Goal: Task Accomplishment & Management: Use online tool/utility

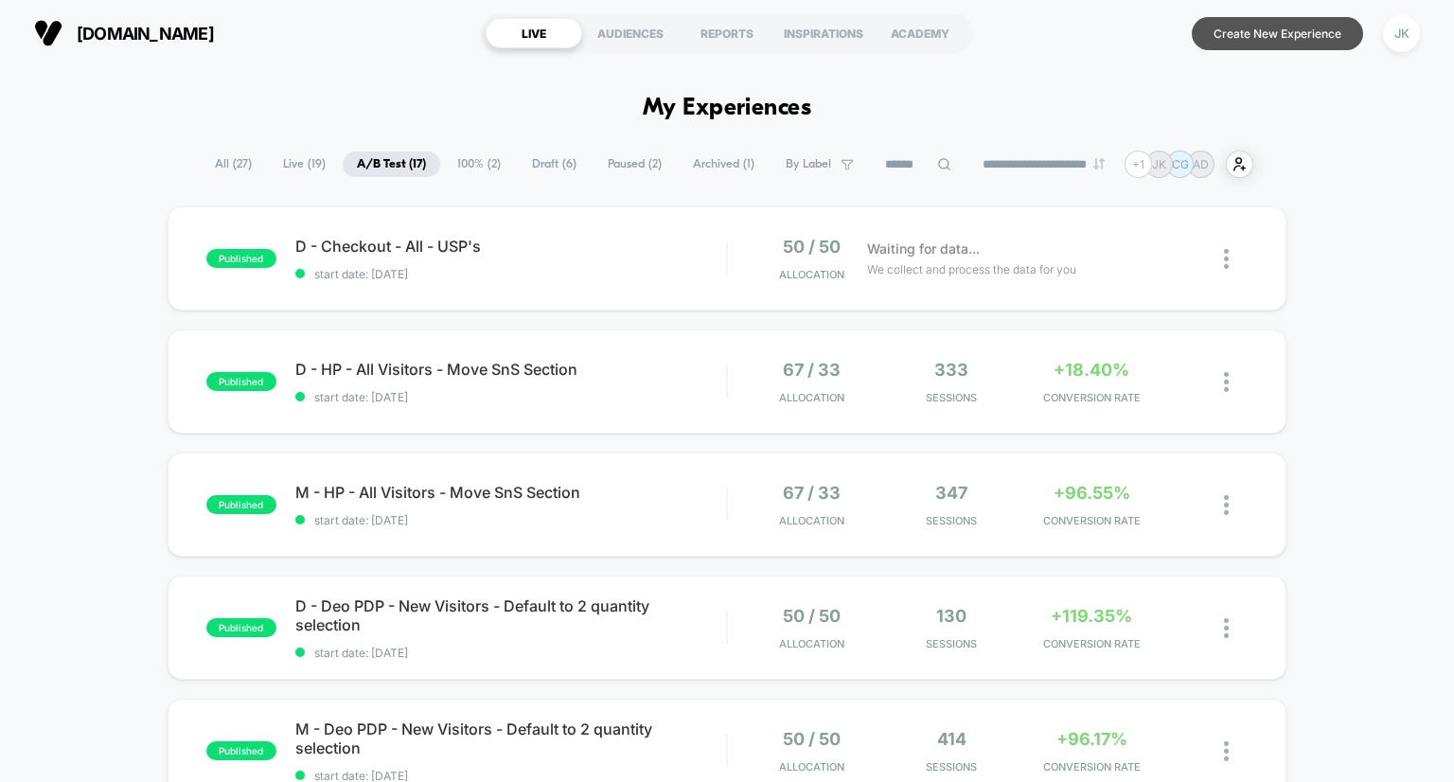
click at [1256, 33] on button "Create New Experience" at bounding box center [1277, 33] width 171 height 33
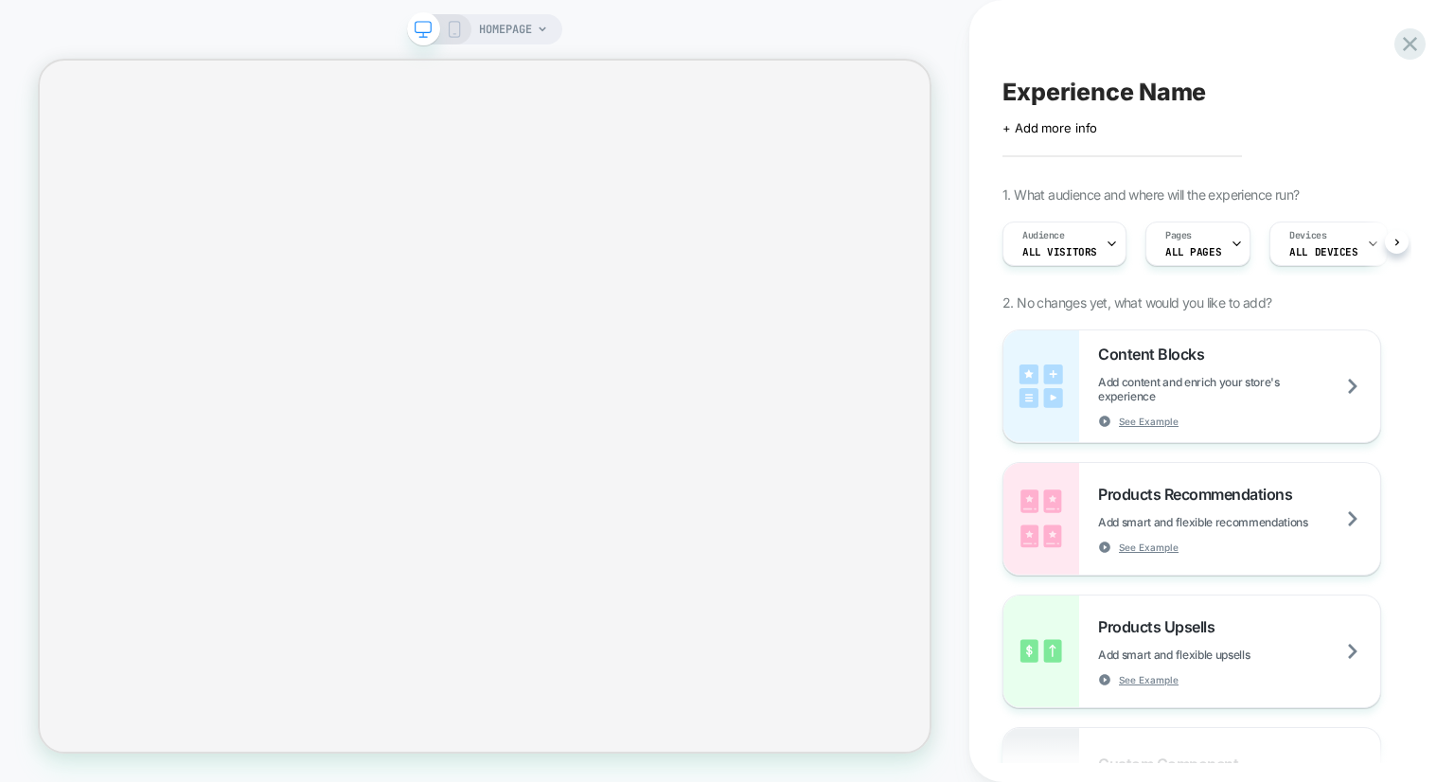
click at [508, 29] on span "HOMEPAGE" at bounding box center [505, 29] width 53 height 30
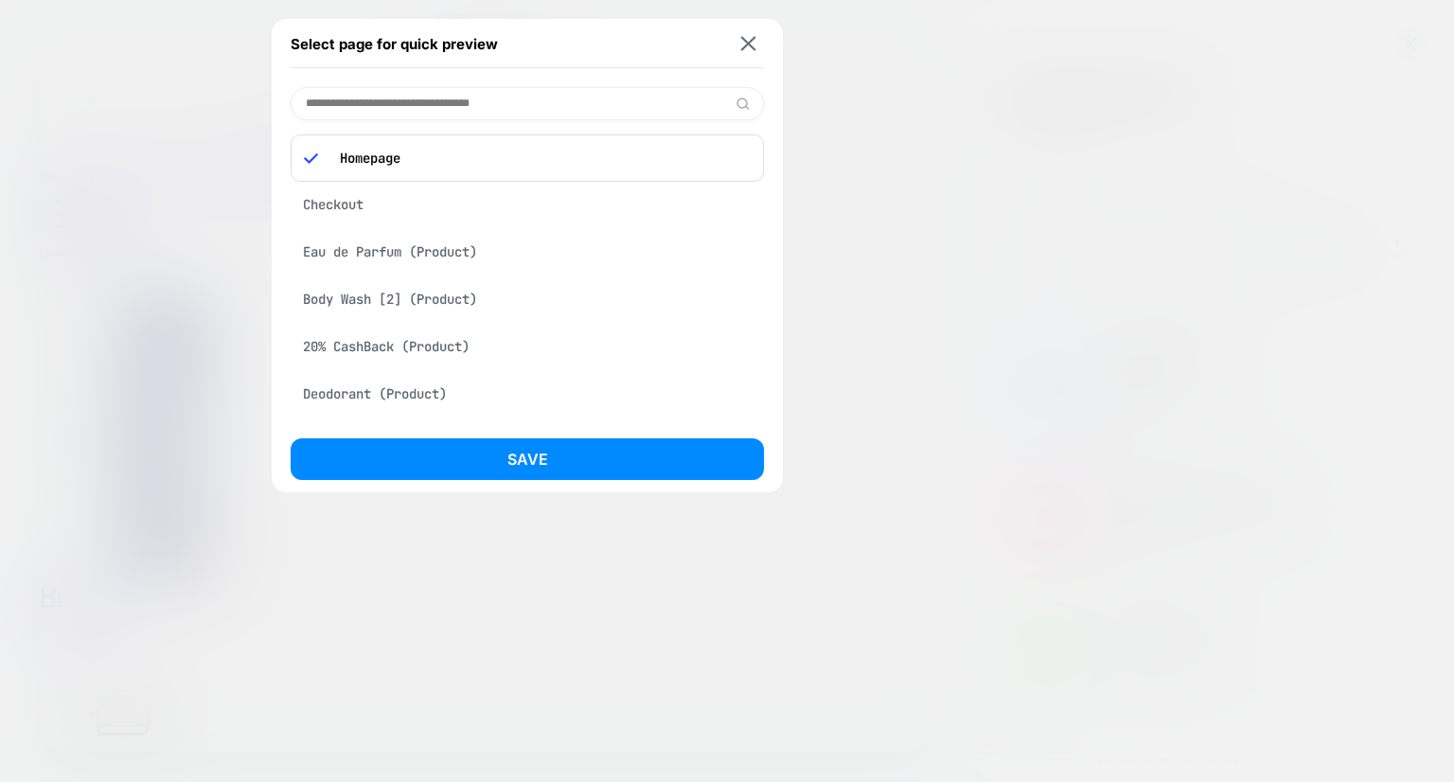
click at [987, 120] on div at bounding box center [727, 391] width 1454 height 782
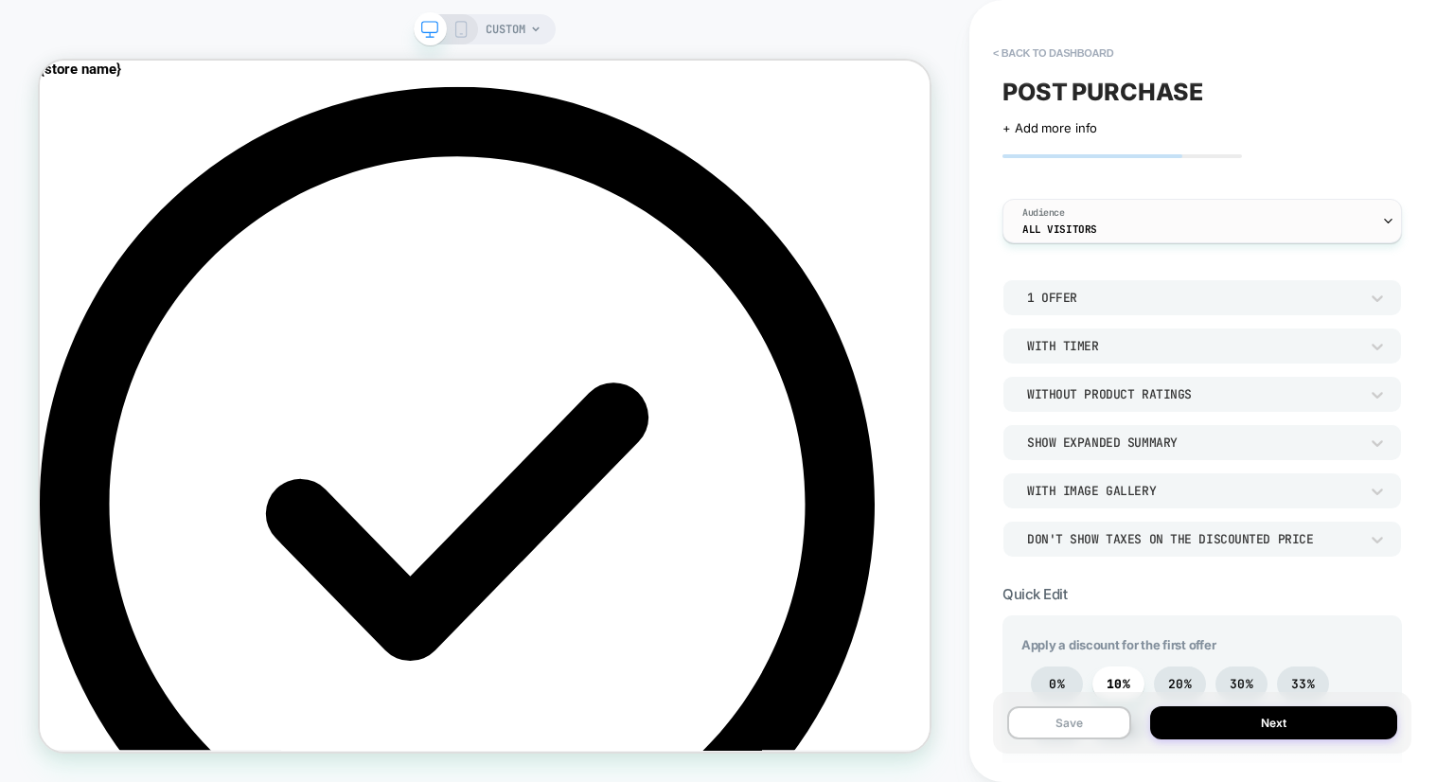
click at [1123, 240] on div "Audience All Visitors" at bounding box center [1198, 221] width 388 height 43
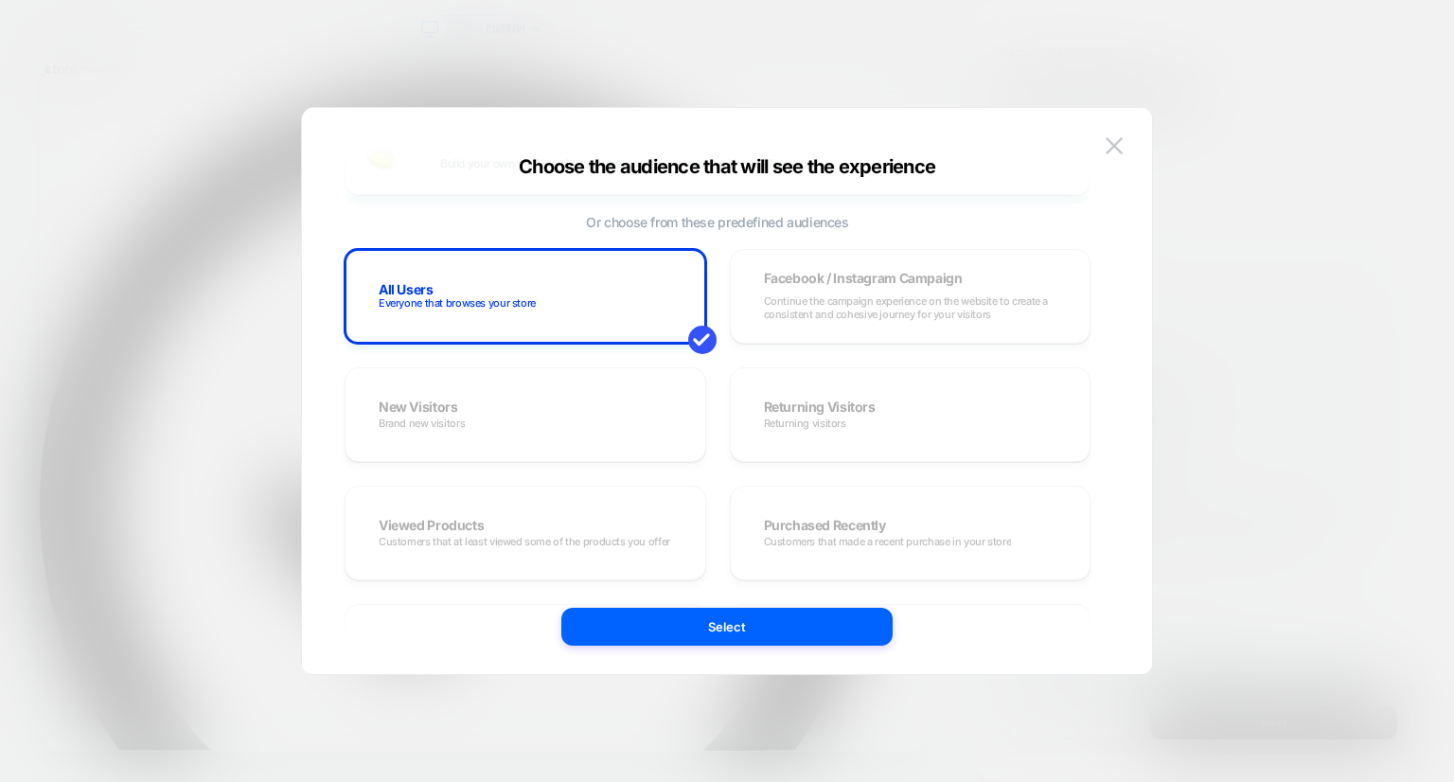
scroll to position [131, 0]
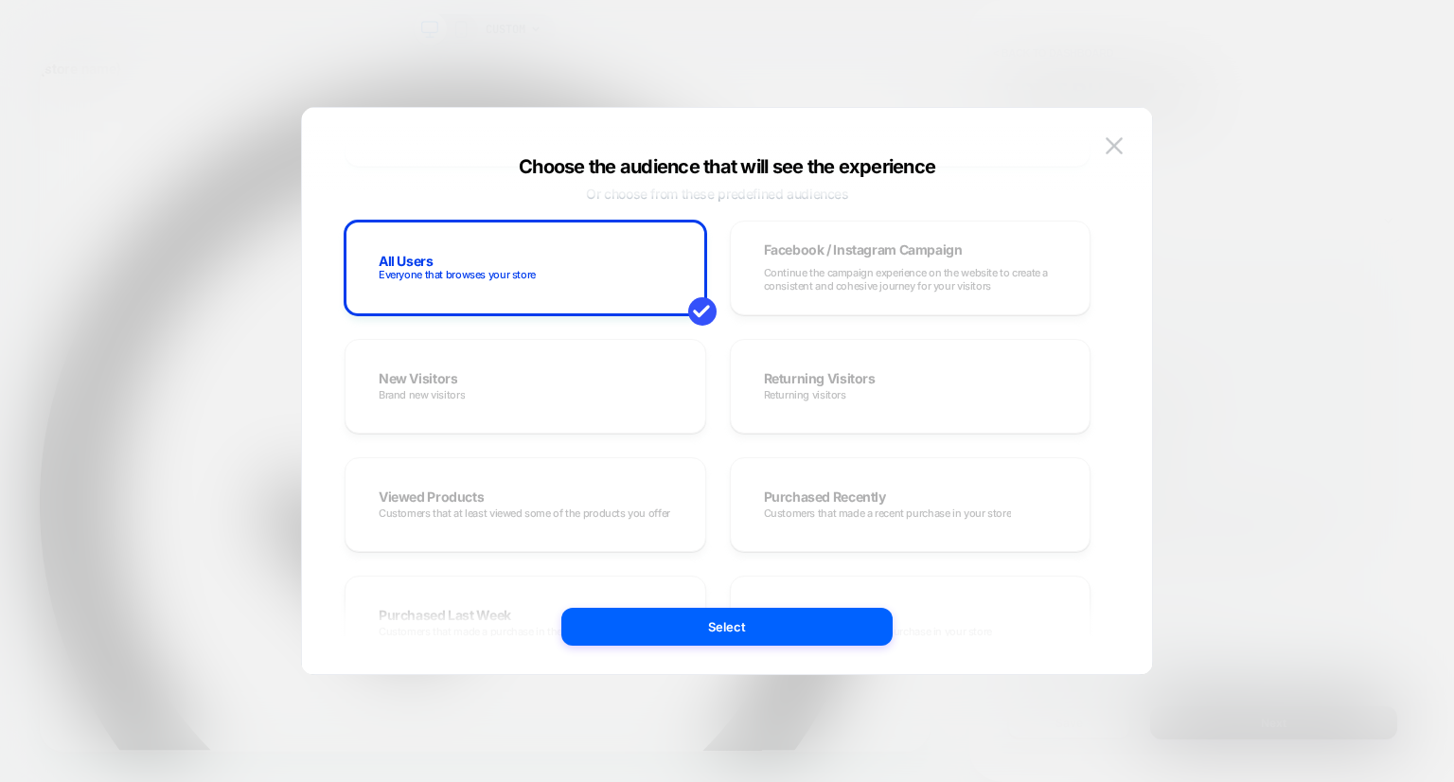
click at [580, 383] on div "All Users Everyone that browses your store Facebook / Instagram Campaign Contin…" at bounding box center [718, 623] width 746 height 805
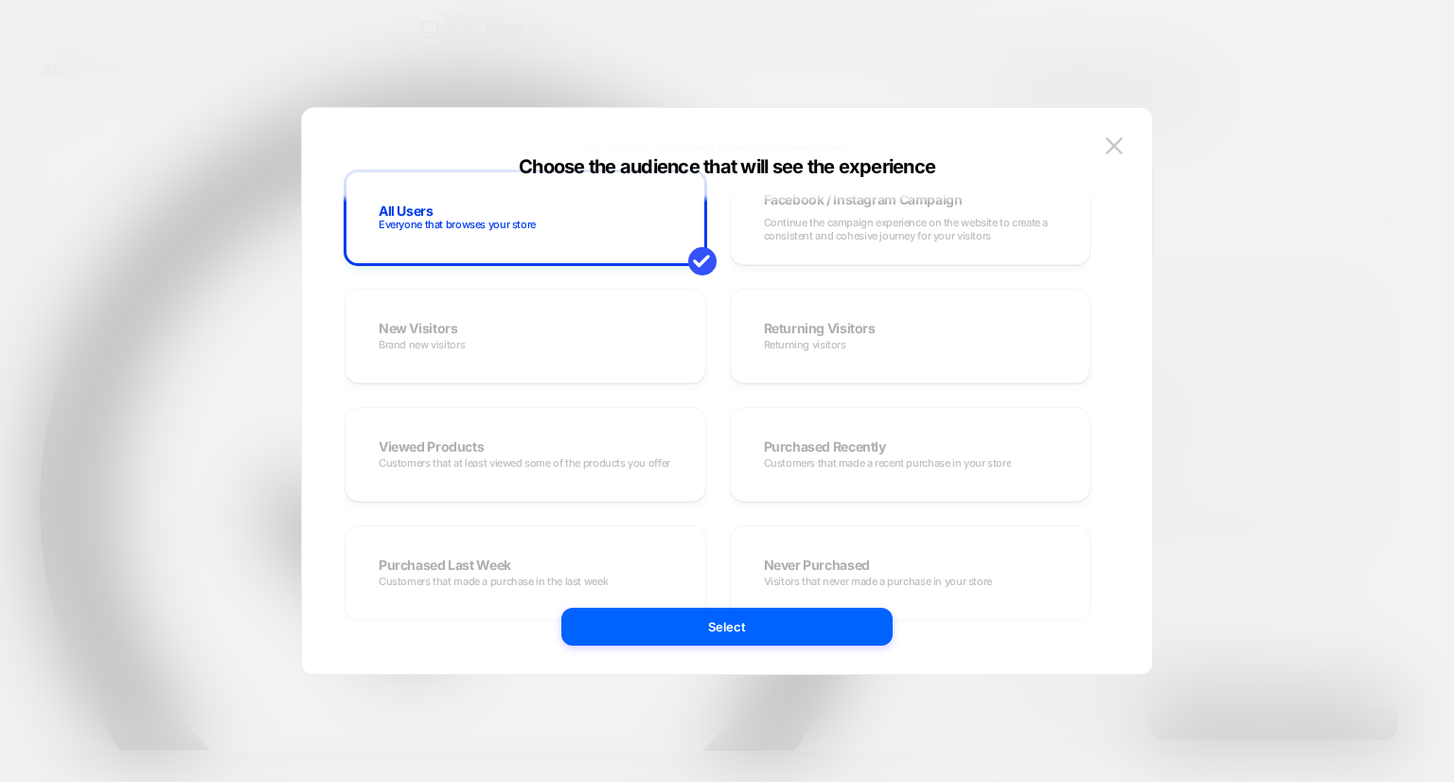
scroll to position [136, 0]
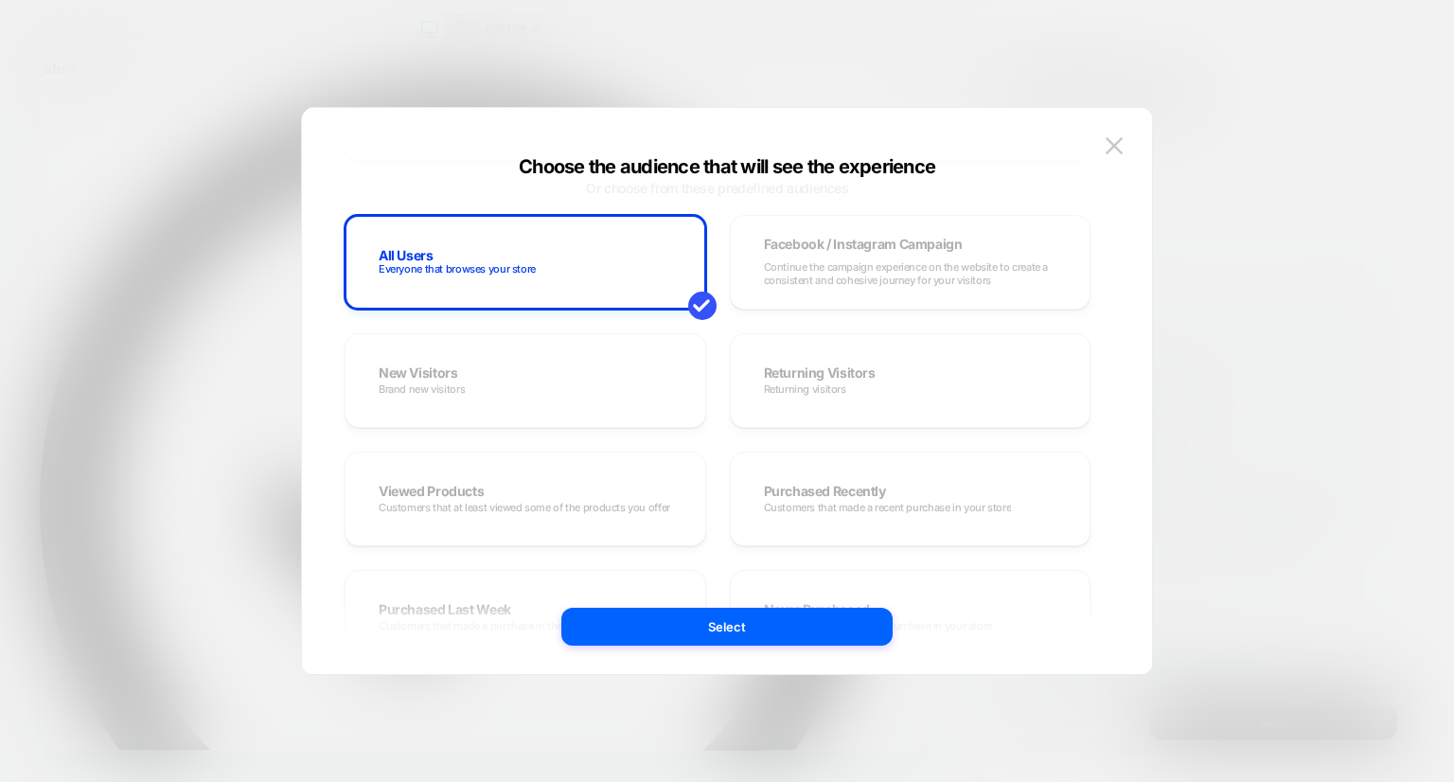
click at [536, 398] on div "All Users Everyone that browses your store Facebook / Instagram Campaign Contin…" at bounding box center [718, 617] width 746 height 805
click at [905, 224] on div "All Users Everyone that browses your store Facebook / Instagram Campaign Contin…" at bounding box center [718, 617] width 746 height 805
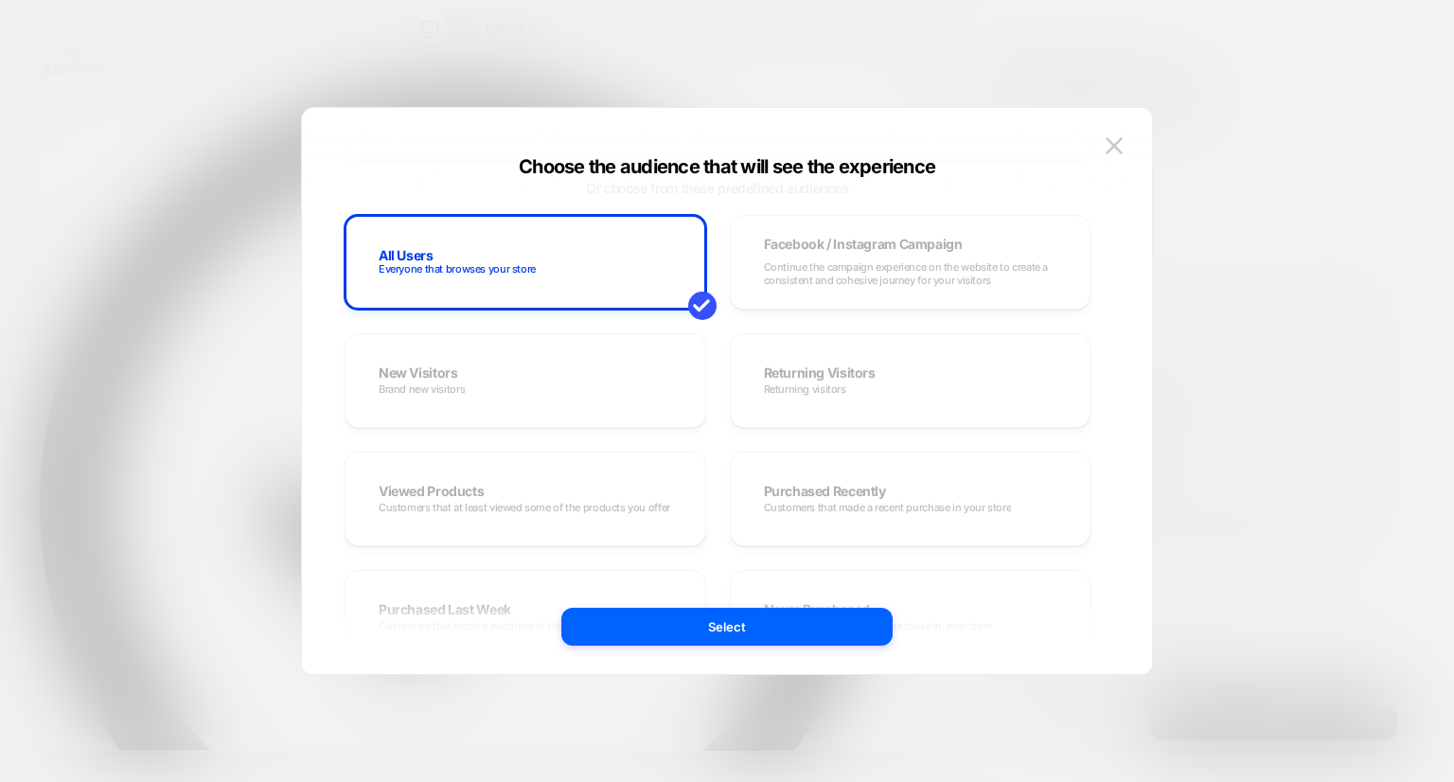
click at [905, 224] on div "All Users Everyone that browses your store Facebook / Instagram Campaign Contin…" at bounding box center [718, 617] width 746 height 805
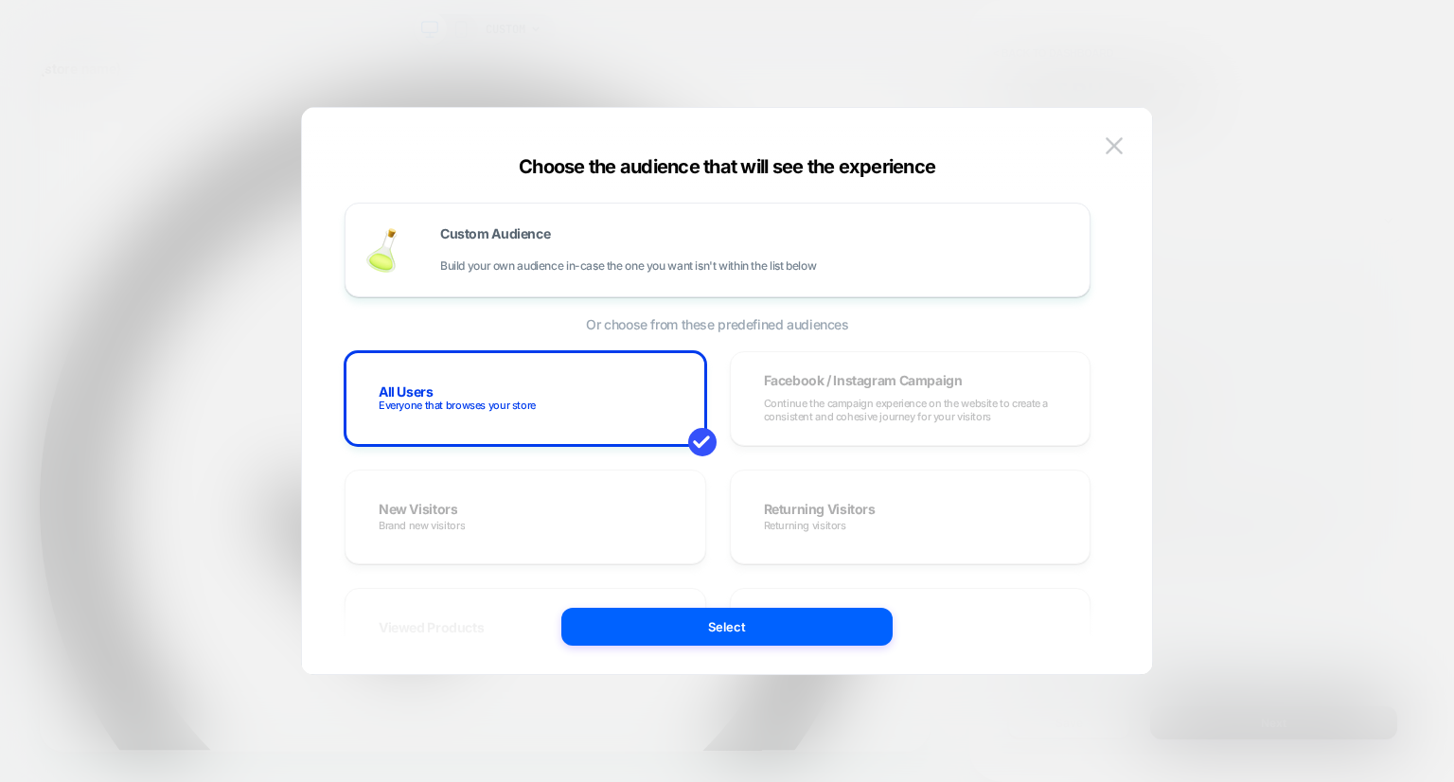
click at [784, 454] on div "All Users Everyone that browses your store Facebook / Instagram Campaign Contin…" at bounding box center [718, 753] width 746 height 805
click at [1128, 144] on button at bounding box center [1114, 146] width 28 height 28
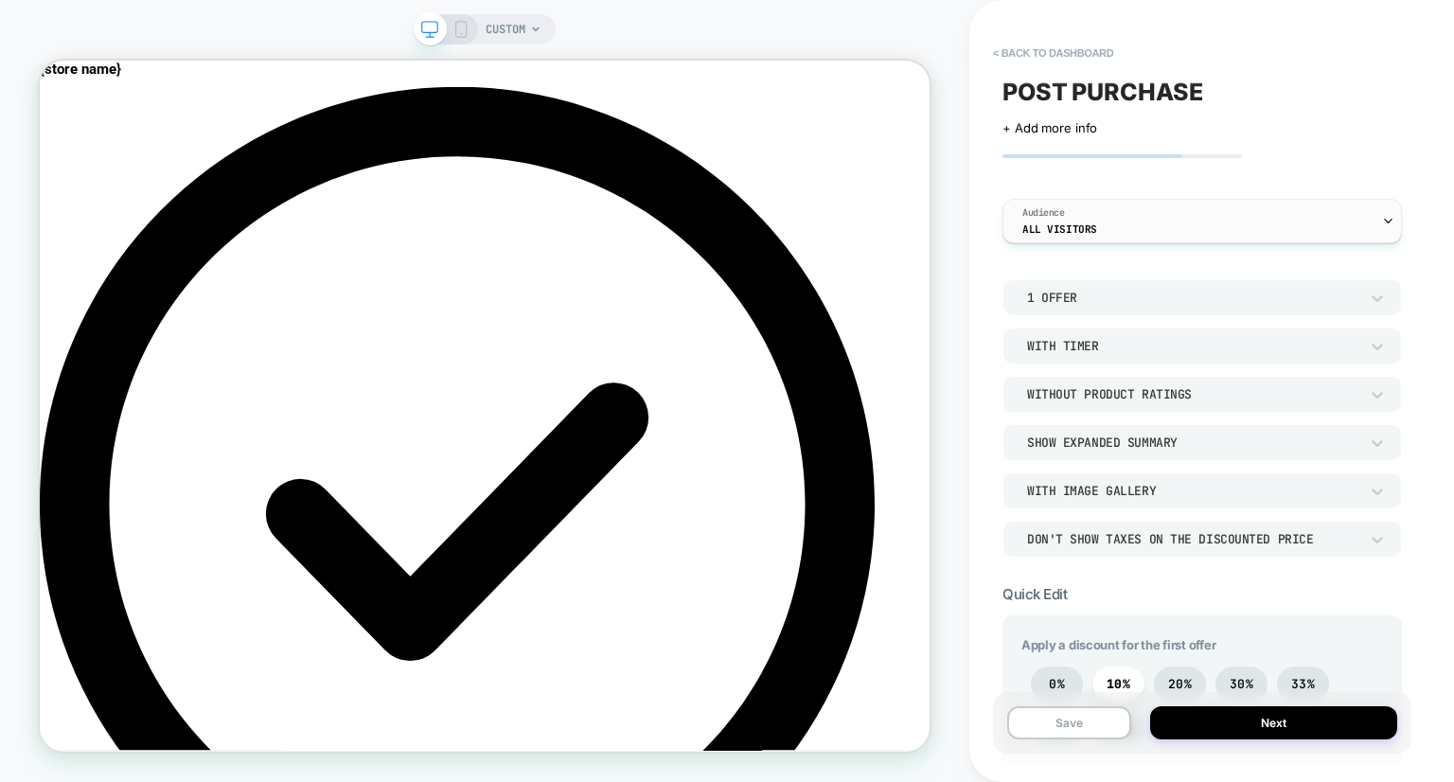
click at [1105, 229] on div "Audience All Visitors" at bounding box center [1198, 221] width 388 height 43
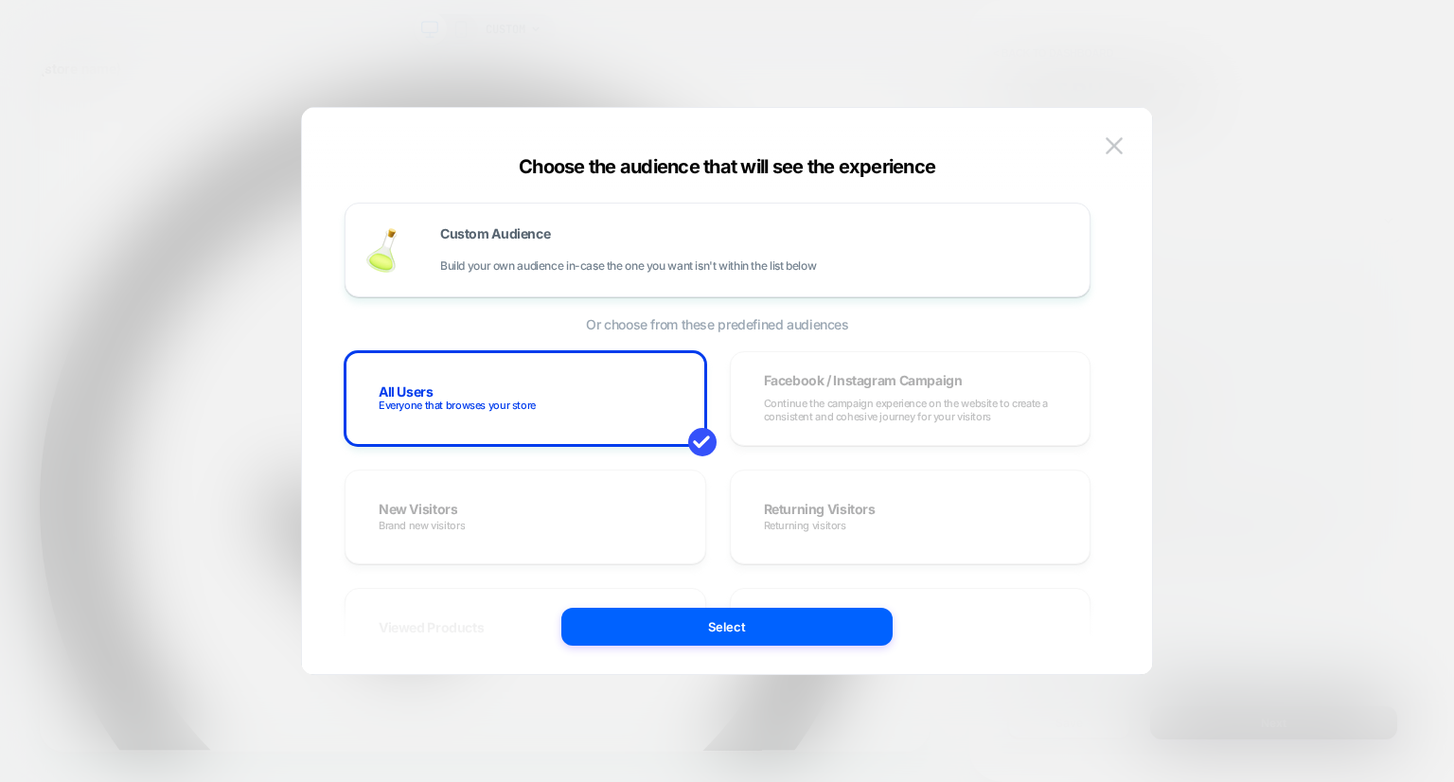
scroll to position [89, 0]
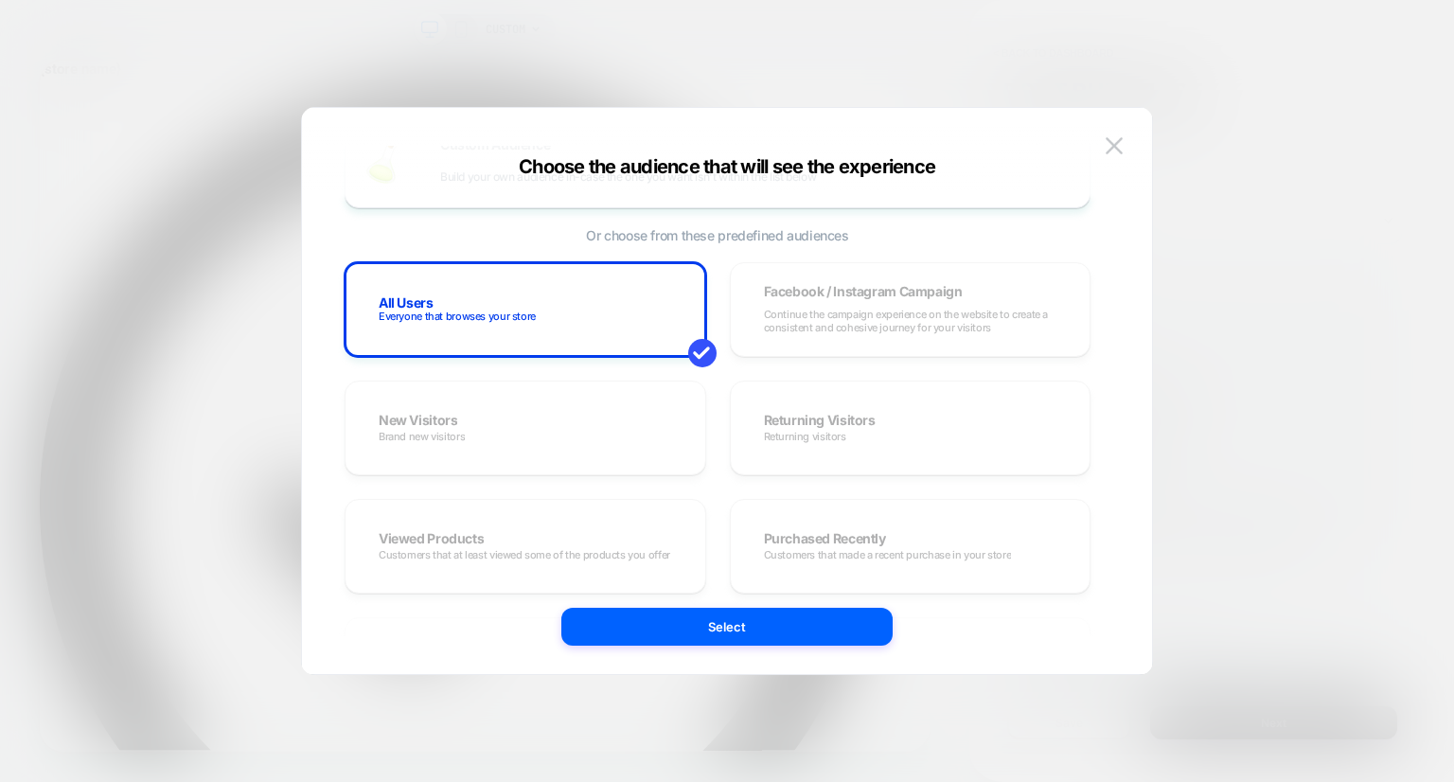
click at [572, 458] on div "All Users Everyone that browses your store Facebook / Instagram Campaign Contin…" at bounding box center [718, 664] width 746 height 805
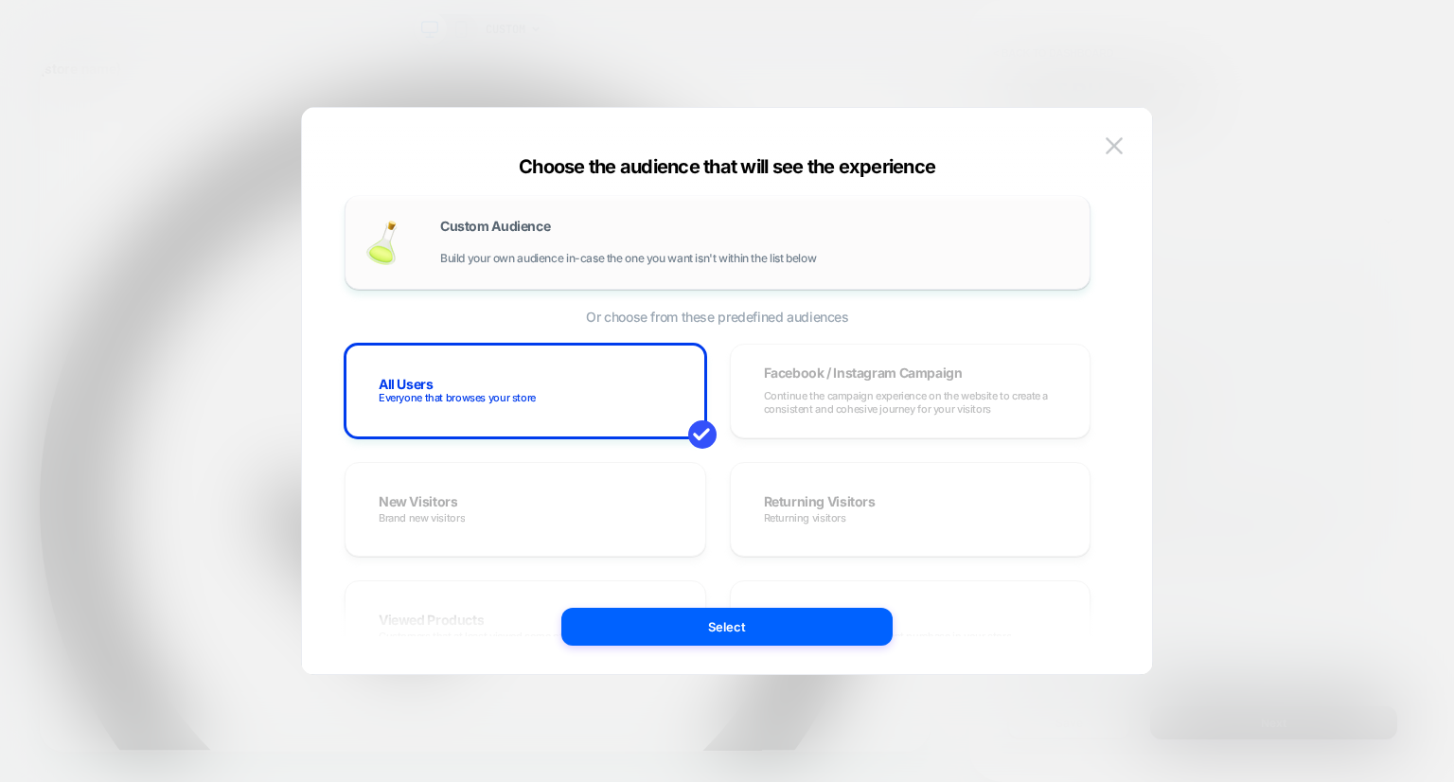
click at [694, 267] on div "Custom Audience Build your own audience in-case the one you want isn't within t…" at bounding box center [718, 242] width 706 height 55
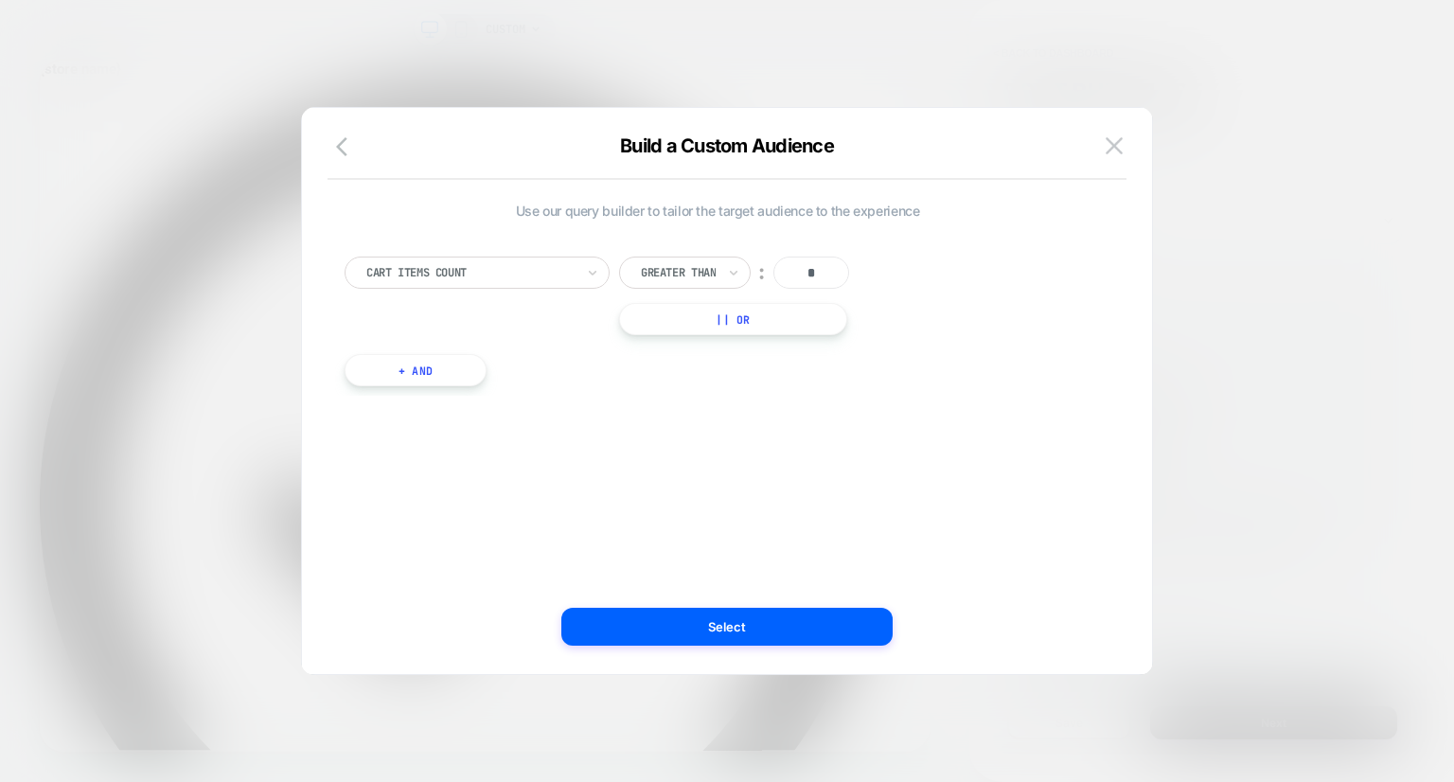
scroll to position [0, 0]
click at [351, 152] on icon "button" at bounding box center [347, 146] width 23 height 23
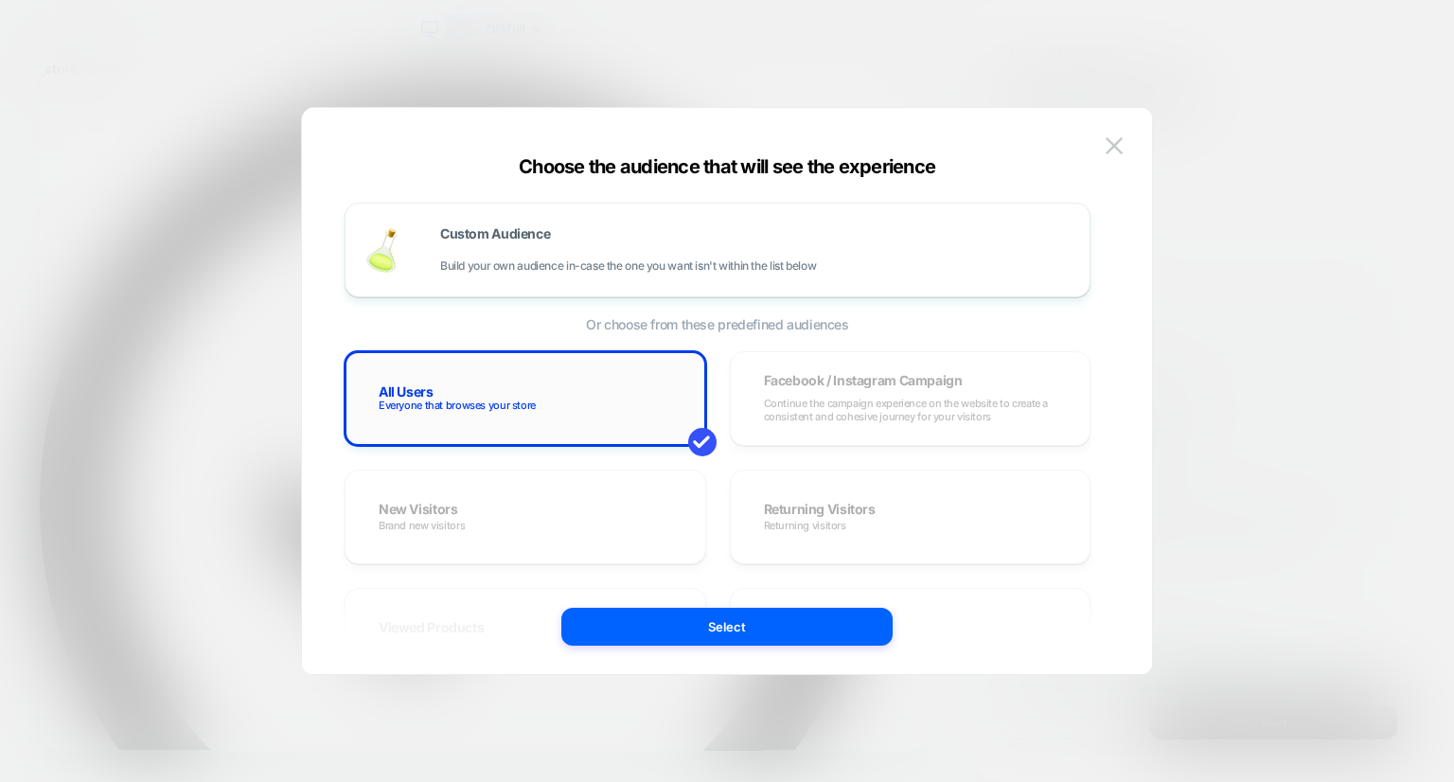
click at [508, 396] on div "All Users Everyone that browses your store" at bounding box center [526, 398] width 322 height 55
click at [711, 631] on button "Select" at bounding box center [726, 627] width 331 height 38
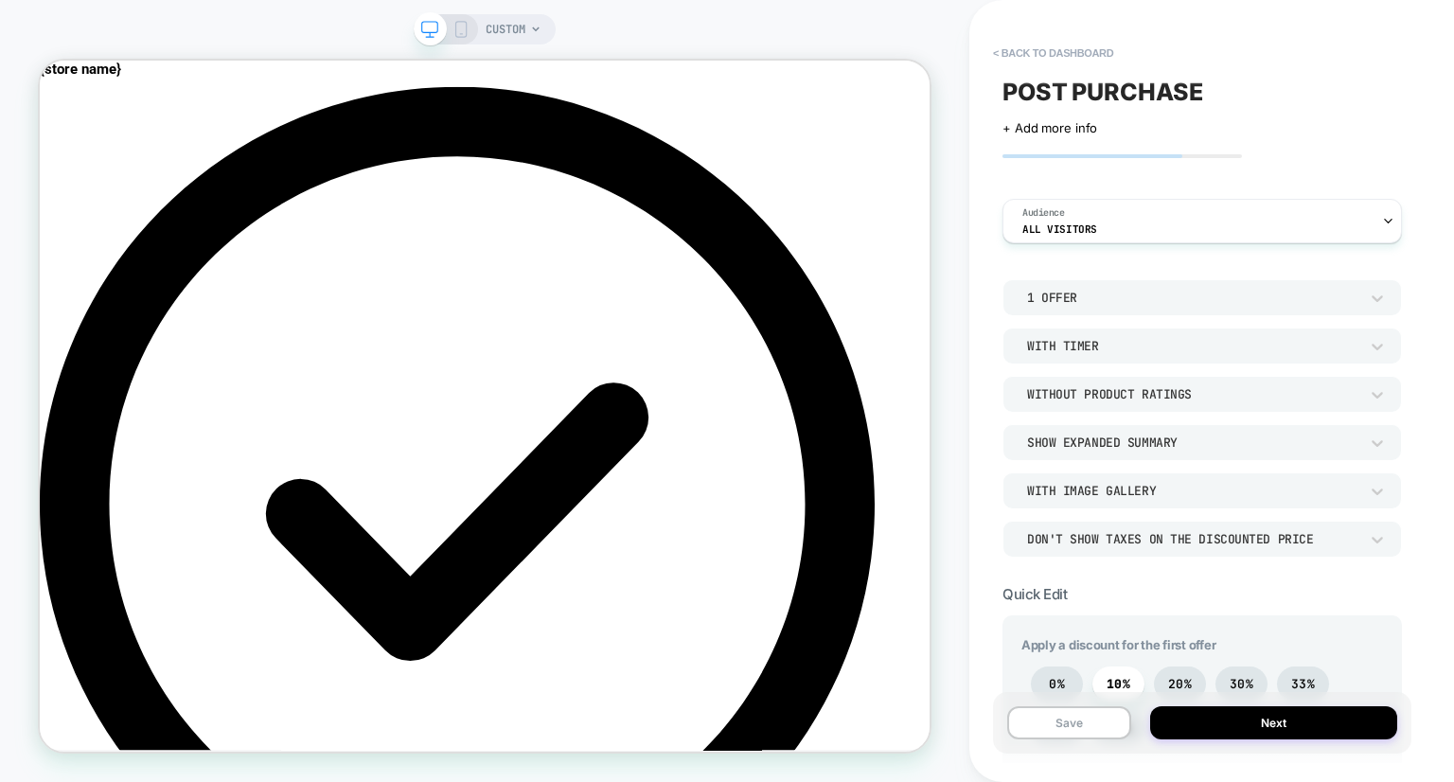
click at [1282, 300] on div "1 Offer" at bounding box center [1192, 298] width 331 height 16
click at [1054, 387] on div "2 Offers" at bounding box center [1202, 386] width 384 height 40
click at [1092, 293] on div "2 Offers" at bounding box center [1192, 298] width 331 height 16
click at [1096, 346] on div "1 Offer" at bounding box center [1202, 347] width 384 height 40
click at [1166, 343] on div "With Timer" at bounding box center [1192, 346] width 331 height 16
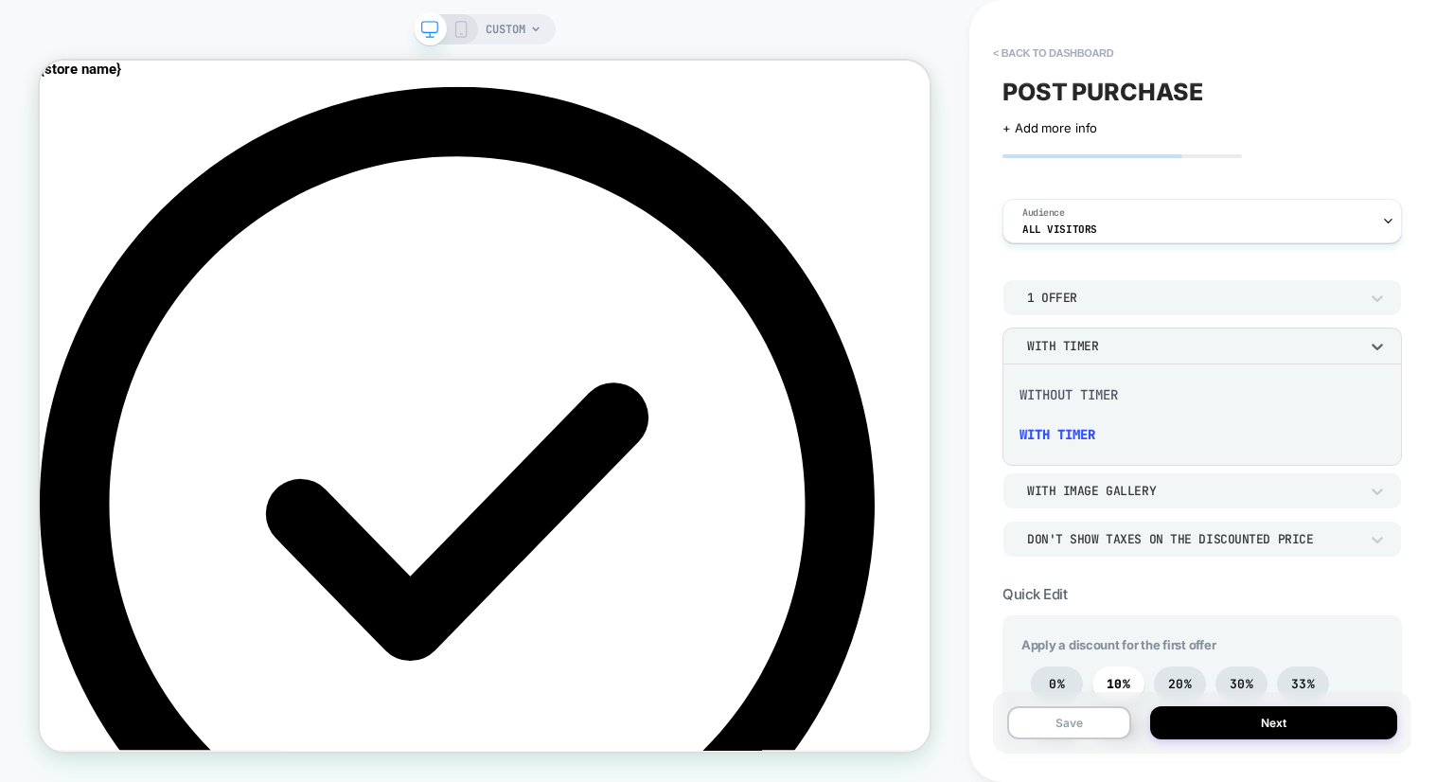
click at [982, 281] on div at bounding box center [727, 391] width 1454 height 782
click at [1079, 401] on div "Without Product Ratings" at bounding box center [1192, 394] width 331 height 16
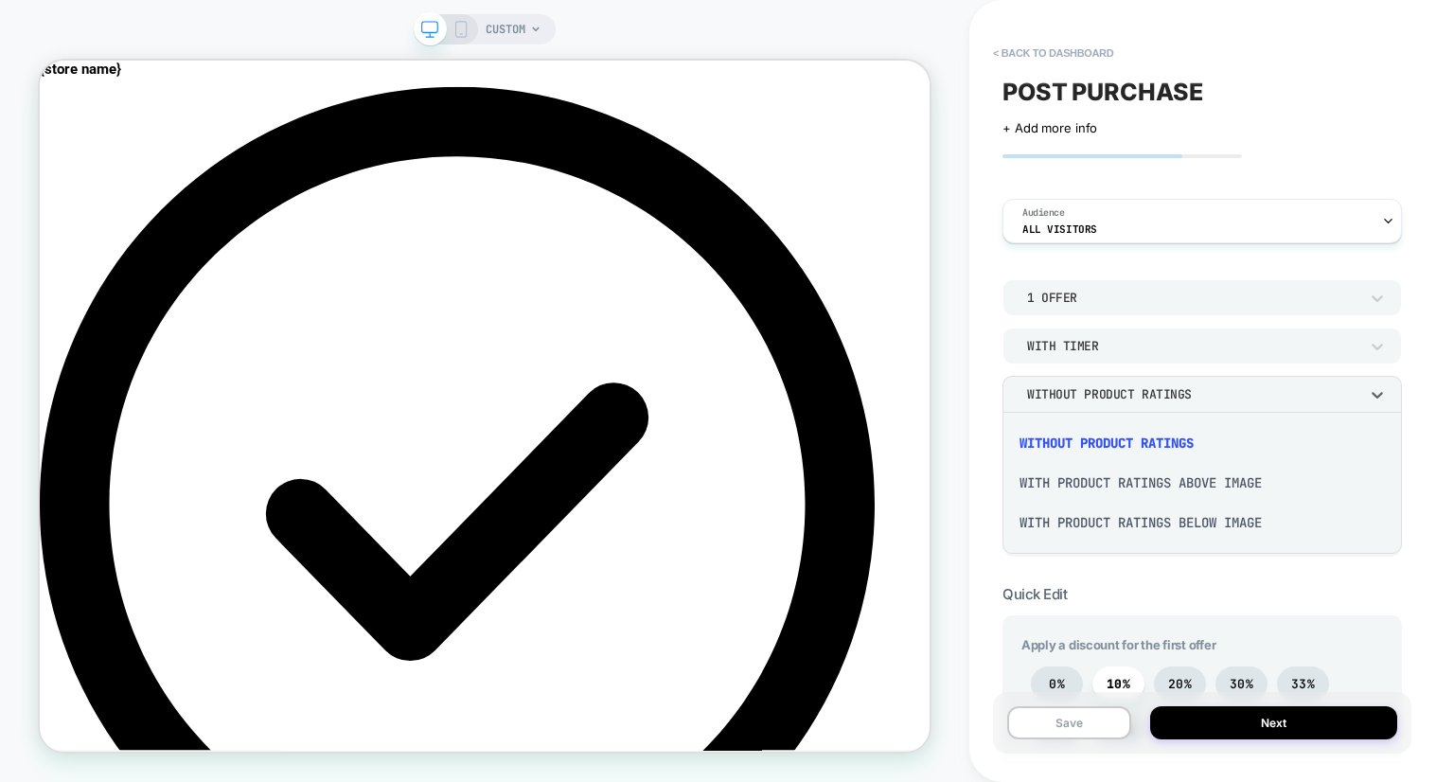
click at [1105, 473] on div "With Product Ratings Above Image" at bounding box center [1202, 483] width 384 height 40
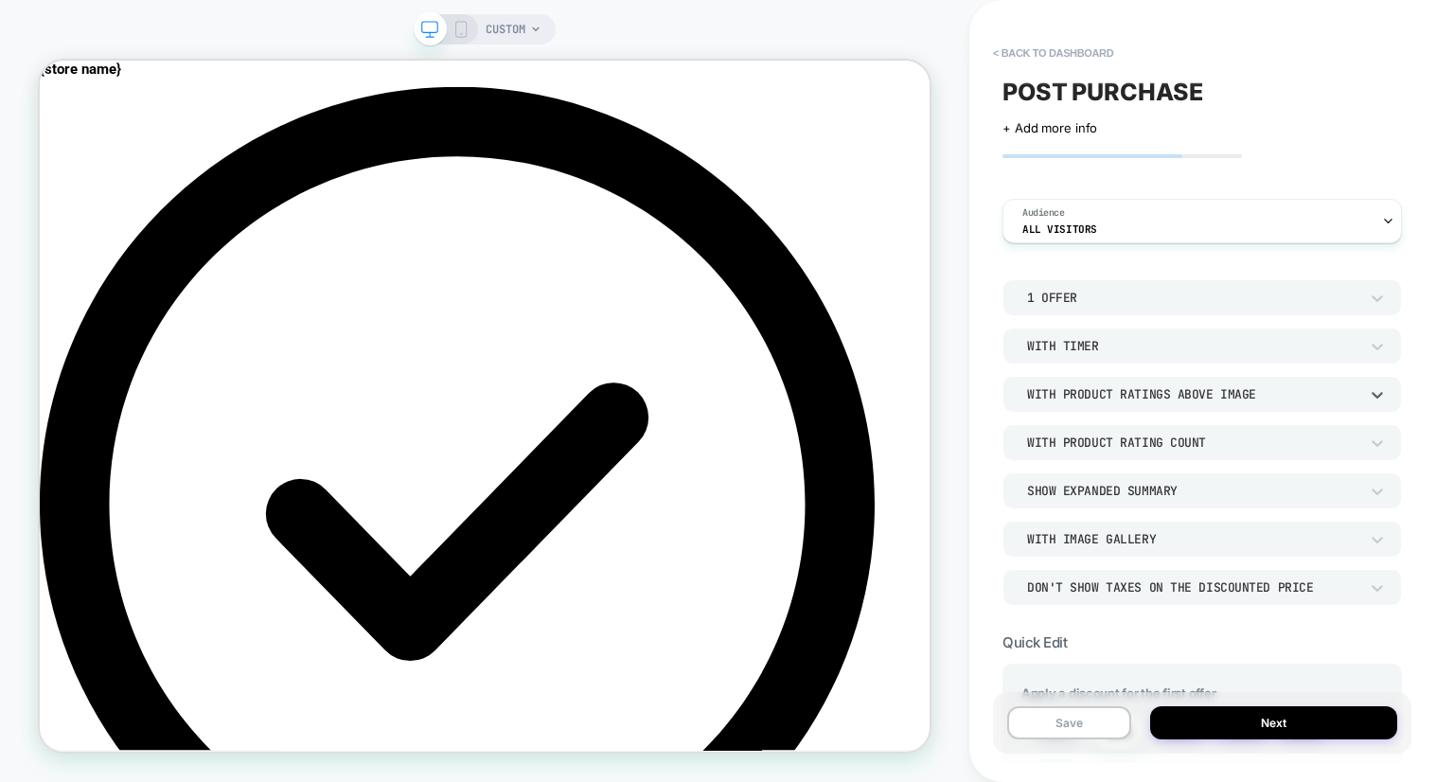
click at [1156, 393] on div "With Product Ratings Above Image" at bounding box center [1192, 394] width 331 height 16
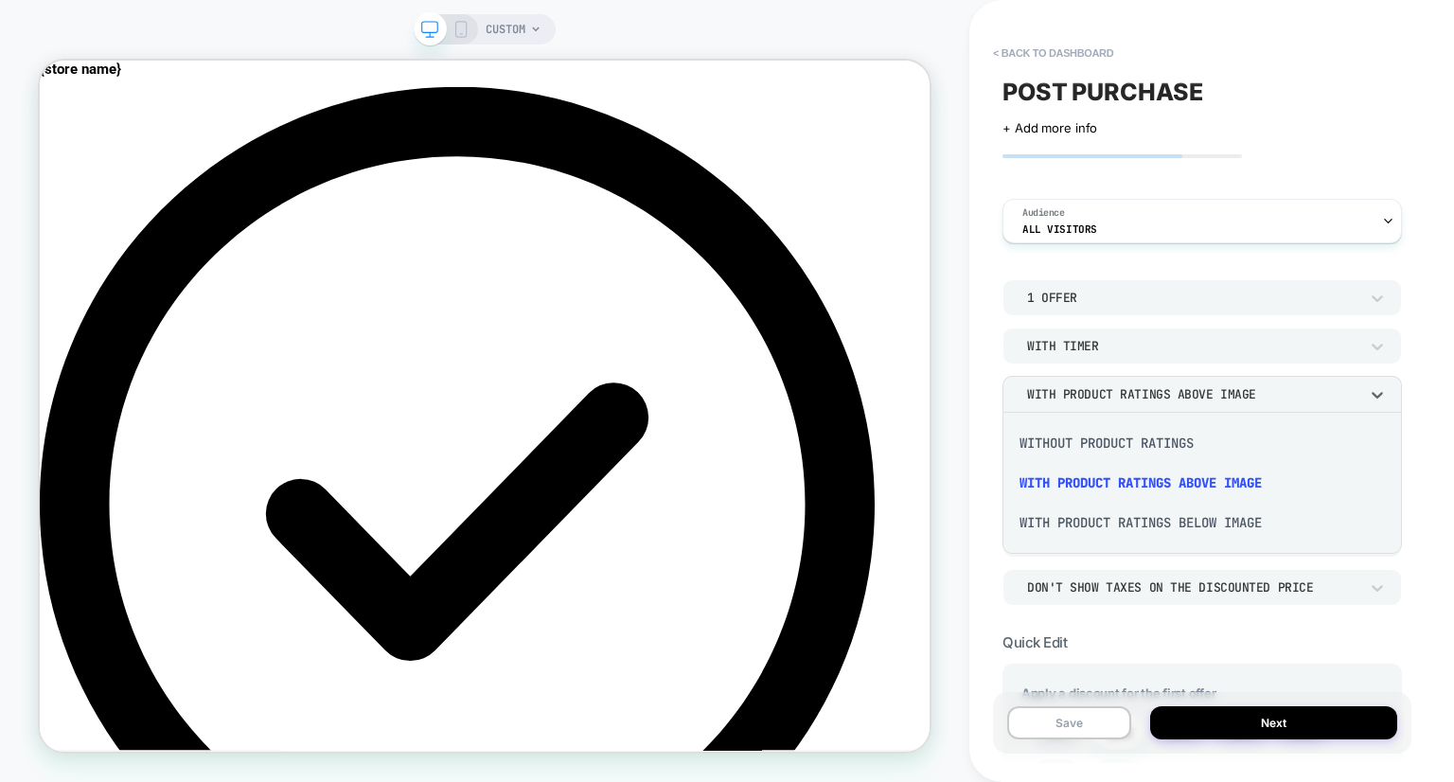
click at [1152, 524] on div "With Product Ratings Below Image" at bounding box center [1202, 523] width 384 height 40
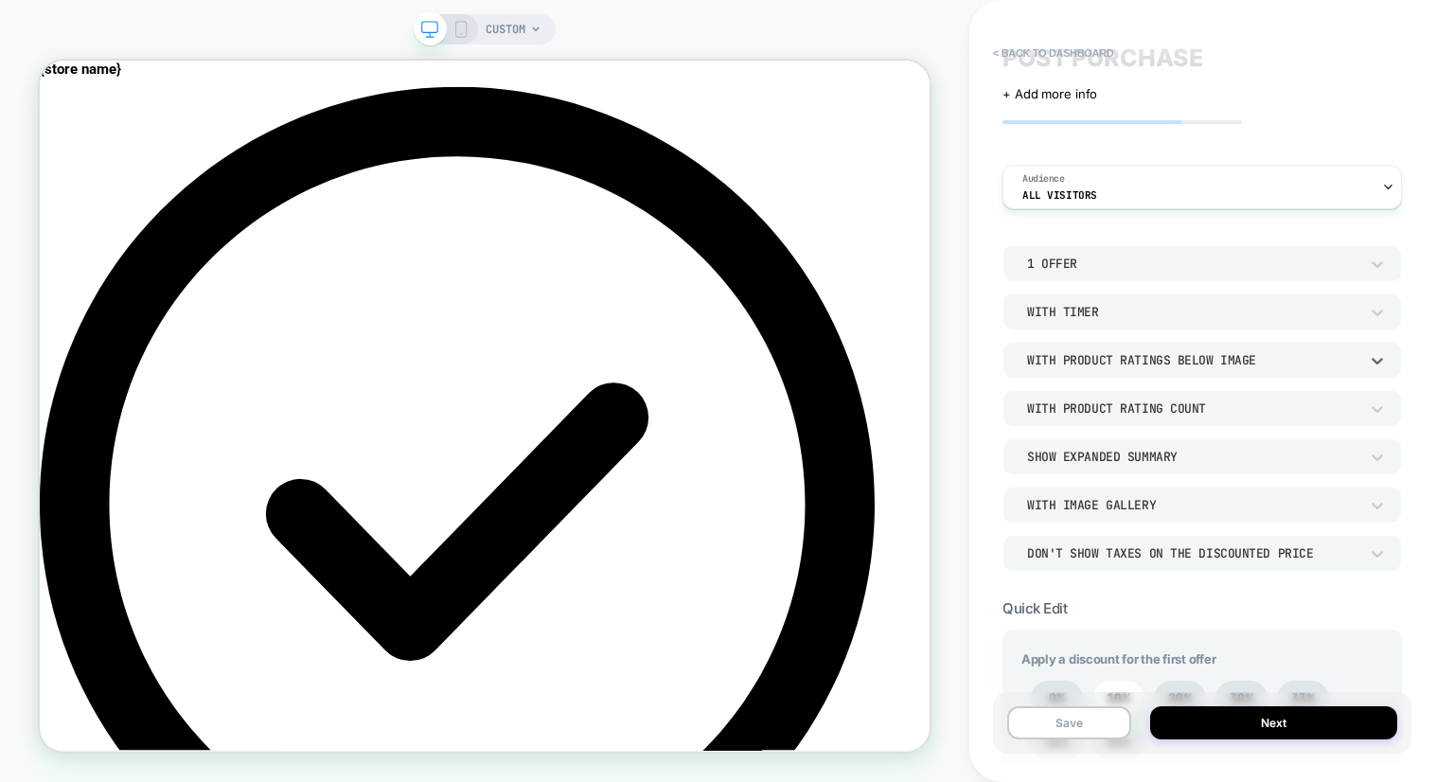
scroll to position [40, 0]
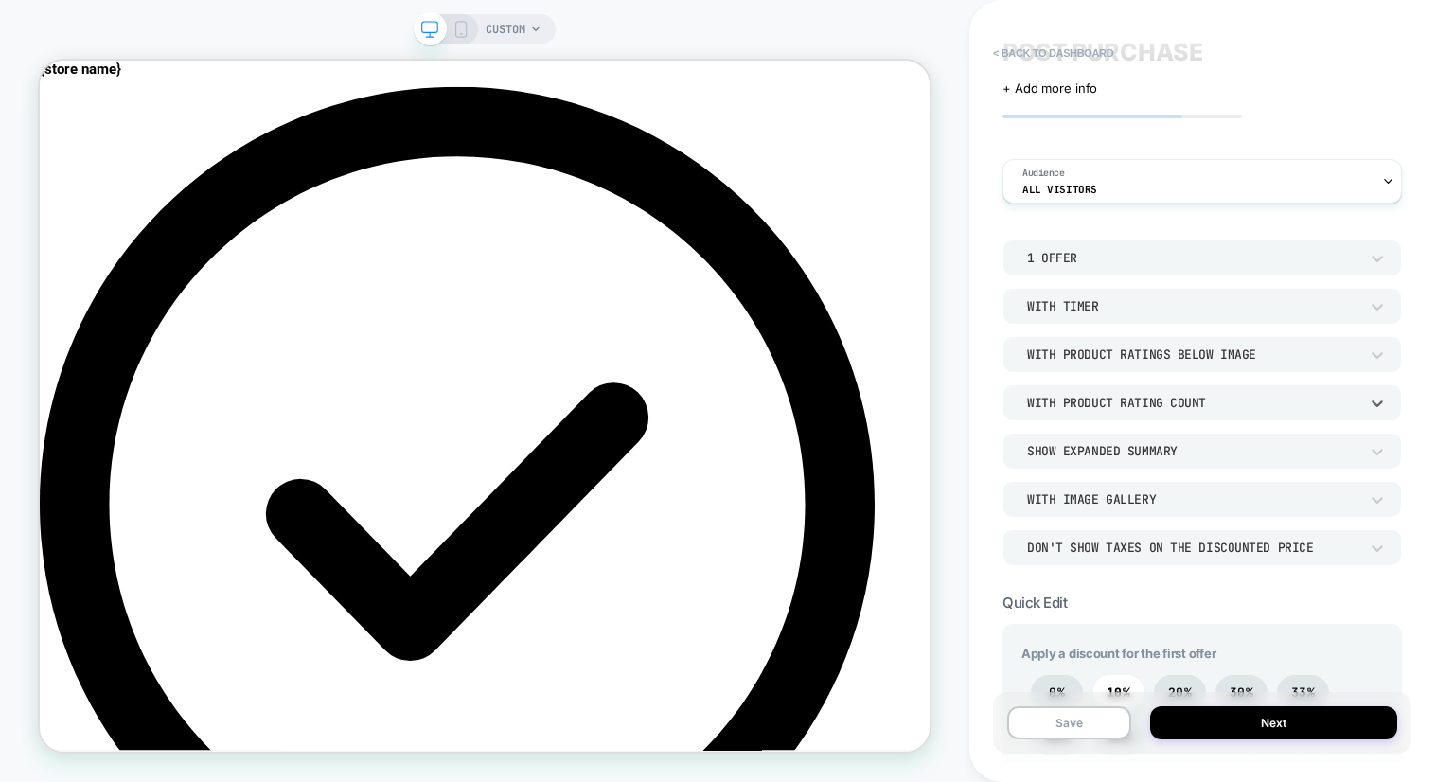
click at [1134, 415] on div "With Product Rating Count" at bounding box center [1203, 402] width 400 height 36
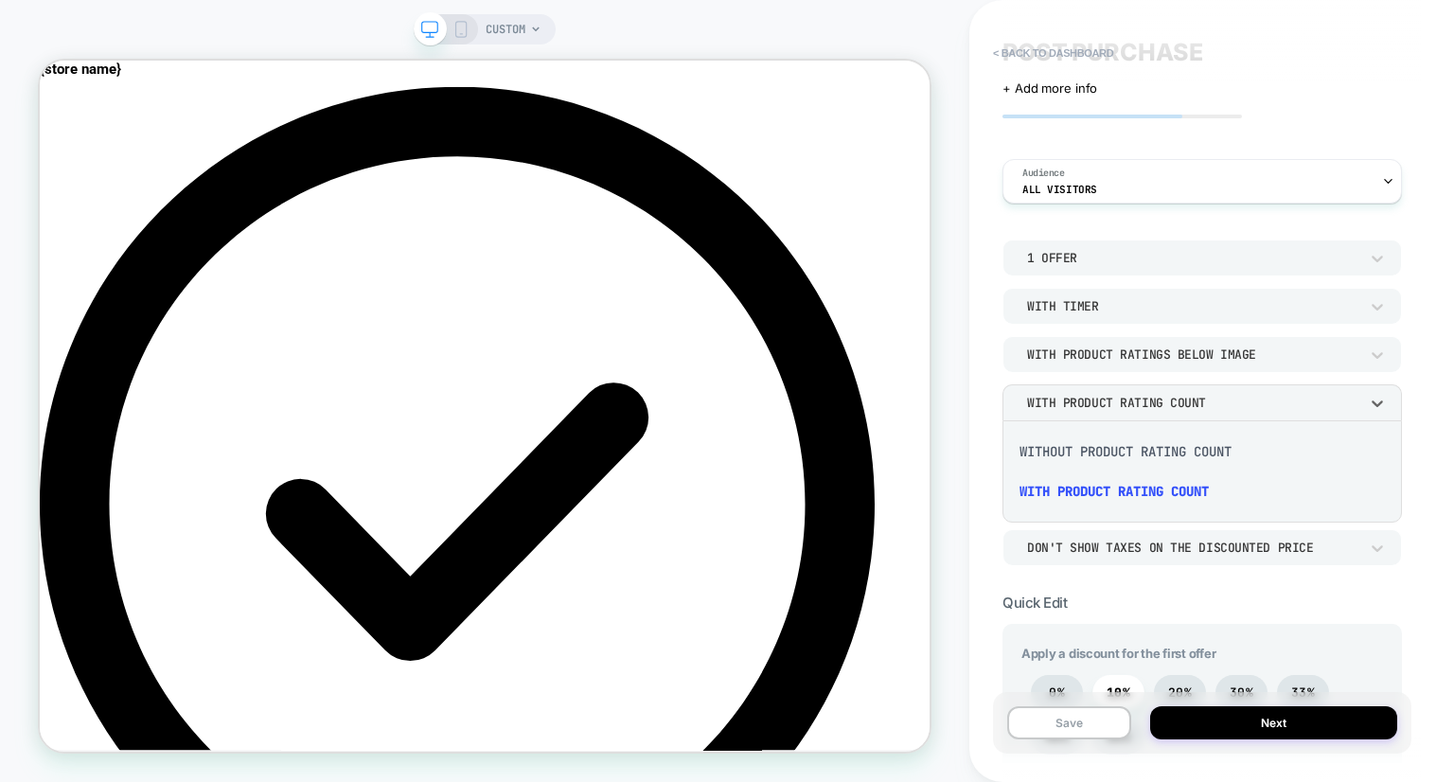
click at [992, 369] on div at bounding box center [727, 391] width 1454 height 782
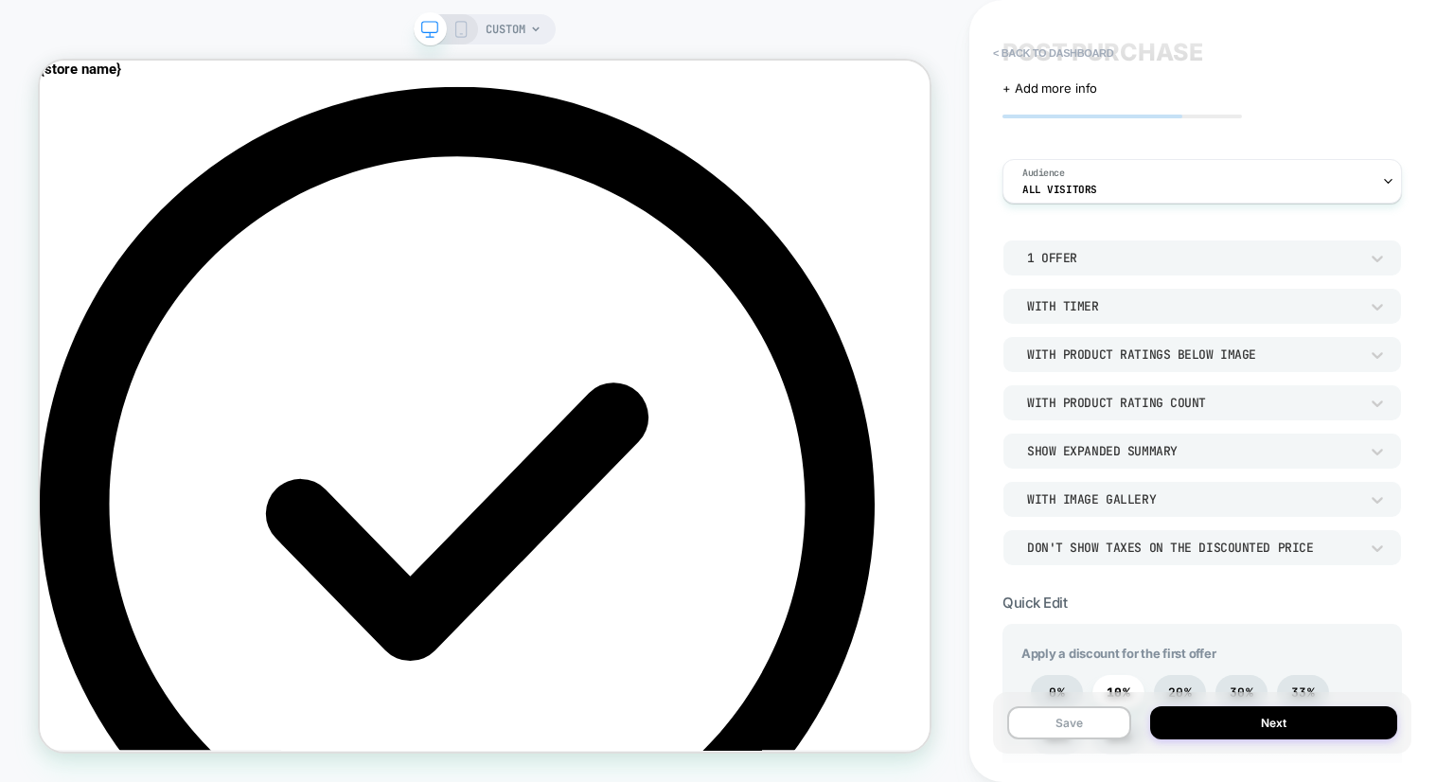
click at [1111, 361] on div "With Product Ratings Below Image" at bounding box center [1192, 355] width 331 height 16
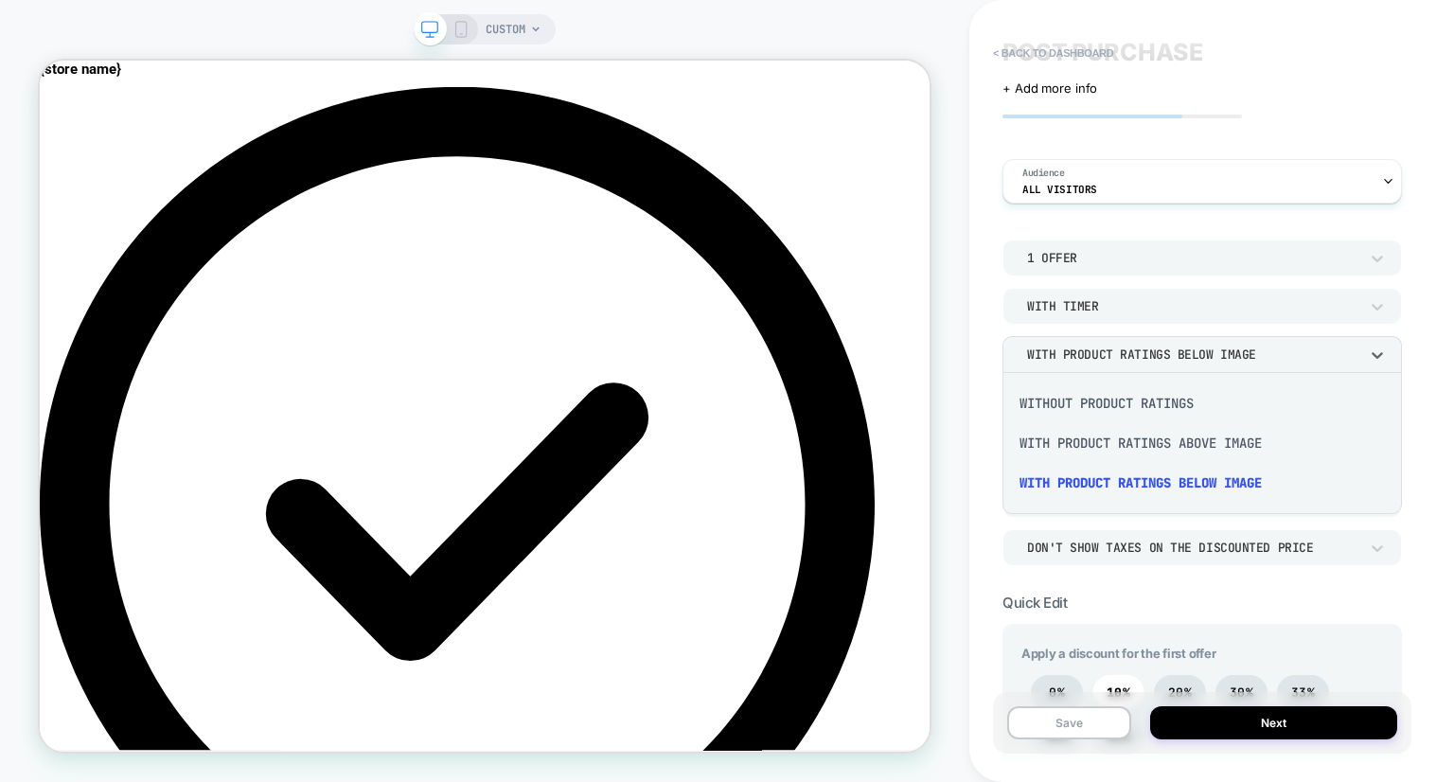
click at [1111, 361] on div at bounding box center [727, 391] width 1454 height 782
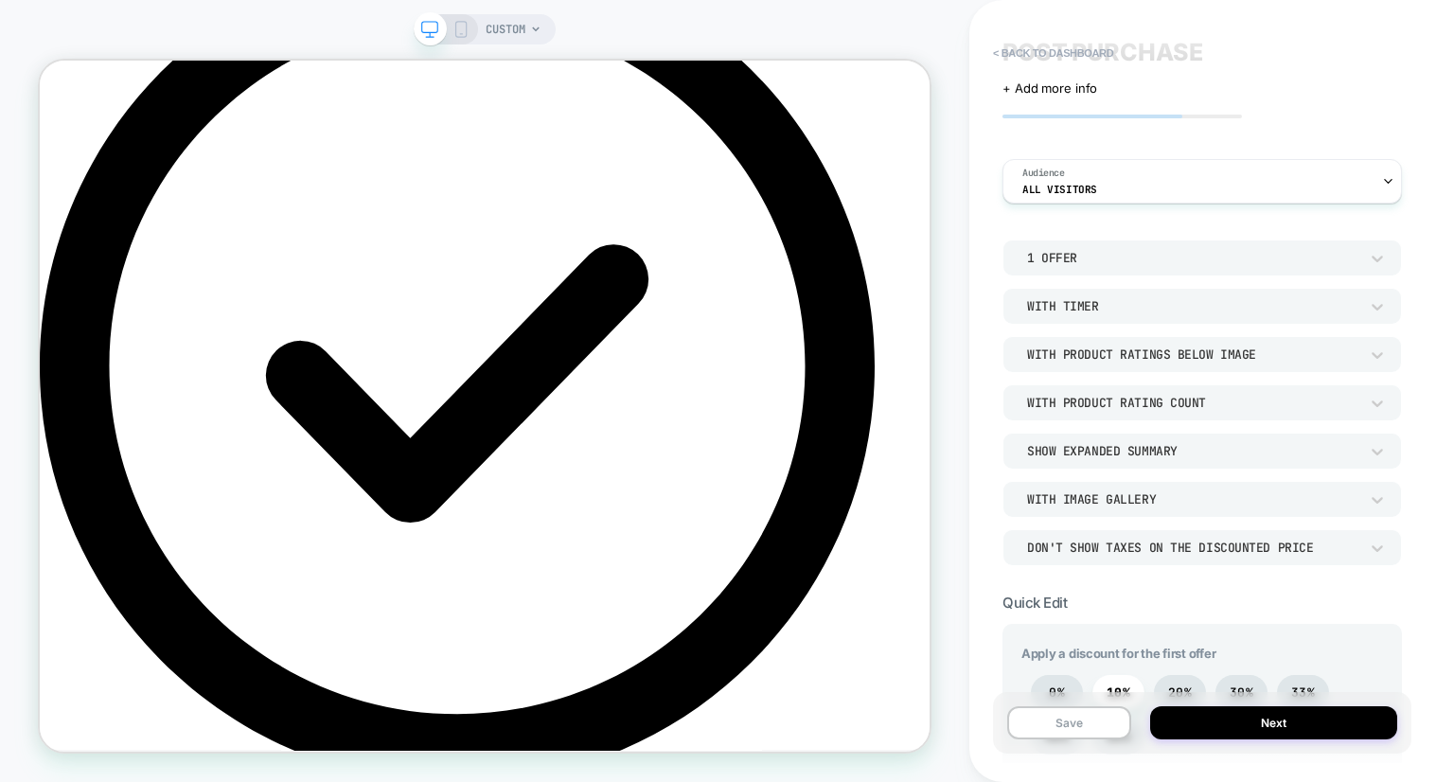
scroll to position [267, 0]
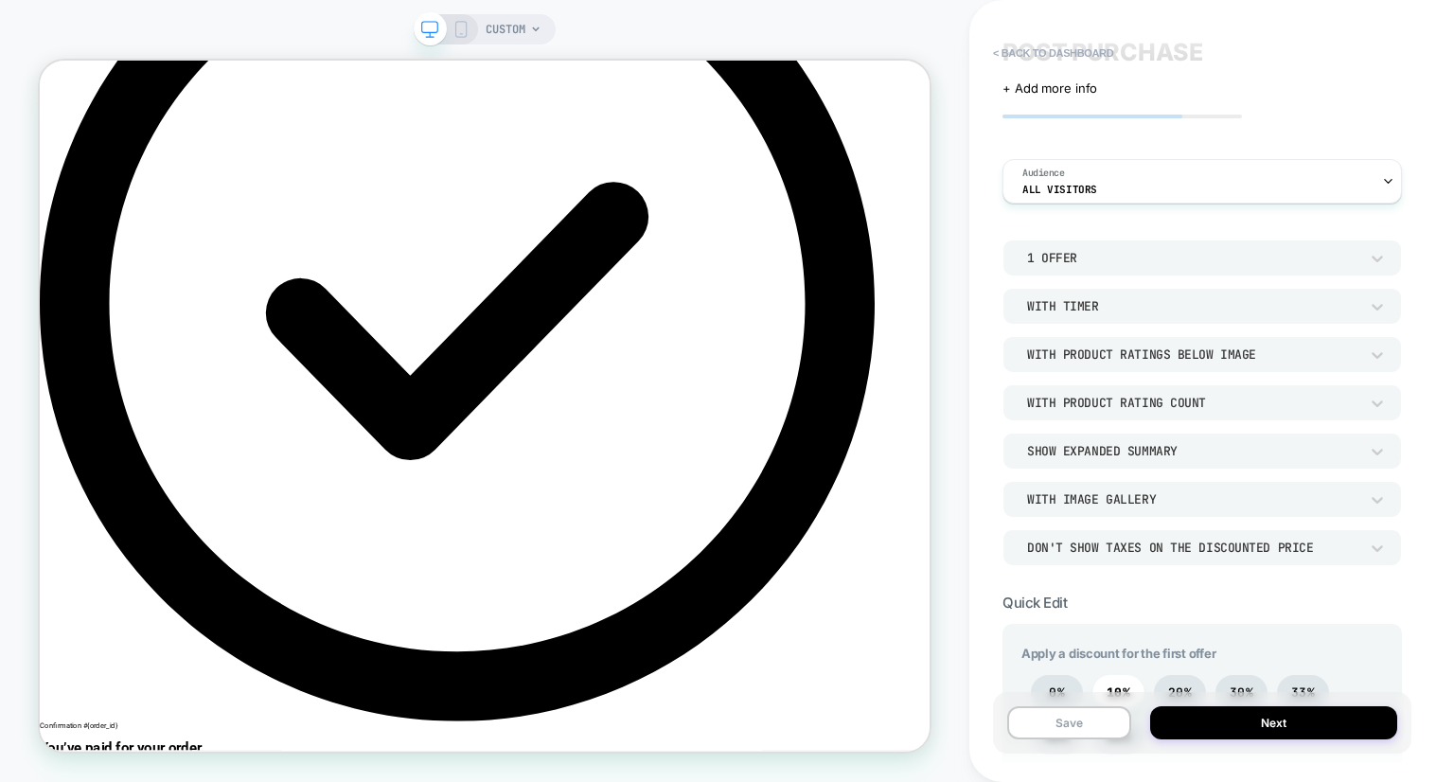
click at [1185, 395] on div "With Product Rating Count" at bounding box center [1192, 403] width 331 height 16
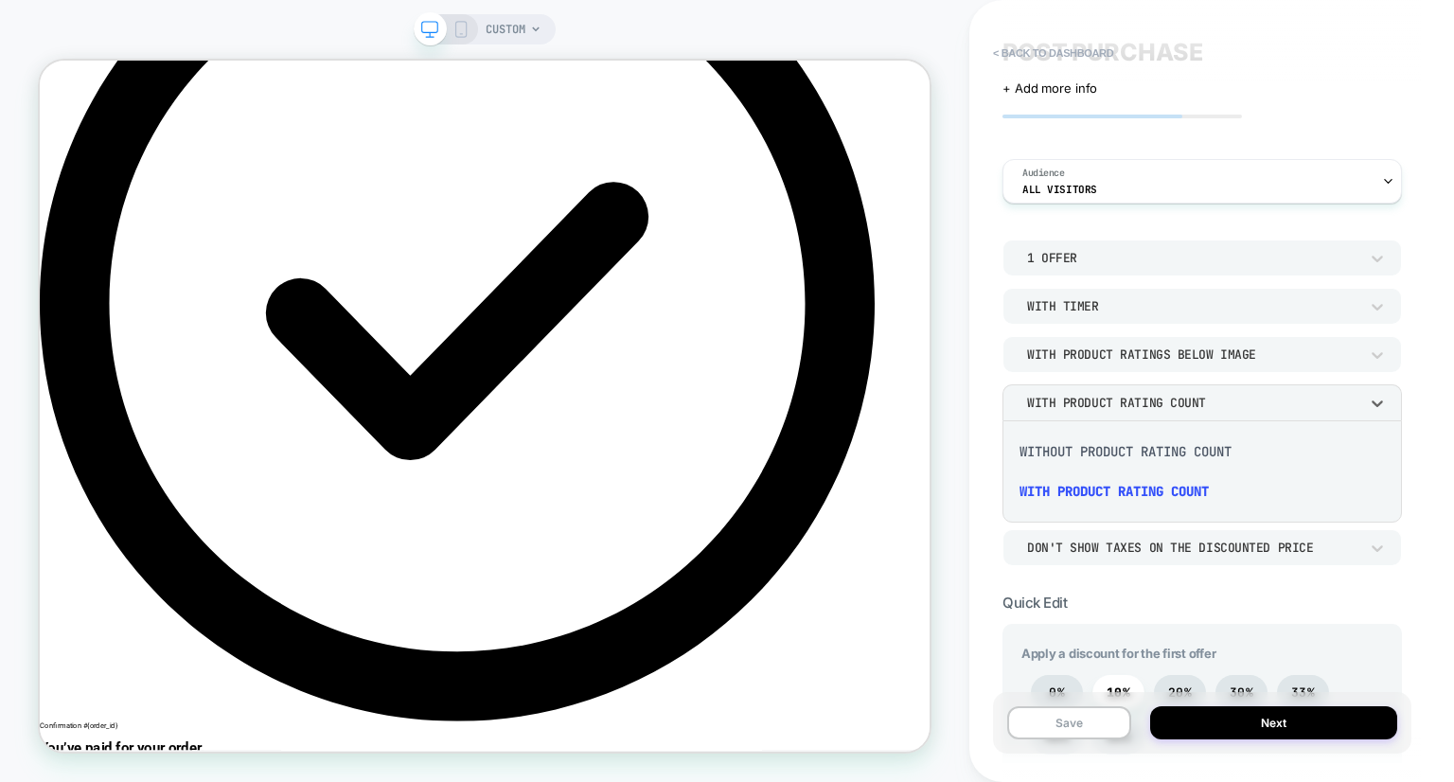
click at [1146, 450] on div "Without Product Rating Count" at bounding box center [1202, 452] width 384 height 40
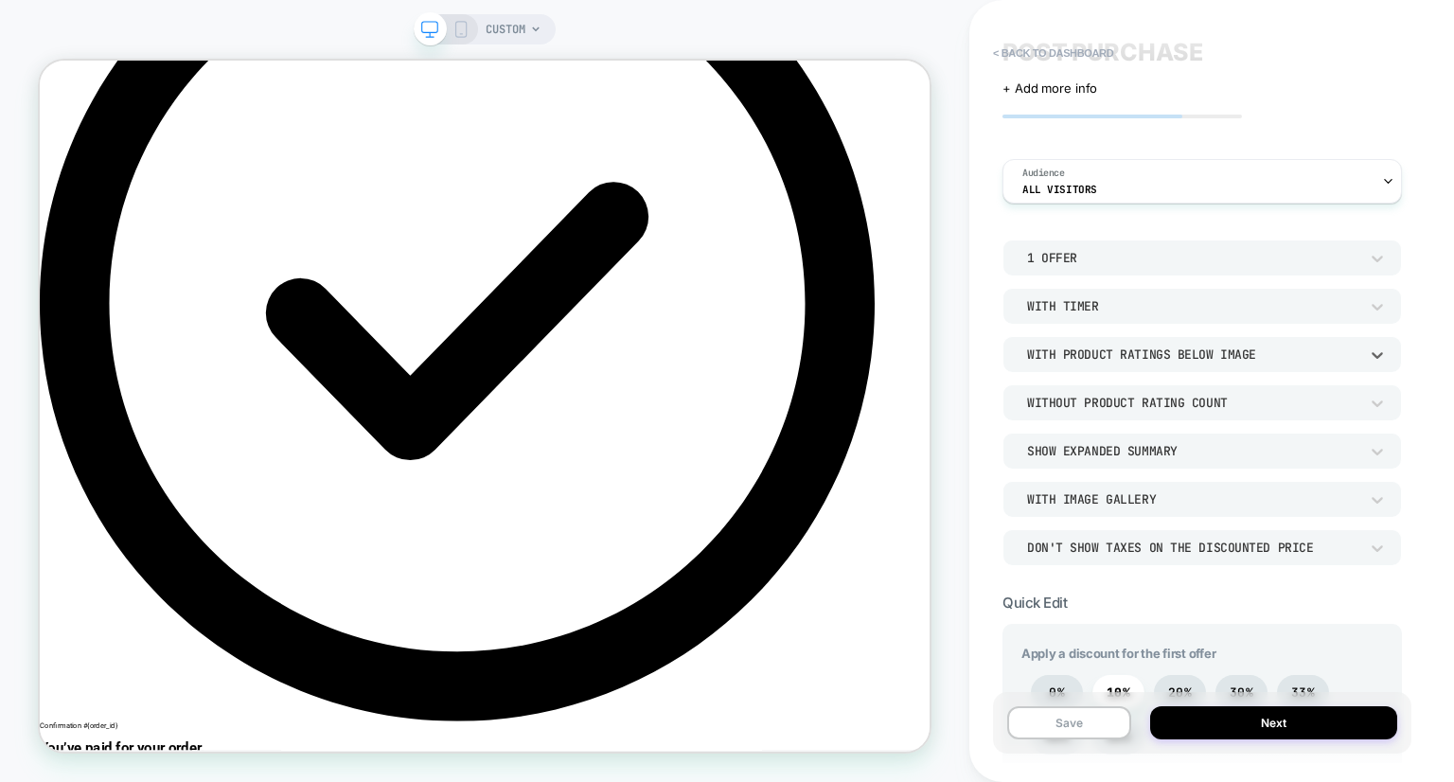
click at [1147, 355] on div "With Product Ratings Below Image" at bounding box center [1192, 355] width 331 height 16
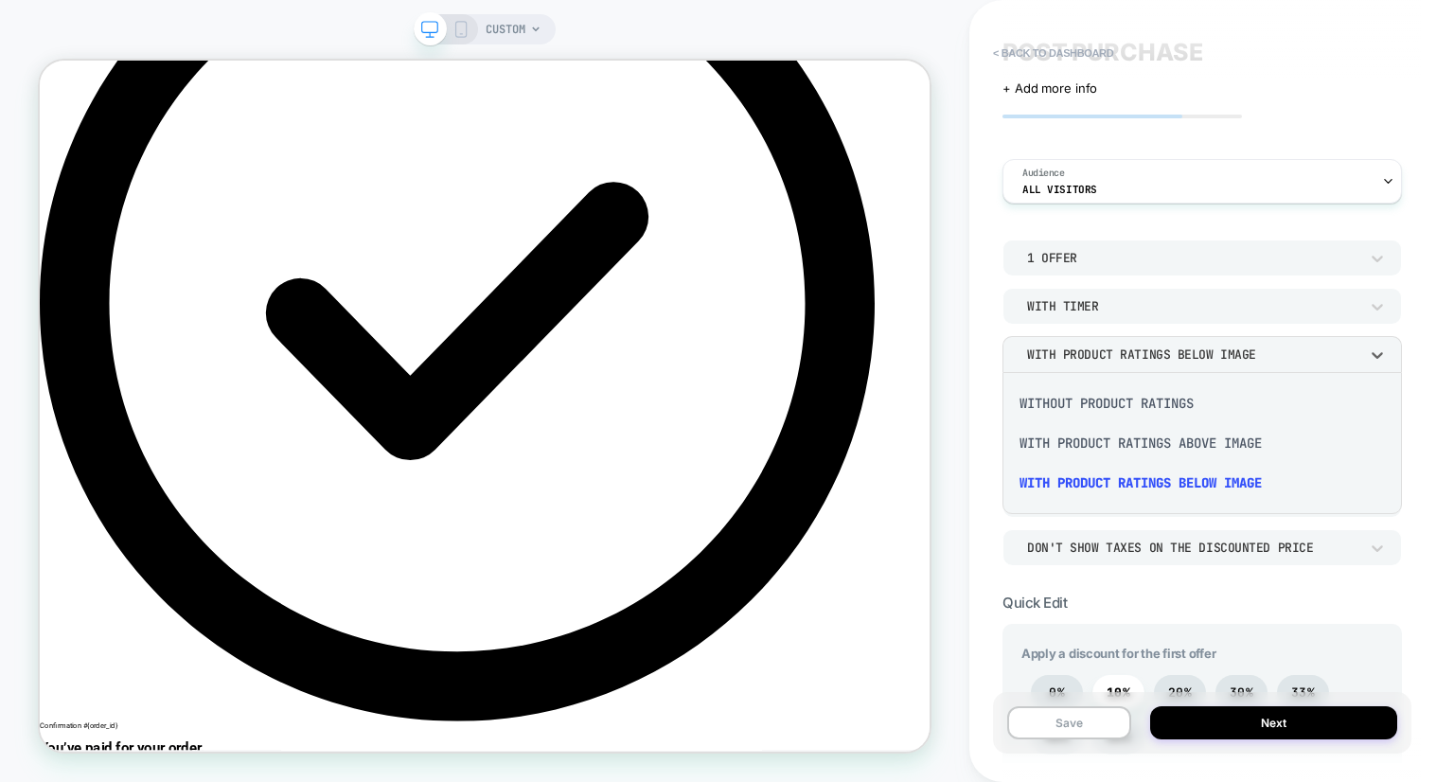
click at [1131, 453] on div "With Product Ratings Above Image" at bounding box center [1202, 443] width 384 height 40
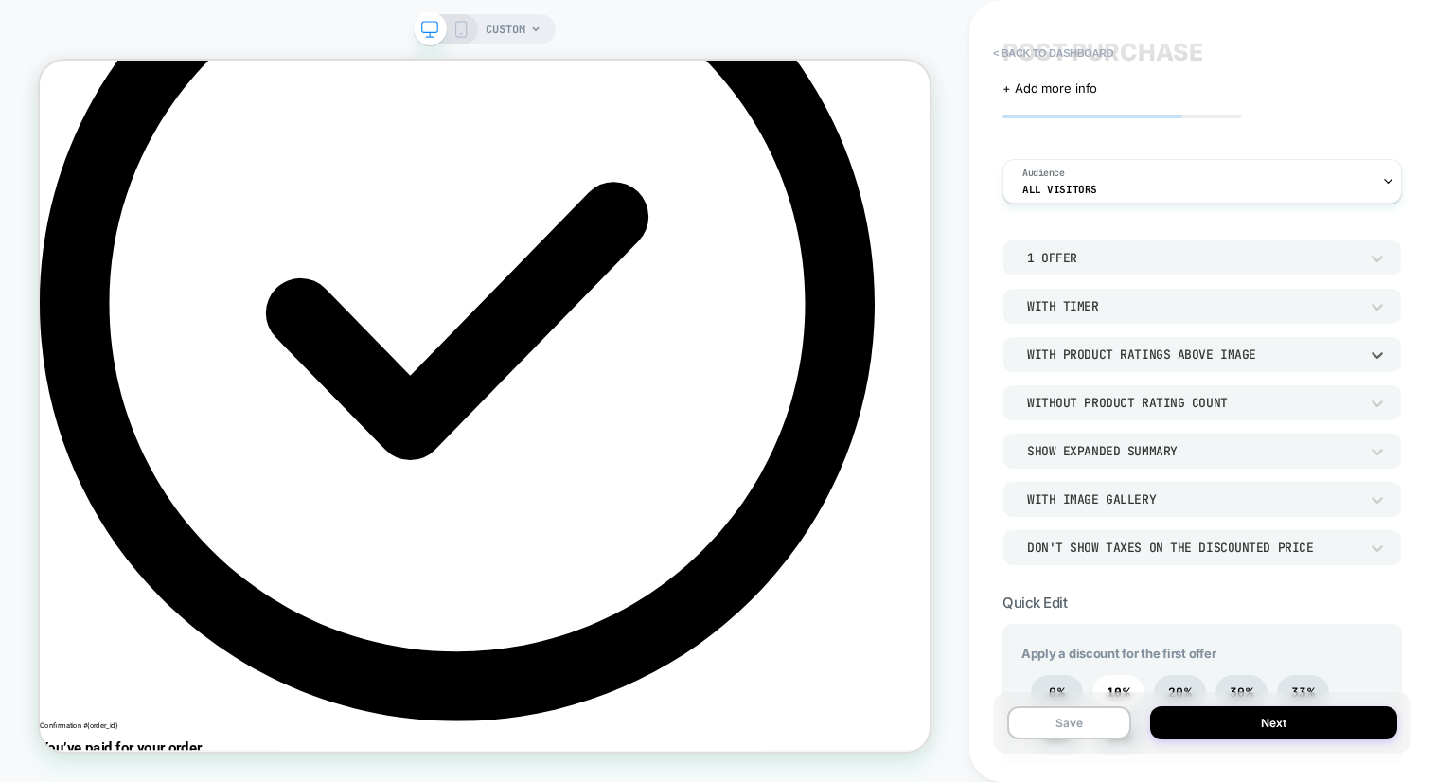
click at [1155, 357] on div "With Product Ratings Above Image" at bounding box center [1192, 355] width 331 height 16
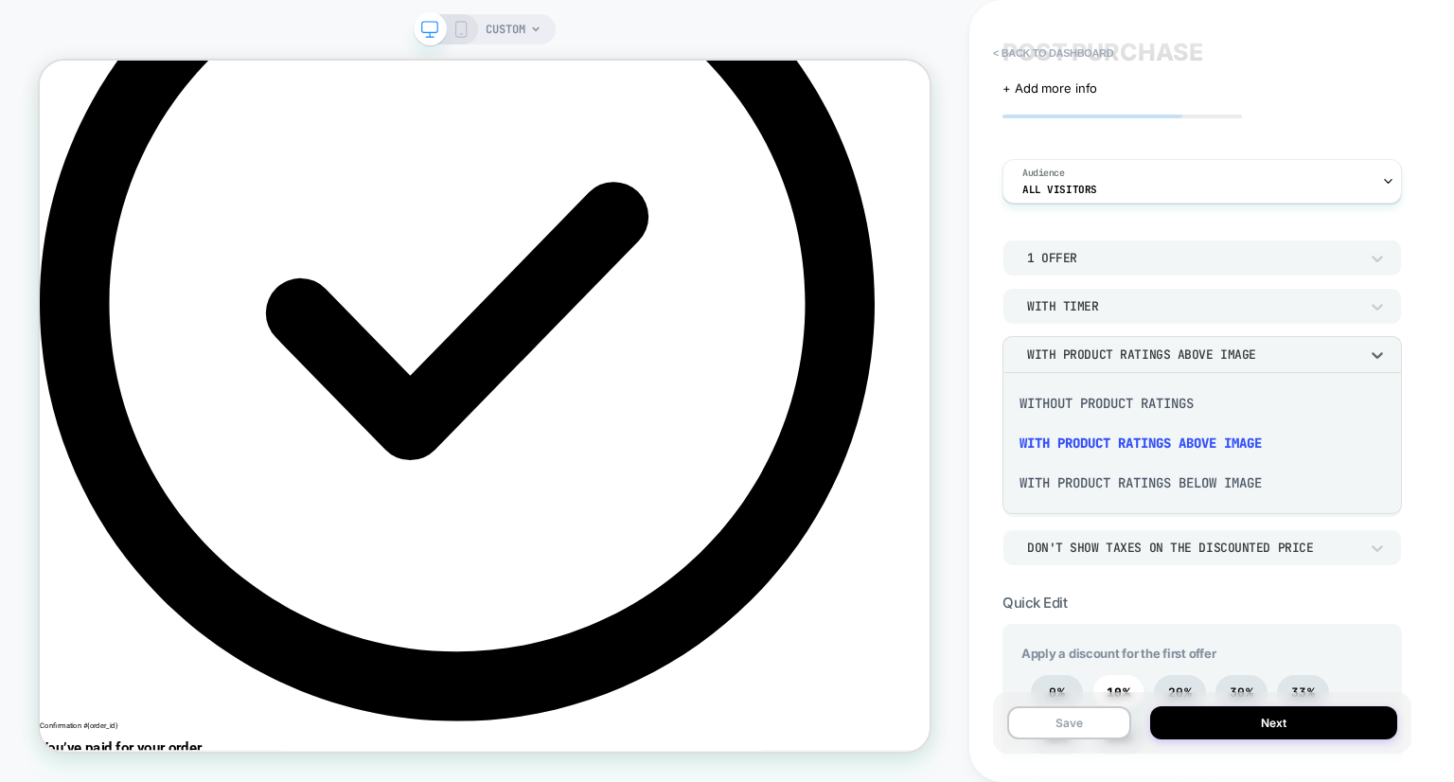
click at [1151, 482] on div "With Product Ratings Below Image" at bounding box center [1202, 483] width 384 height 40
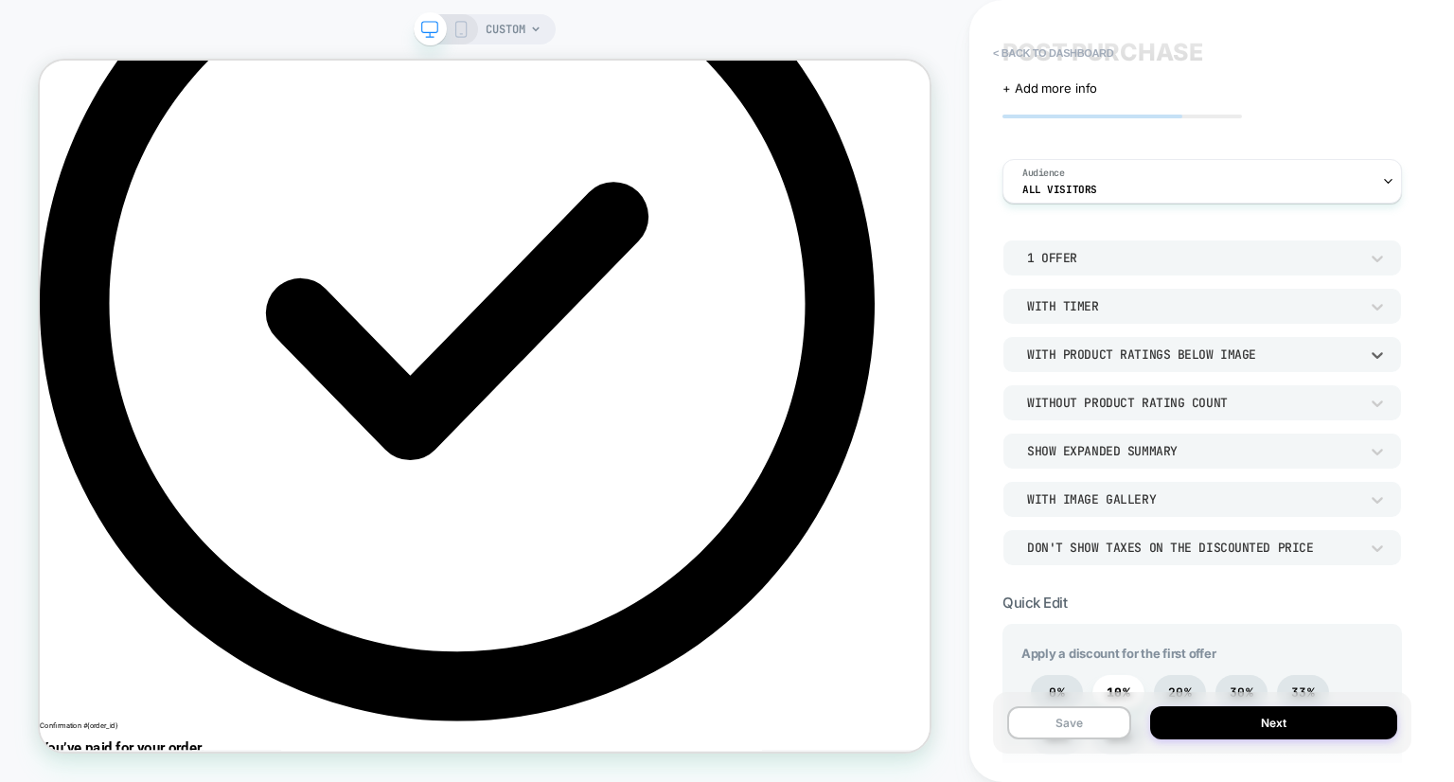
click at [1148, 402] on div "Without Product Rating Count" at bounding box center [1192, 403] width 331 height 16
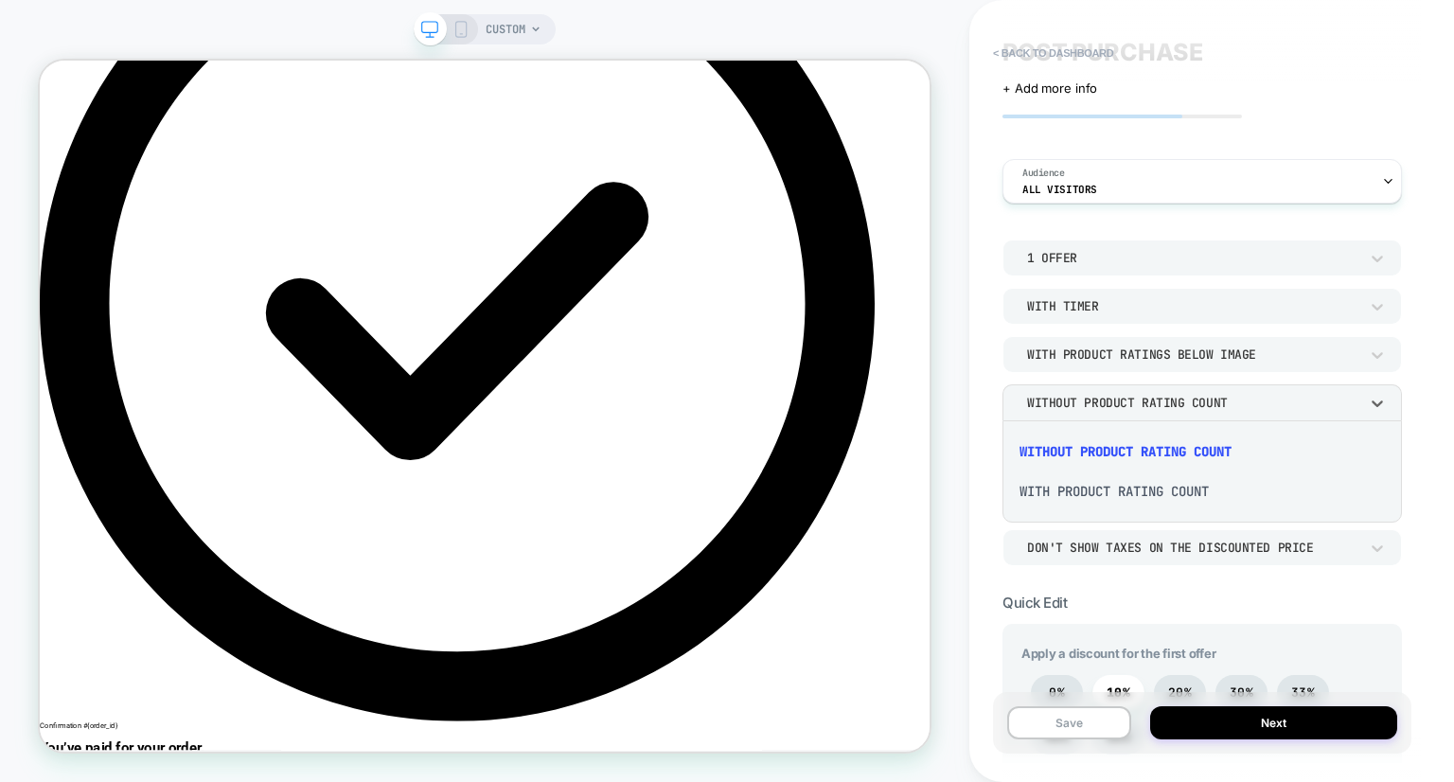
click at [1144, 490] on div "With Product Rating Count" at bounding box center [1202, 492] width 384 height 40
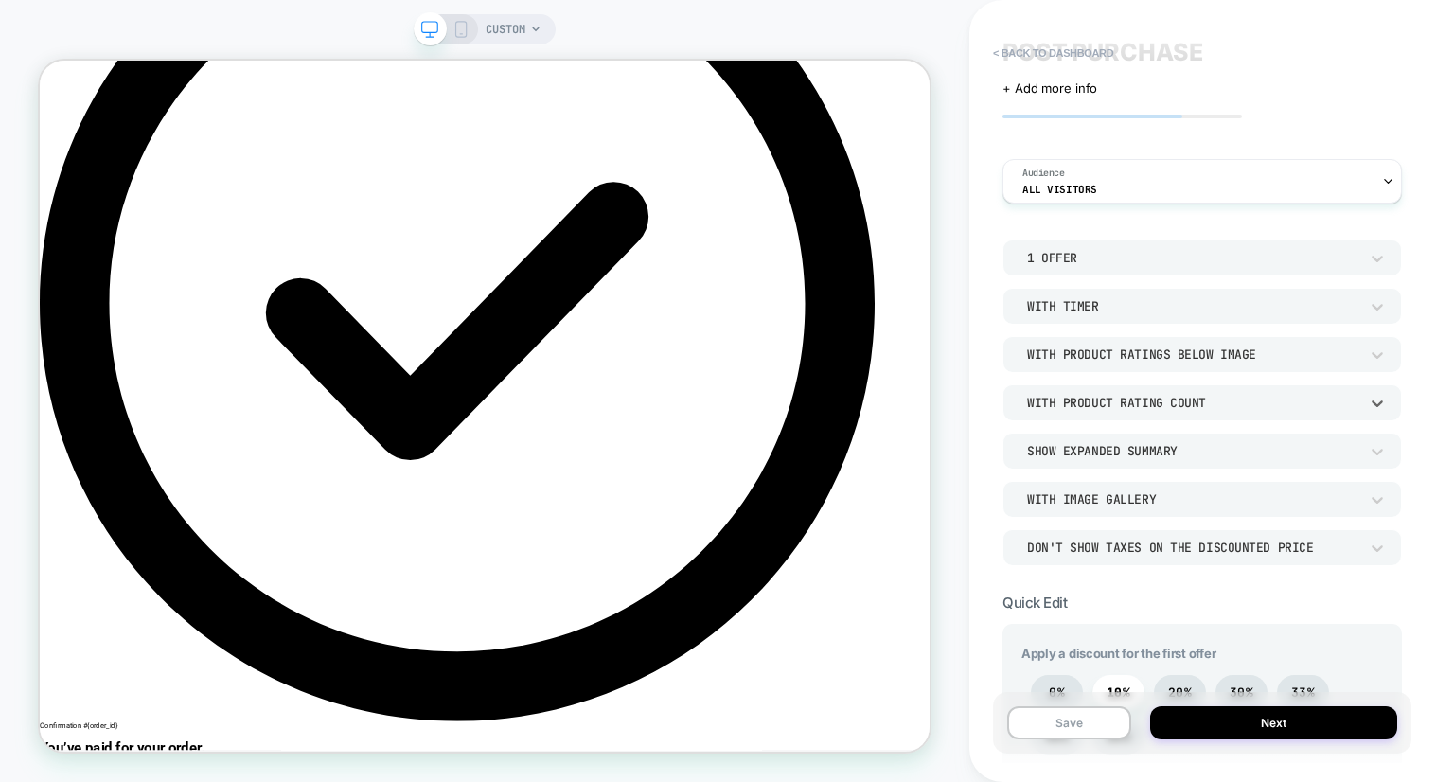
click at [1129, 452] on div "Show Expanded Summary" at bounding box center [1192, 451] width 331 height 16
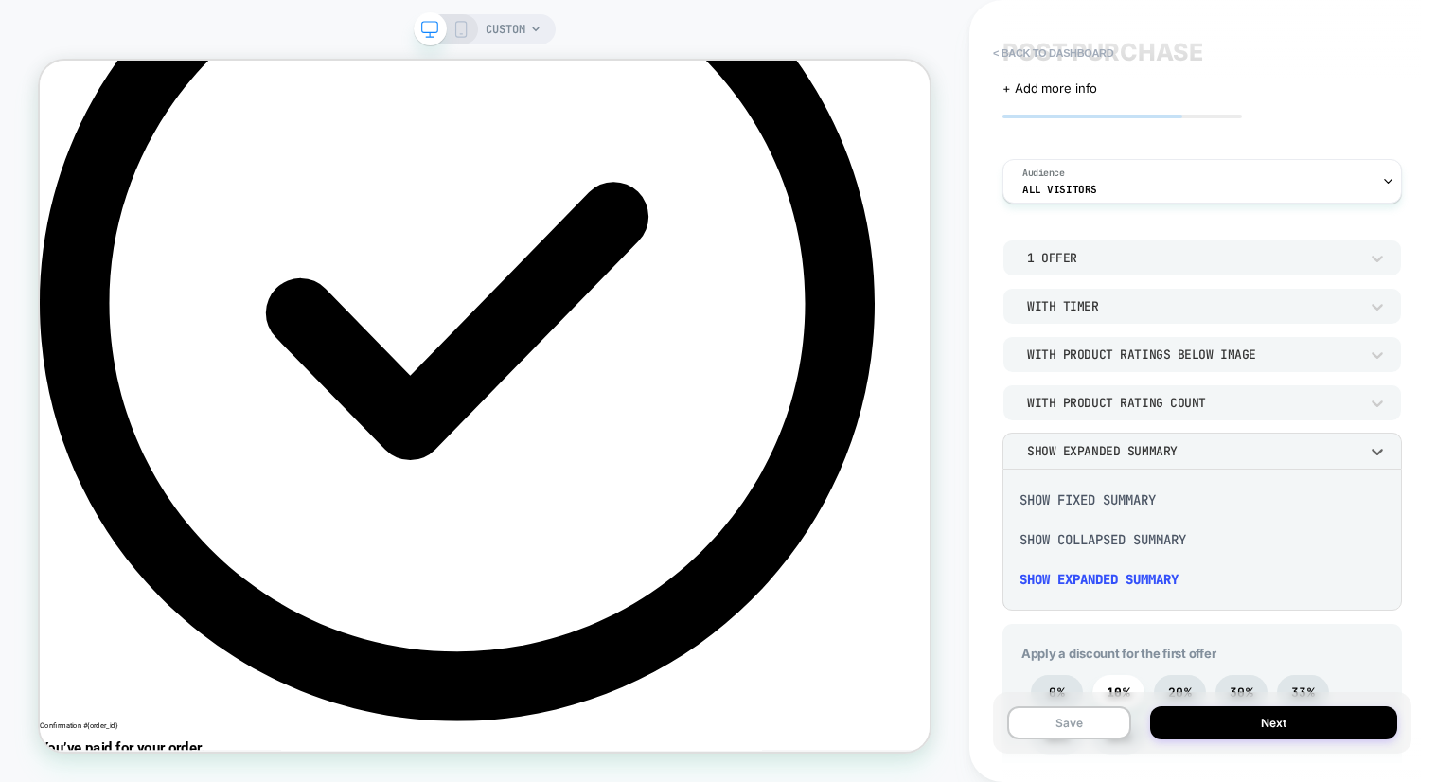
click at [1099, 505] on div "Show Fixed Summary" at bounding box center [1202, 500] width 384 height 40
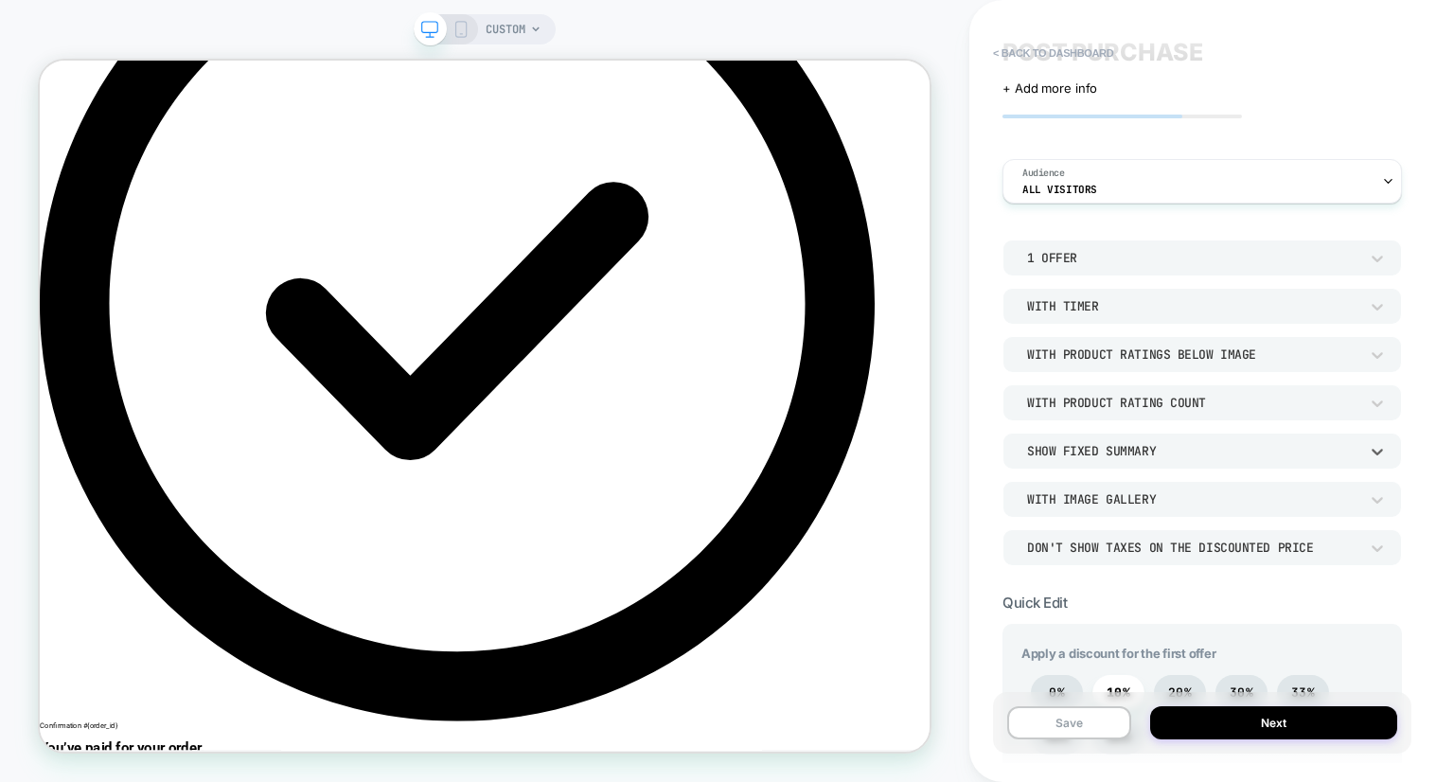
click at [1119, 441] on div "Show Fixed Summary" at bounding box center [1193, 451] width 350 height 20
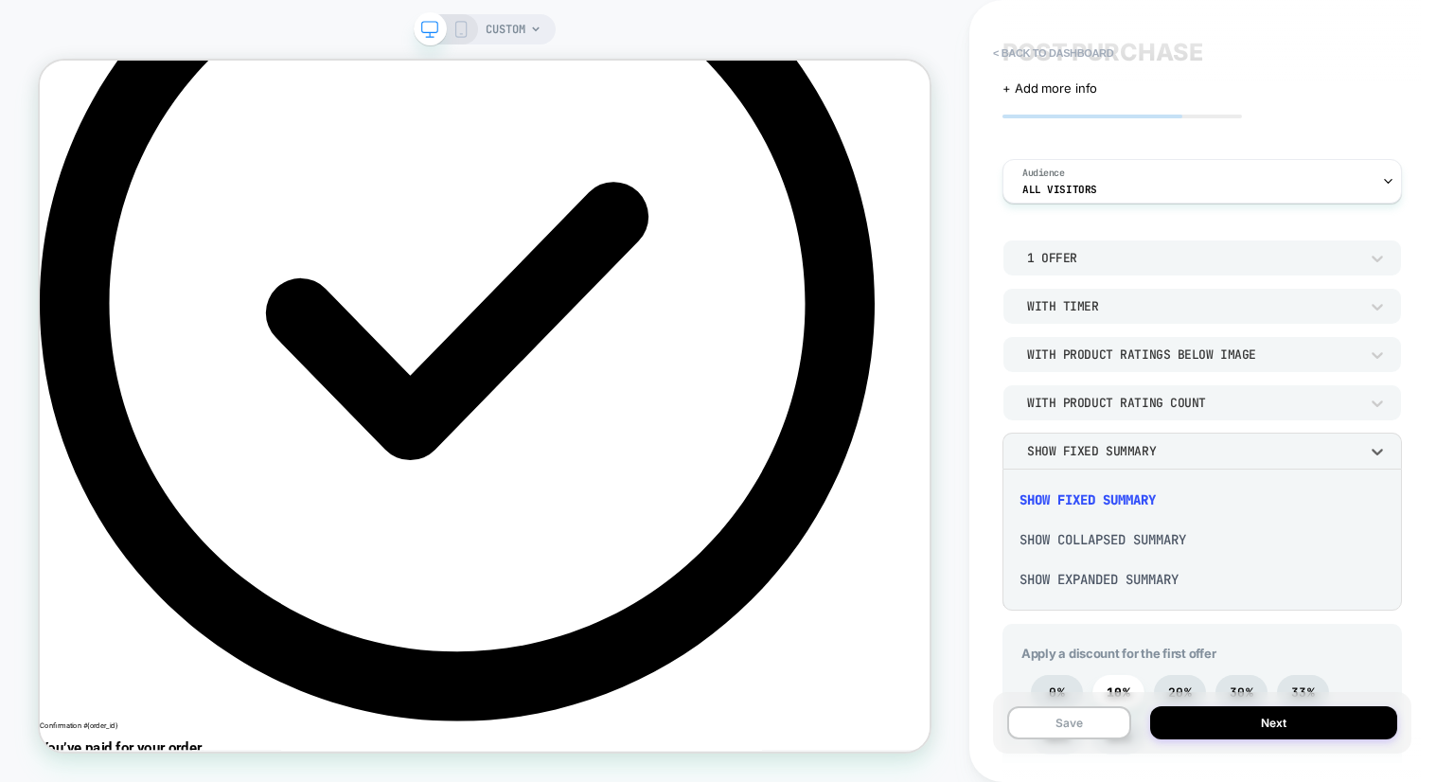
click at [1123, 544] on div "Show Collapsed Summary" at bounding box center [1202, 540] width 384 height 40
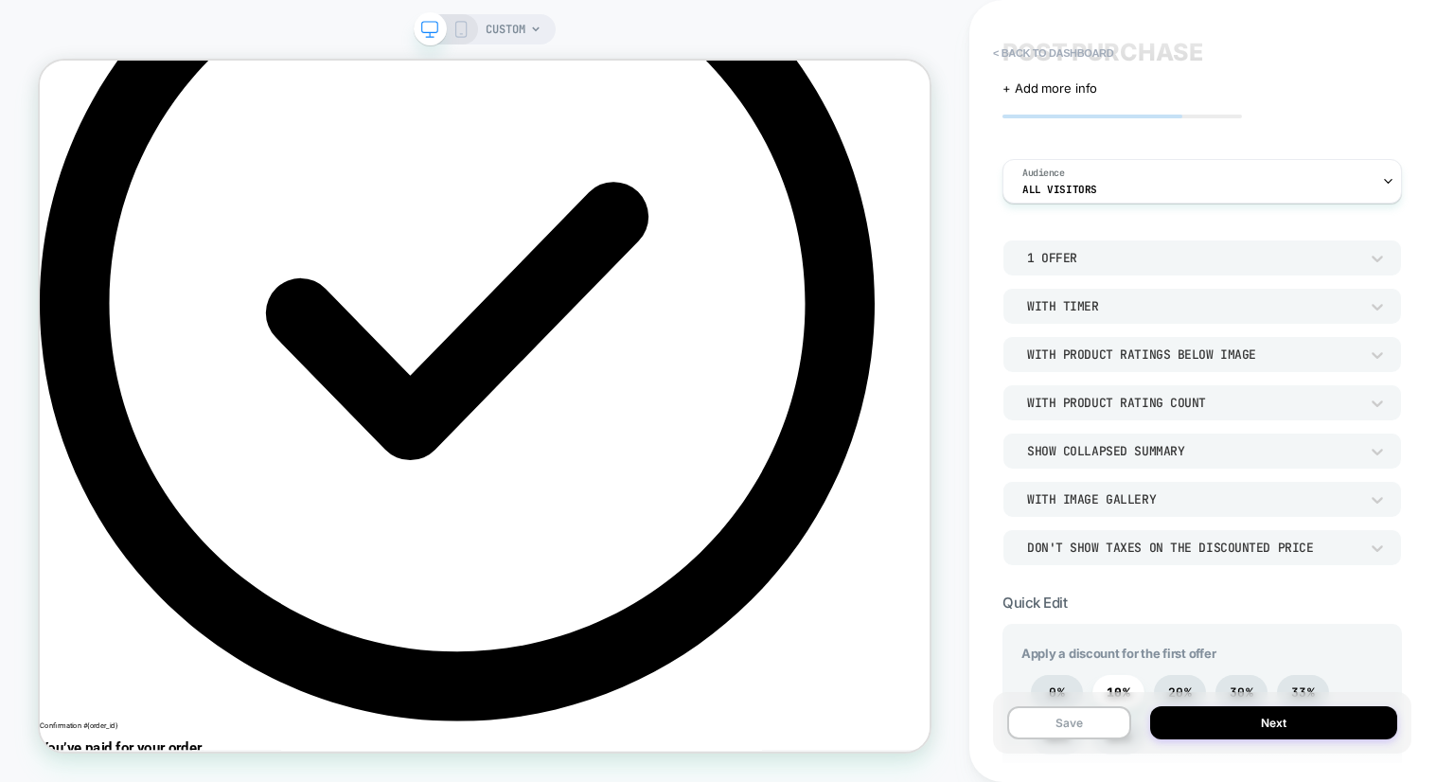
click at [1129, 472] on div "1 Offer With Timer With Product Ratings Below Image With Product Rating Count S…" at bounding box center [1203, 403] width 400 height 326
click at [1125, 461] on div "Show Collapsed Summary" at bounding box center [1203, 451] width 400 height 36
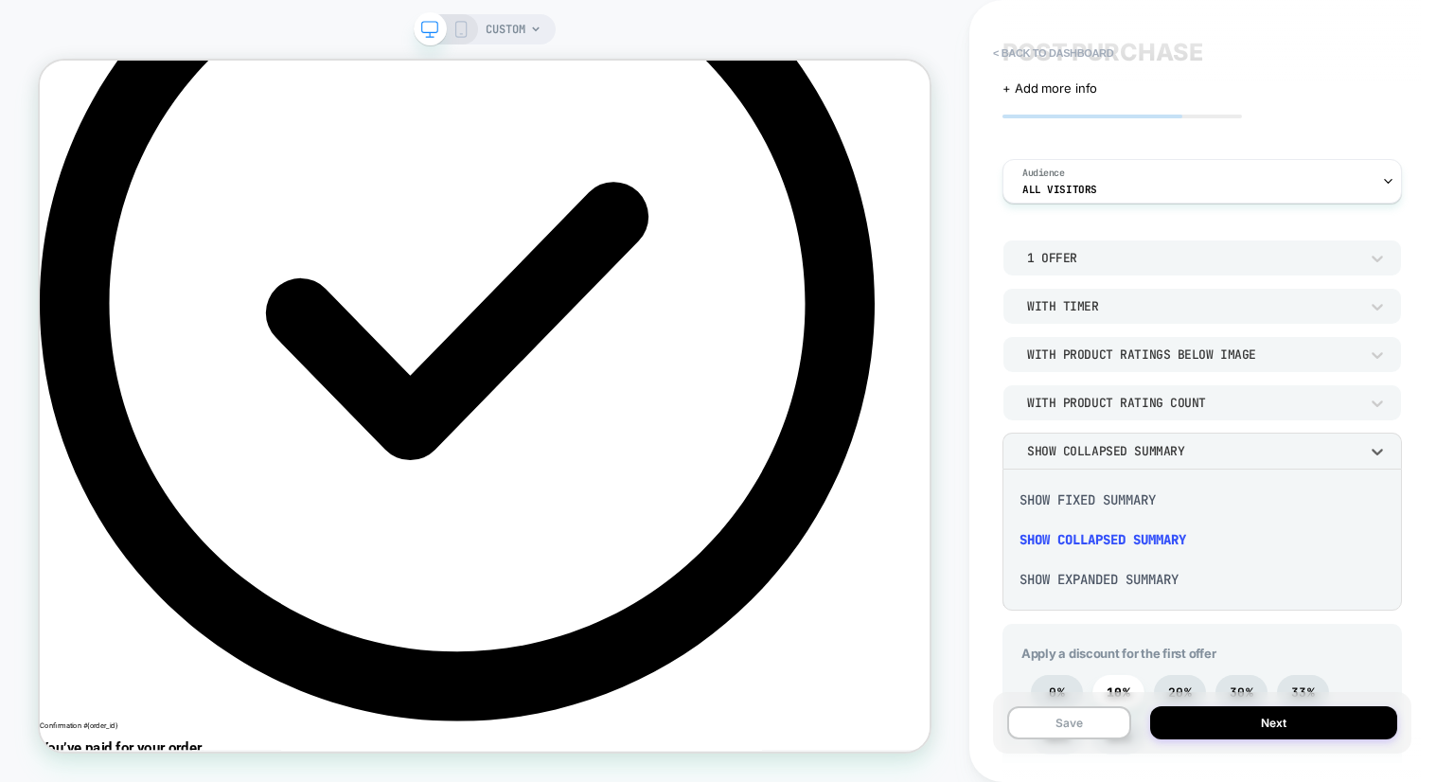
click at [1119, 582] on div "Show Expanded Summary" at bounding box center [1202, 580] width 384 height 40
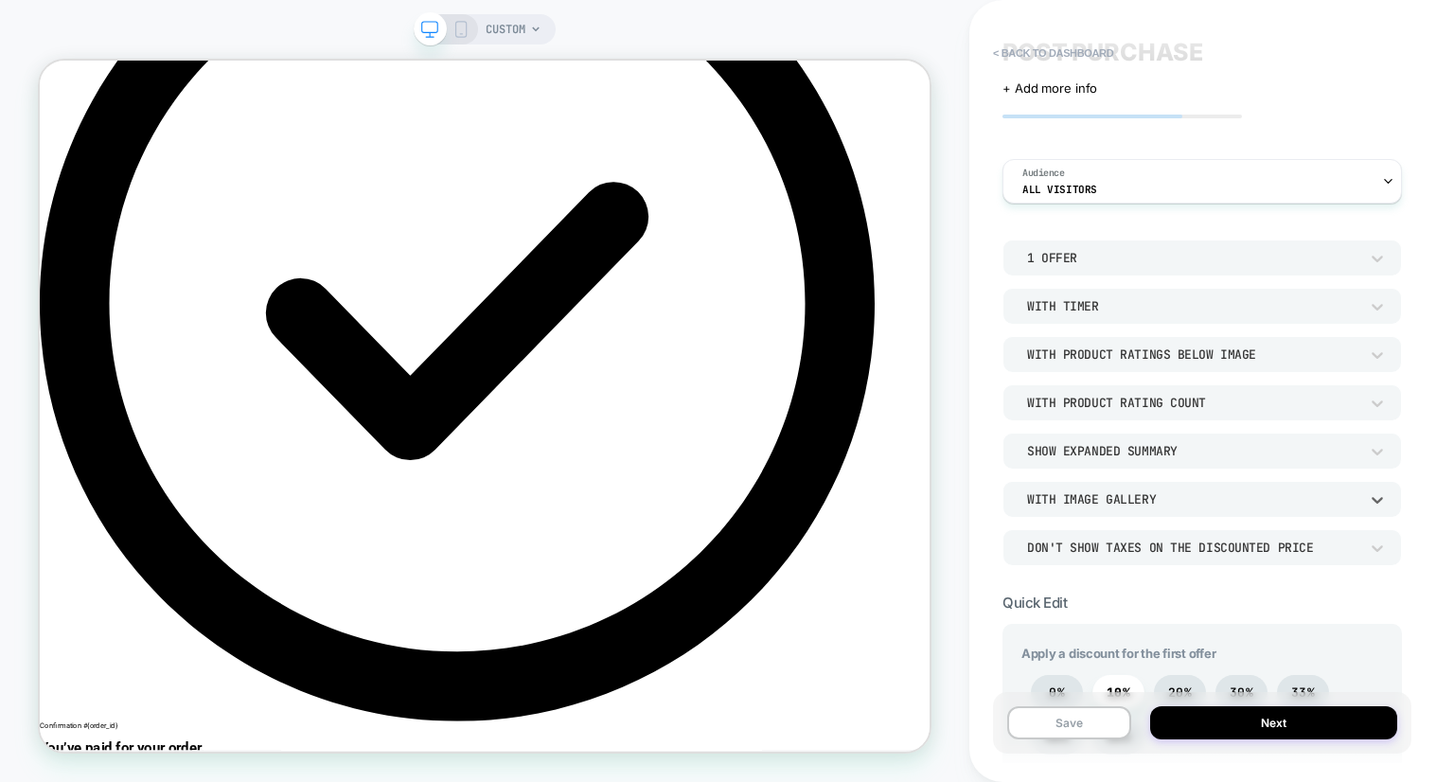
click at [1110, 507] on div "With Image Gallery" at bounding box center [1192, 499] width 331 height 16
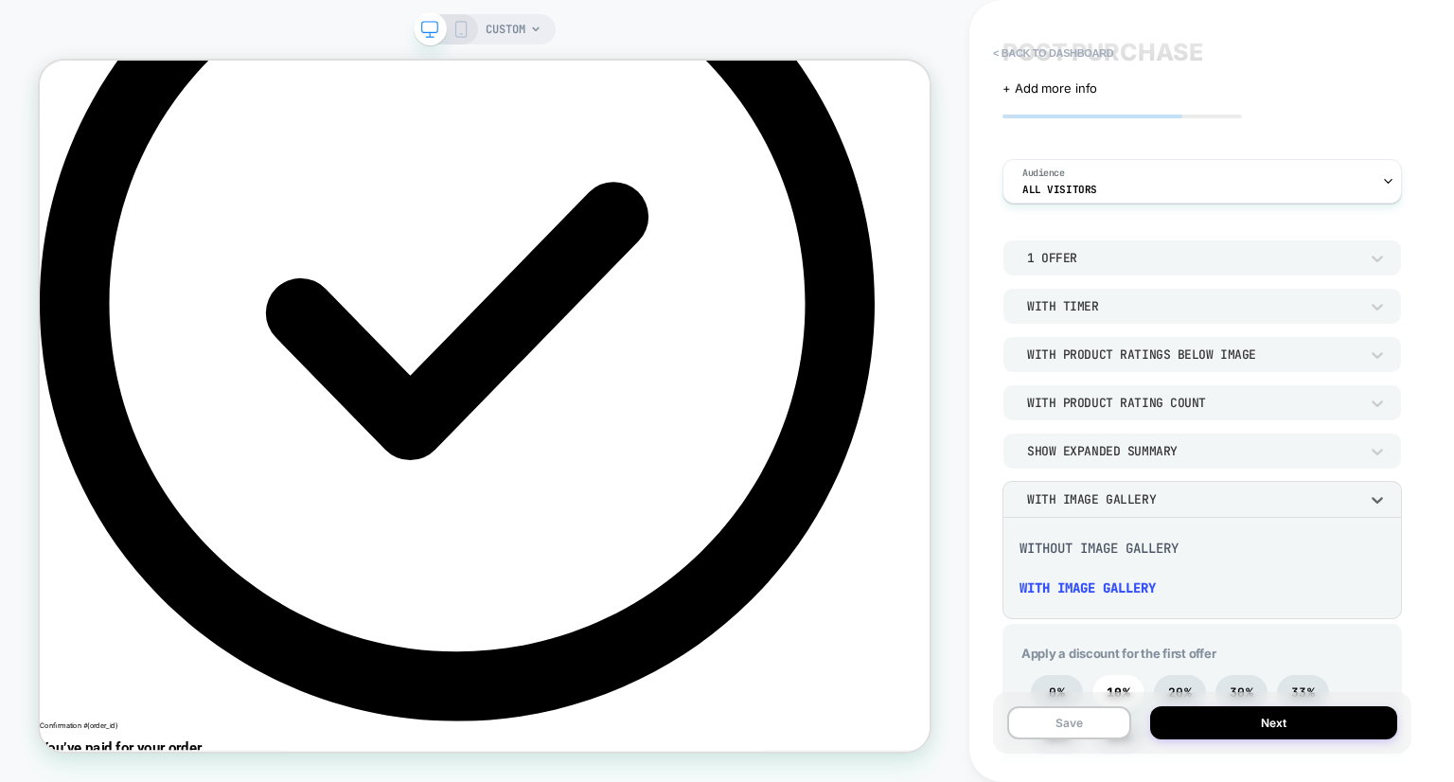
click at [1126, 550] on div "Without Image Gallery" at bounding box center [1202, 548] width 384 height 40
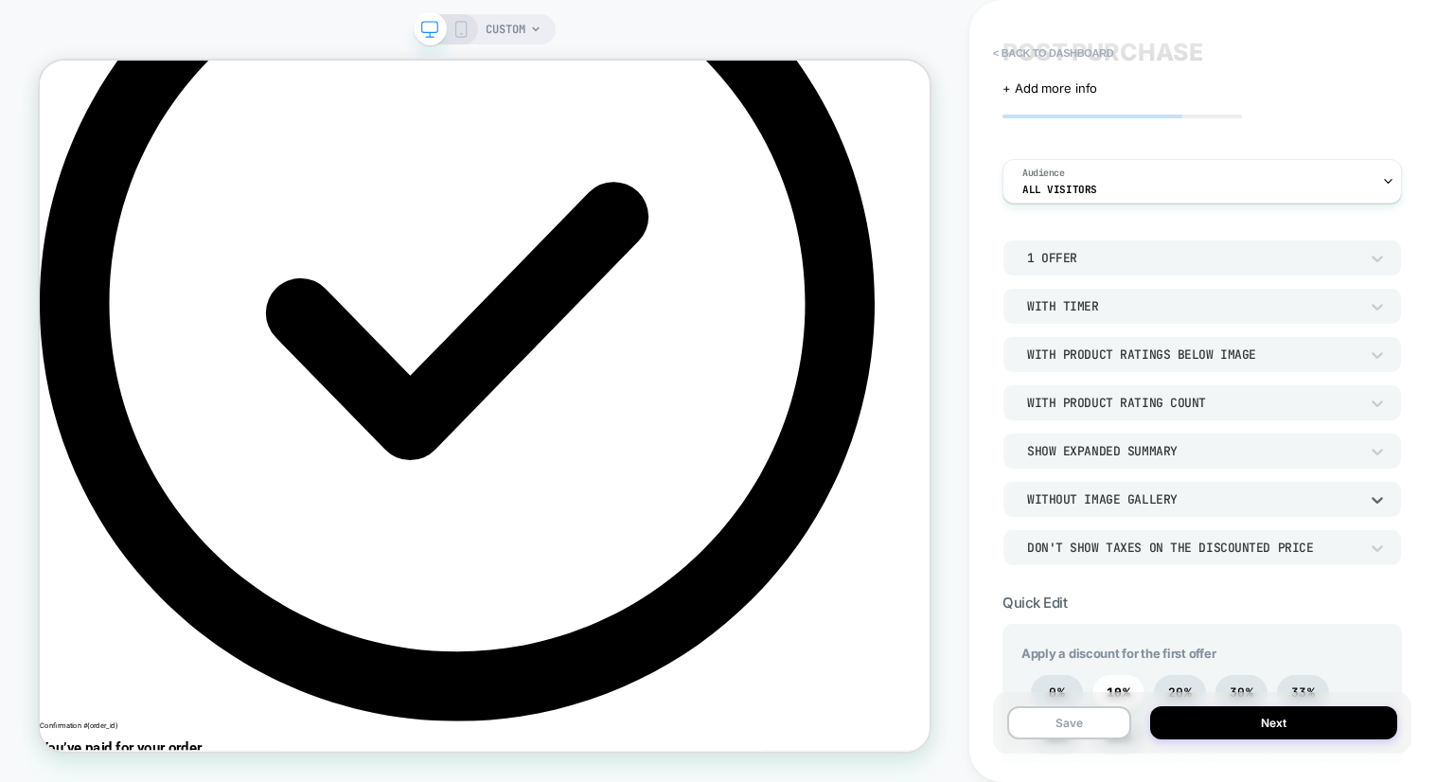
click at [1121, 506] on div "Without Image Gallery" at bounding box center [1192, 499] width 331 height 16
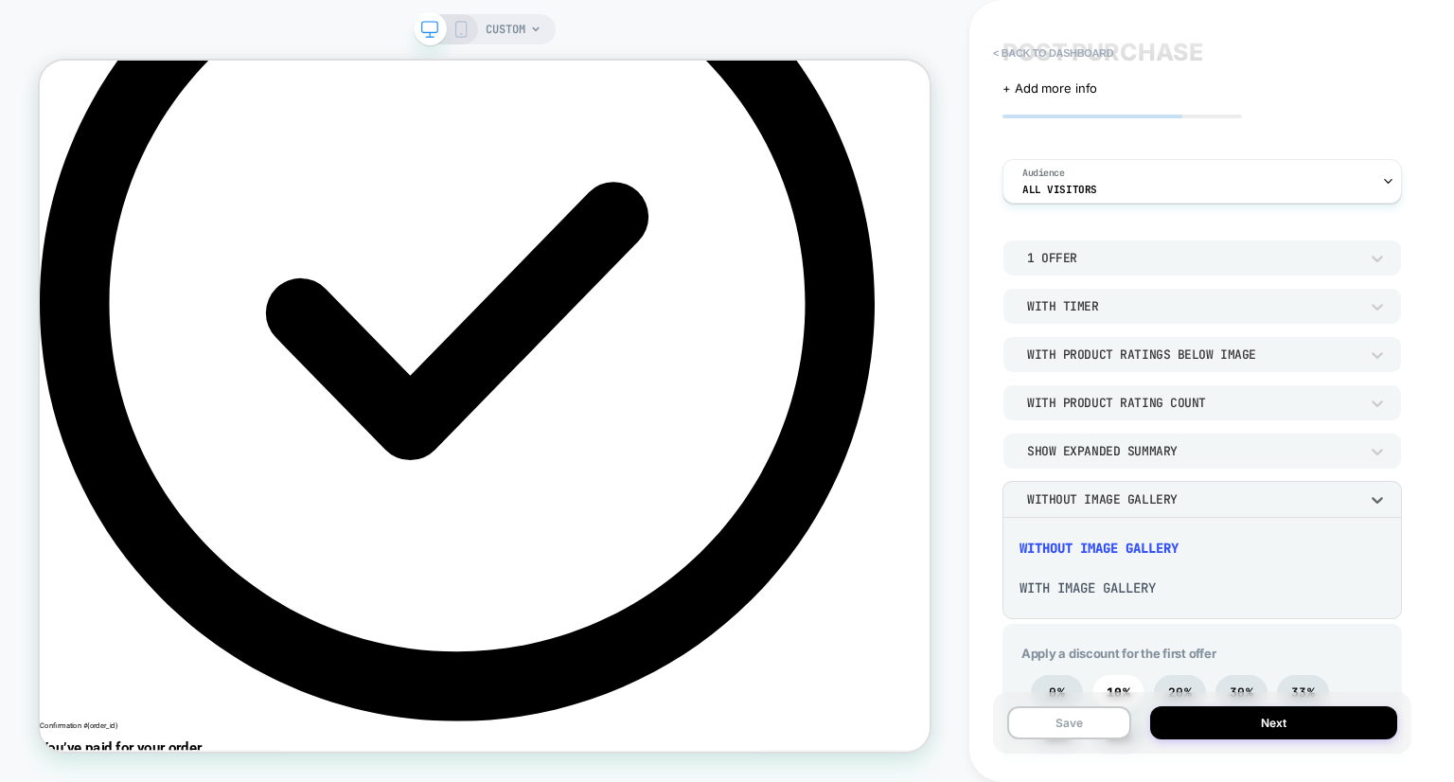
click at [1094, 586] on div "With Image Gallery" at bounding box center [1202, 588] width 384 height 40
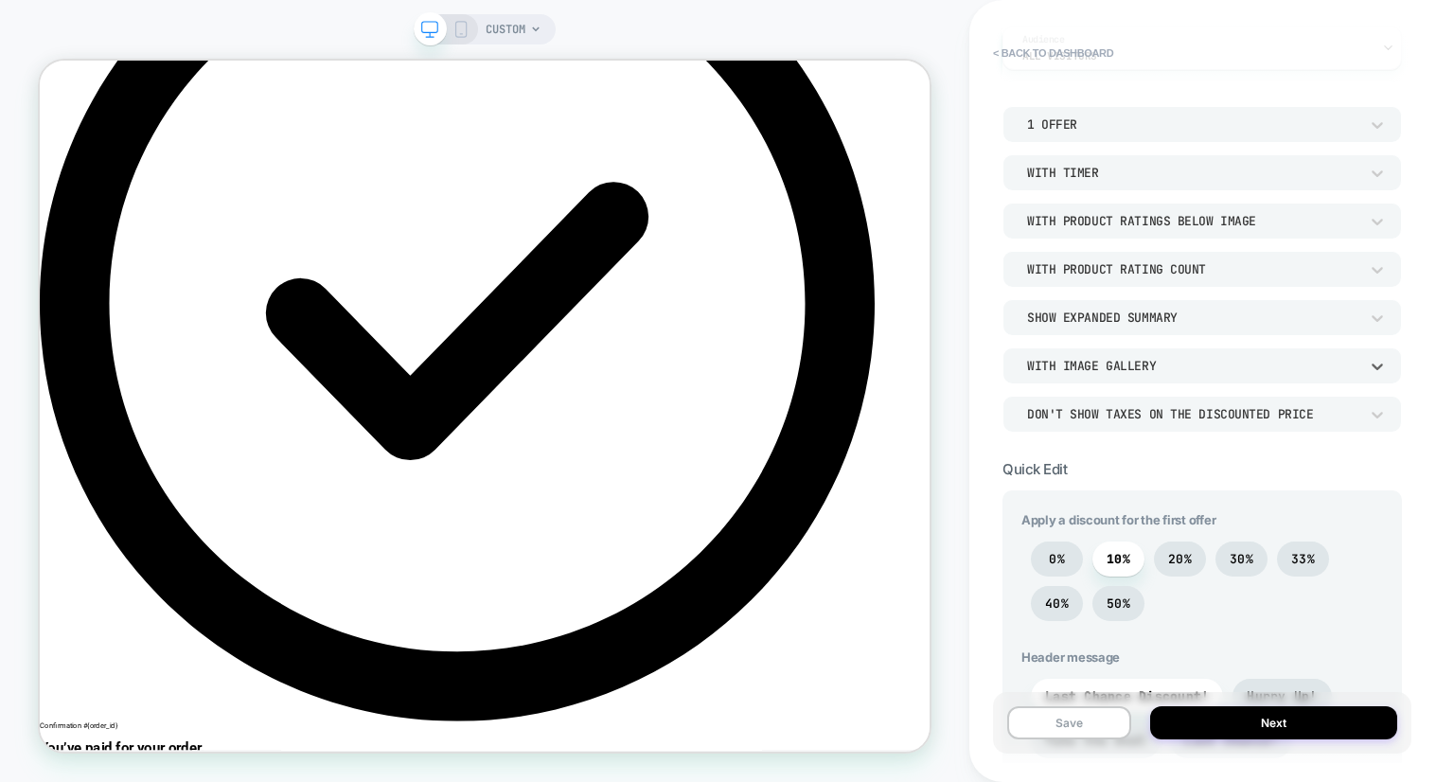
scroll to position [174, 0]
click at [1138, 422] on div "Don't show taxes on the discounted price" at bounding box center [1193, 413] width 350 height 20
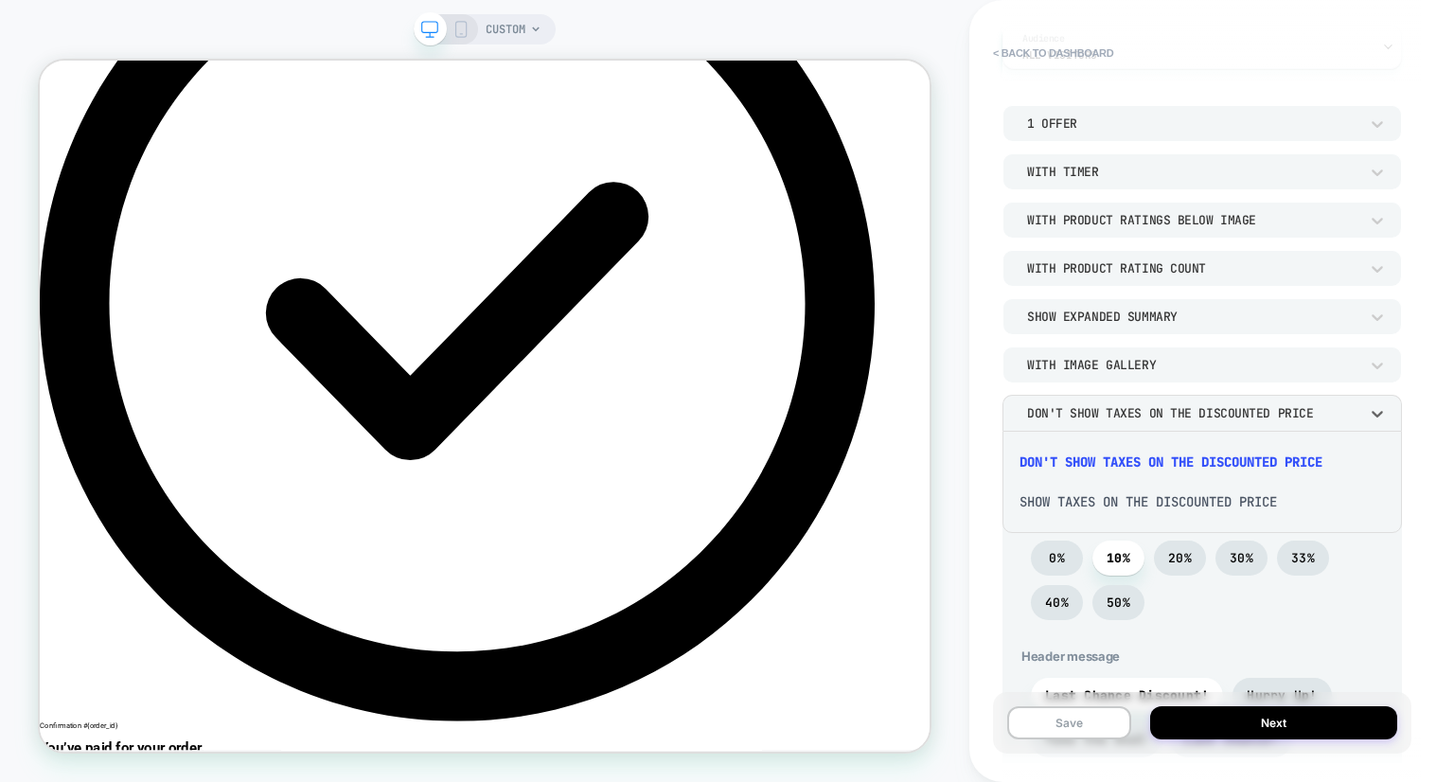
click at [1132, 512] on div "Show taxes on the discounted price" at bounding box center [1202, 502] width 384 height 40
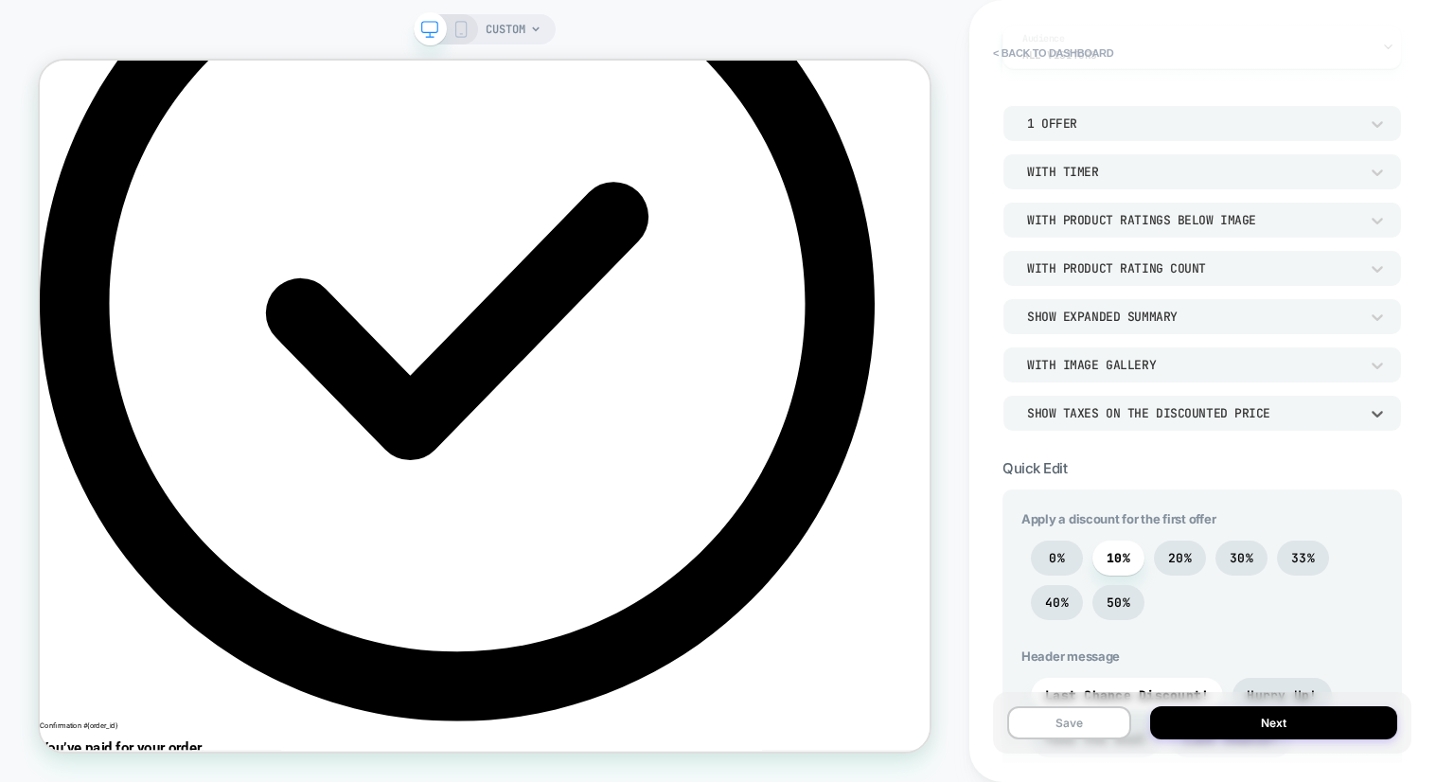
click at [1143, 406] on div "Show taxes on the discounted price" at bounding box center [1192, 413] width 331 height 16
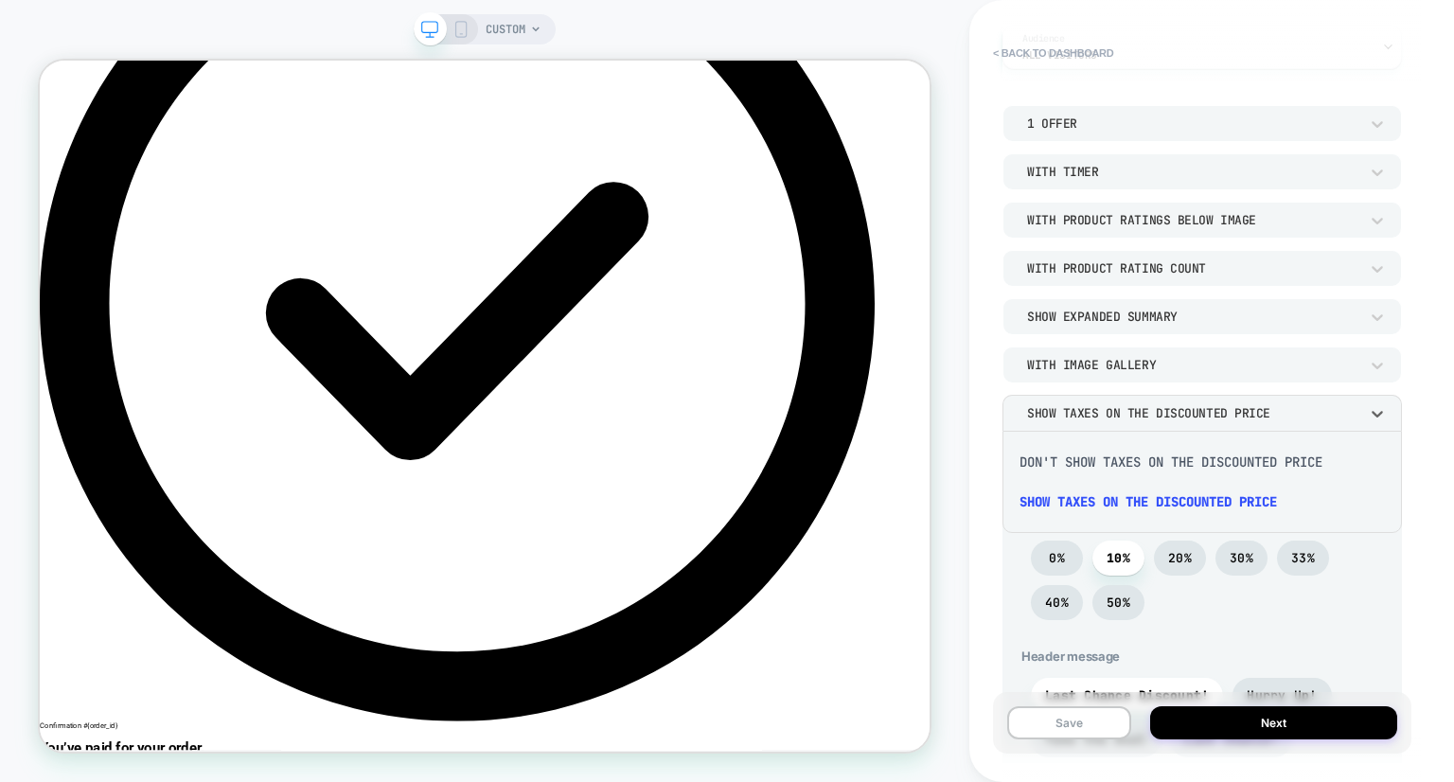
click at [1099, 454] on div "Don't show taxes on the discounted price" at bounding box center [1202, 462] width 384 height 40
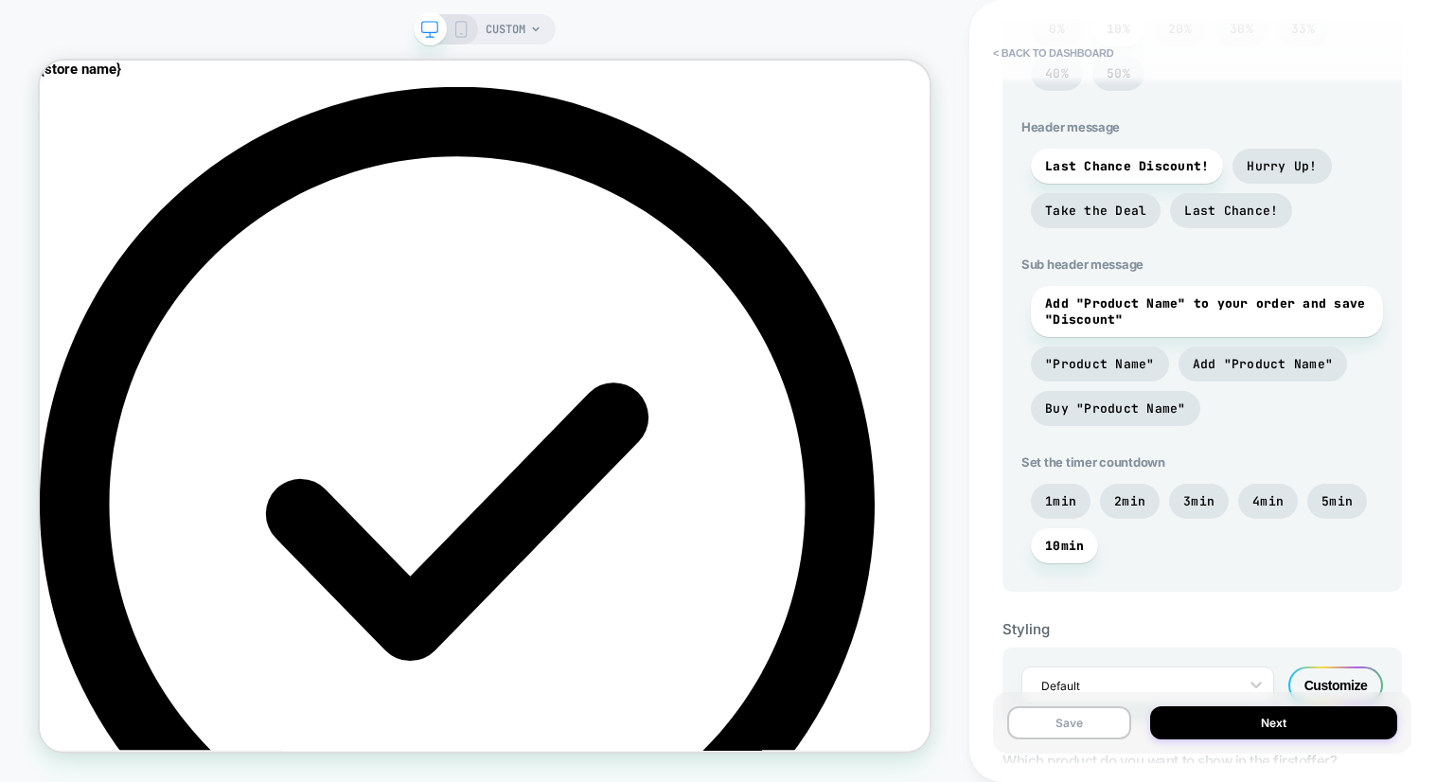
scroll to position [761, 0]
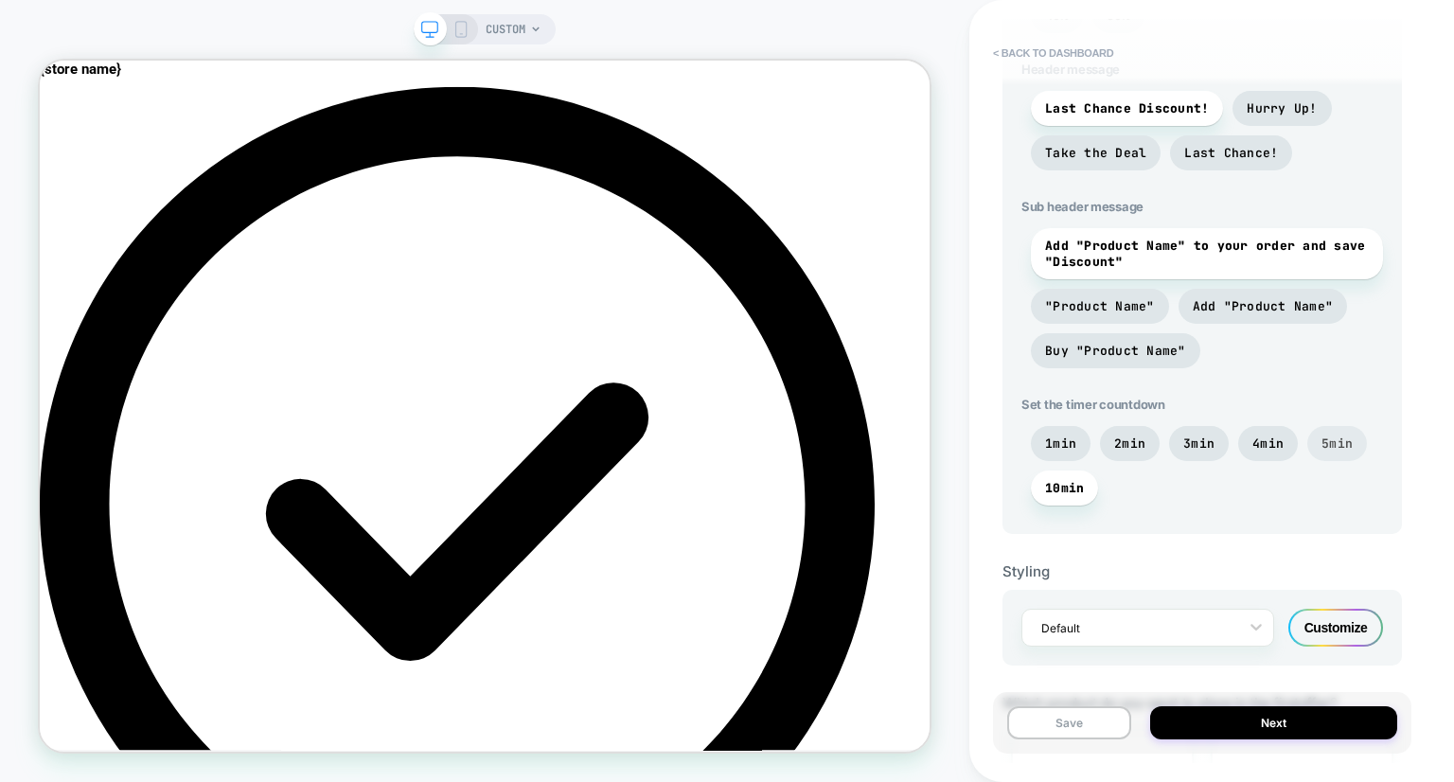
click at [1337, 443] on span "5min" at bounding box center [1337, 444] width 31 height 16
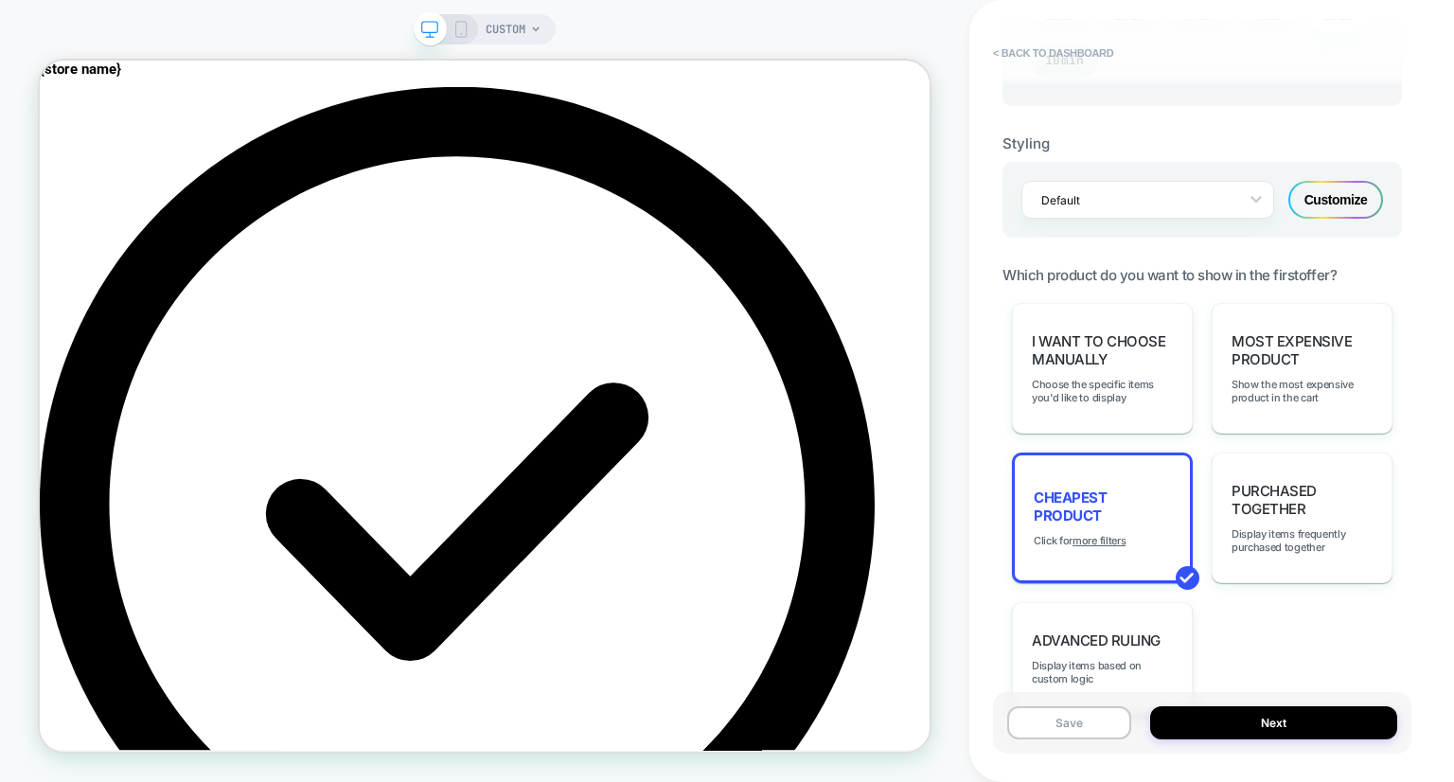
scroll to position [1305, 0]
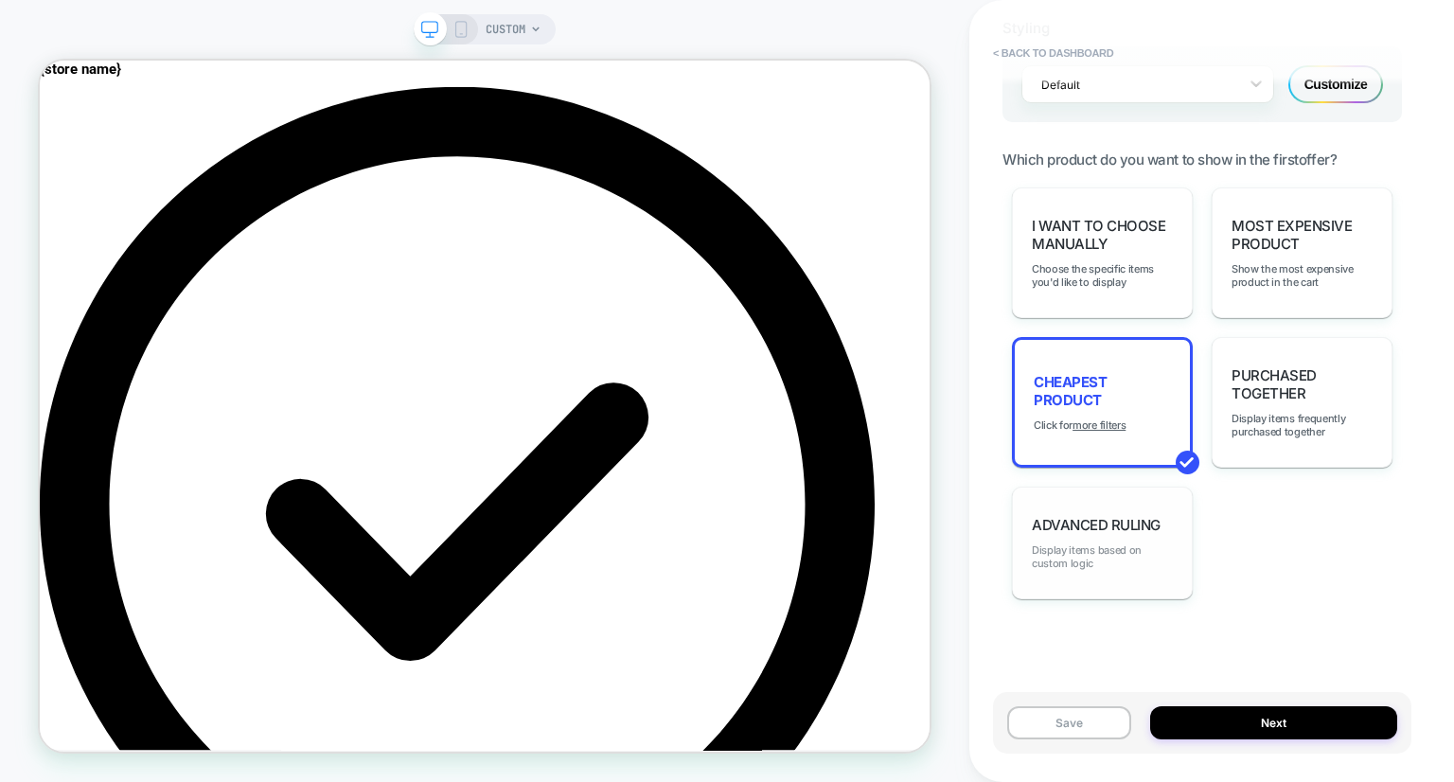
click at [1144, 548] on span "Display items based on custom logic" at bounding box center [1102, 557] width 141 height 27
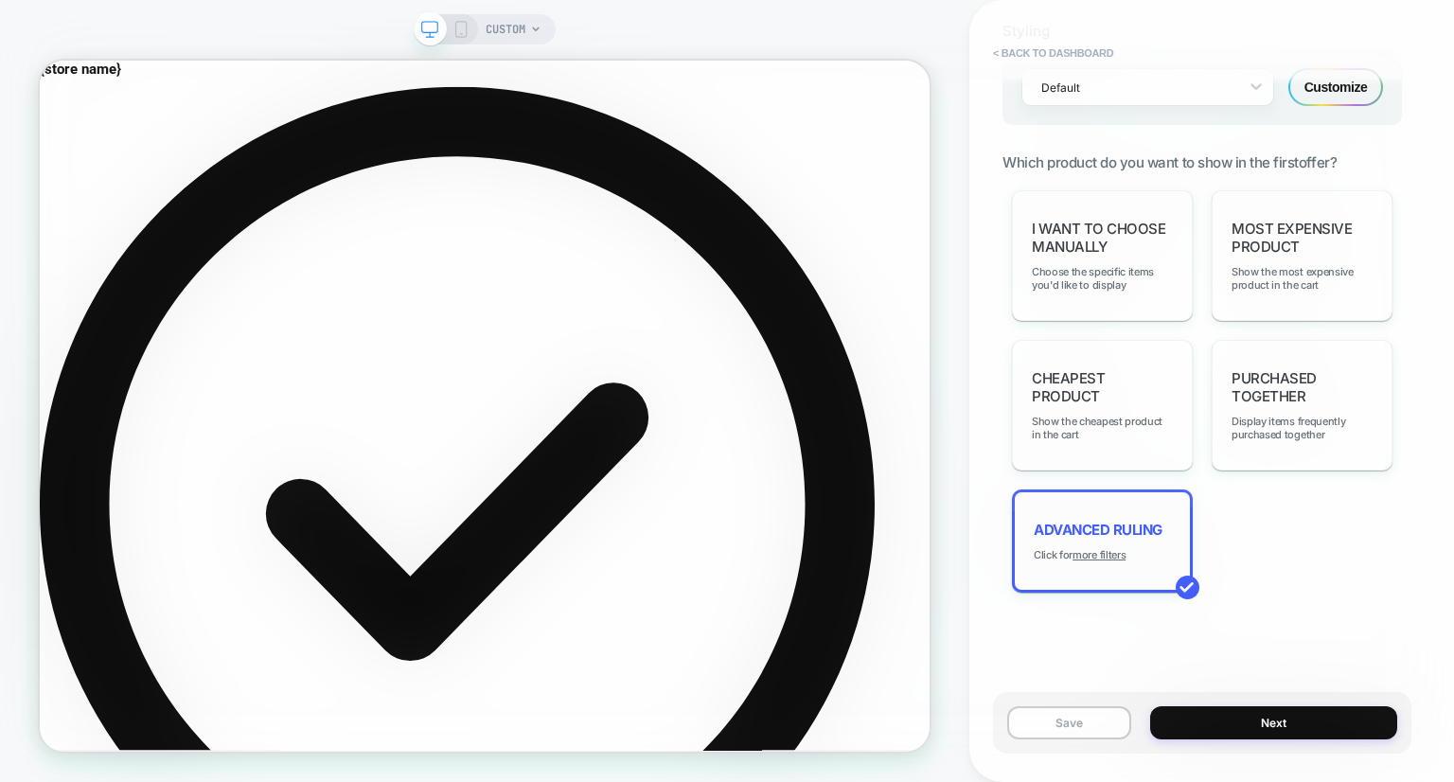
scroll to position [1295, 0]
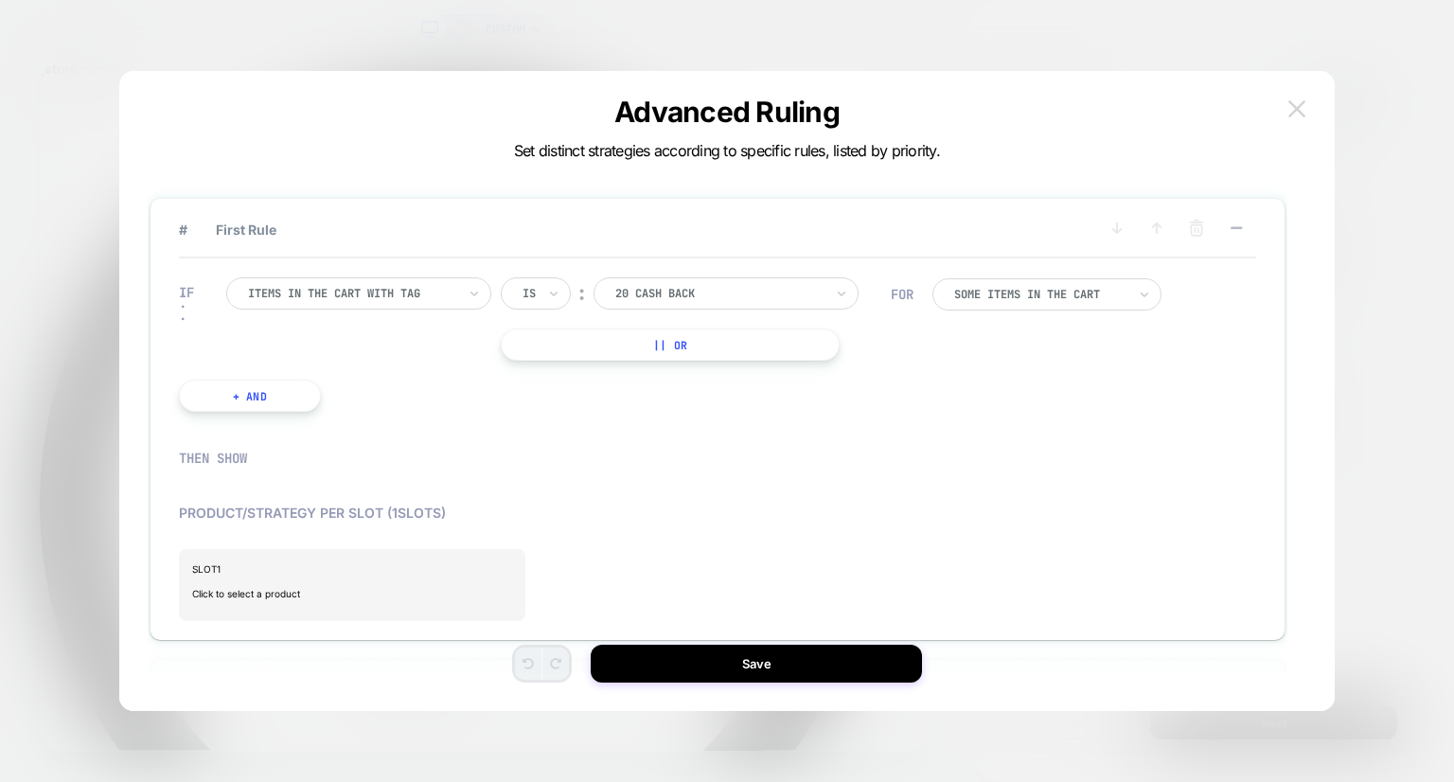
click at [1300, 108] on img at bounding box center [1297, 108] width 17 height 16
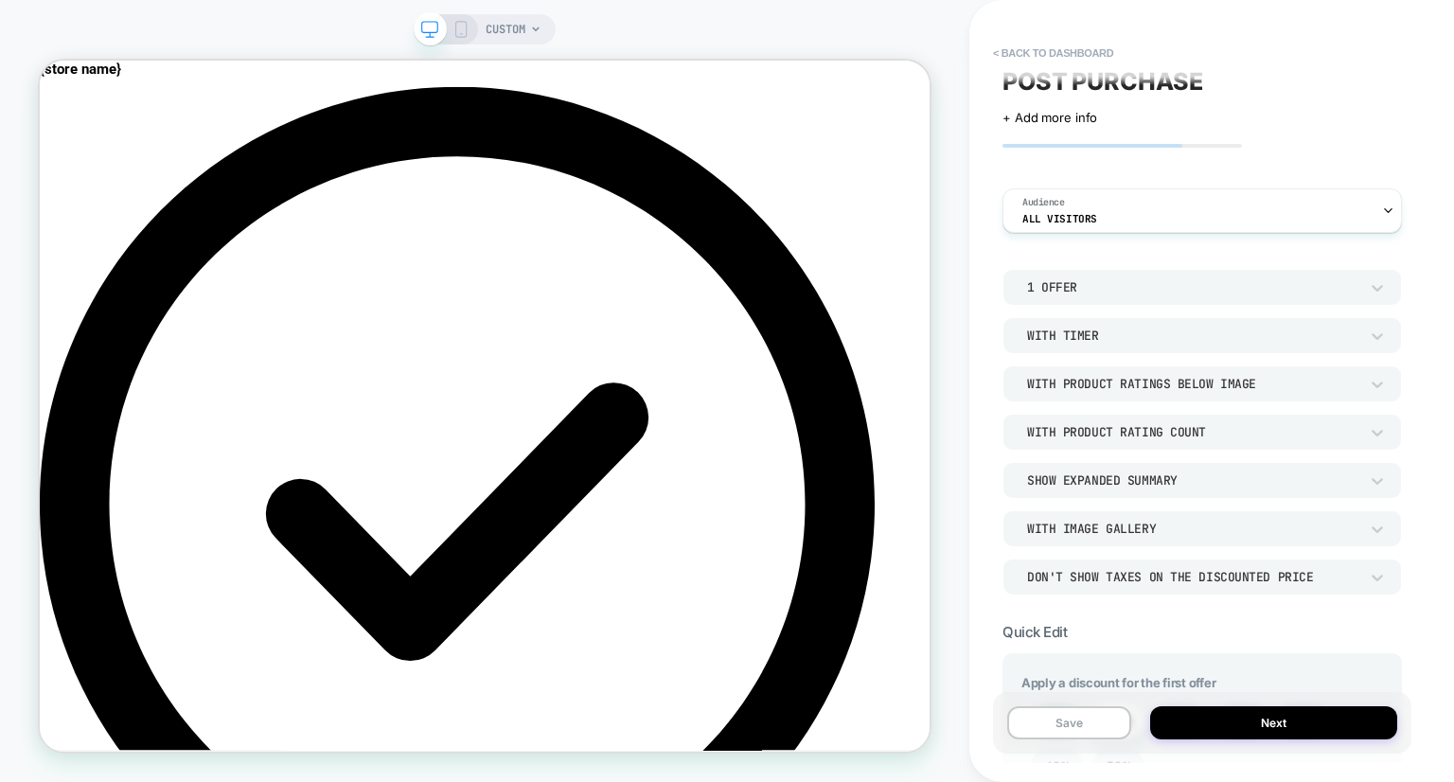
scroll to position [0, 0]
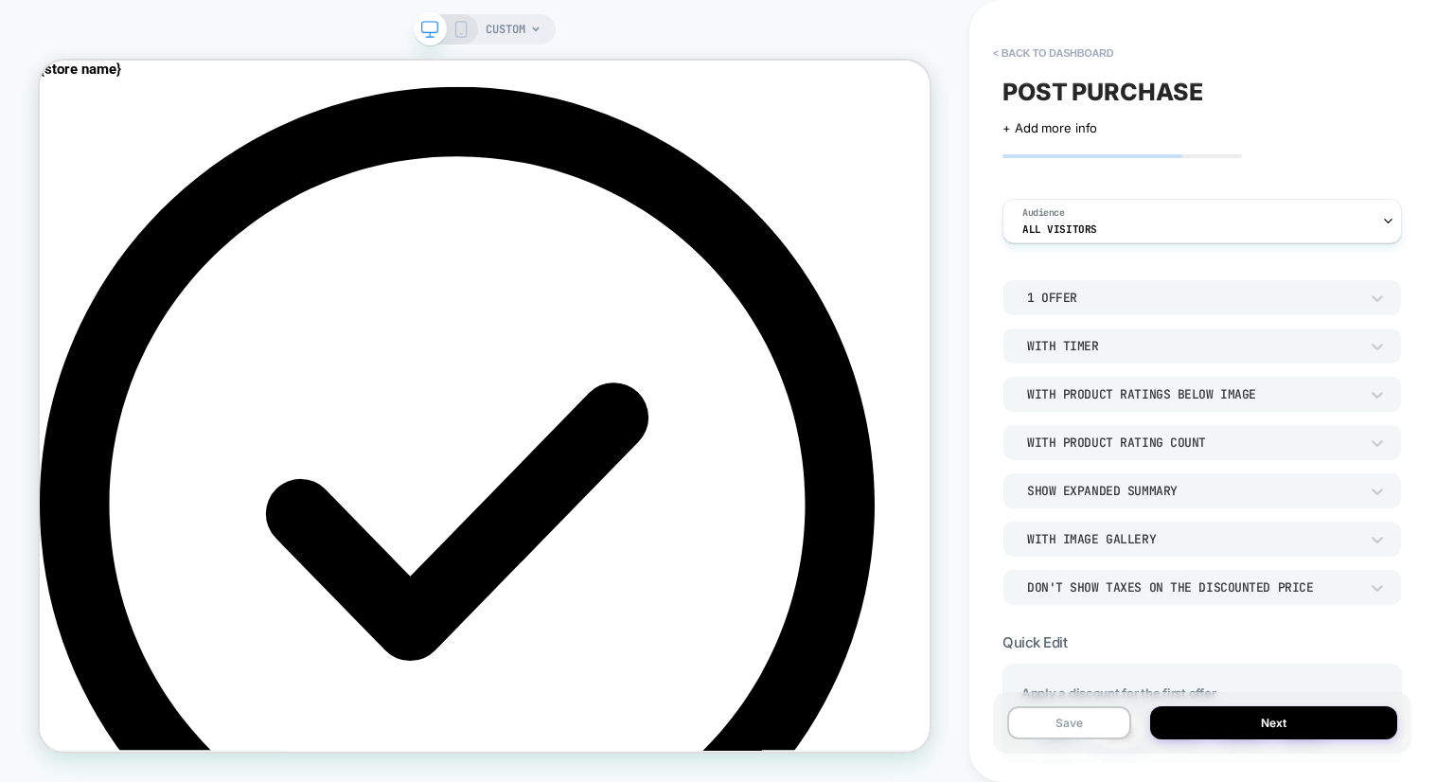
click at [1167, 300] on div "1 Offer" at bounding box center [1192, 298] width 331 height 16
click at [1069, 383] on div "2 Offers" at bounding box center [1202, 386] width 384 height 40
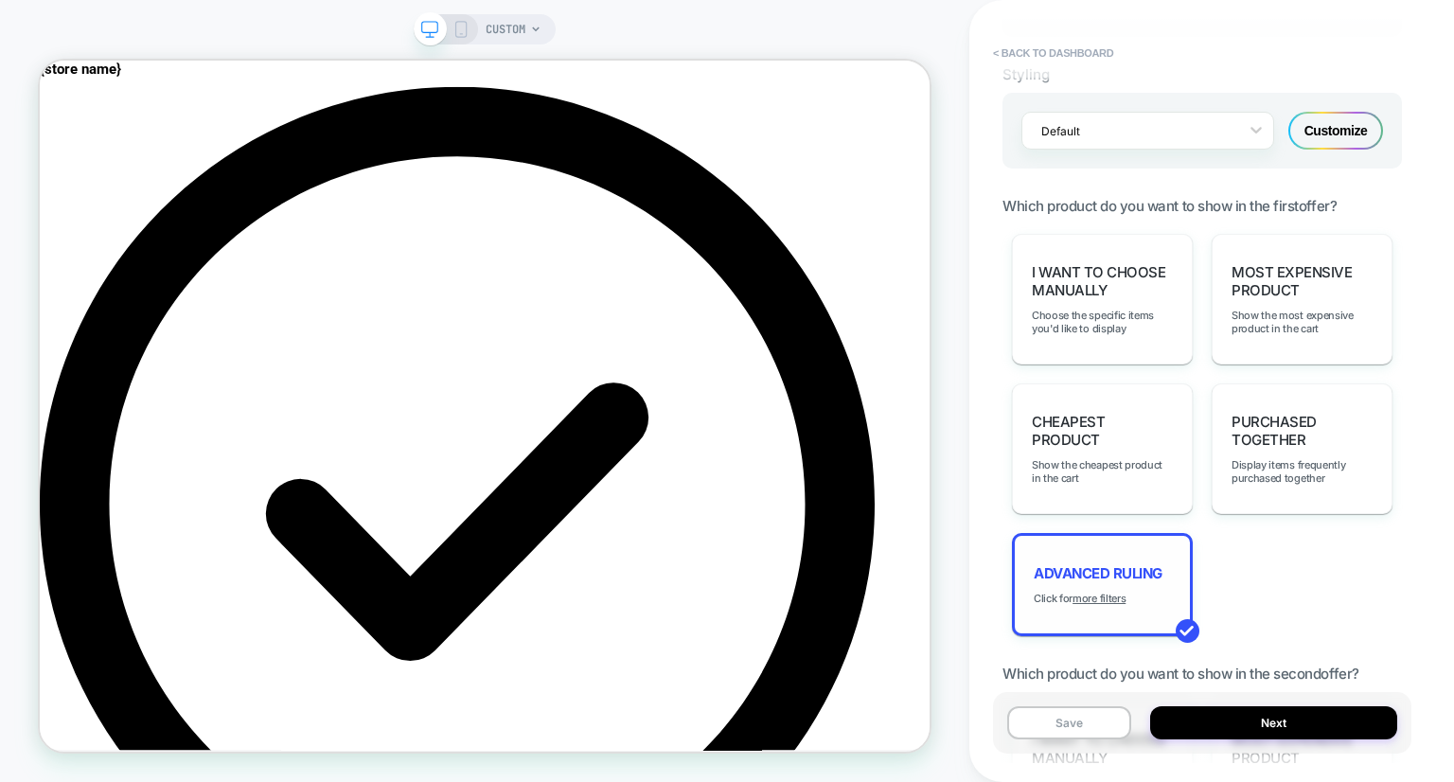
scroll to position [1397, 0]
click at [1252, 561] on div "I want to choose manually Choose the specific items you'd like to display Most …" at bounding box center [1203, 434] width 400 height 402
click at [1163, 476] on span "Show the cheapest product in the cart" at bounding box center [1102, 470] width 141 height 27
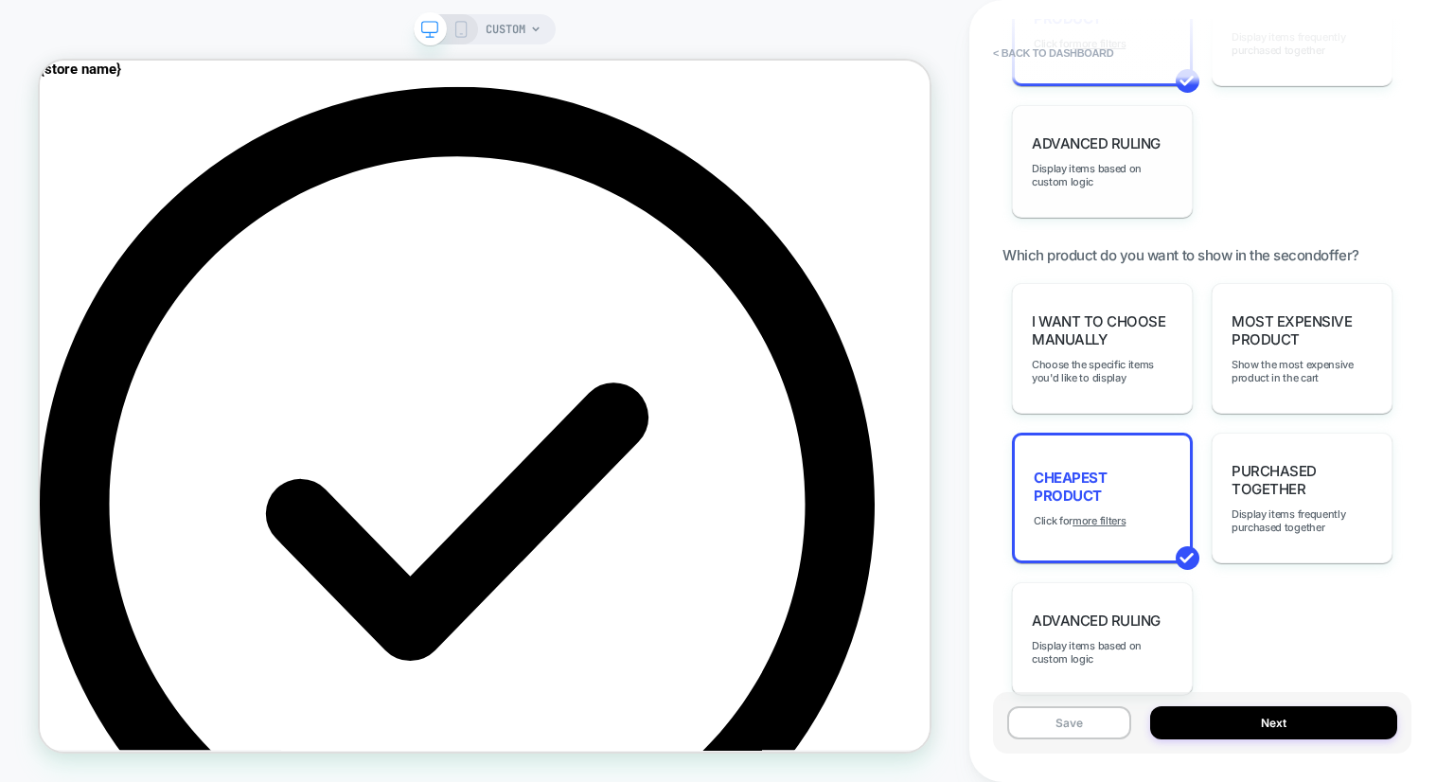
scroll to position [1738, 0]
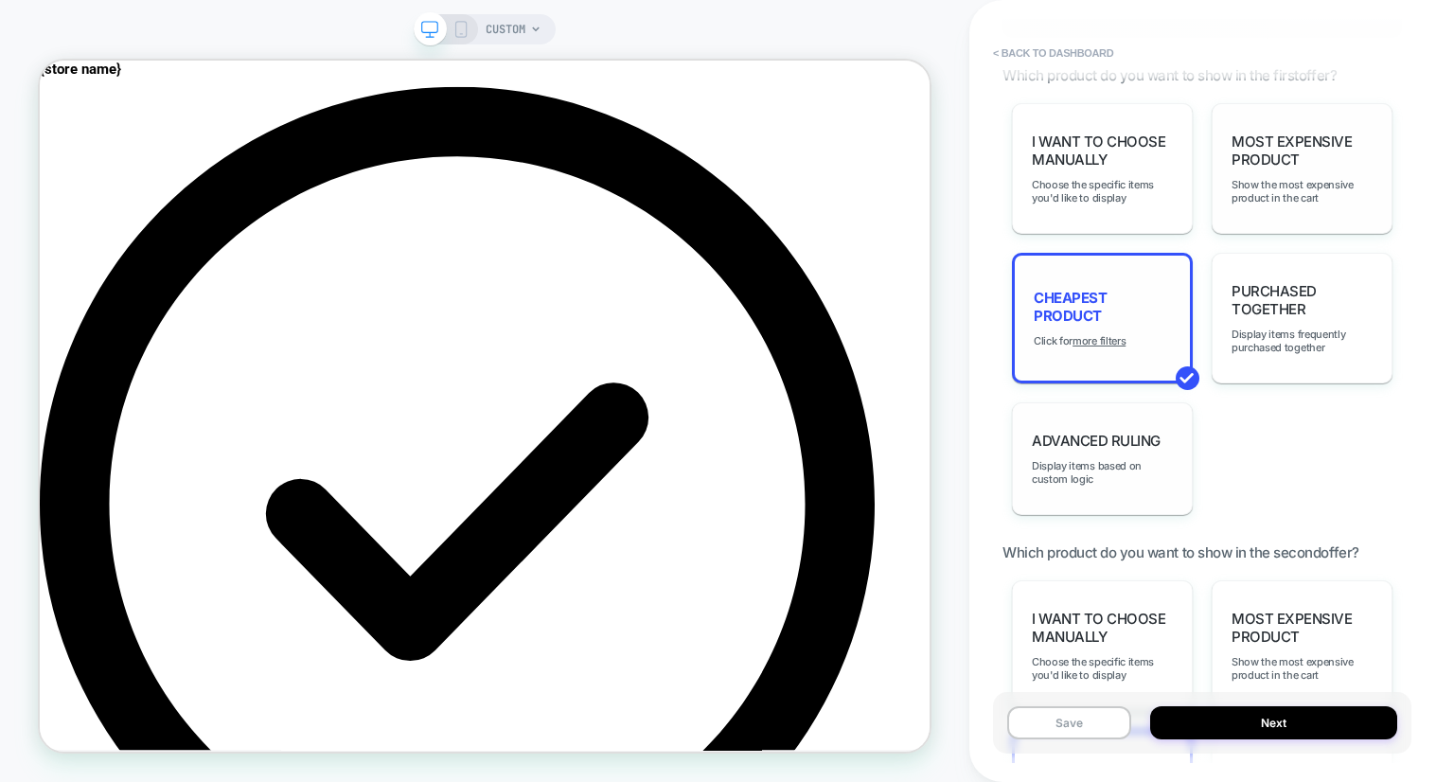
click at [1272, 179] on div "Most Expensive Product Show the most expensive product in the cart" at bounding box center [1302, 168] width 181 height 131
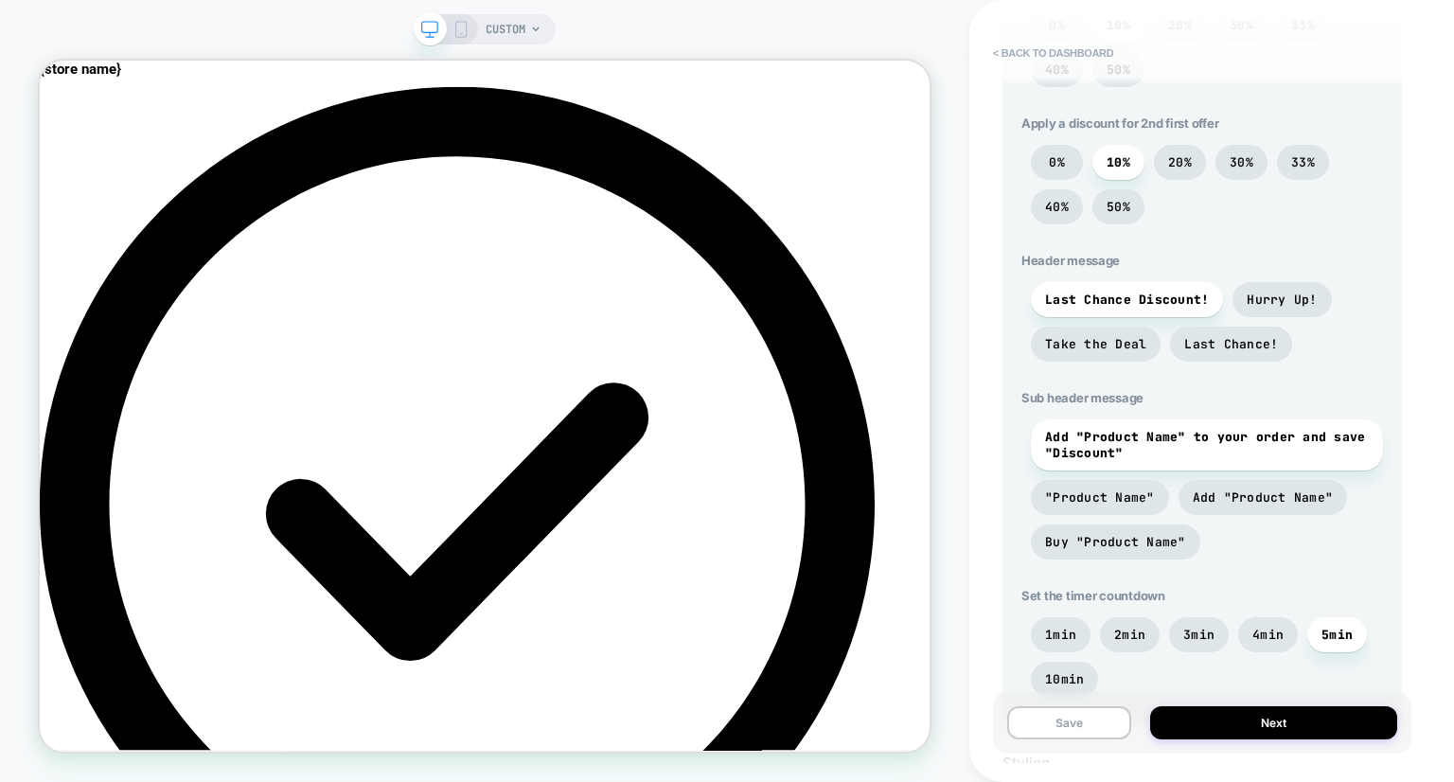
scroll to position [674, 0]
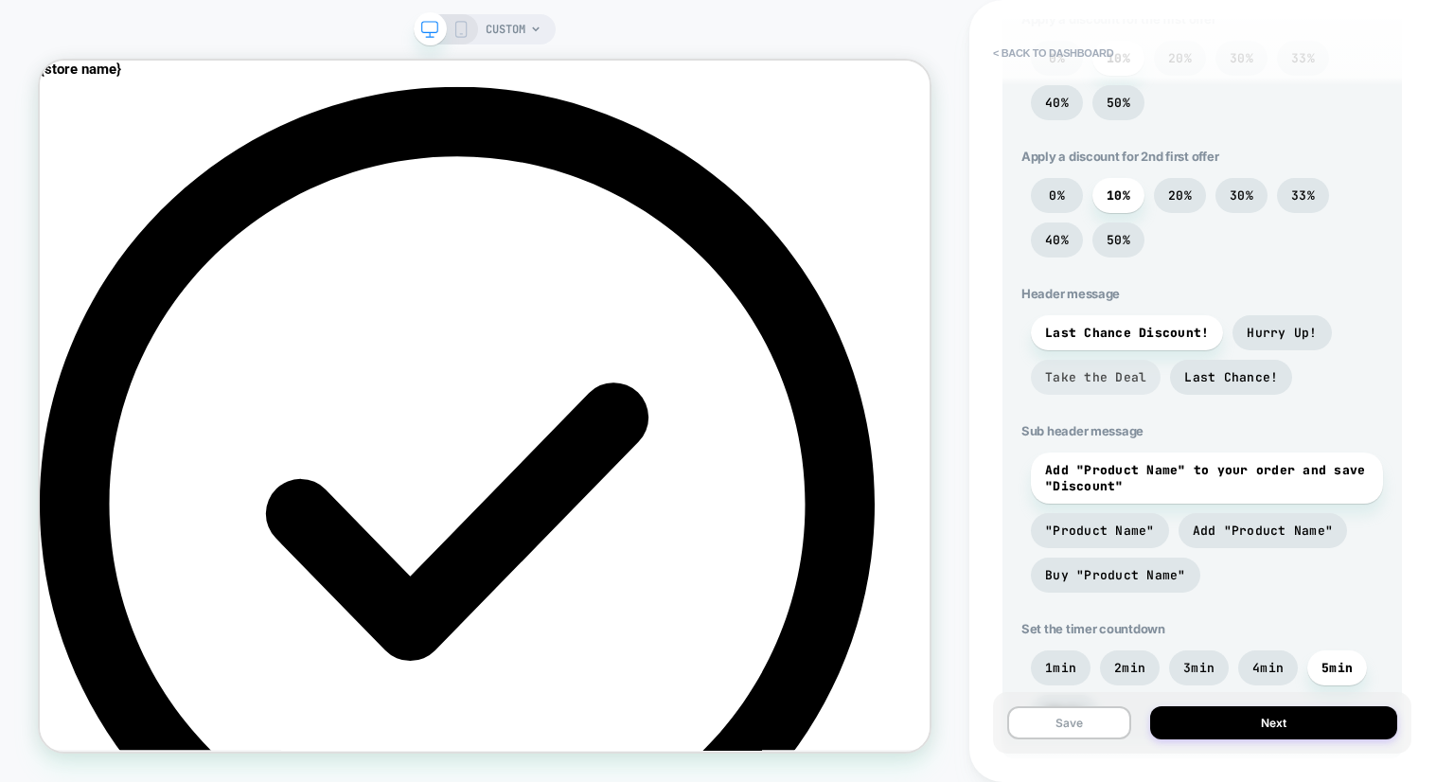
click at [1114, 376] on span "Take the Deal" at bounding box center [1095, 377] width 101 height 16
click at [1217, 380] on span "Last Chance!" at bounding box center [1232, 377] width 94 height 16
click at [1265, 335] on span "Hurry Up!" at bounding box center [1282, 333] width 70 height 16
click at [1150, 331] on span "Last Chance Discount!" at bounding box center [1127, 333] width 164 height 16
click at [1092, 375] on span "Take the Deal" at bounding box center [1095, 377] width 101 height 16
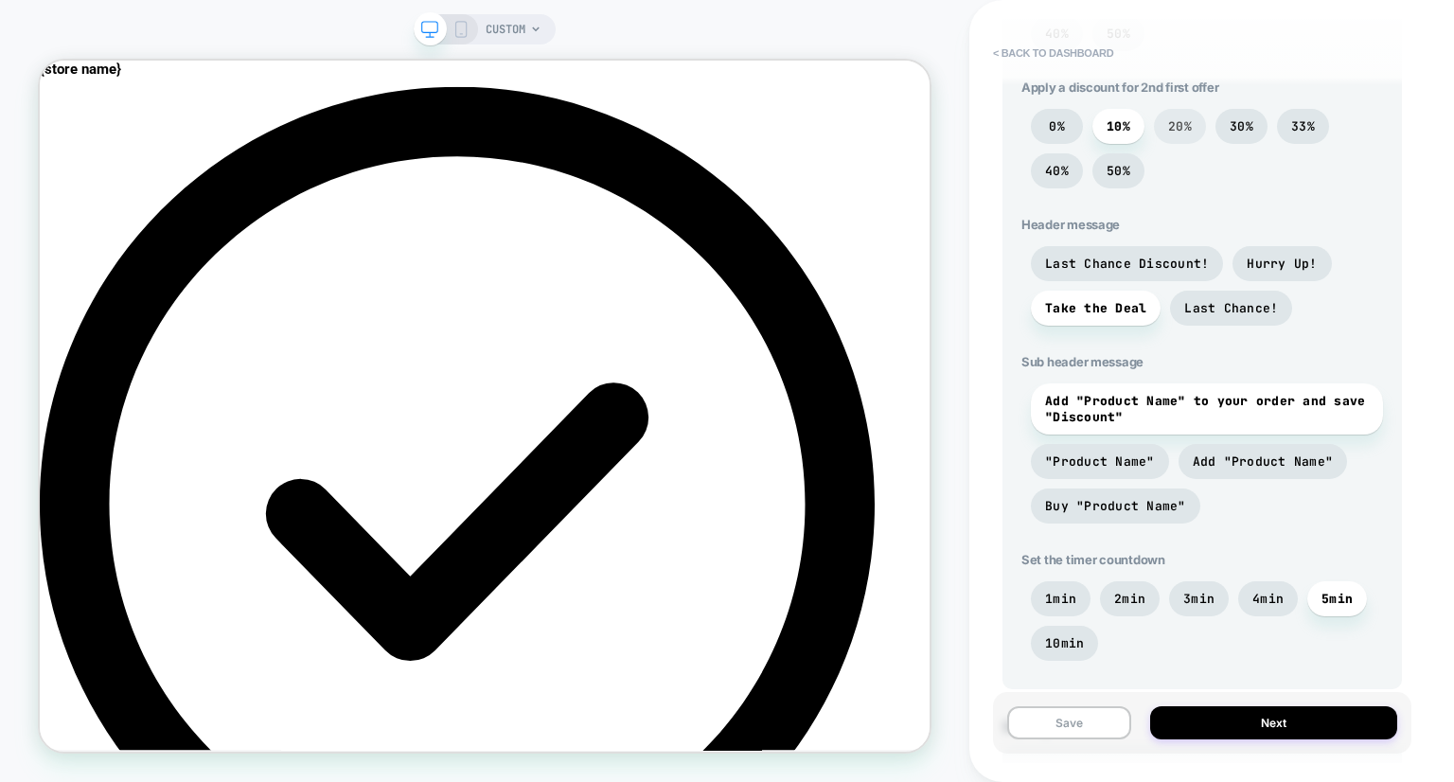
scroll to position [811, 0]
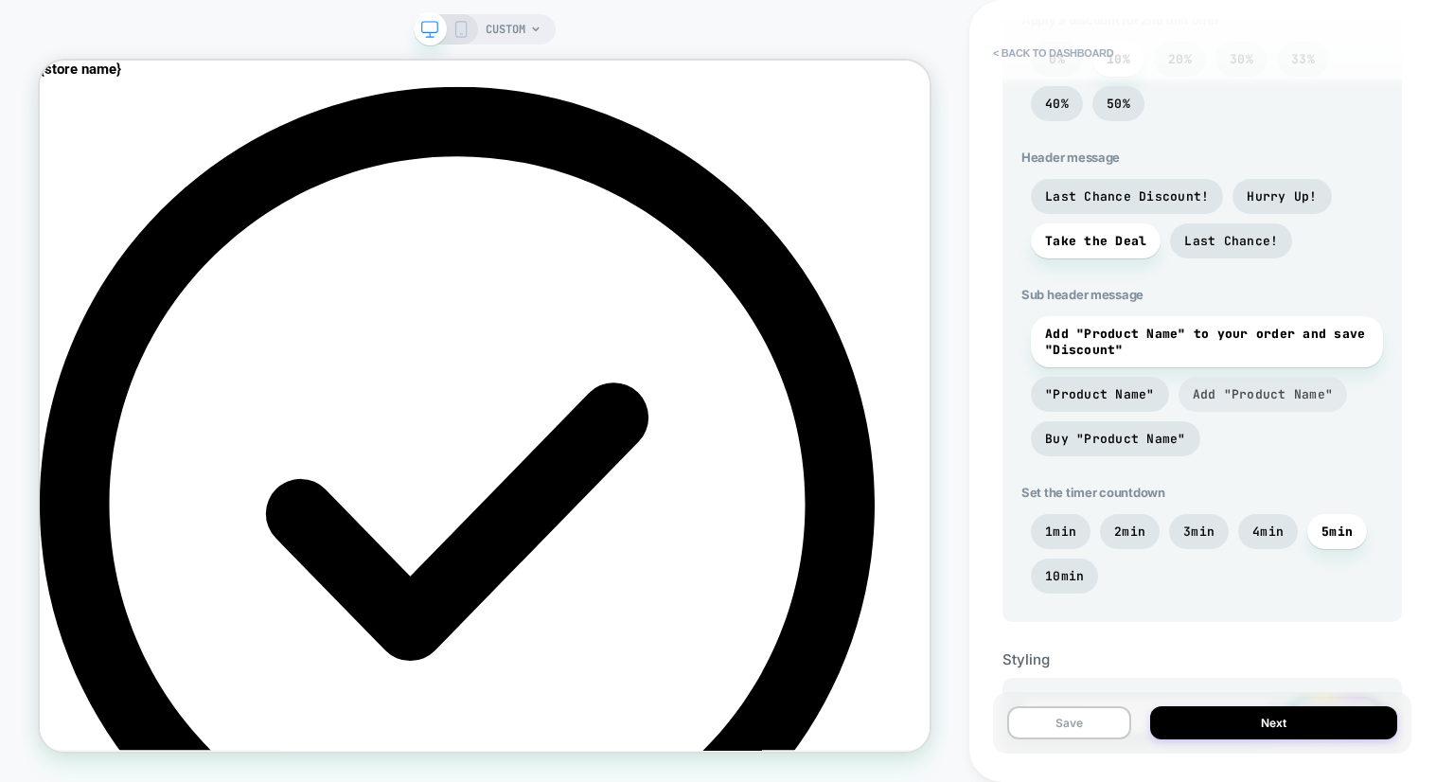
click at [1229, 402] on span "Add "Product Name"" at bounding box center [1263, 394] width 141 height 16
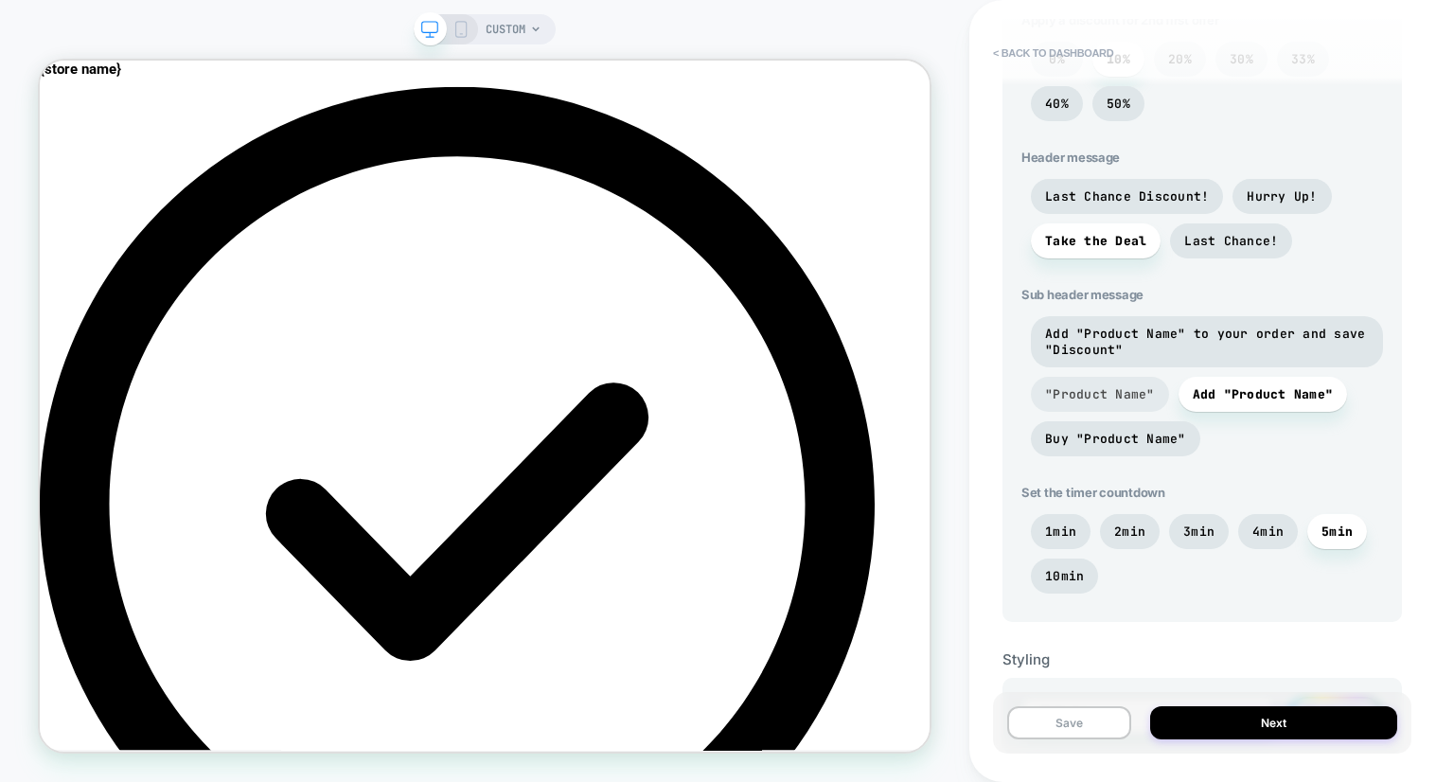
click at [1114, 399] on span ""Product Name"" at bounding box center [1100, 394] width 110 height 16
click at [1136, 433] on span "Buy "Product Name"" at bounding box center [1115, 438] width 169 height 35
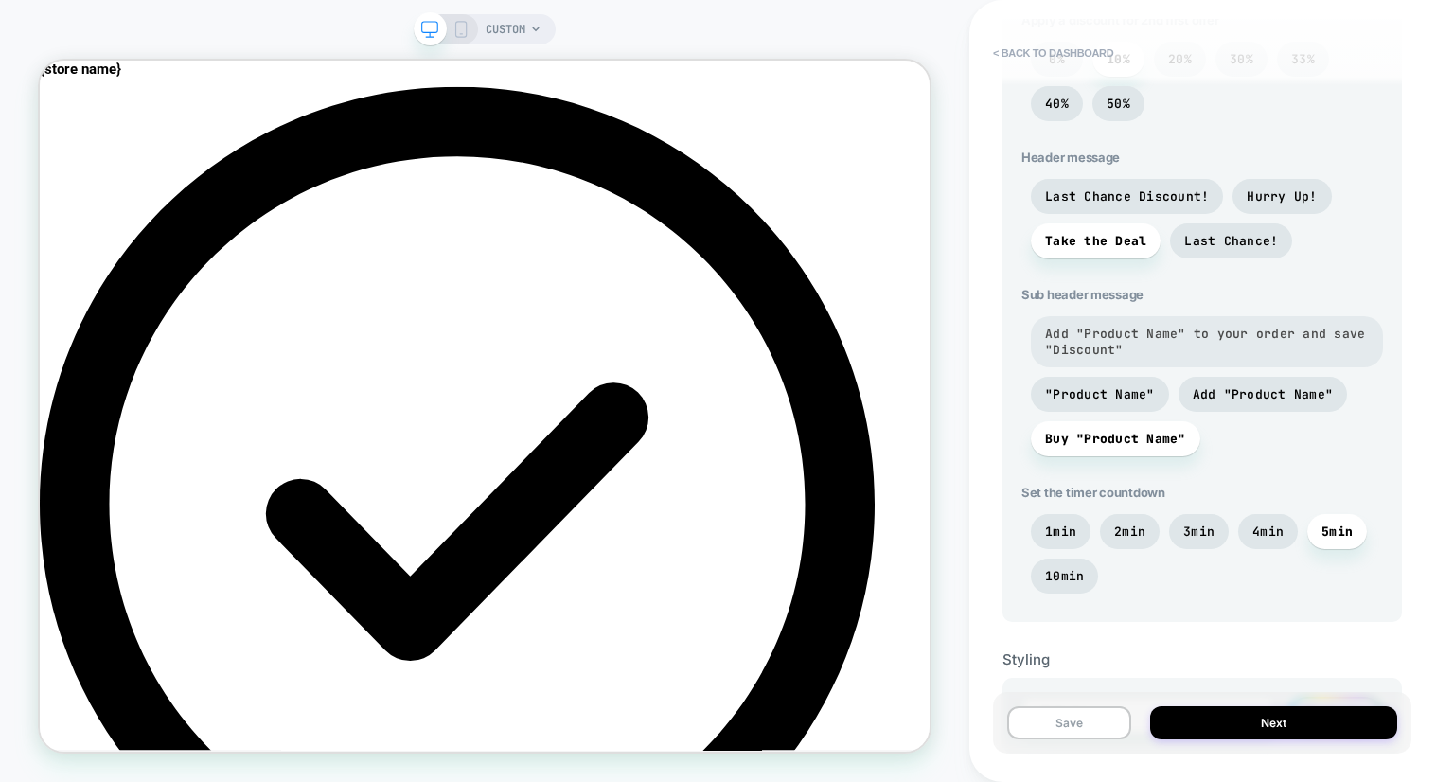
click at [1164, 357] on span "Add "Product Name" to your order and save "Discount"" at bounding box center [1207, 342] width 324 height 32
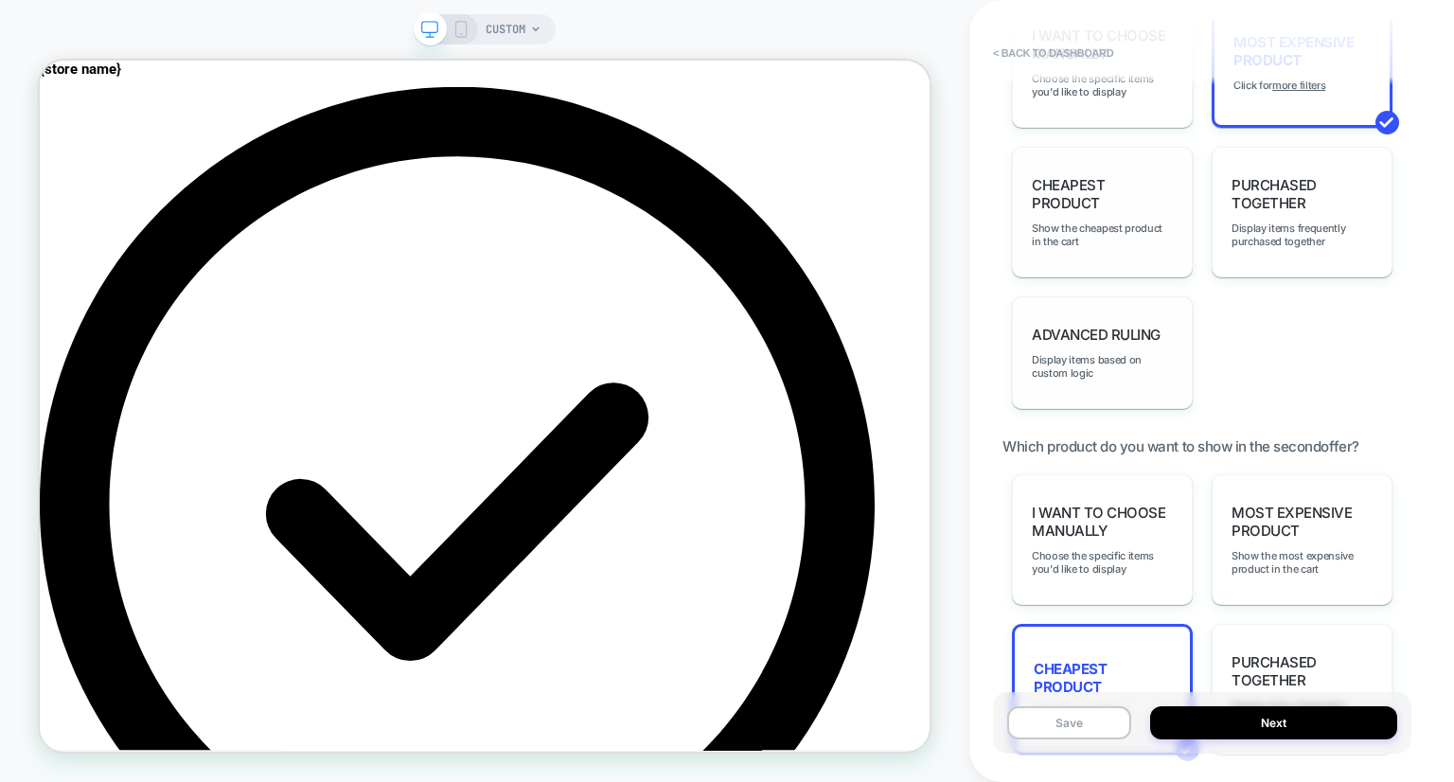
scroll to position [1739, 0]
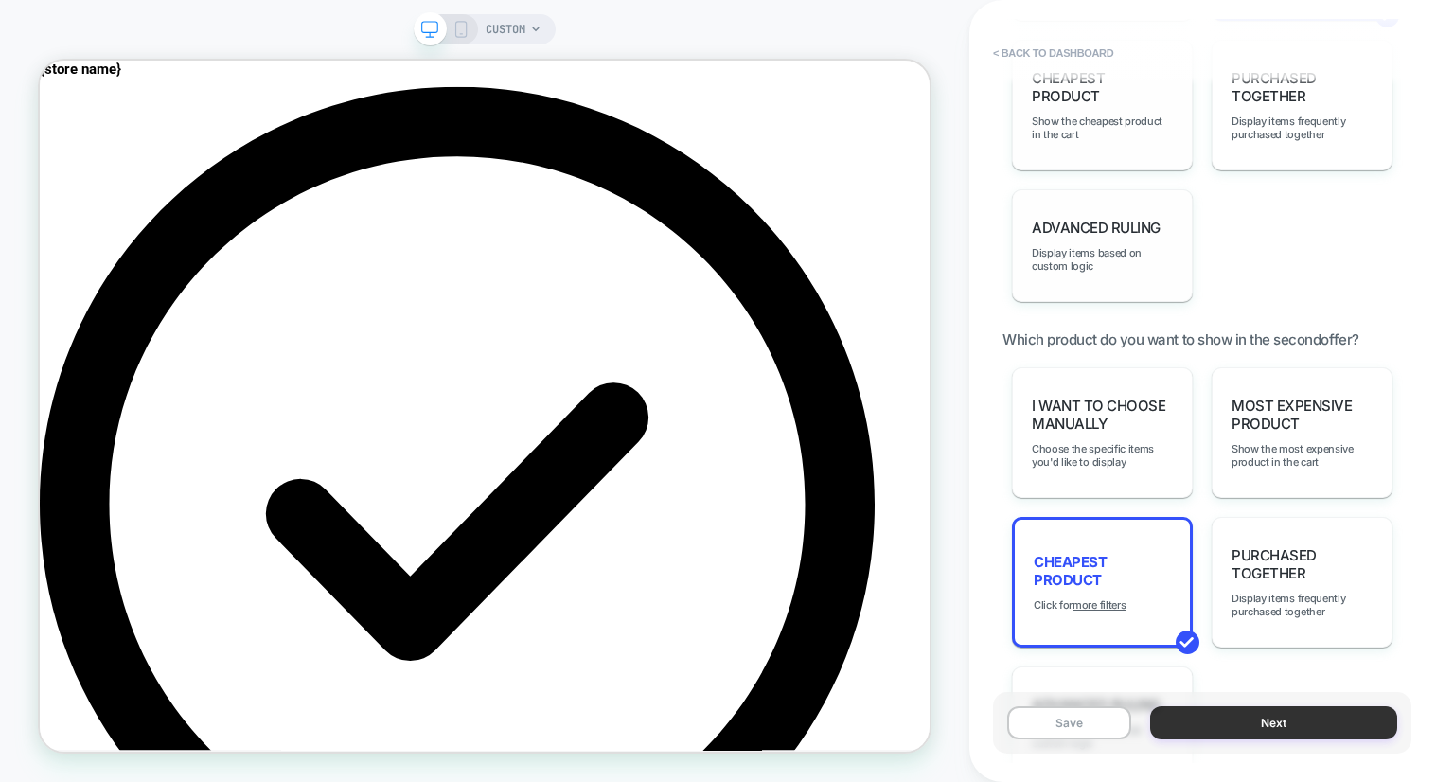
click at [1271, 733] on button "Next" at bounding box center [1273, 722] width 247 height 33
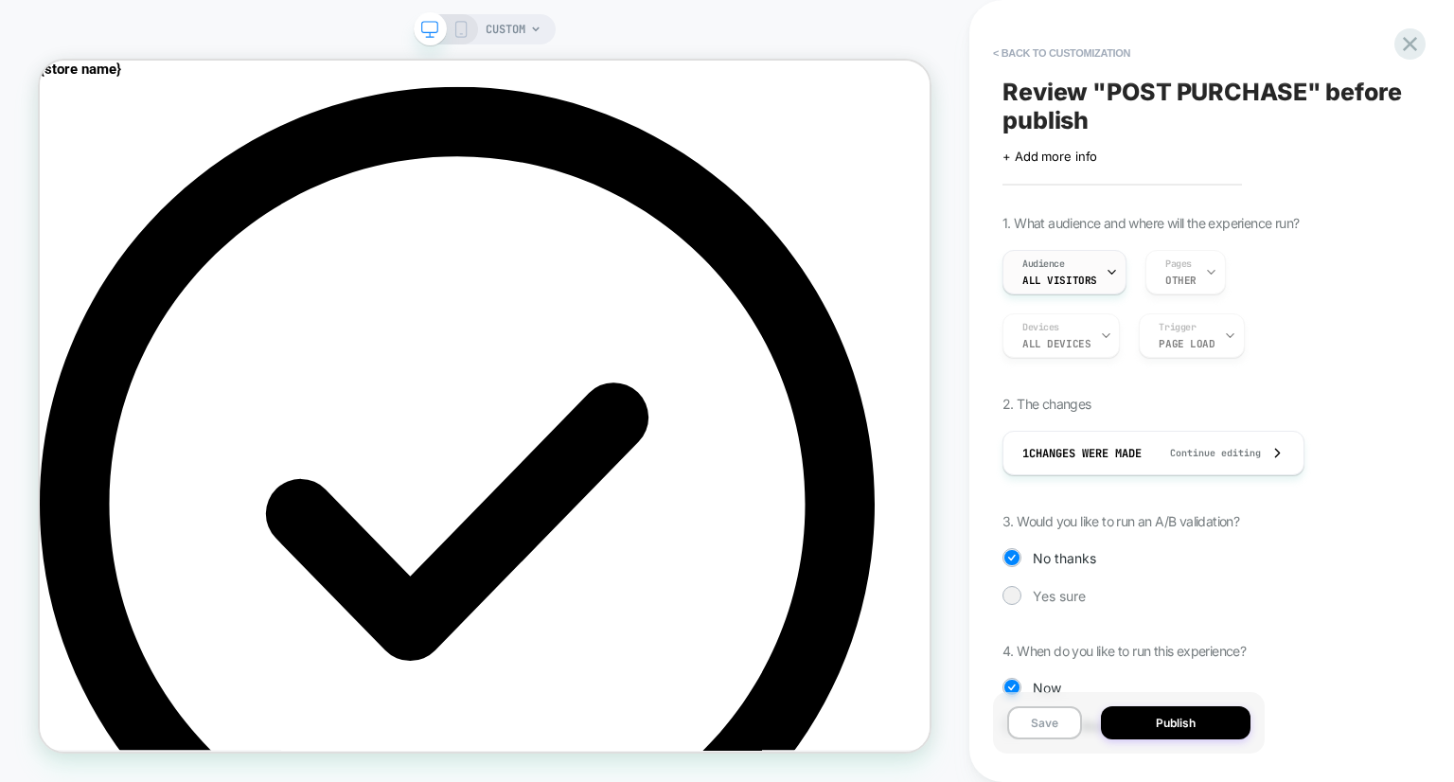
click at [1088, 264] on div "Audience All Visitors" at bounding box center [1060, 272] width 113 height 43
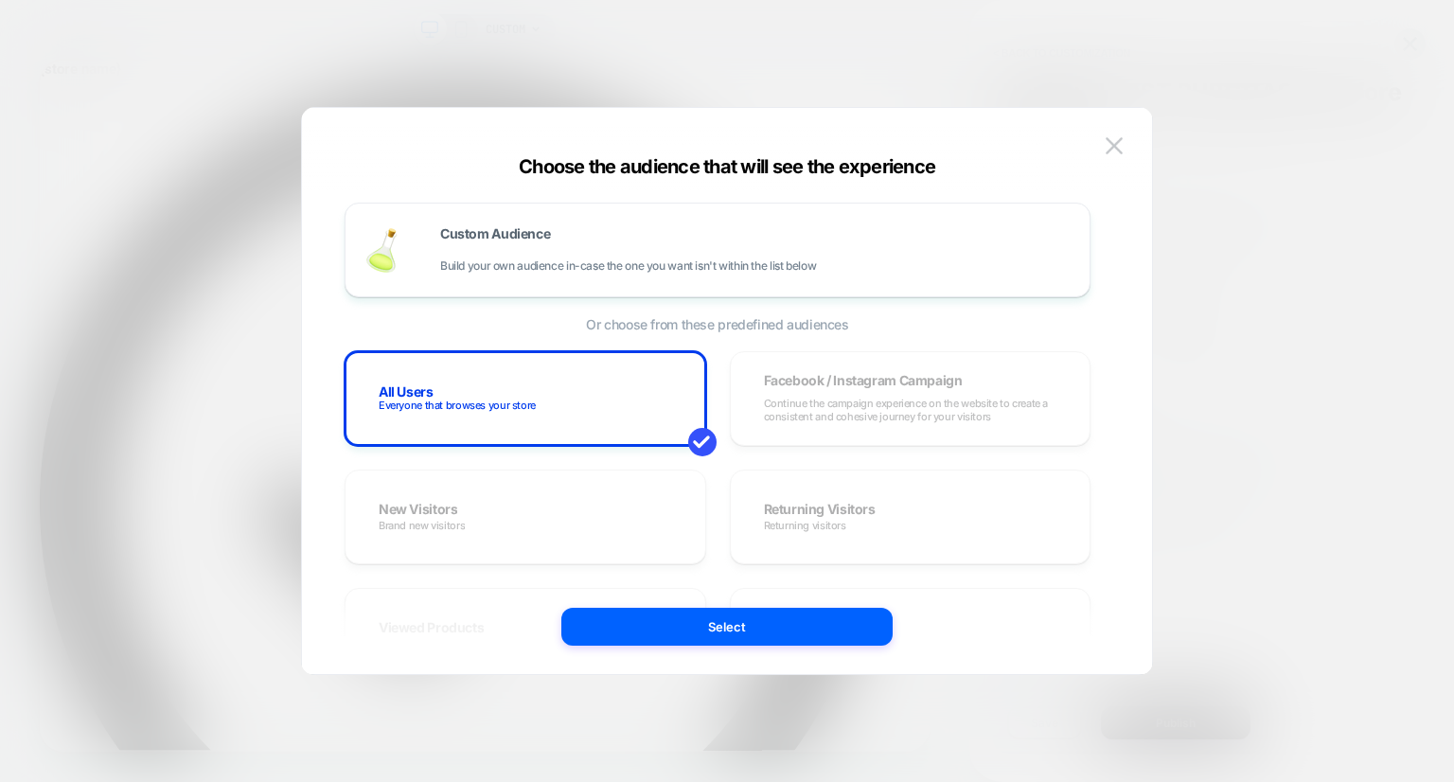
click at [811, 520] on div "All Users Everyone that browses your store Facebook / Instagram Campaign Contin…" at bounding box center [718, 753] width 746 height 805
click at [1114, 146] on img at bounding box center [1114, 145] width 17 height 16
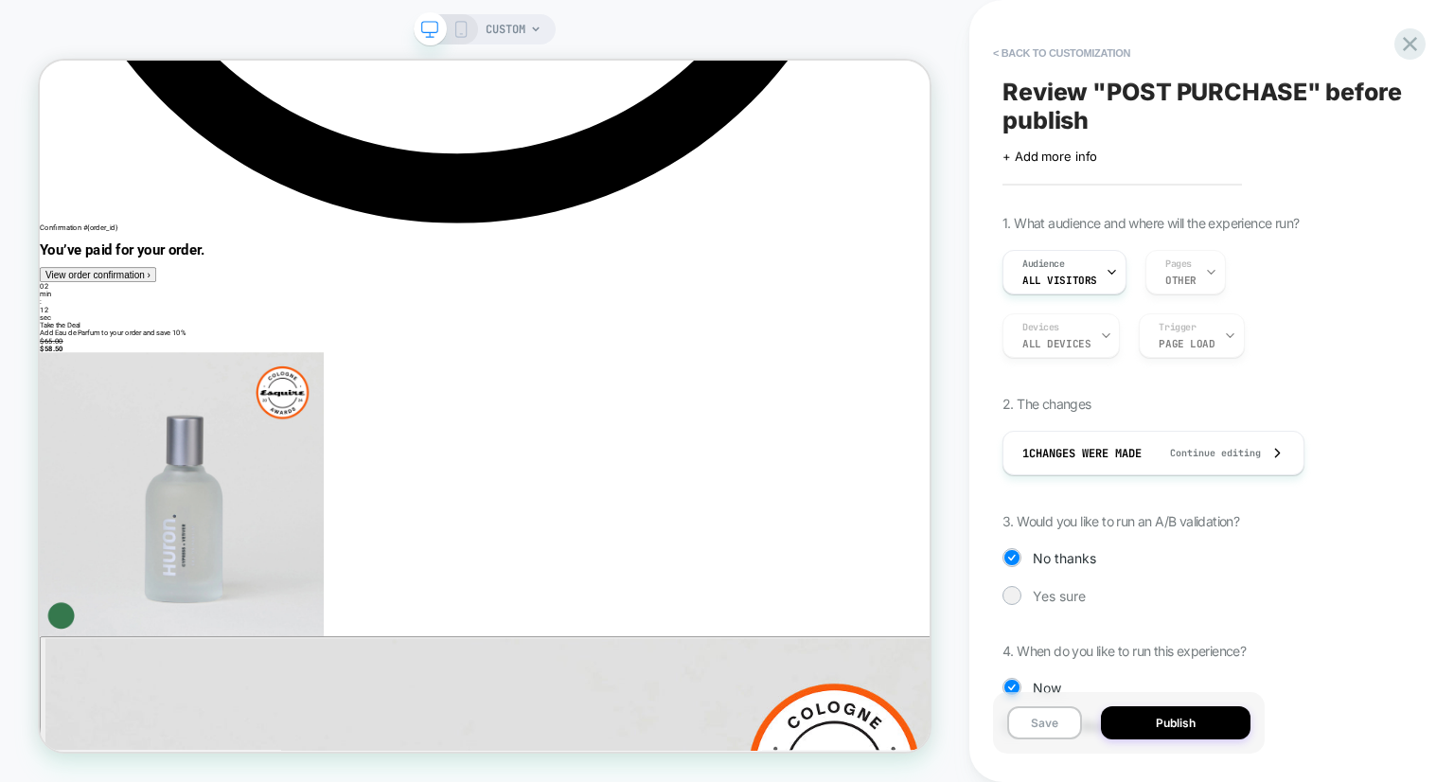
scroll to position [0, 0]
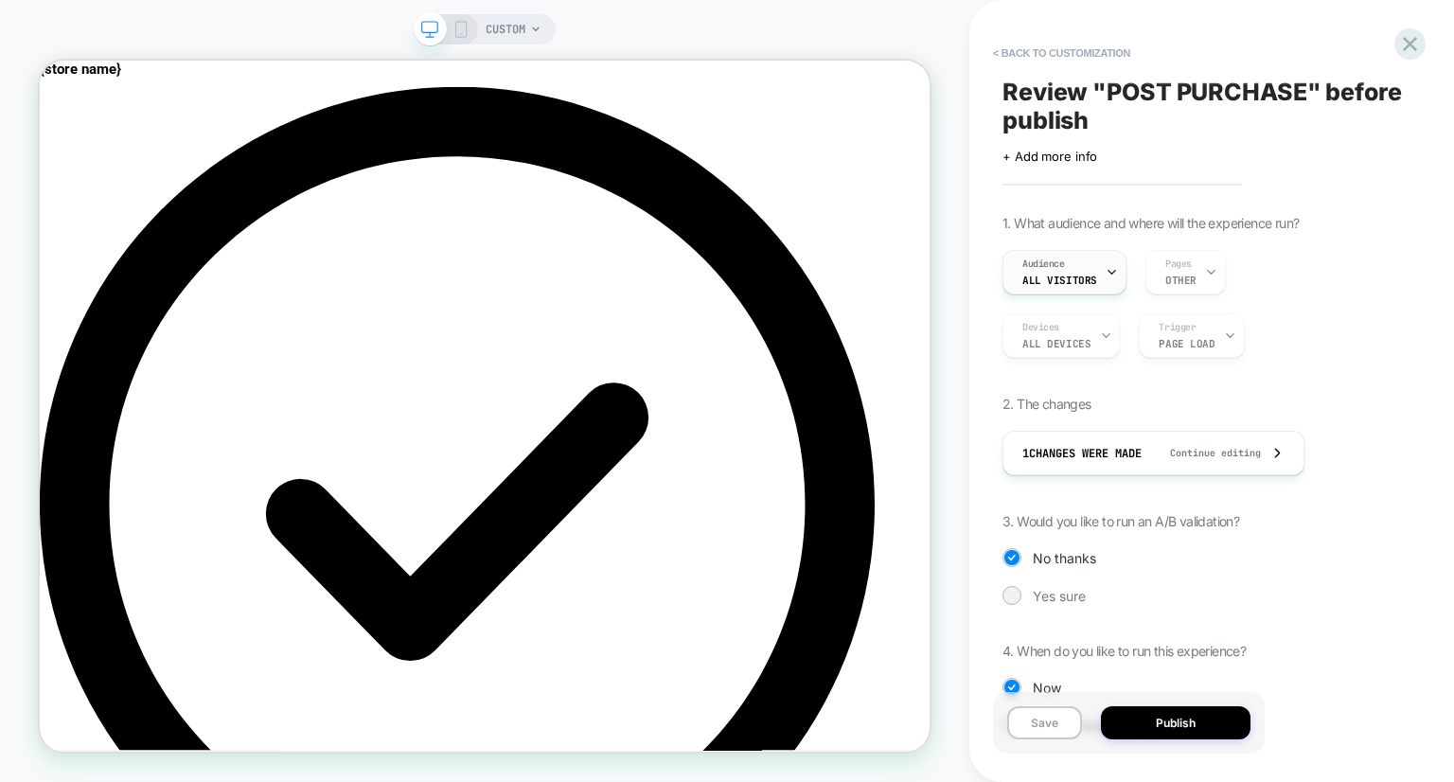
click at [1092, 270] on div "Audience All Visitors" at bounding box center [1060, 272] width 113 height 43
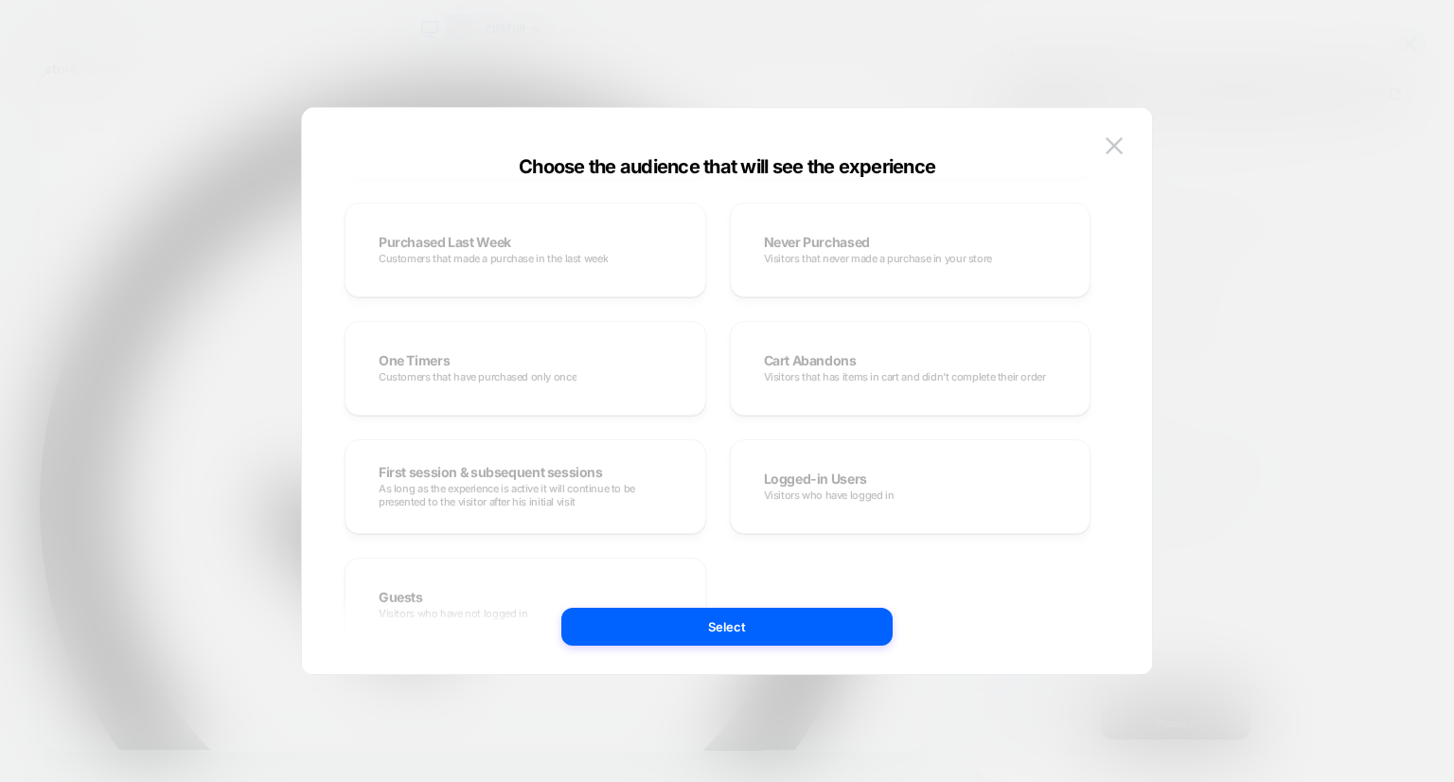
scroll to position [508, 0]
click at [1114, 151] on img at bounding box center [1114, 145] width 17 height 16
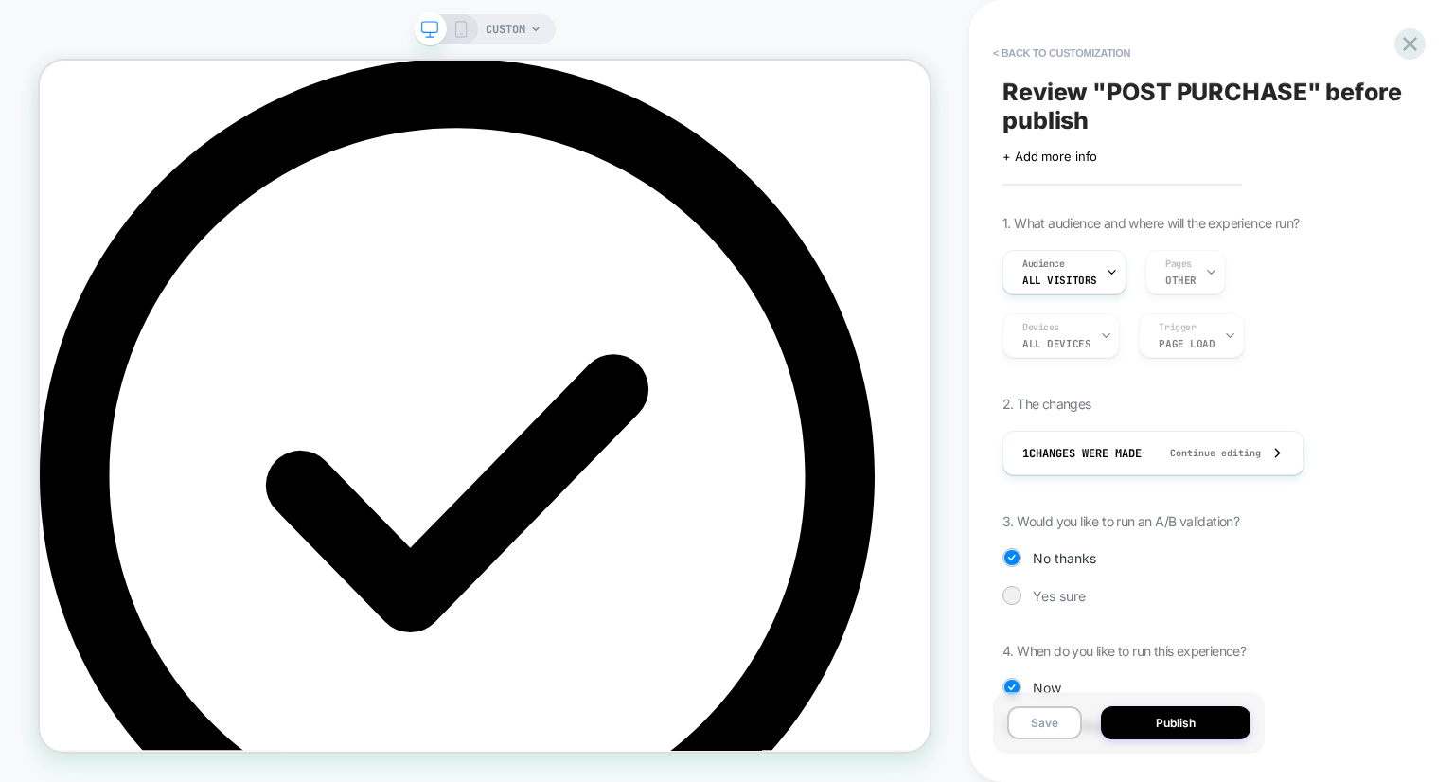
scroll to position [0, 0]
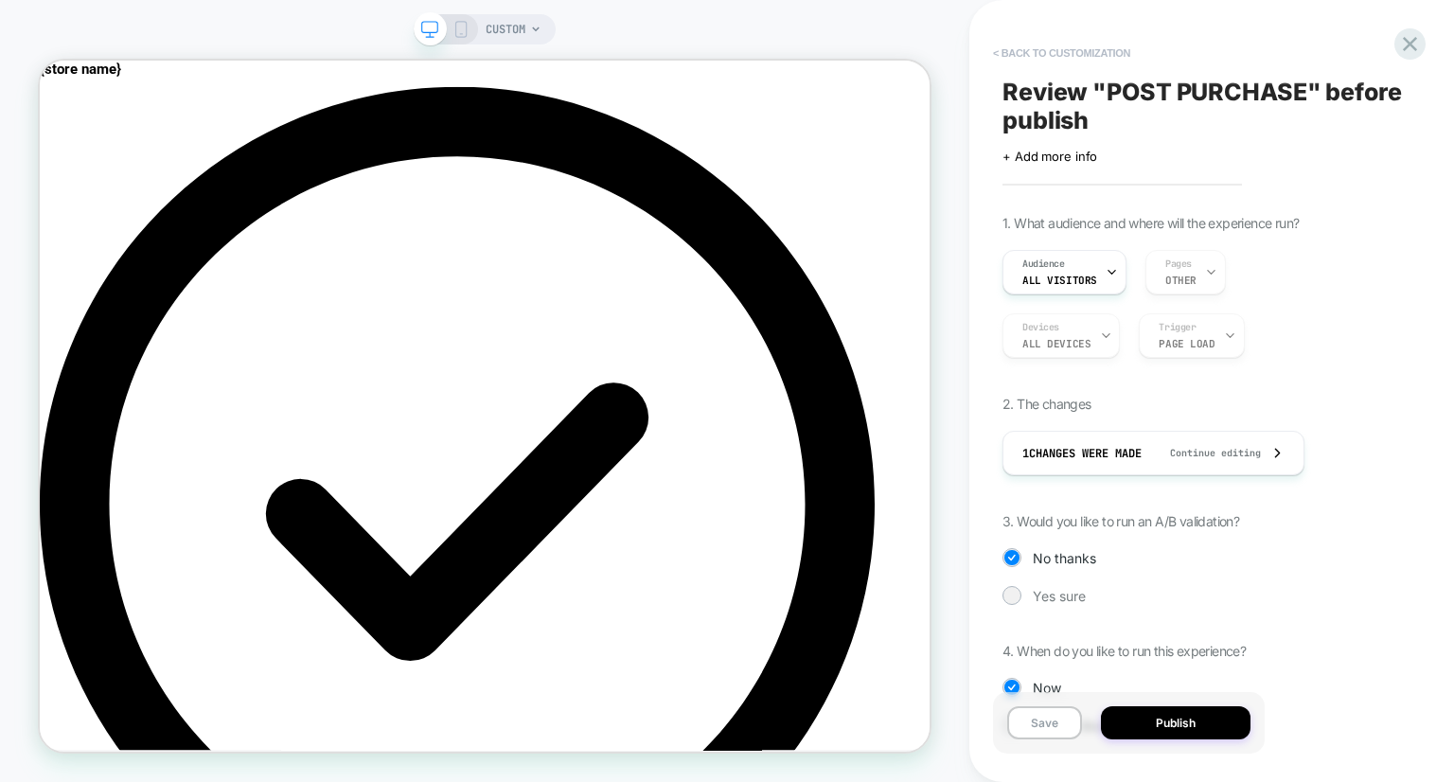
click at [1068, 53] on button "< Back to customization" at bounding box center [1062, 53] width 156 height 30
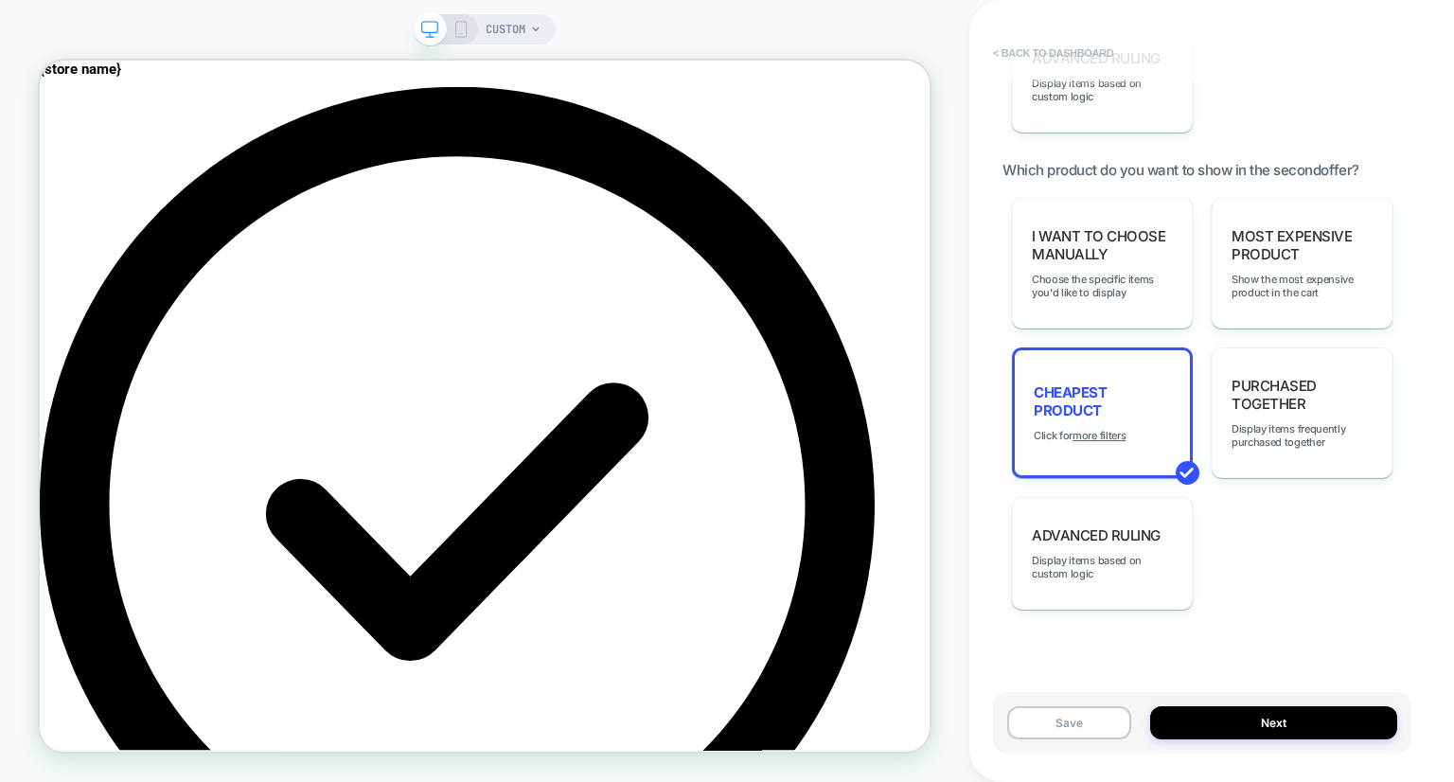
click at [1044, 54] on button "< back to dashboard" at bounding box center [1053, 53] width 139 height 30
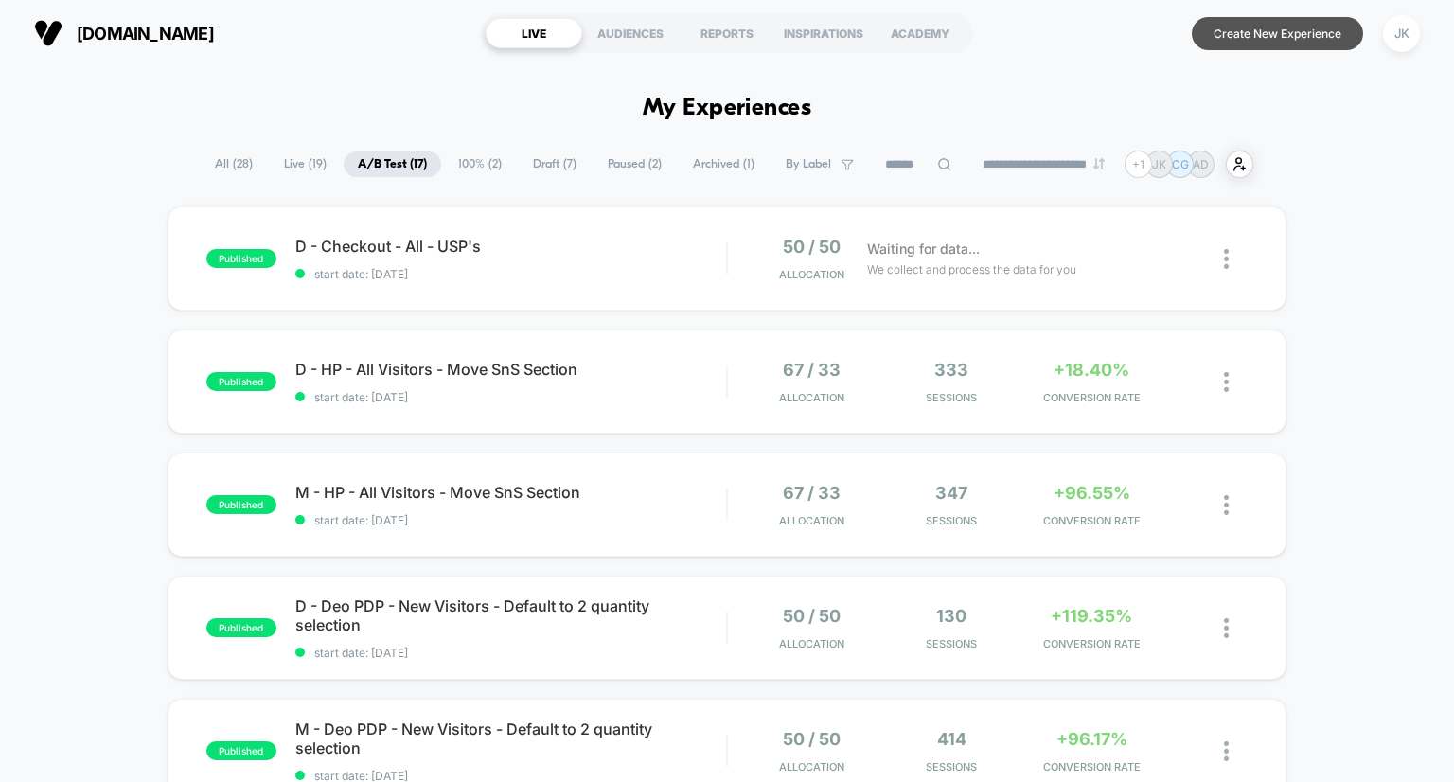
click at [1256, 45] on button "Create New Experience" at bounding box center [1277, 33] width 171 height 33
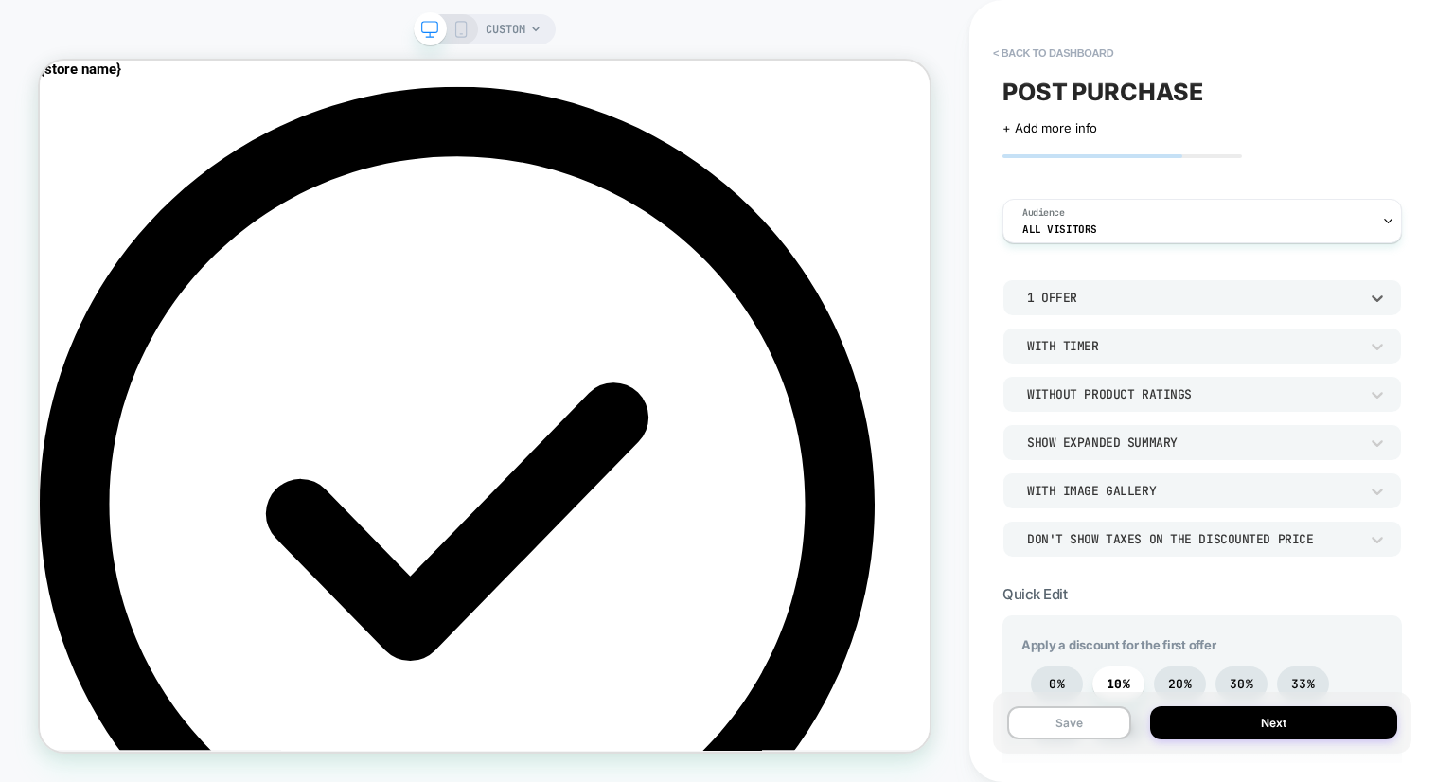
click at [1060, 298] on div "1 Offer" at bounding box center [1192, 298] width 331 height 16
click at [1233, 130] on div at bounding box center [727, 391] width 1454 height 782
click at [1117, 343] on div "With Timer" at bounding box center [1192, 346] width 331 height 16
click at [1117, 347] on div at bounding box center [727, 391] width 1454 height 782
click at [1127, 394] on div "Without Product Ratings" at bounding box center [1192, 394] width 331 height 16
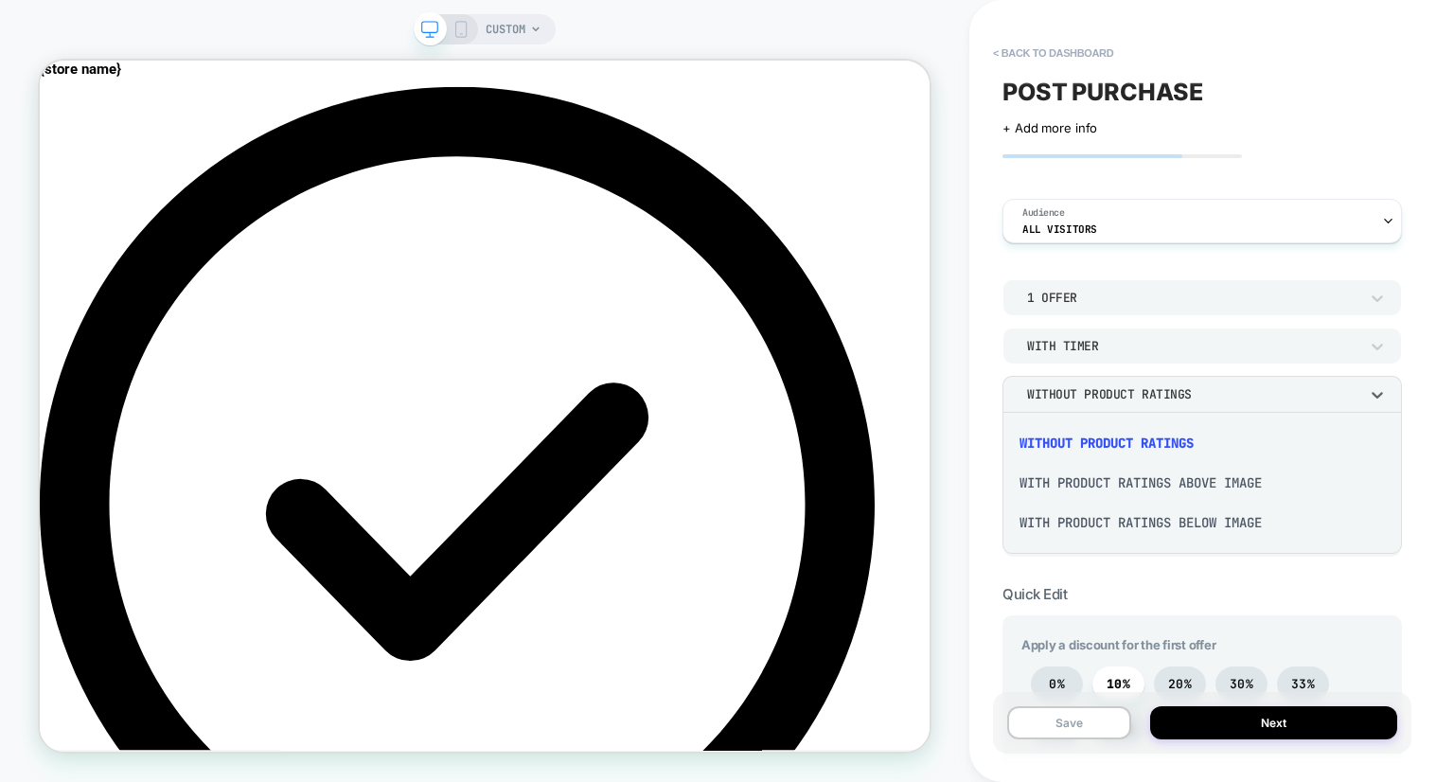
click at [1102, 525] on div "With Product Ratings Below Image" at bounding box center [1202, 523] width 384 height 40
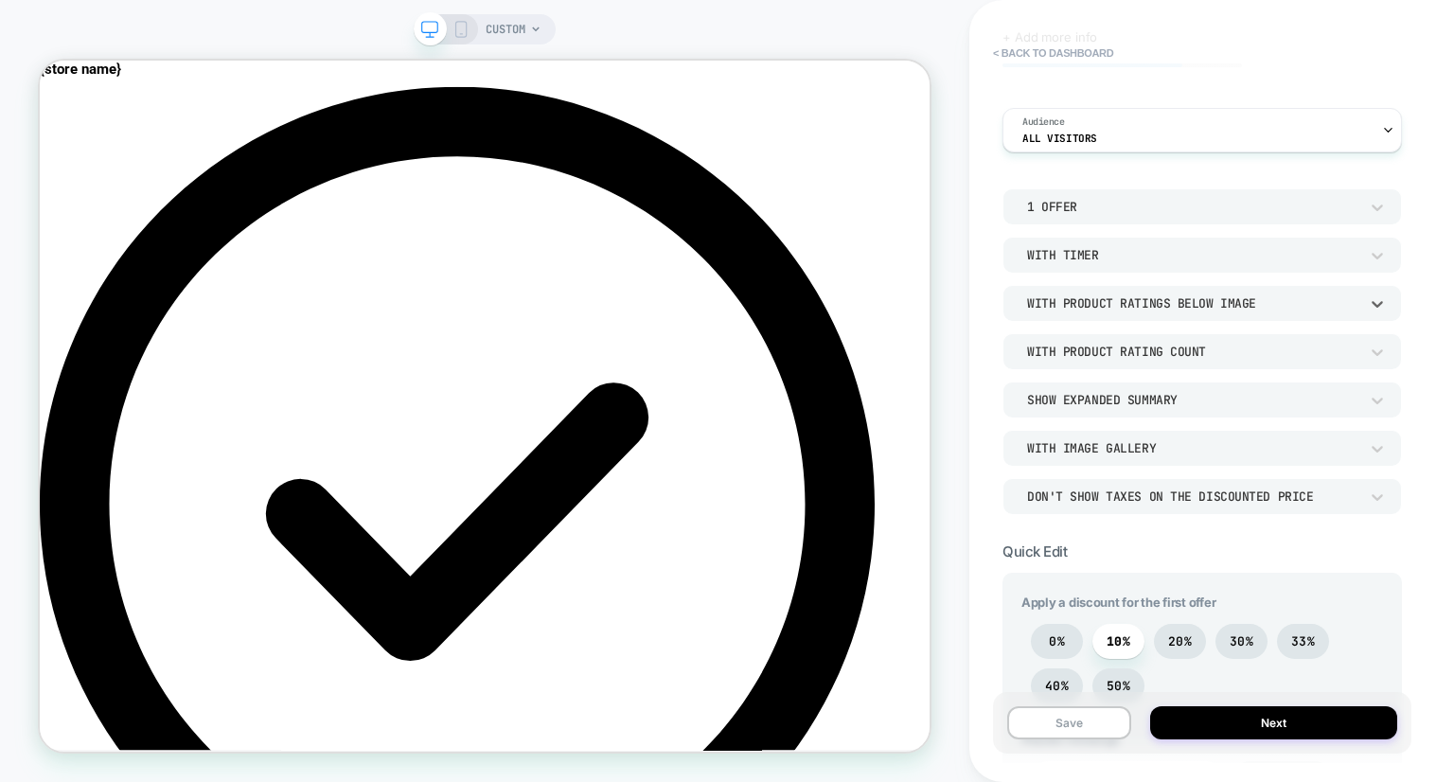
scroll to position [116, 0]
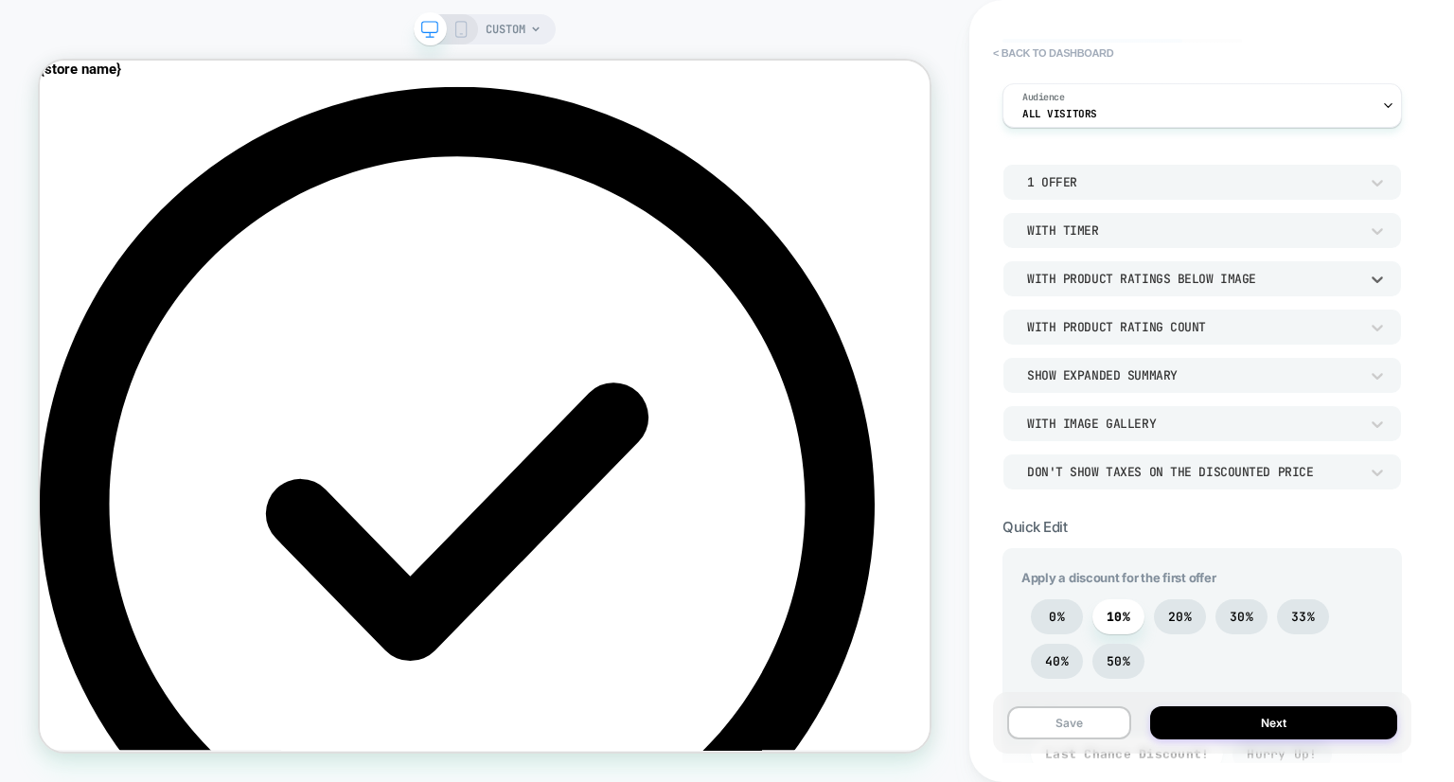
click at [1118, 430] on div "With Image Gallery" at bounding box center [1192, 424] width 331 height 16
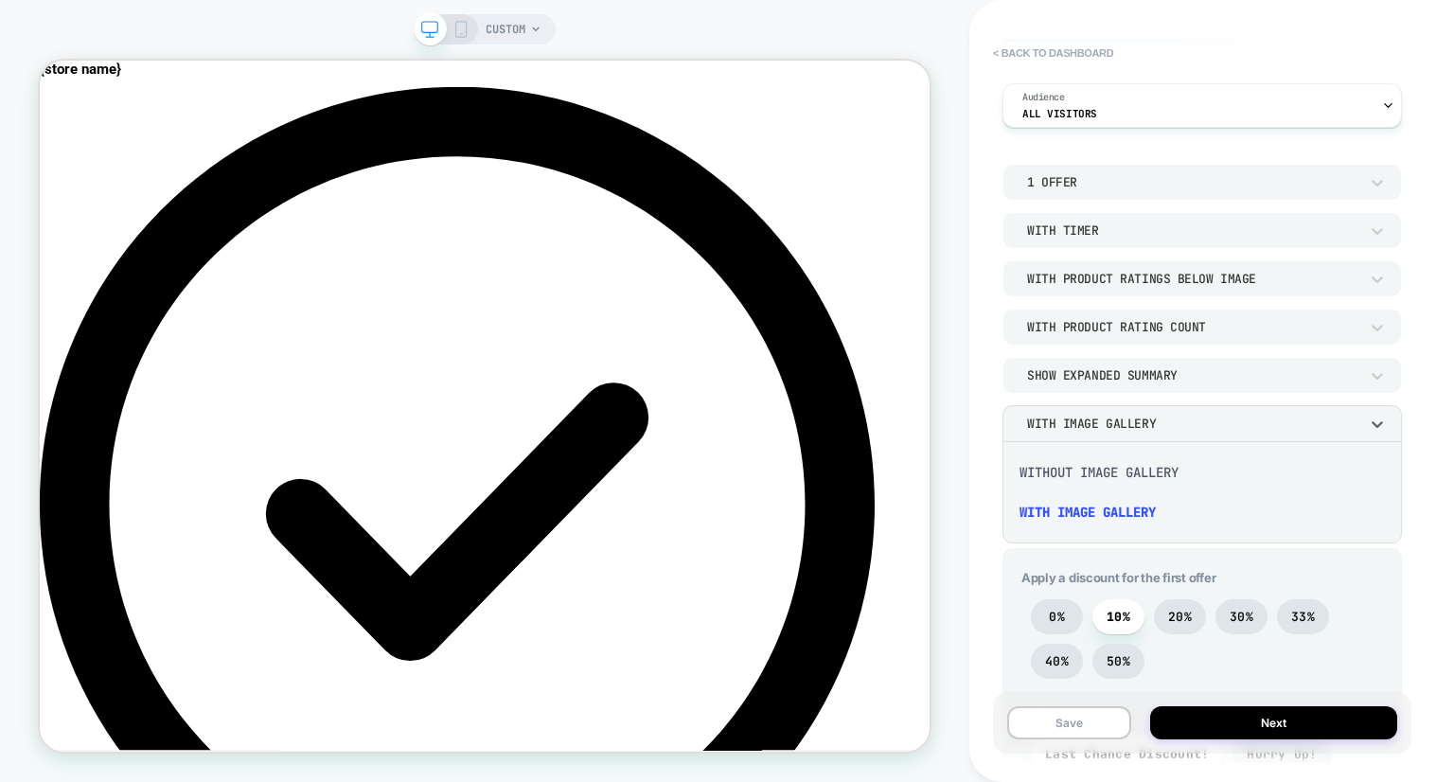
click at [1118, 430] on div at bounding box center [727, 391] width 1454 height 782
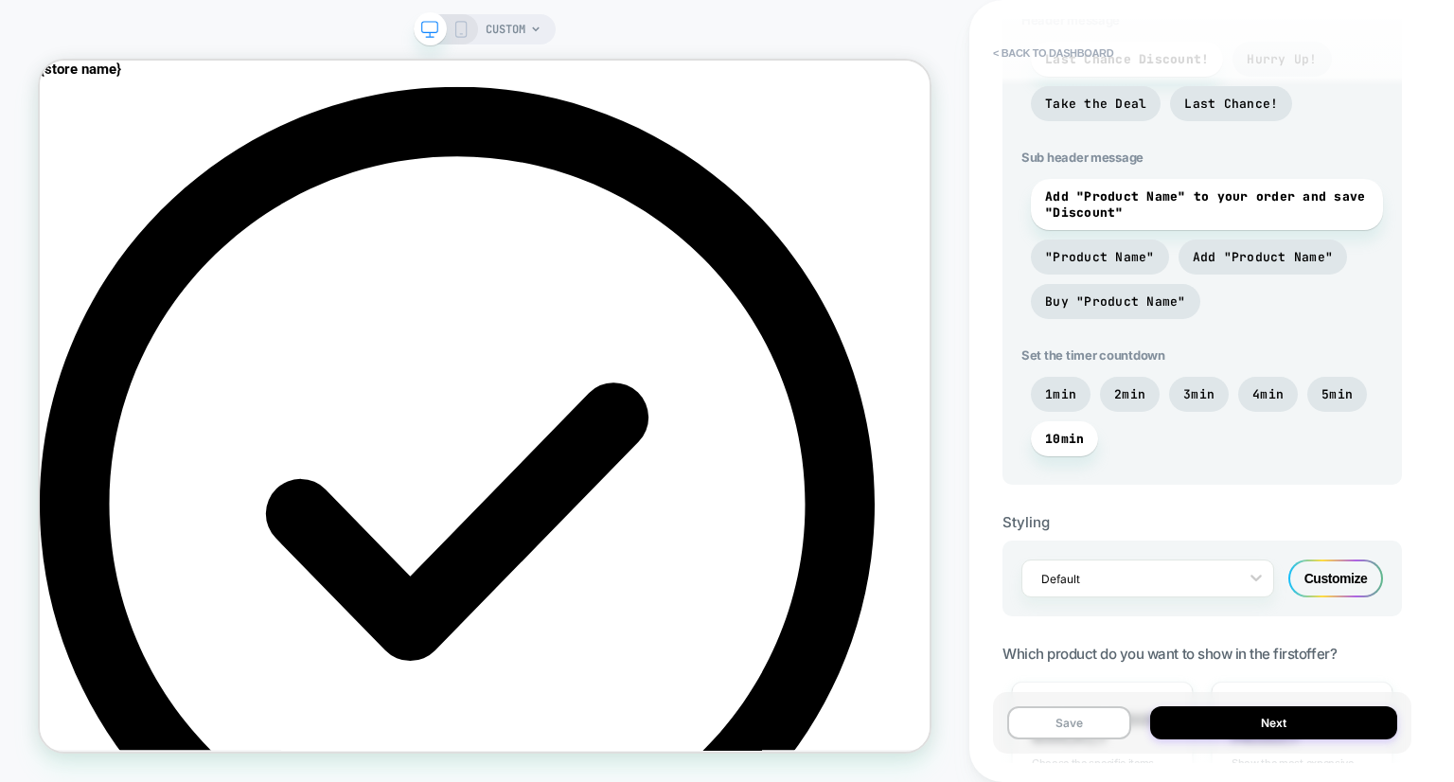
scroll to position [817, 0]
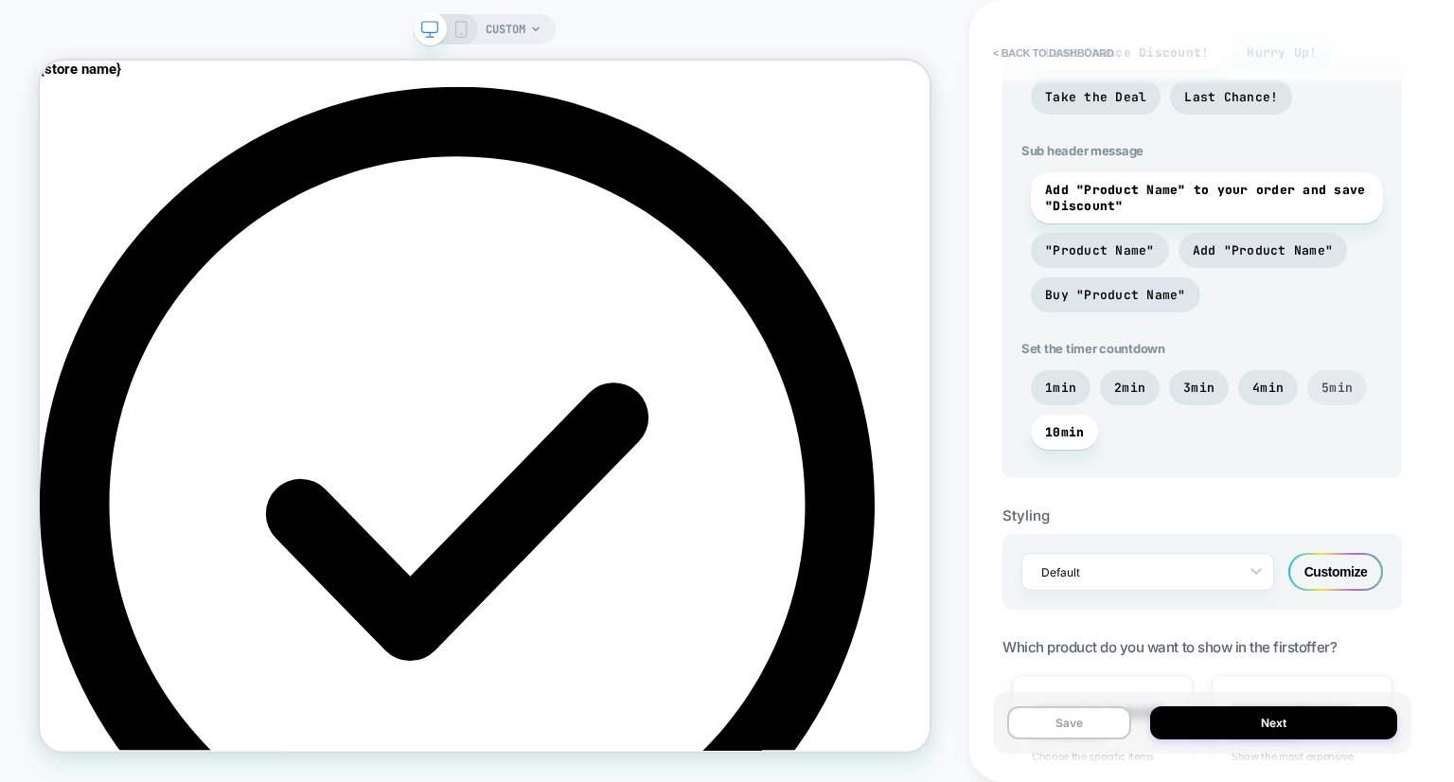
click at [1348, 376] on span "5min" at bounding box center [1338, 387] width 60 height 35
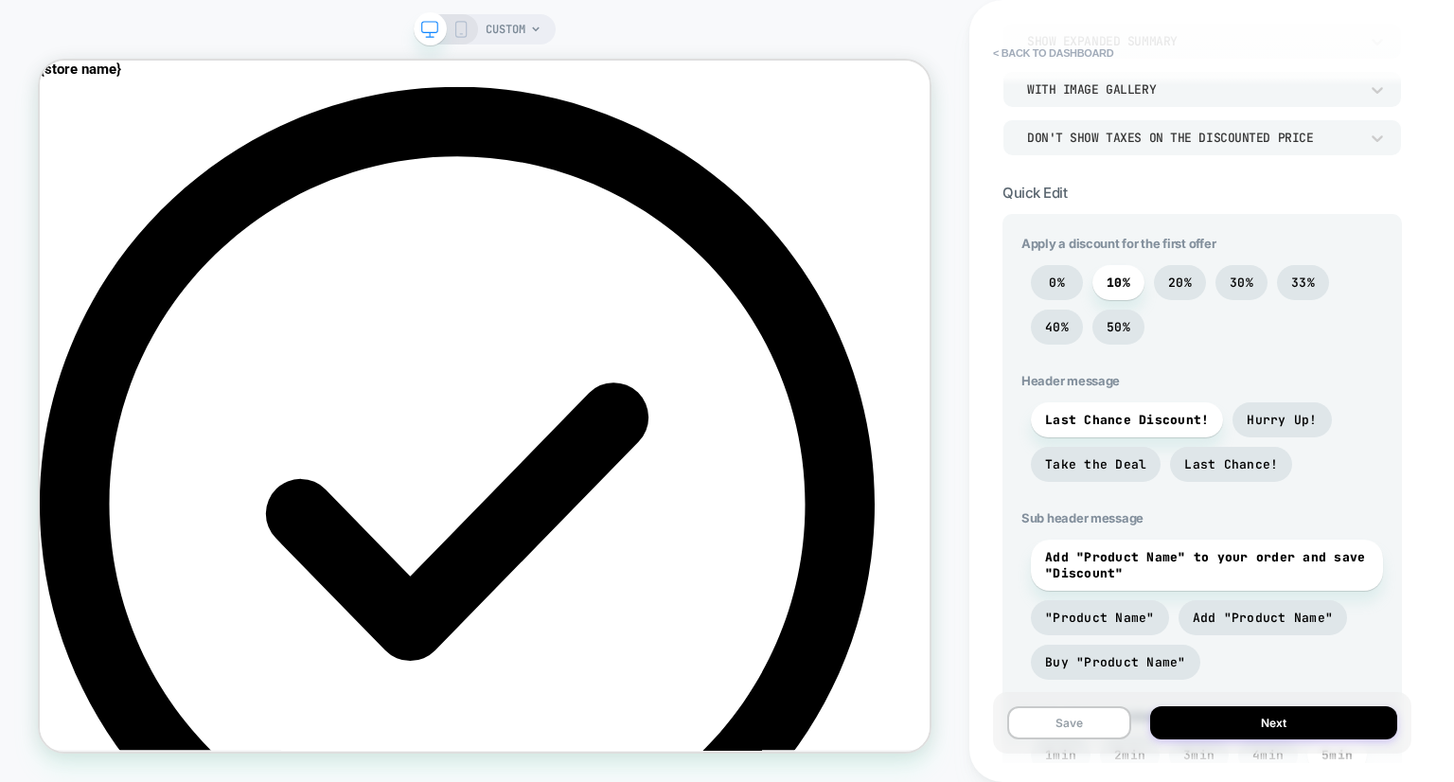
scroll to position [449, 0]
click at [1068, 330] on span "40%" at bounding box center [1057, 328] width 52 height 35
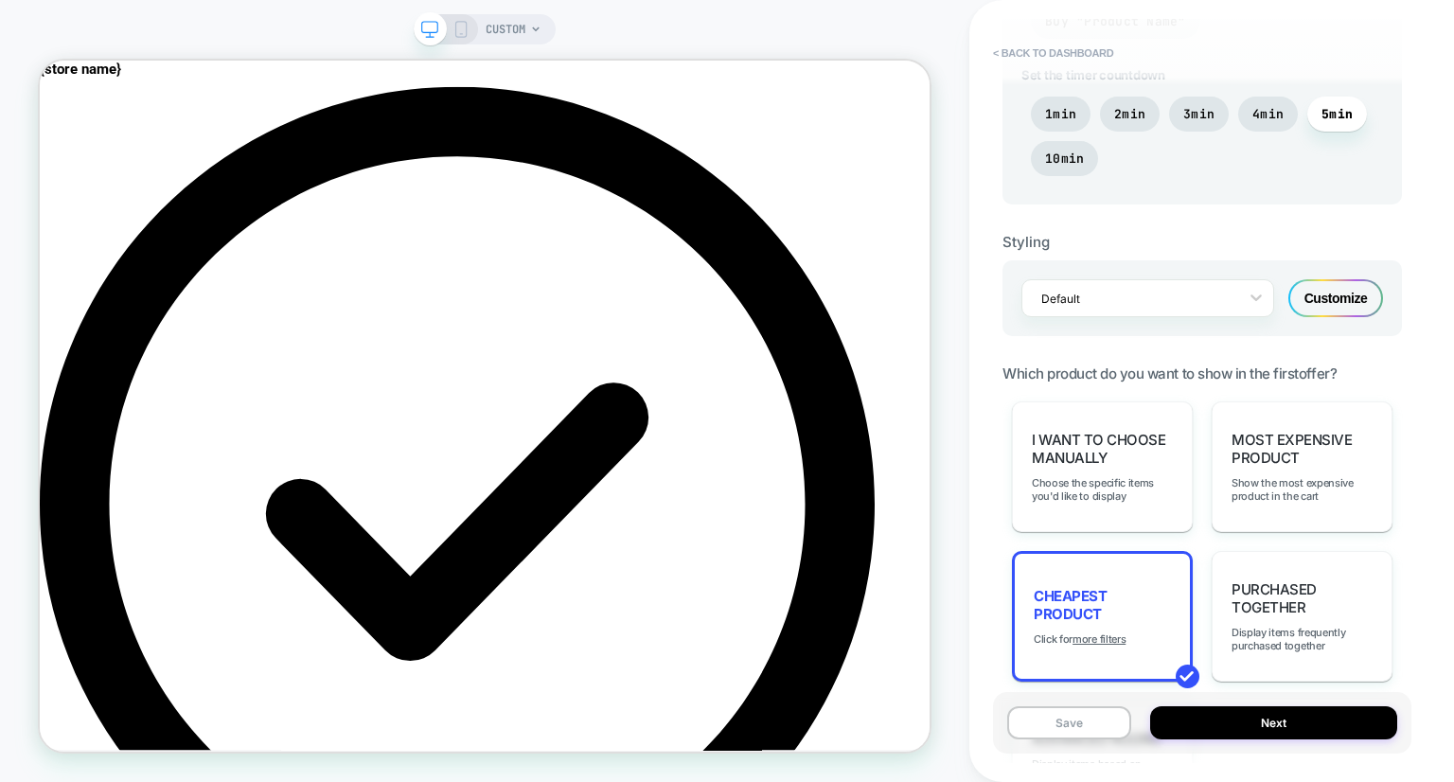
scroll to position [1305, 0]
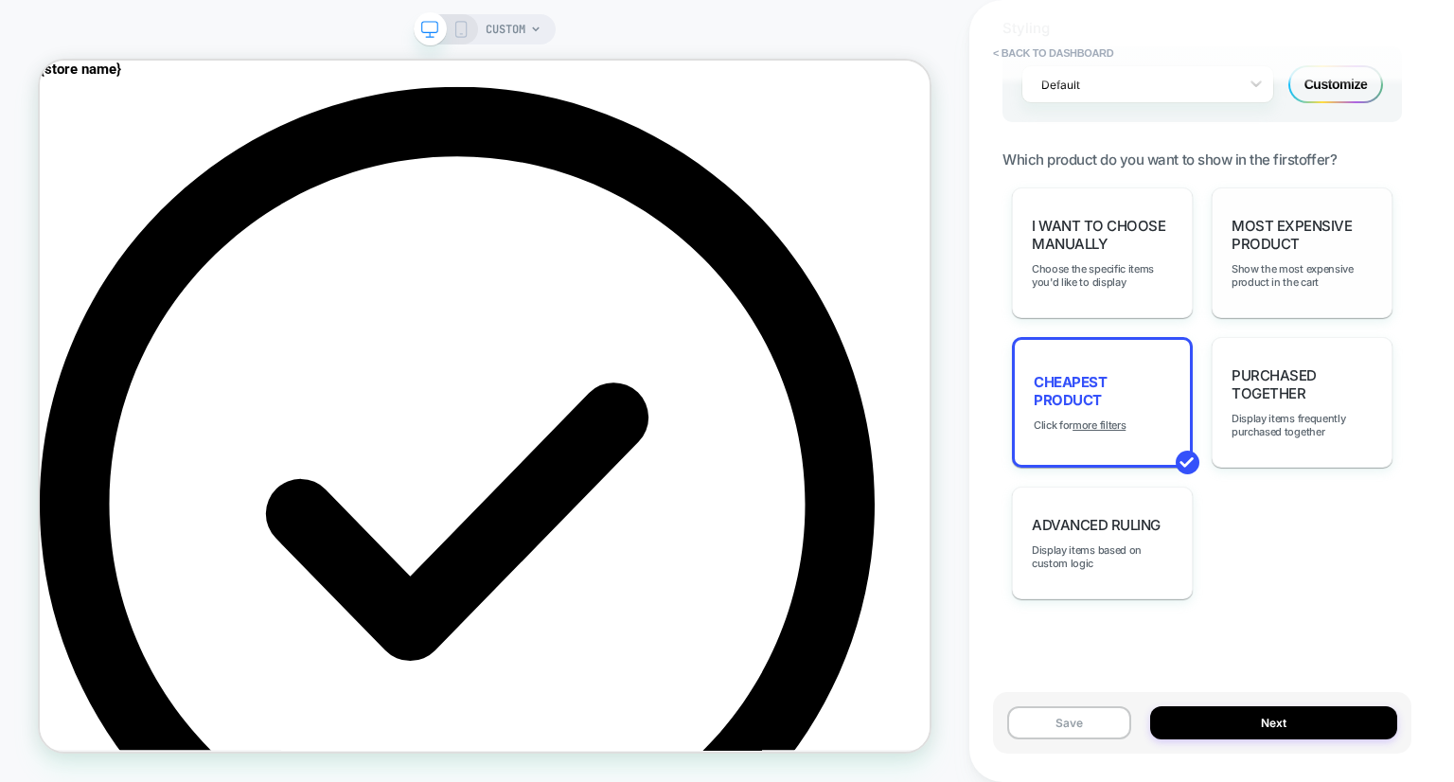
click at [1284, 261] on div "Most Expensive Product Show the most expensive product in the cart" at bounding box center [1302, 252] width 181 height 131
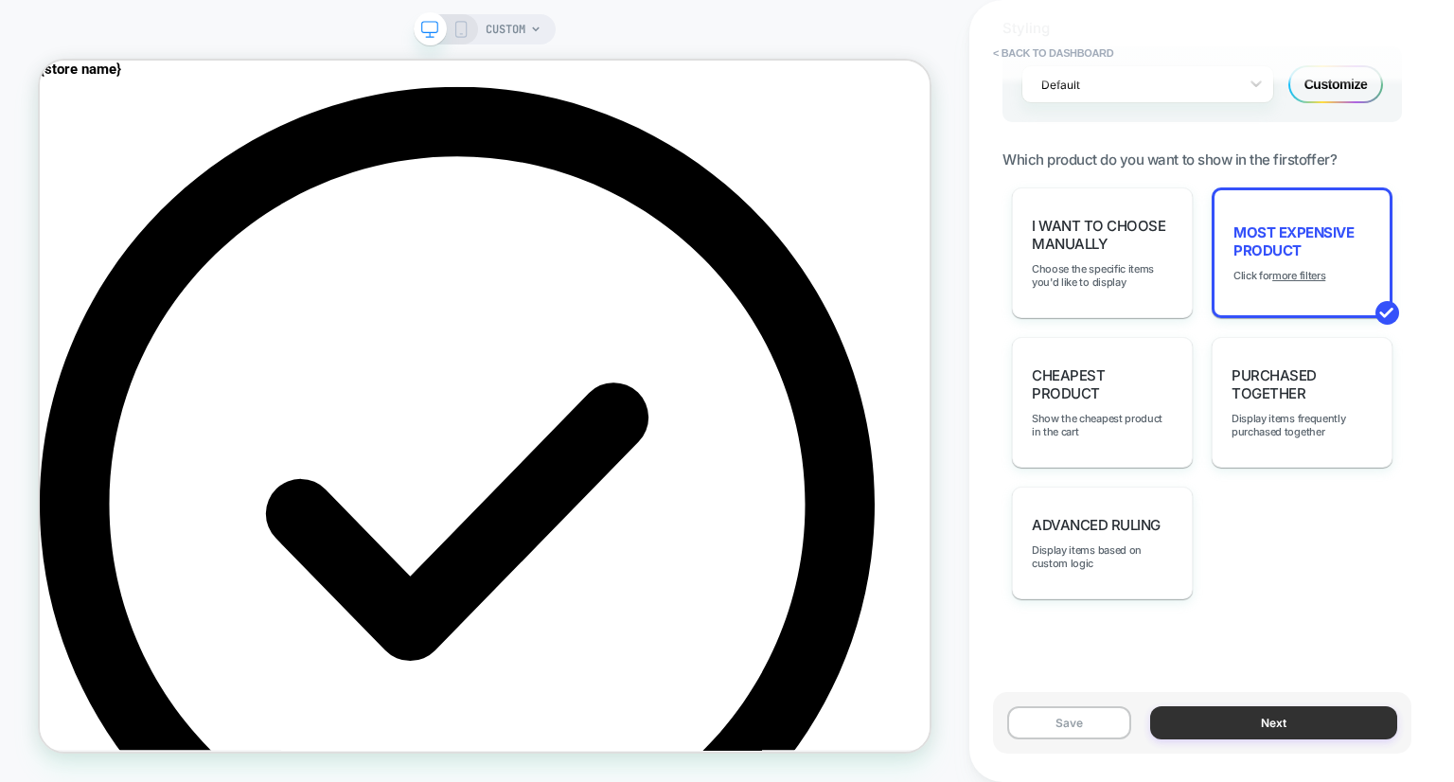
click at [1246, 724] on button "Next" at bounding box center [1273, 722] width 247 height 33
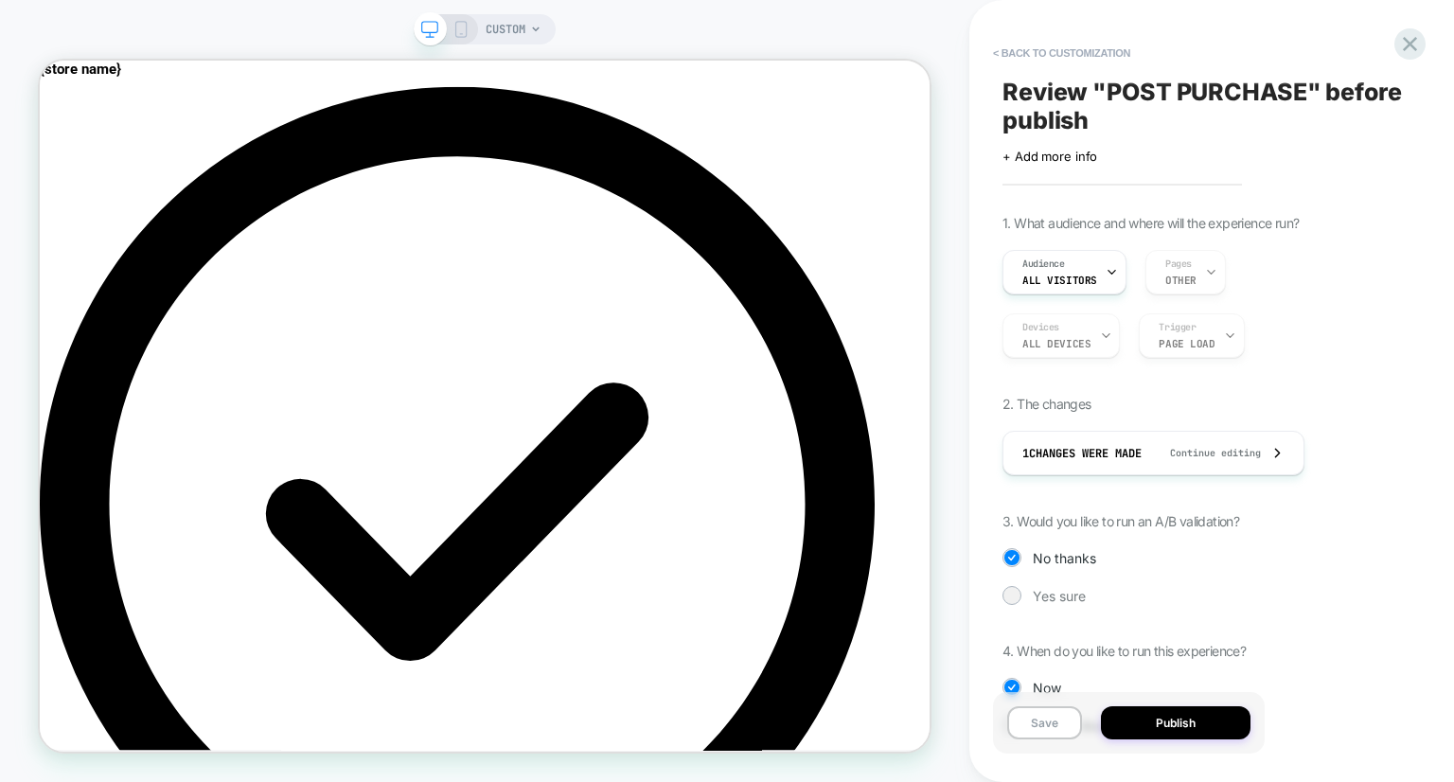
click at [1078, 327] on div "Devices ALL DEVICES Trigger Page Load" at bounding box center [1203, 335] width 400 height 45
click at [1078, 344] on div "Devices ALL DEVICES Trigger Page Load" at bounding box center [1203, 335] width 400 height 45
click at [1059, 47] on button "< Back to customization" at bounding box center [1062, 53] width 156 height 30
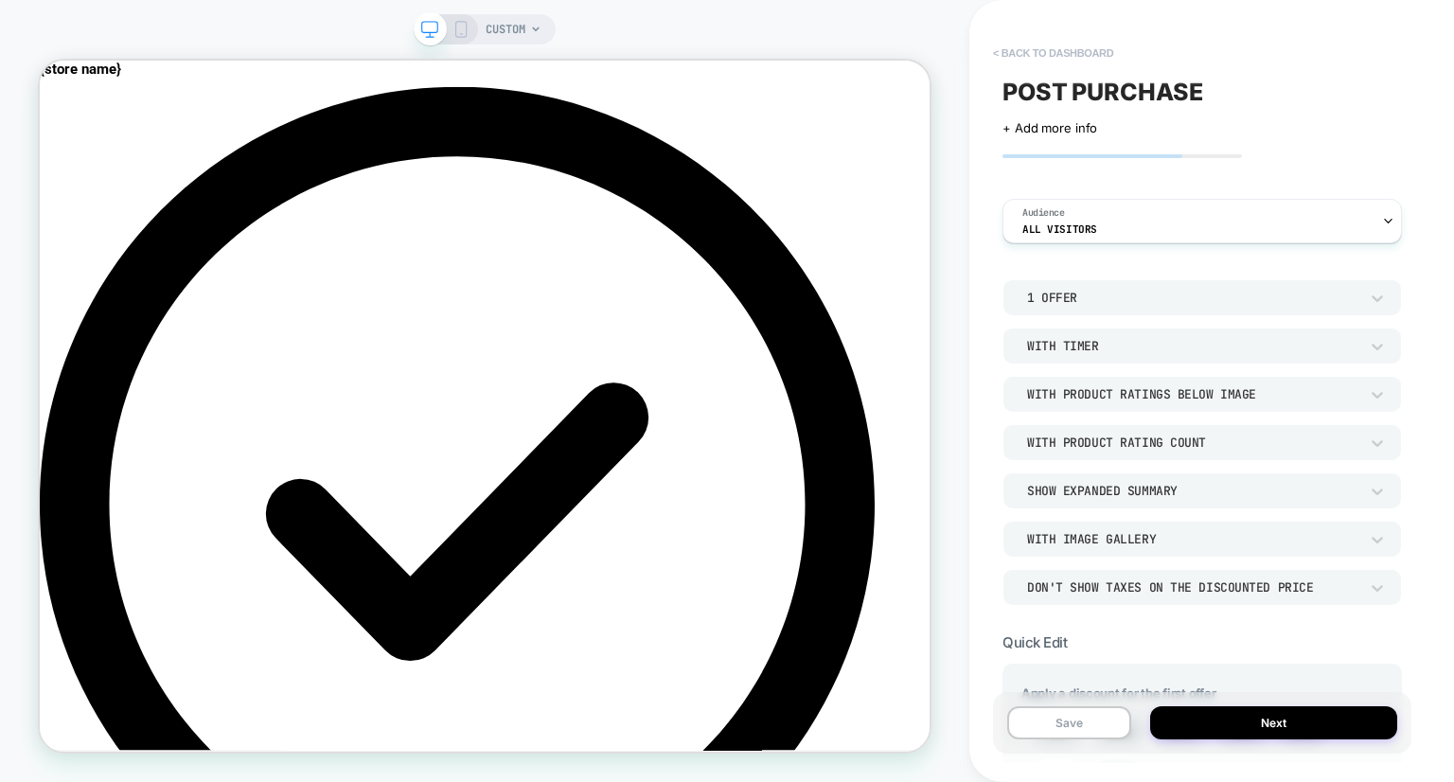
click at [1091, 50] on button "< back to dashboard" at bounding box center [1053, 53] width 139 height 30
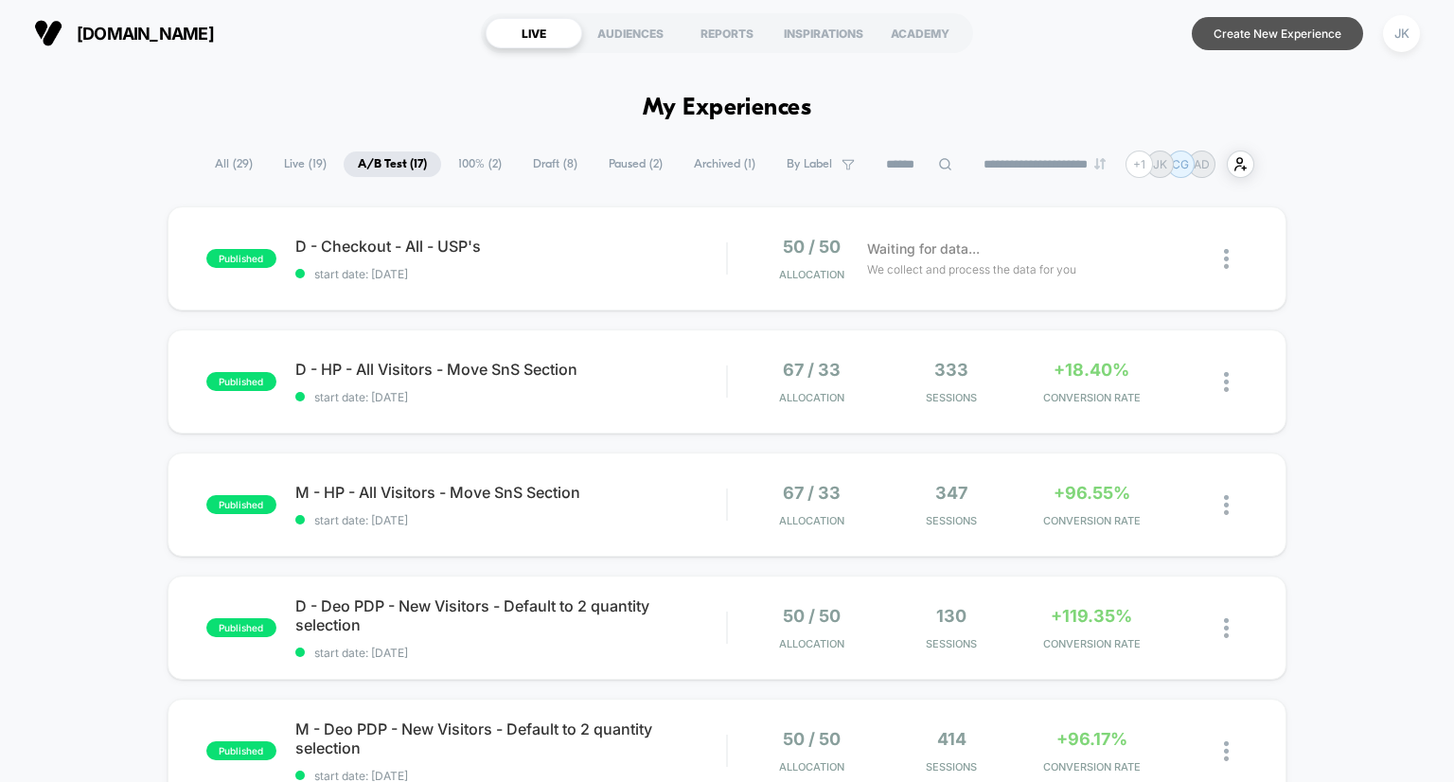
click at [1250, 33] on button "Create New Experience" at bounding box center [1277, 33] width 171 height 33
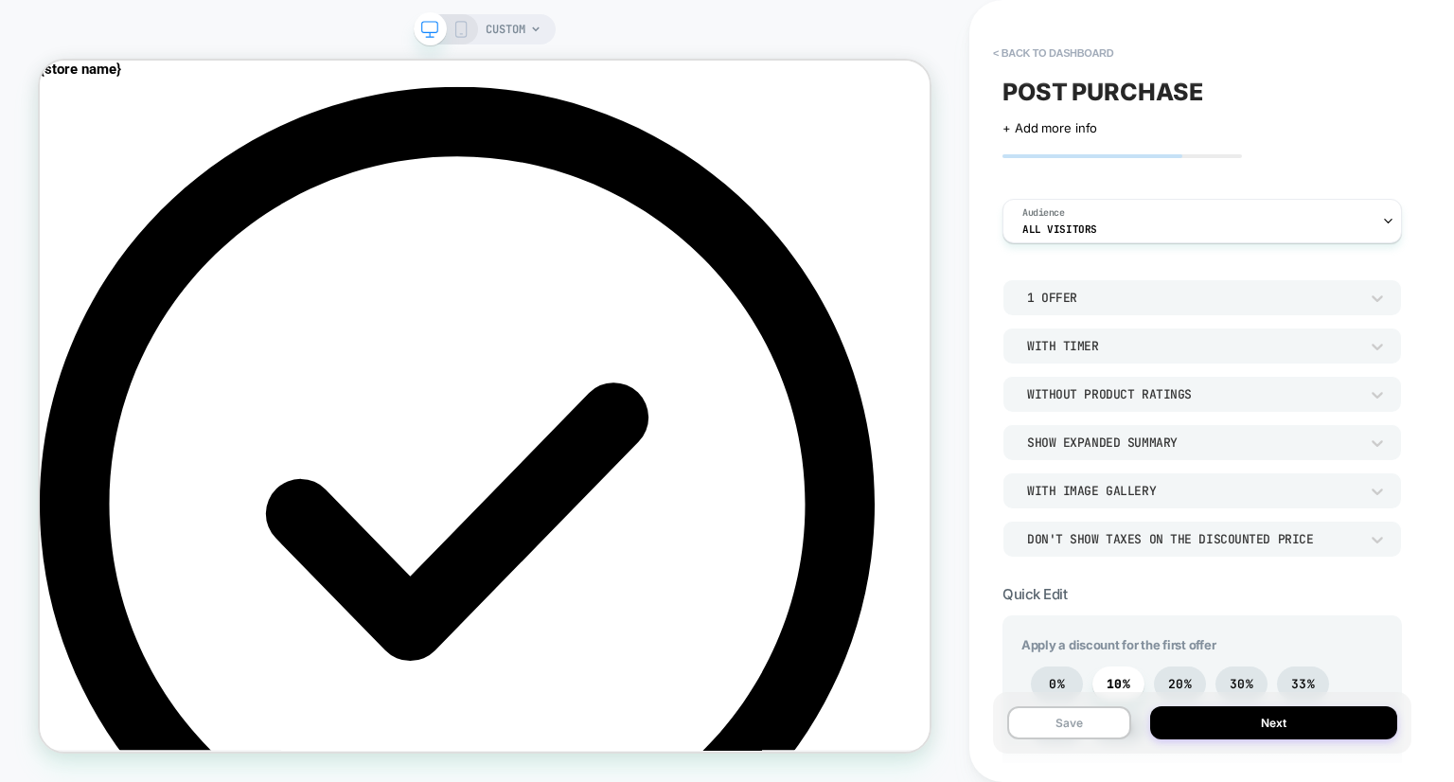
click at [1136, 404] on div "Without Product Ratings" at bounding box center [1203, 394] width 400 height 36
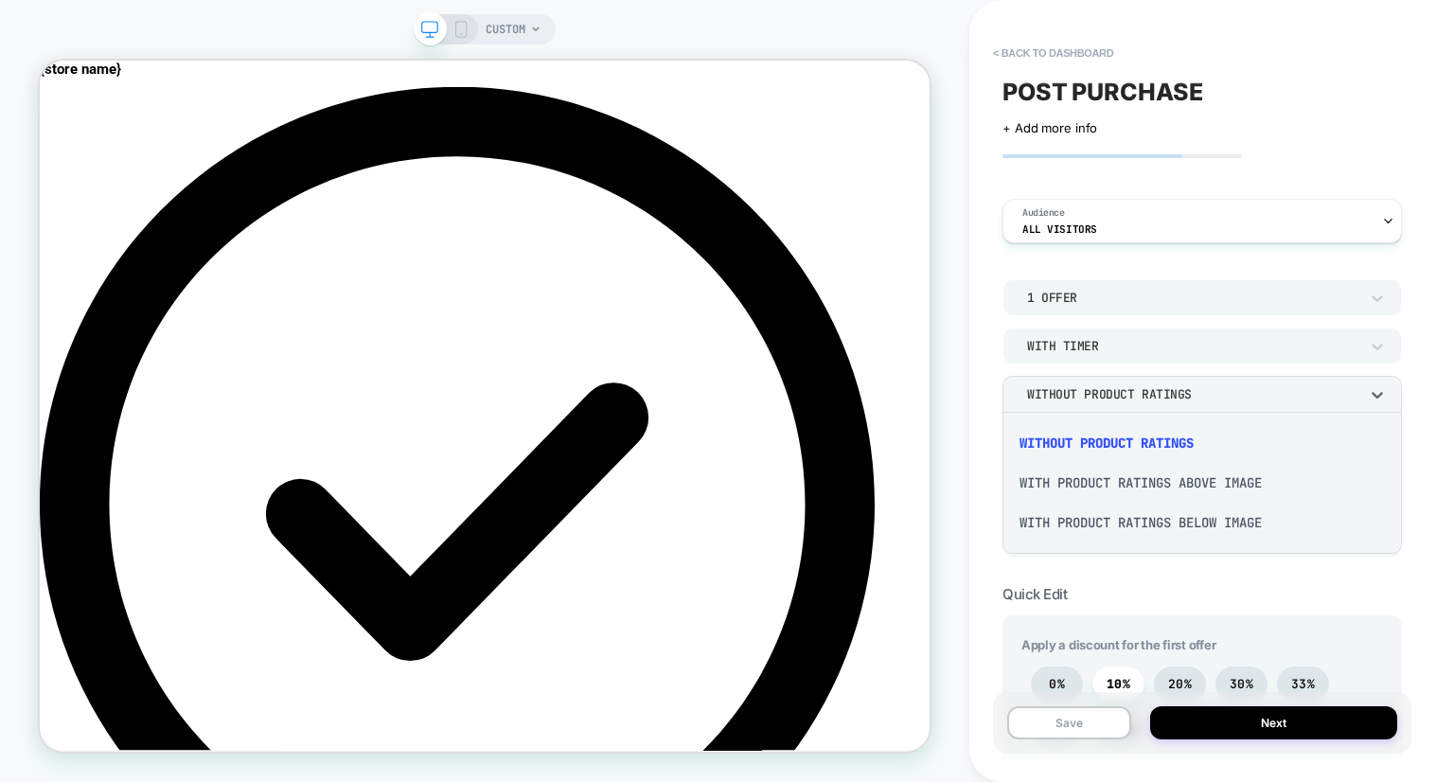
click at [1117, 526] on div "With Product Ratings Below Image" at bounding box center [1202, 523] width 384 height 40
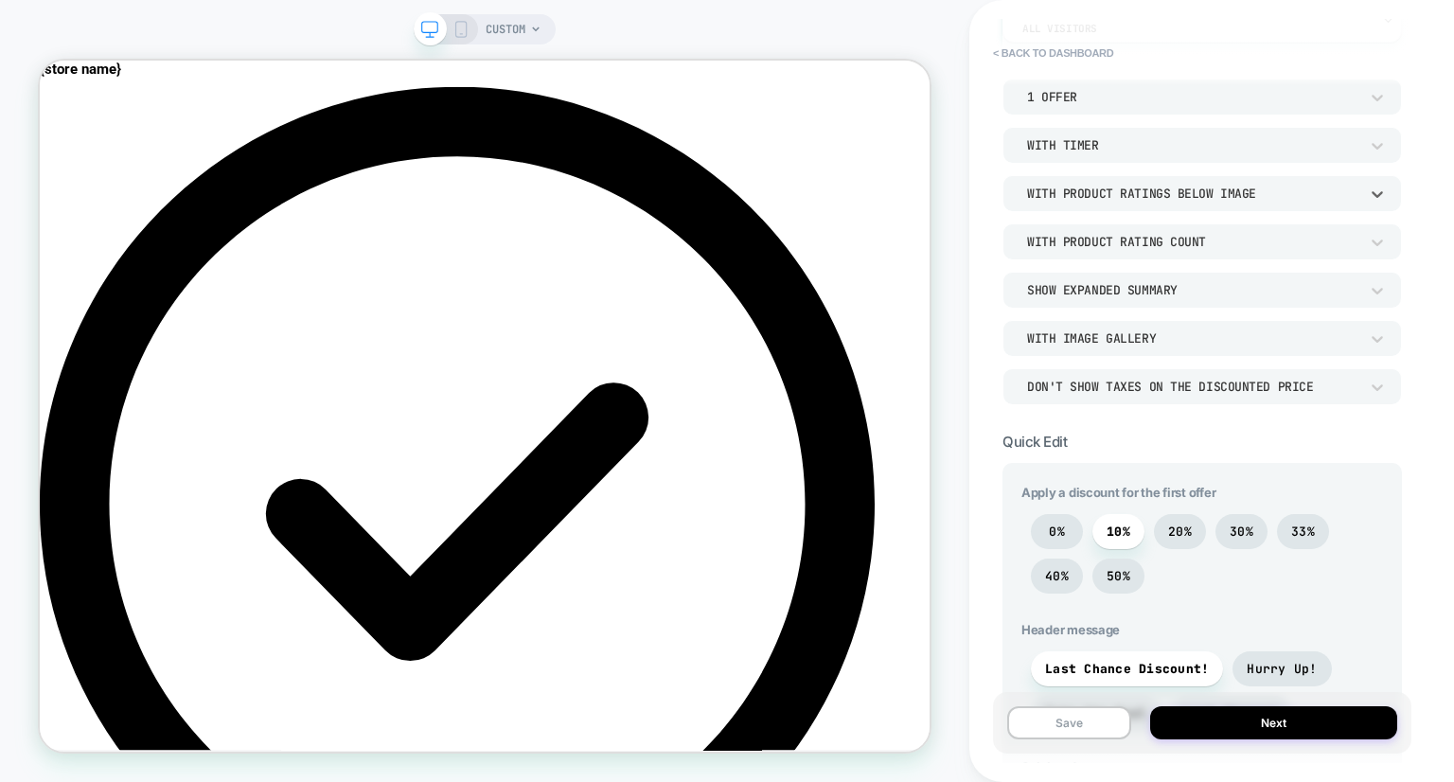
scroll to position [235, 0]
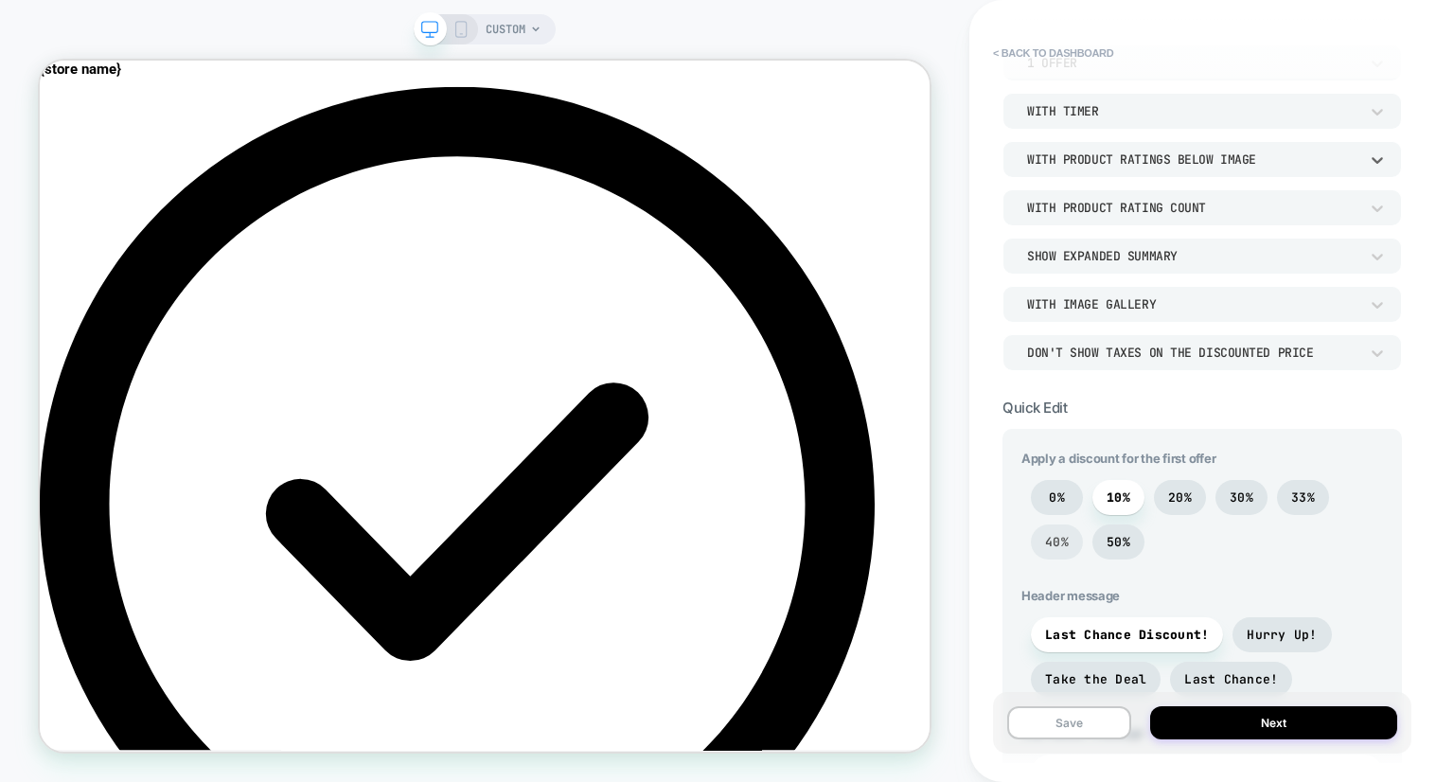
click at [1060, 545] on span "40%" at bounding box center [1057, 542] width 24 height 16
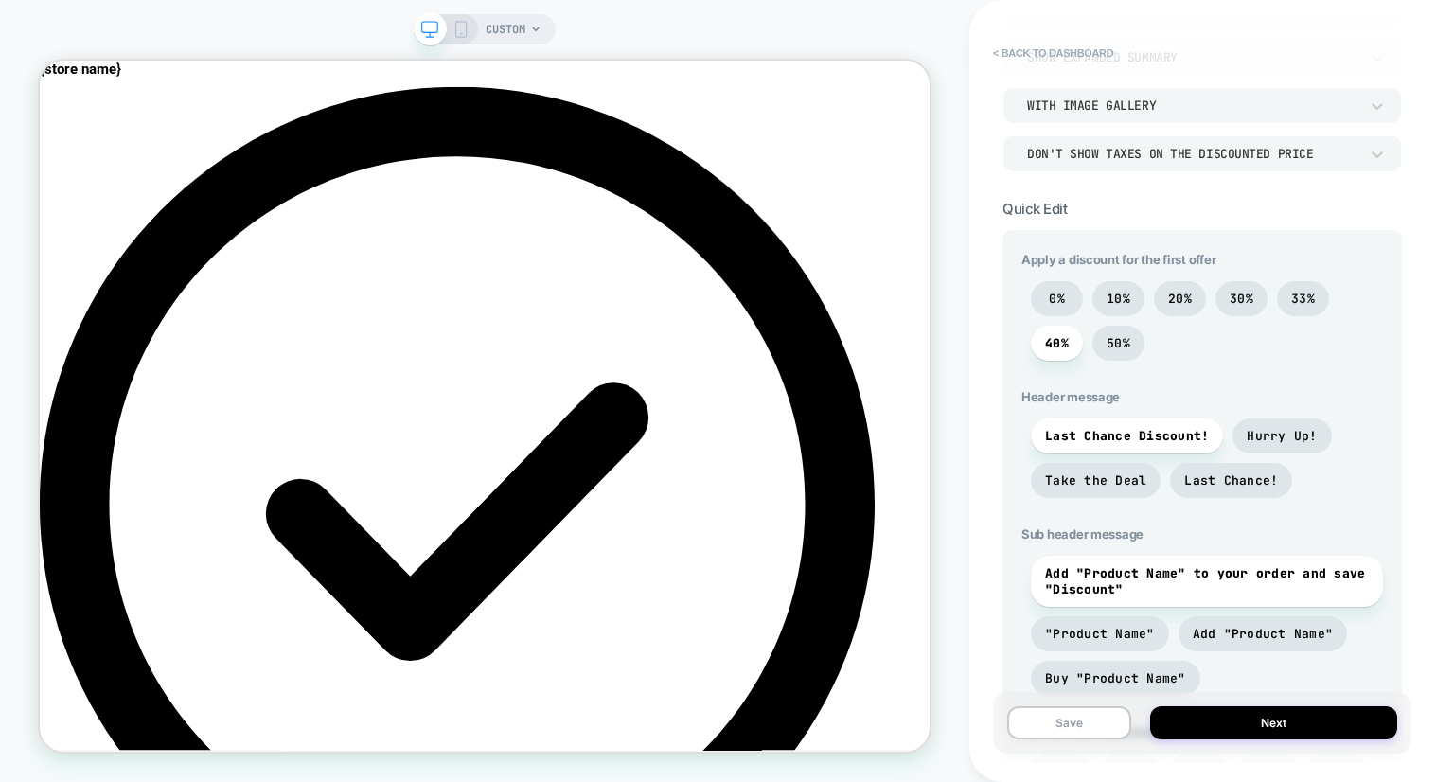
scroll to position [477, 0]
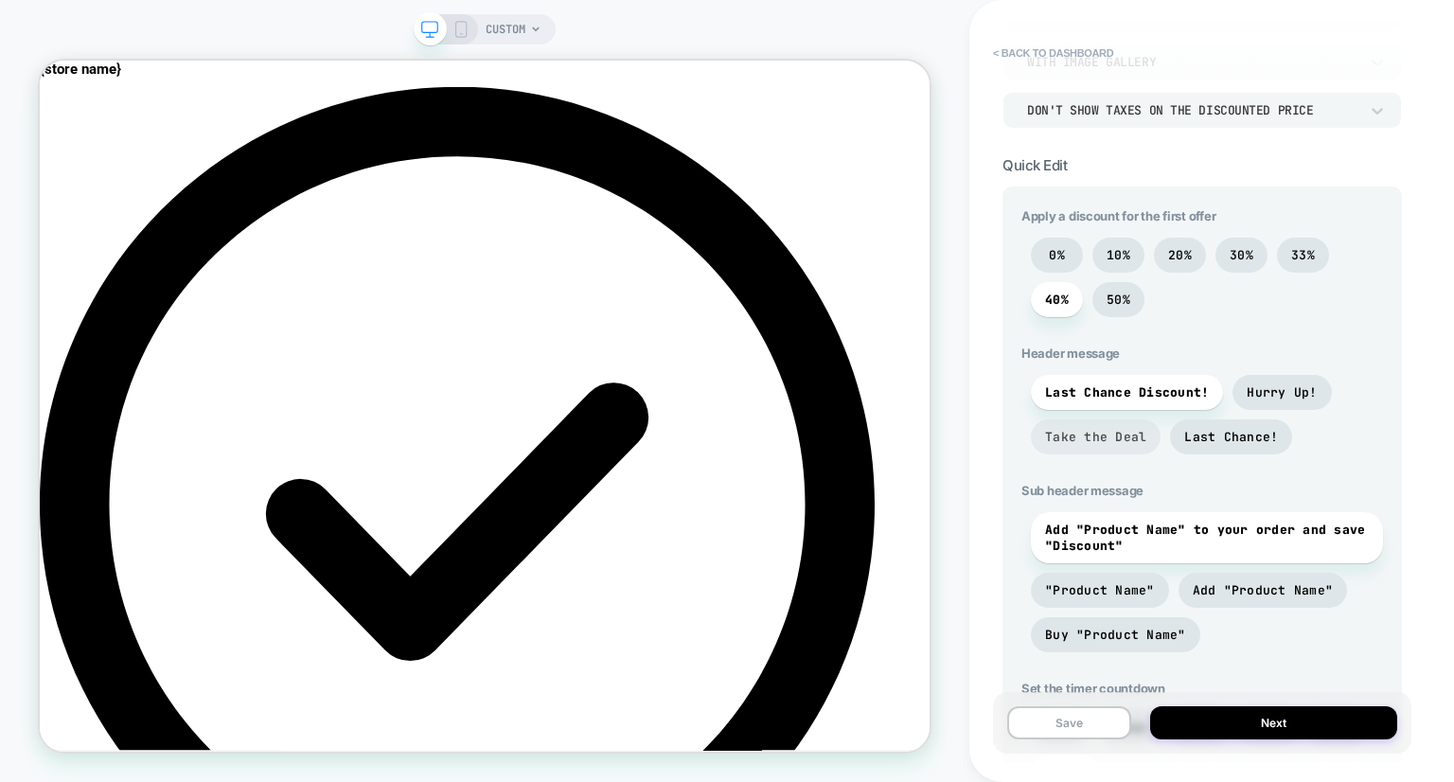
click at [1114, 444] on span "Take the Deal" at bounding box center [1095, 437] width 101 height 16
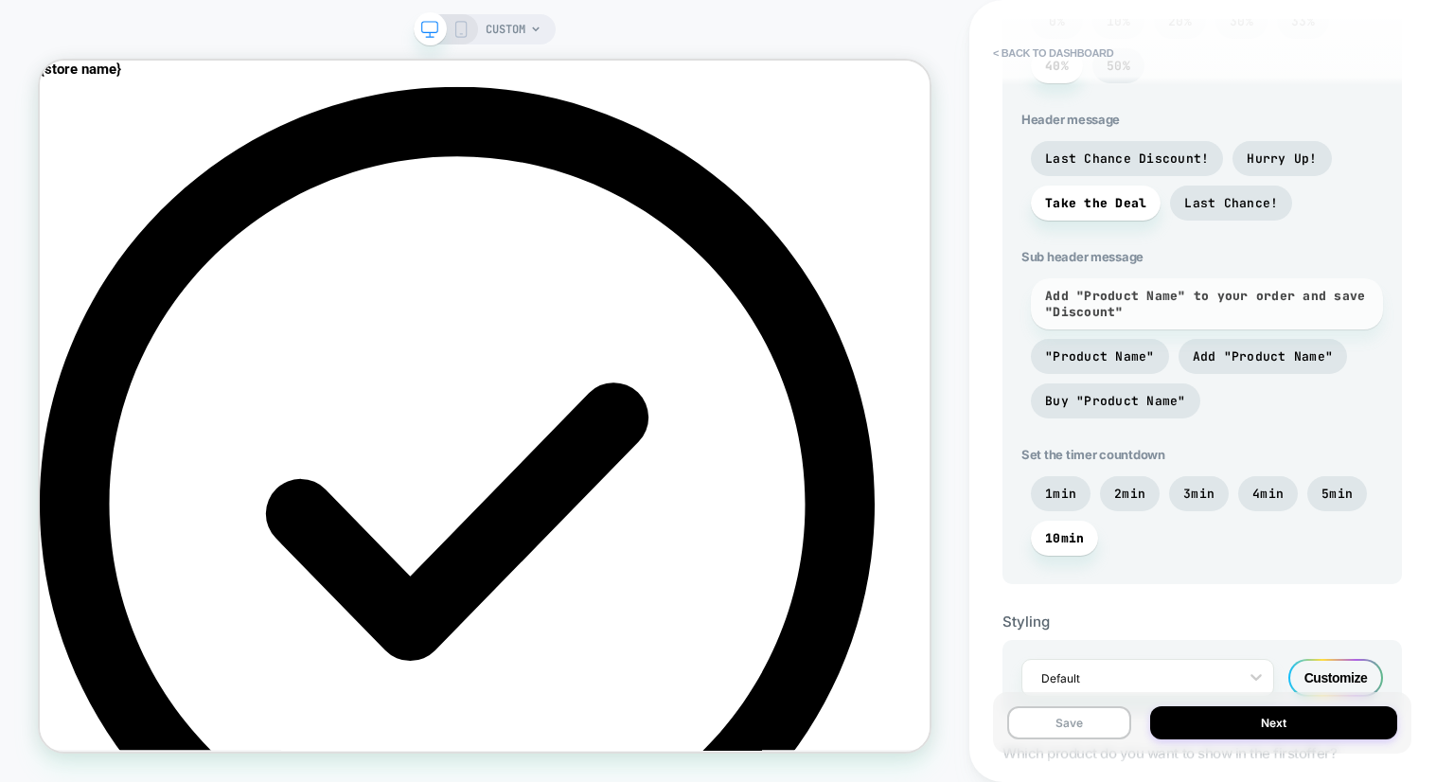
scroll to position [784, 0]
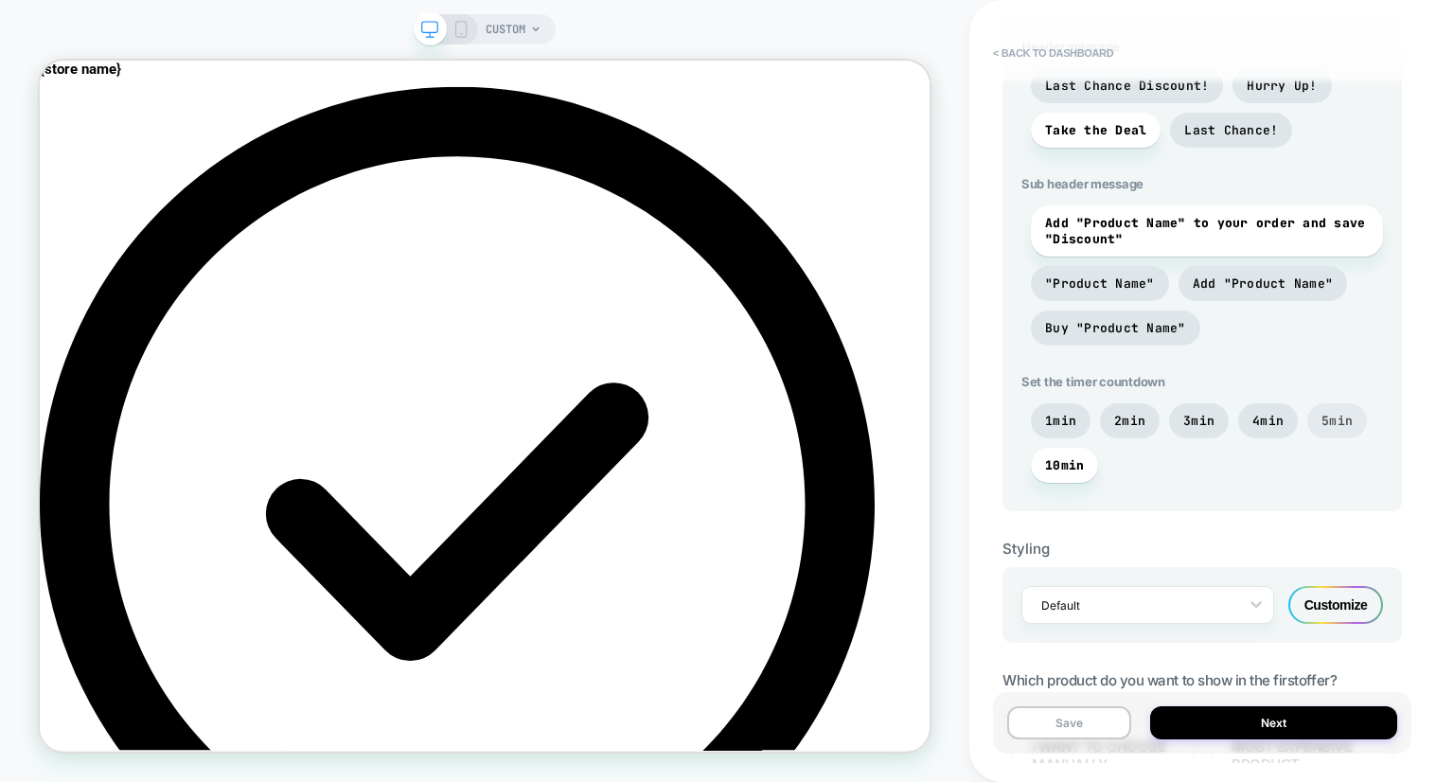
click at [1317, 425] on span "5min" at bounding box center [1338, 420] width 60 height 35
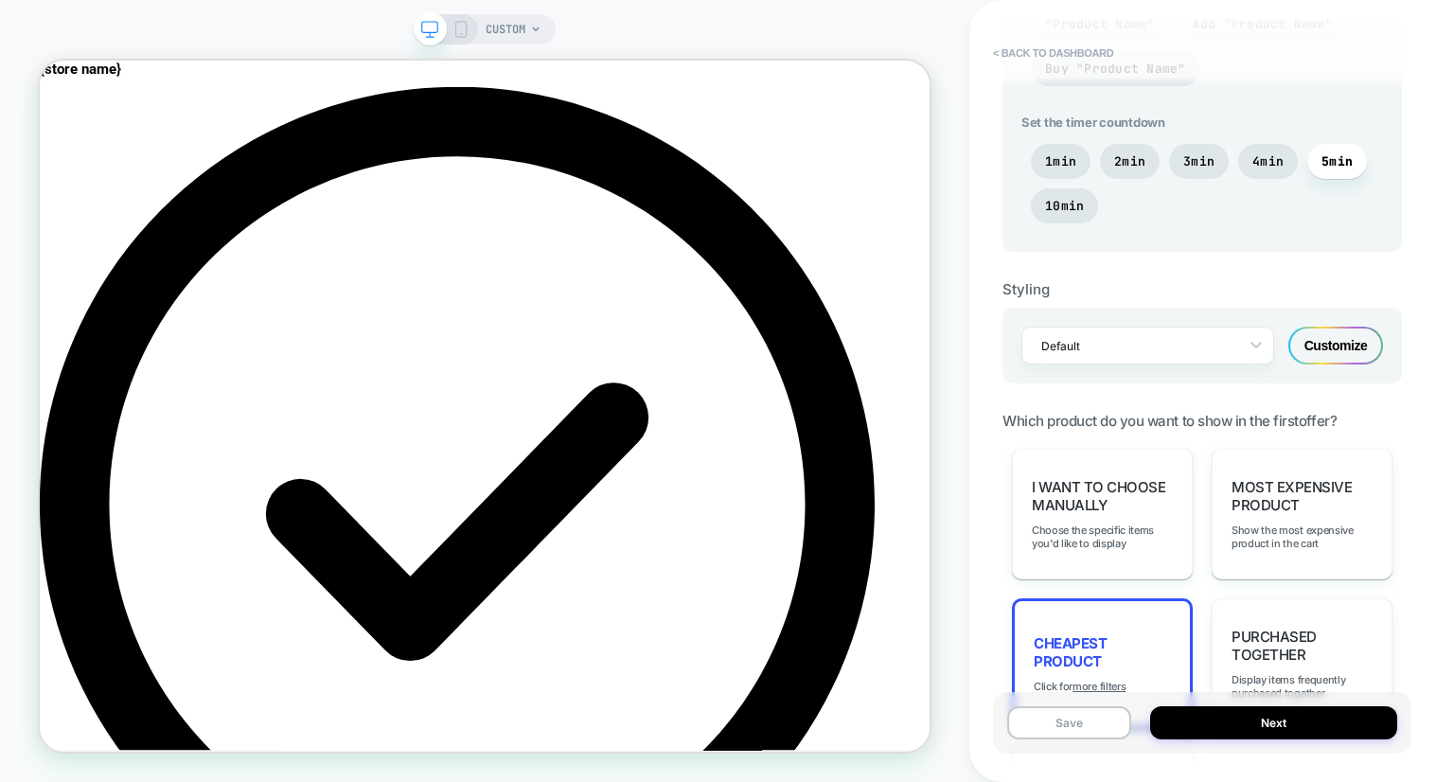
scroll to position [1045, 0]
click at [1345, 334] on div "Customize" at bounding box center [1336, 344] width 95 height 38
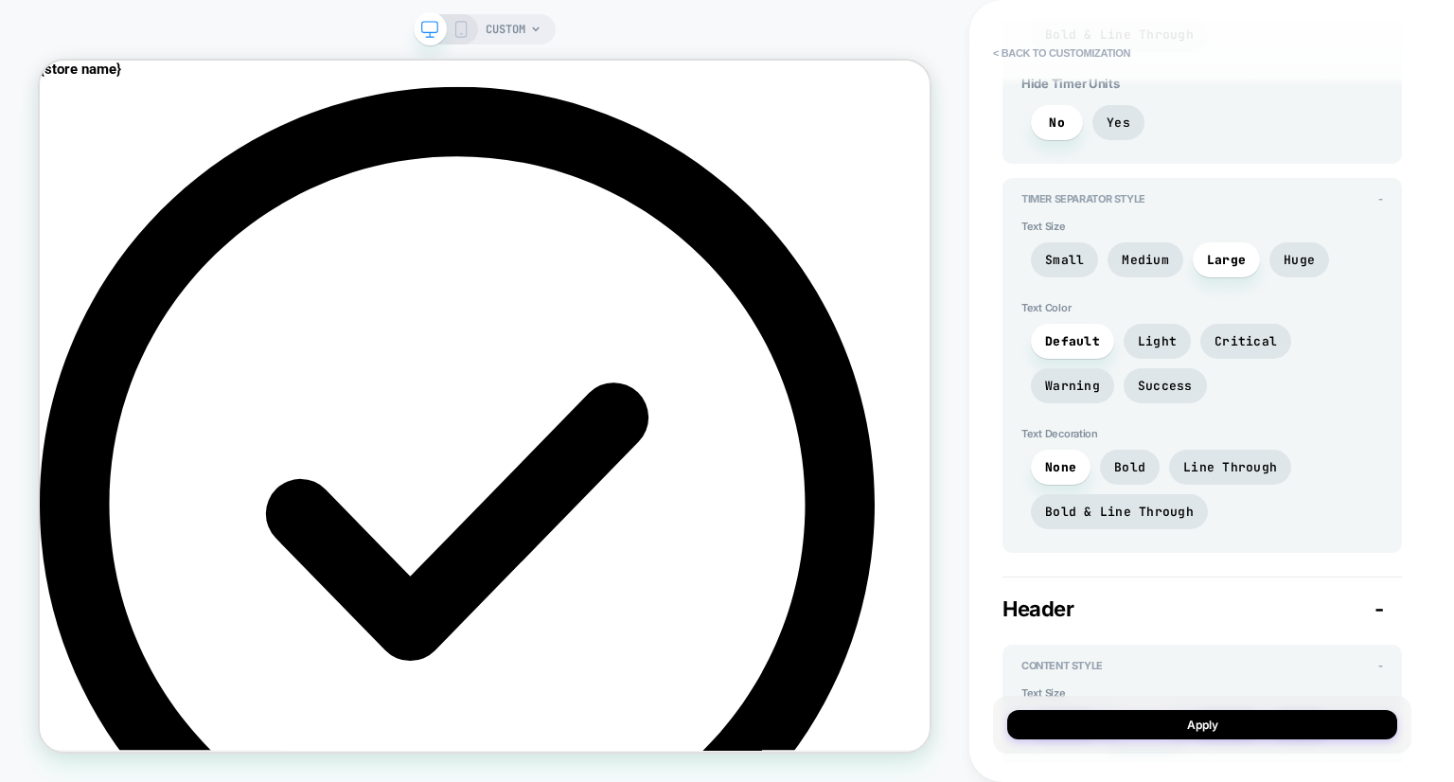
scroll to position [0, 0]
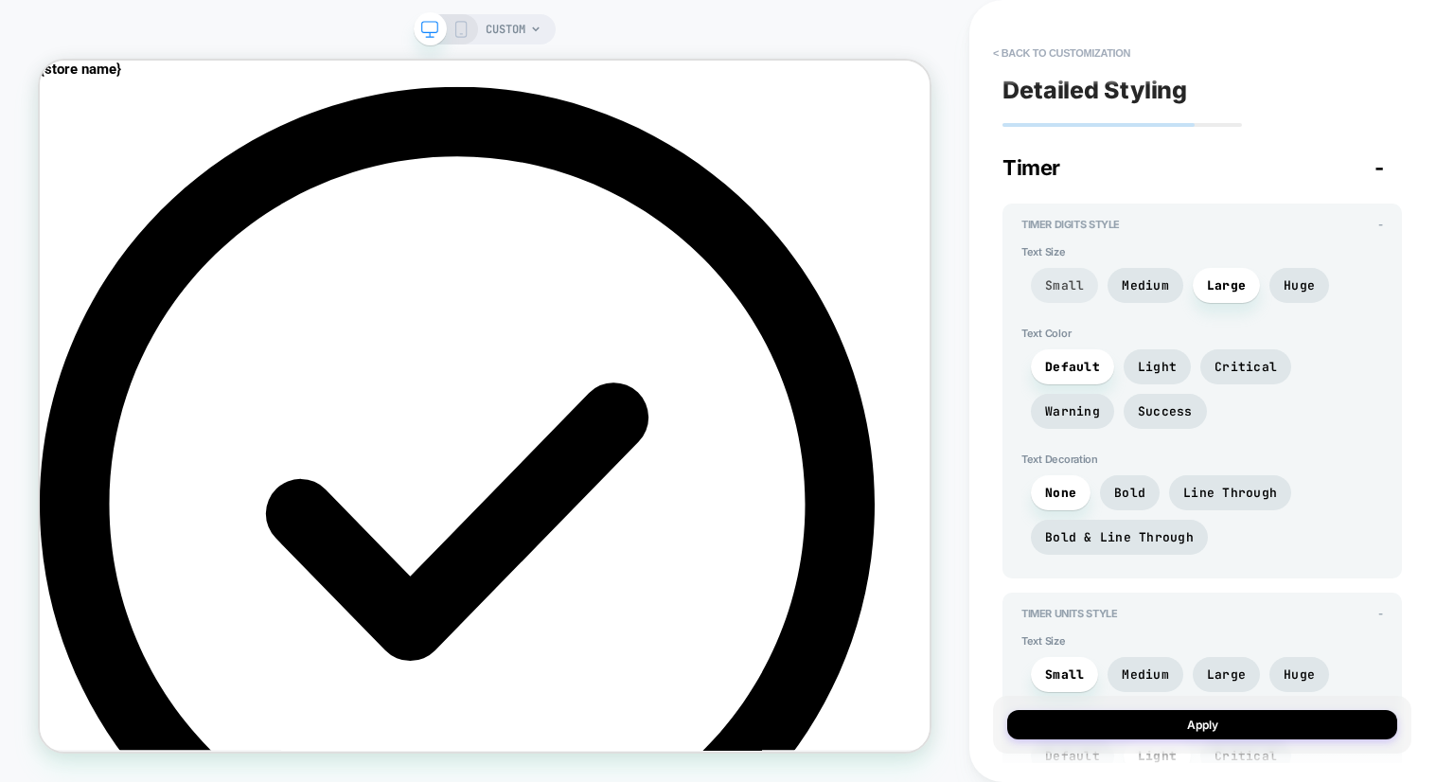
click at [1072, 285] on span "Small" at bounding box center [1064, 285] width 39 height 16
click at [1146, 287] on span "Medium" at bounding box center [1145, 285] width 47 height 16
click at [1221, 285] on span "Large" at bounding box center [1226, 285] width 39 height 16
click at [1299, 279] on span "Huge" at bounding box center [1299, 285] width 31 height 16
click at [1213, 300] on span "Large" at bounding box center [1226, 285] width 67 height 35
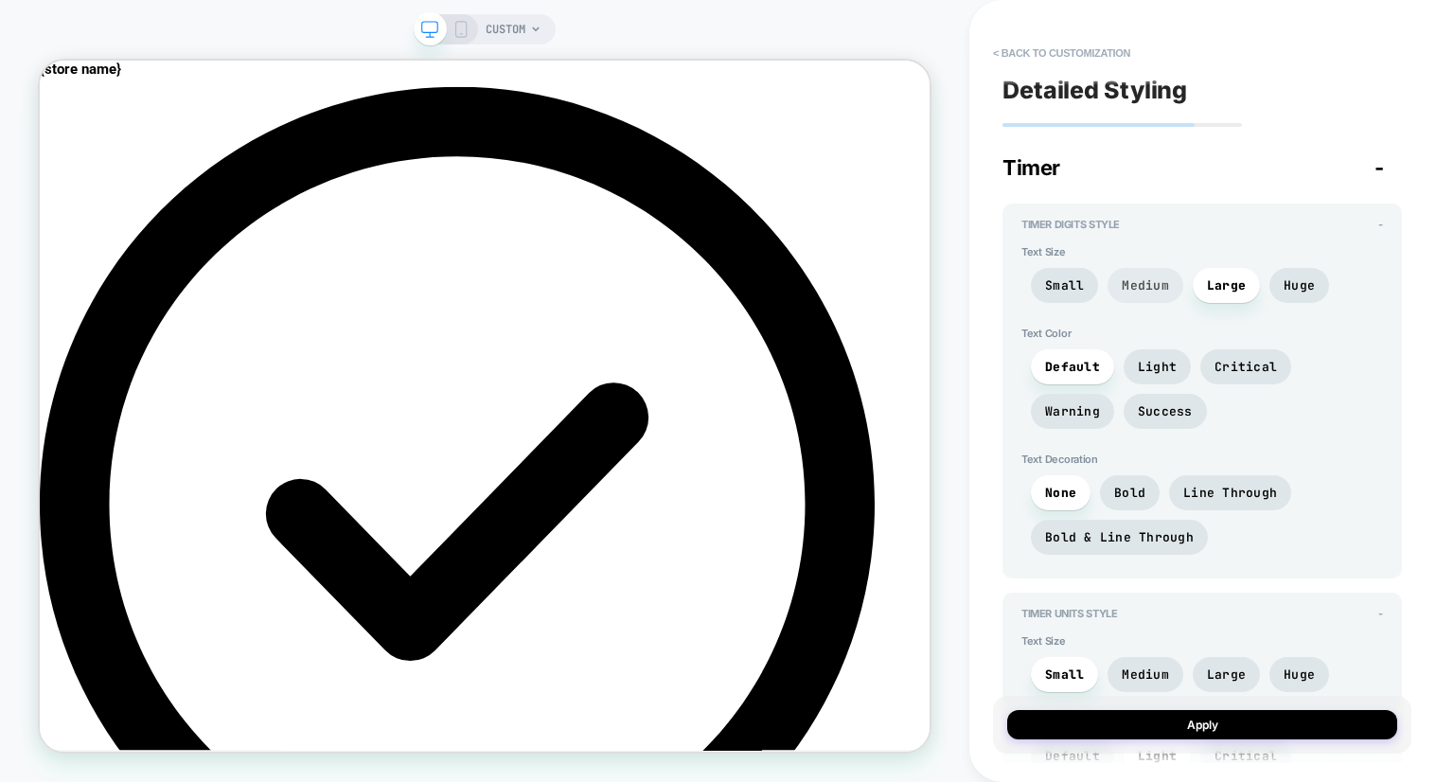
click at [1144, 284] on span "Medium" at bounding box center [1145, 285] width 47 height 16
click at [1254, 380] on span "Critical" at bounding box center [1246, 366] width 91 height 35
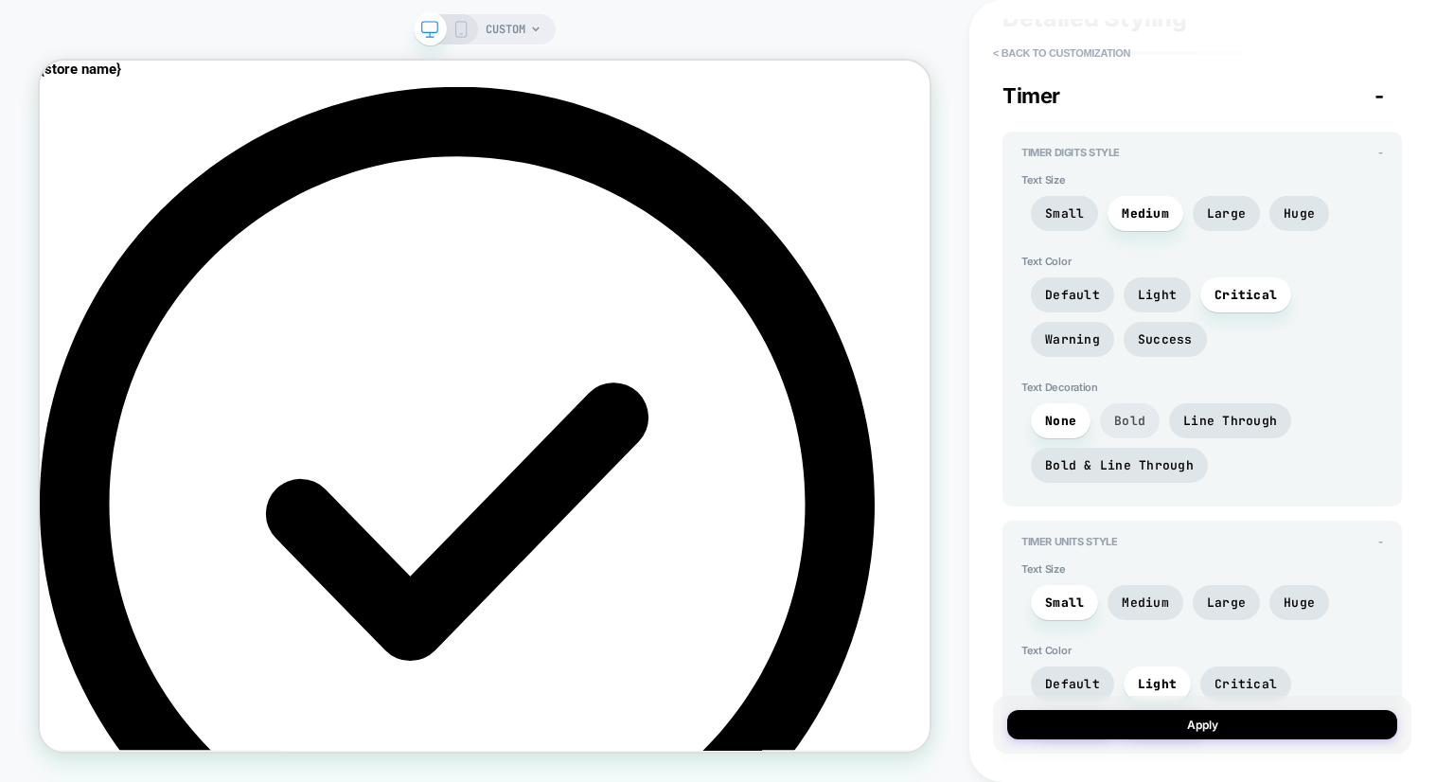
click at [1140, 414] on span "Bold" at bounding box center [1129, 421] width 31 height 16
click at [1225, 424] on span "Line Through" at bounding box center [1231, 421] width 94 height 16
click at [1148, 421] on span "Bold" at bounding box center [1130, 420] width 60 height 35
click at [1087, 471] on span "Bold & Line Through" at bounding box center [1119, 465] width 149 height 16
click at [1111, 421] on span "Bold" at bounding box center [1130, 420] width 60 height 35
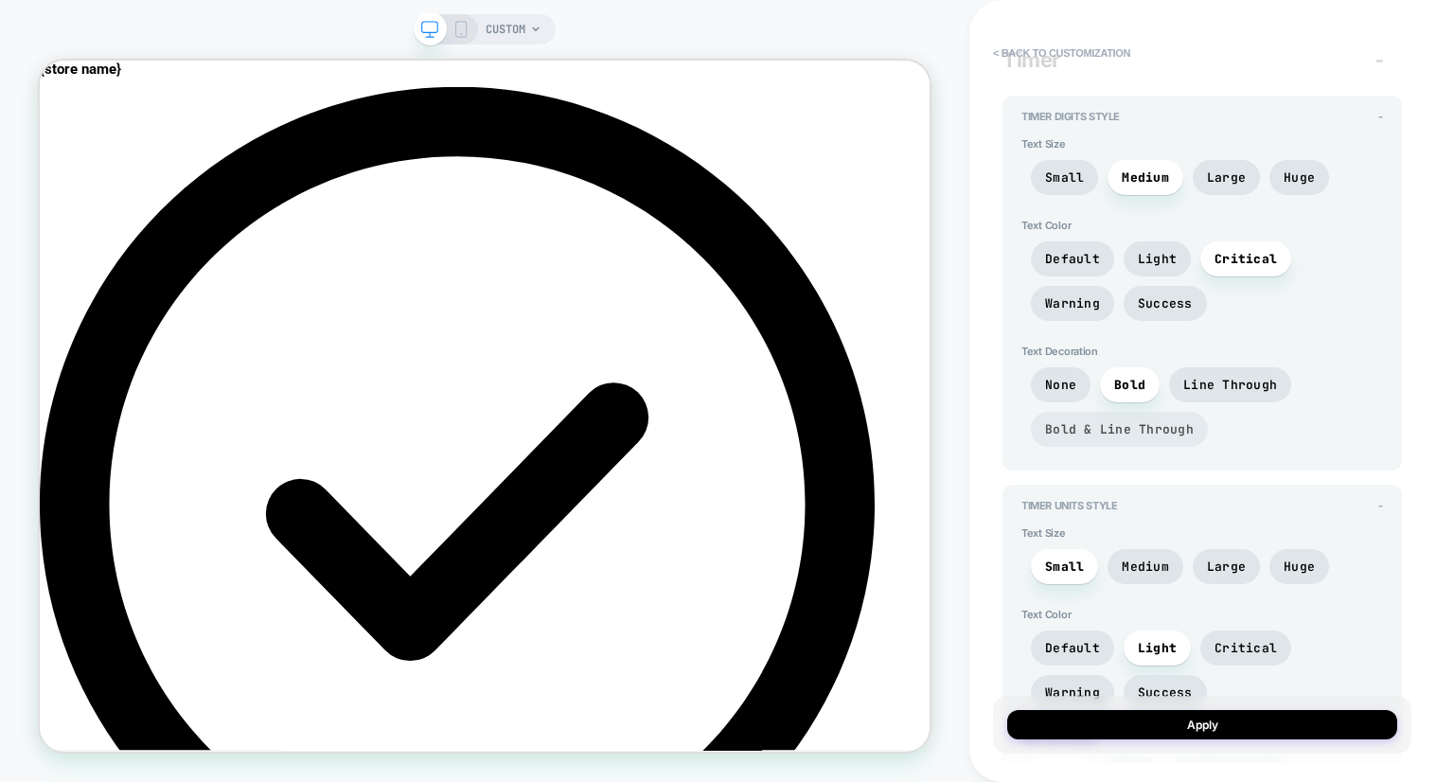
scroll to position [186, 0]
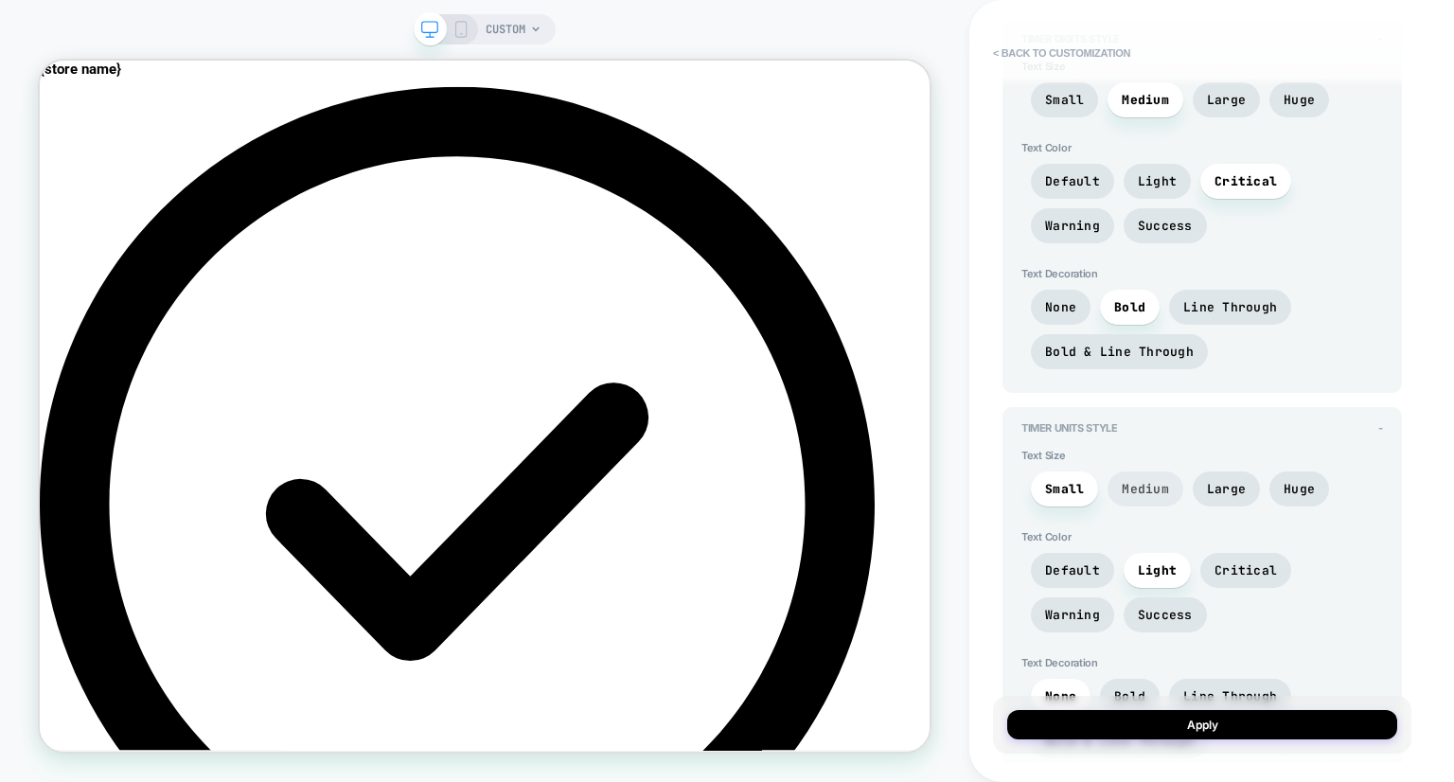
click at [1135, 481] on span "Medium" at bounding box center [1145, 489] width 47 height 16
click at [1241, 570] on span "Critical" at bounding box center [1246, 570] width 62 height 16
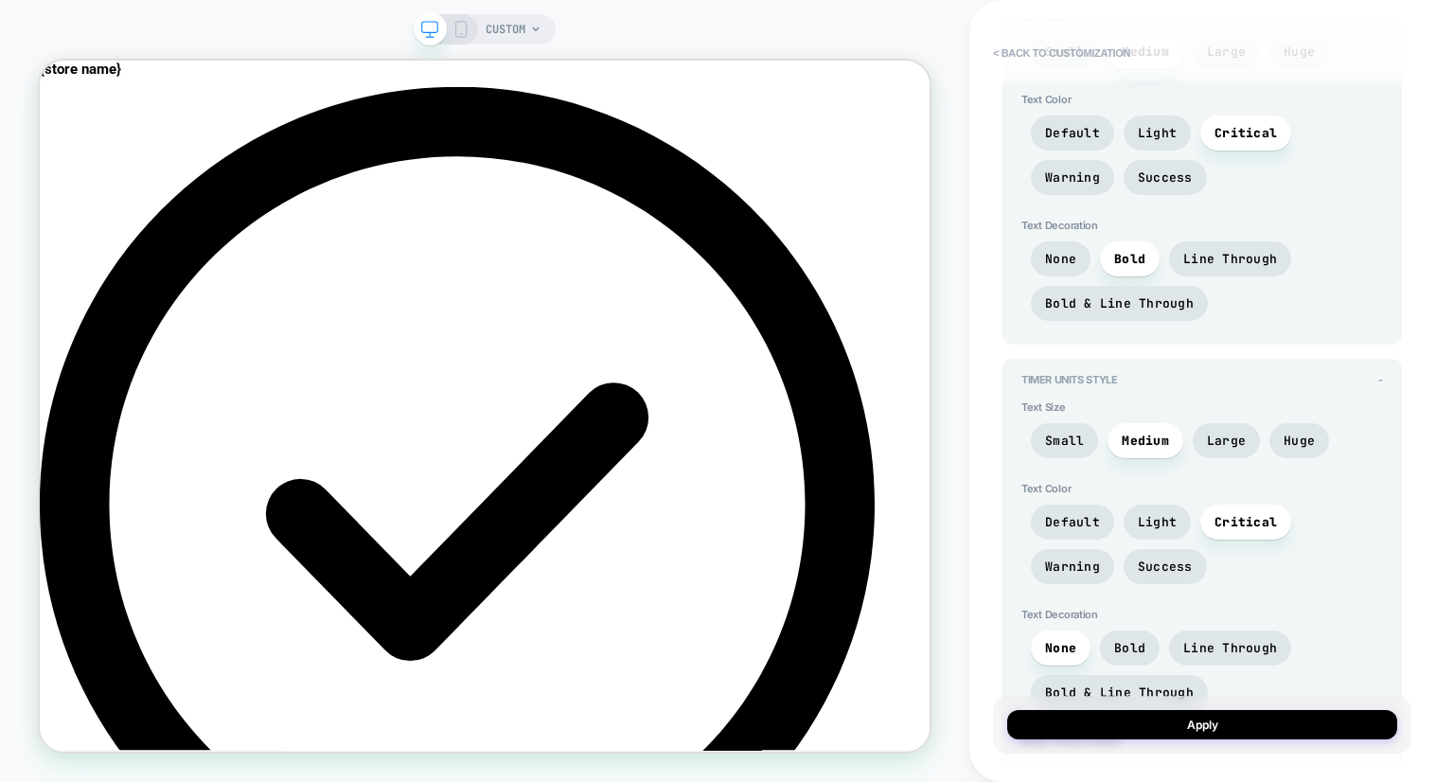
scroll to position [237, 0]
click at [1121, 639] on span "Bold" at bounding box center [1129, 645] width 31 height 16
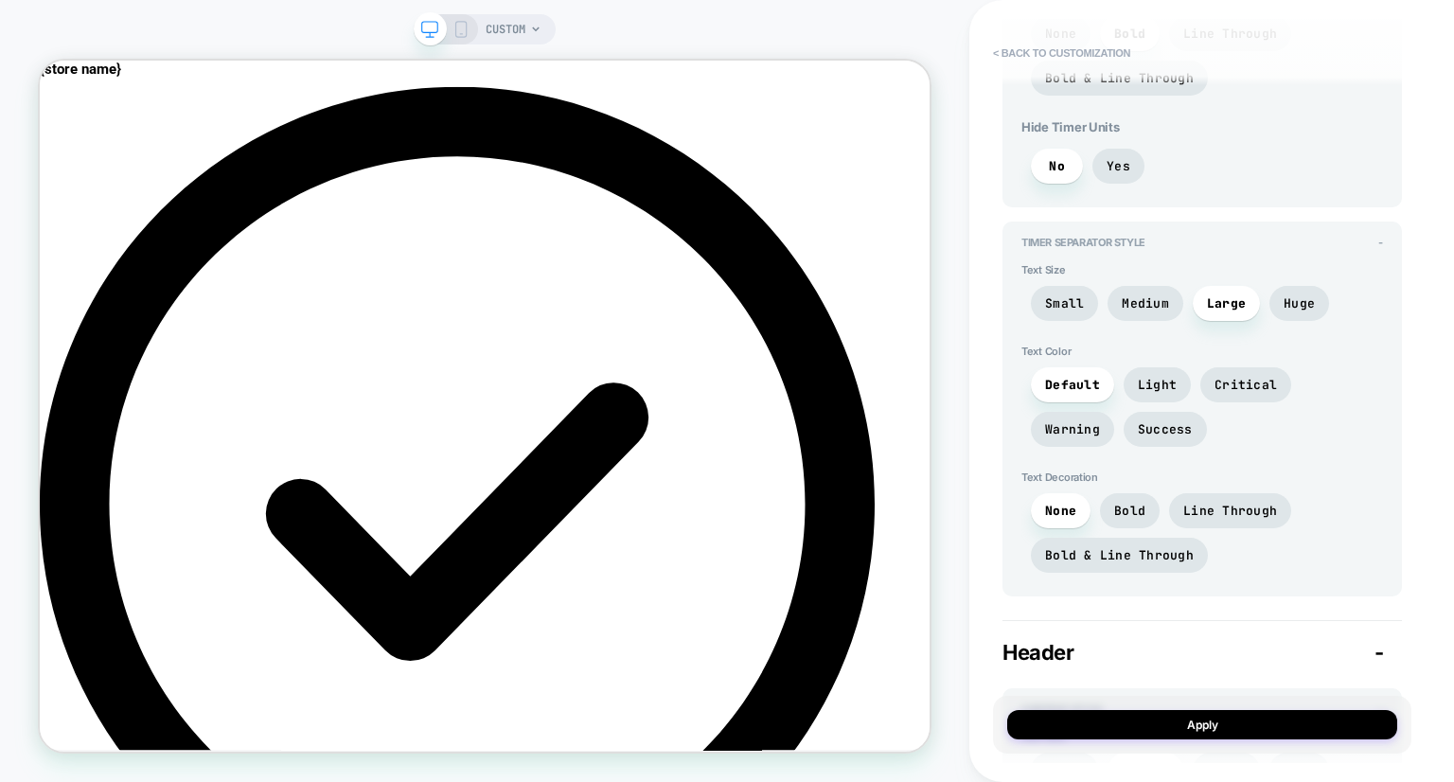
scroll to position [851, 0]
click at [1161, 299] on span "Medium" at bounding box center [1145, 301] width 47 height 16
click at [1230, 383] on span "Critical" at bounding box center [1246, 382] width 62 height 16
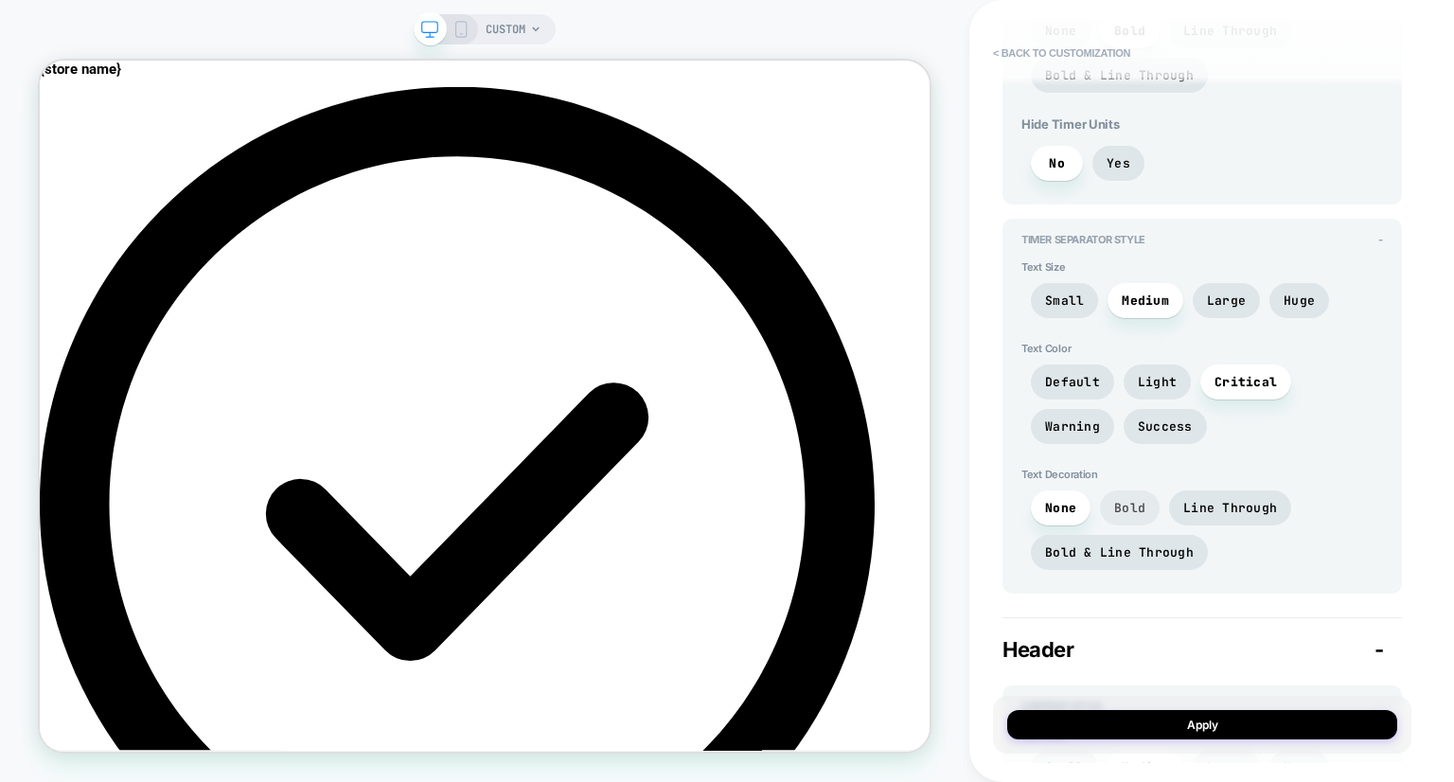
click at [1128, 509] on span "Bold" at bounding box center [1129, 508] width 31 height 16
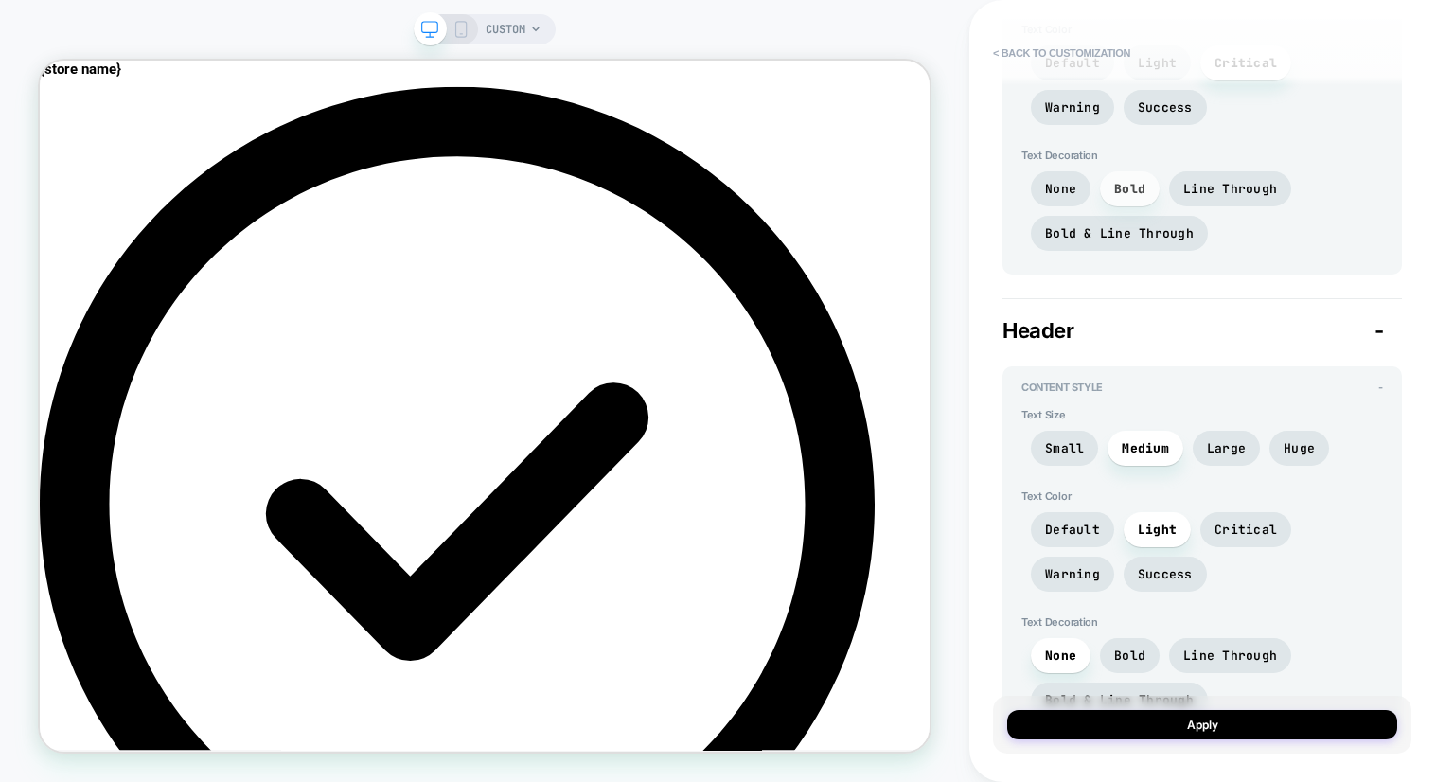
scroll to position [1173, 0]
click at [1235, 437] on span "Large" at bounding box center [1226, 445] width 39 height 16
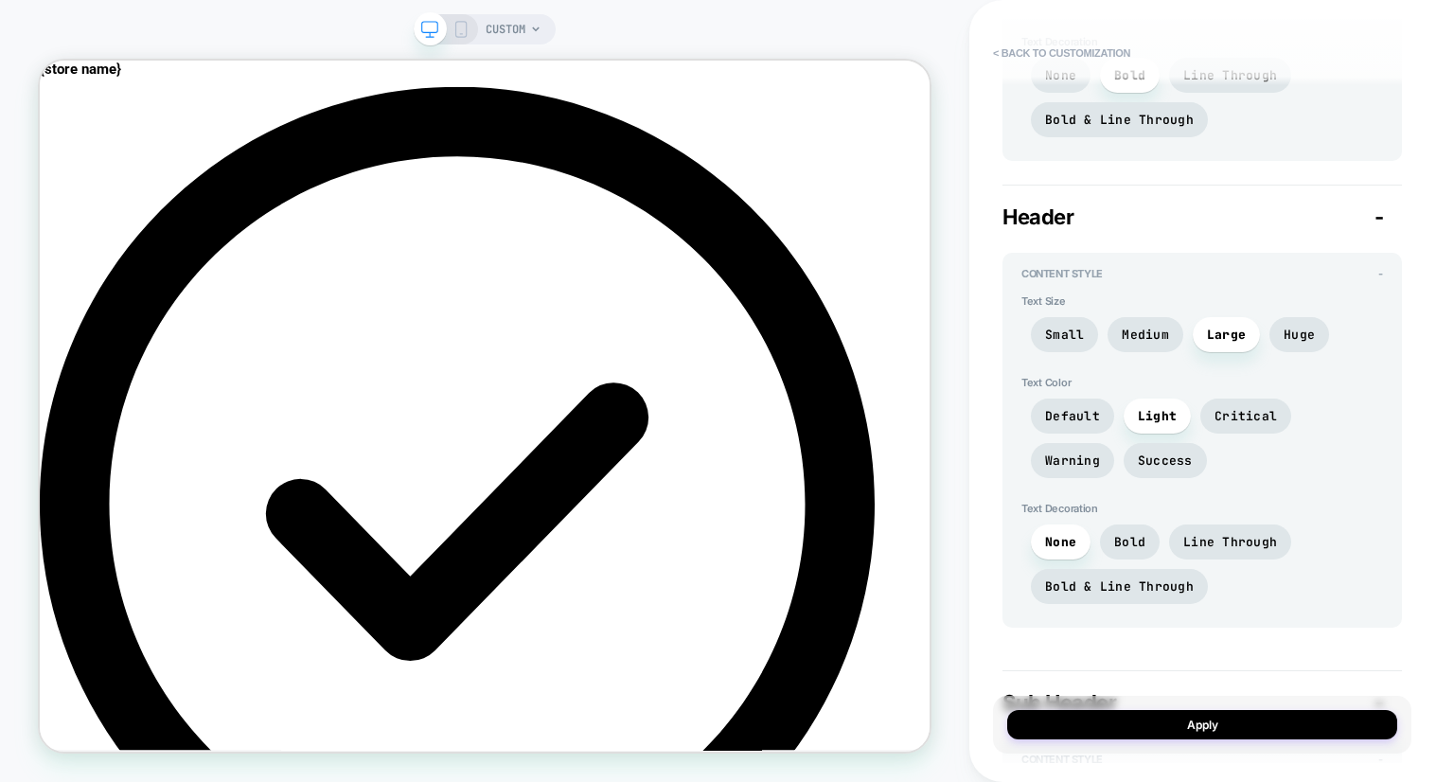
scroll to position [1290, 0]
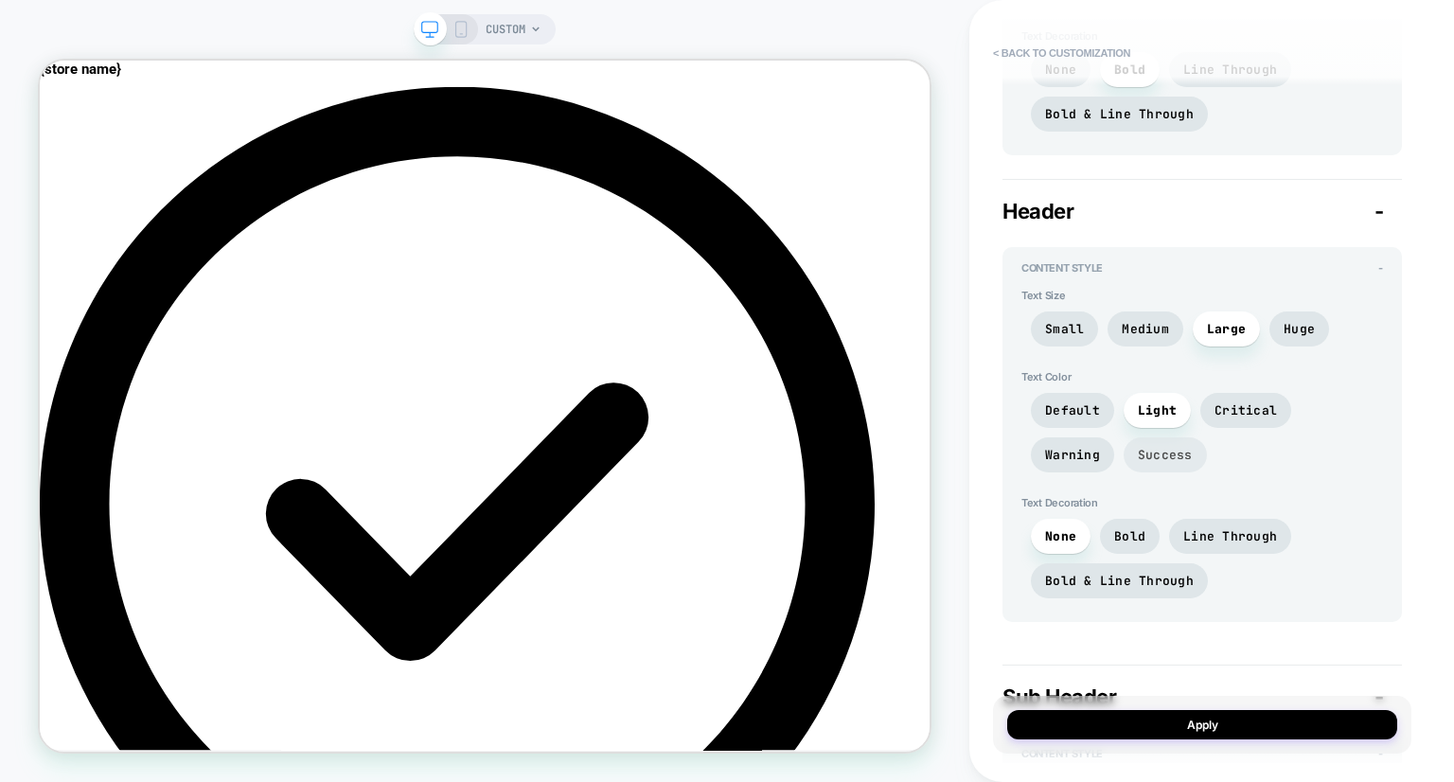
click at [1138, 447] on span "Success" at bounding box center [1165, 455] width 55 height 16
click at [1100, 447] on span "Warning" at bounding box center [1072, 455] width 55 height 16
click at [1220, 416] on span "Critical" at bounding box center [1246, 410] width 91 height 35
click at [1163, 416] on span "Light" at bounding box center [1157, 410] width 67 height 35
click at [1076, 414] on span "Default" at bounding box center [1072, 410] width 83 height 35
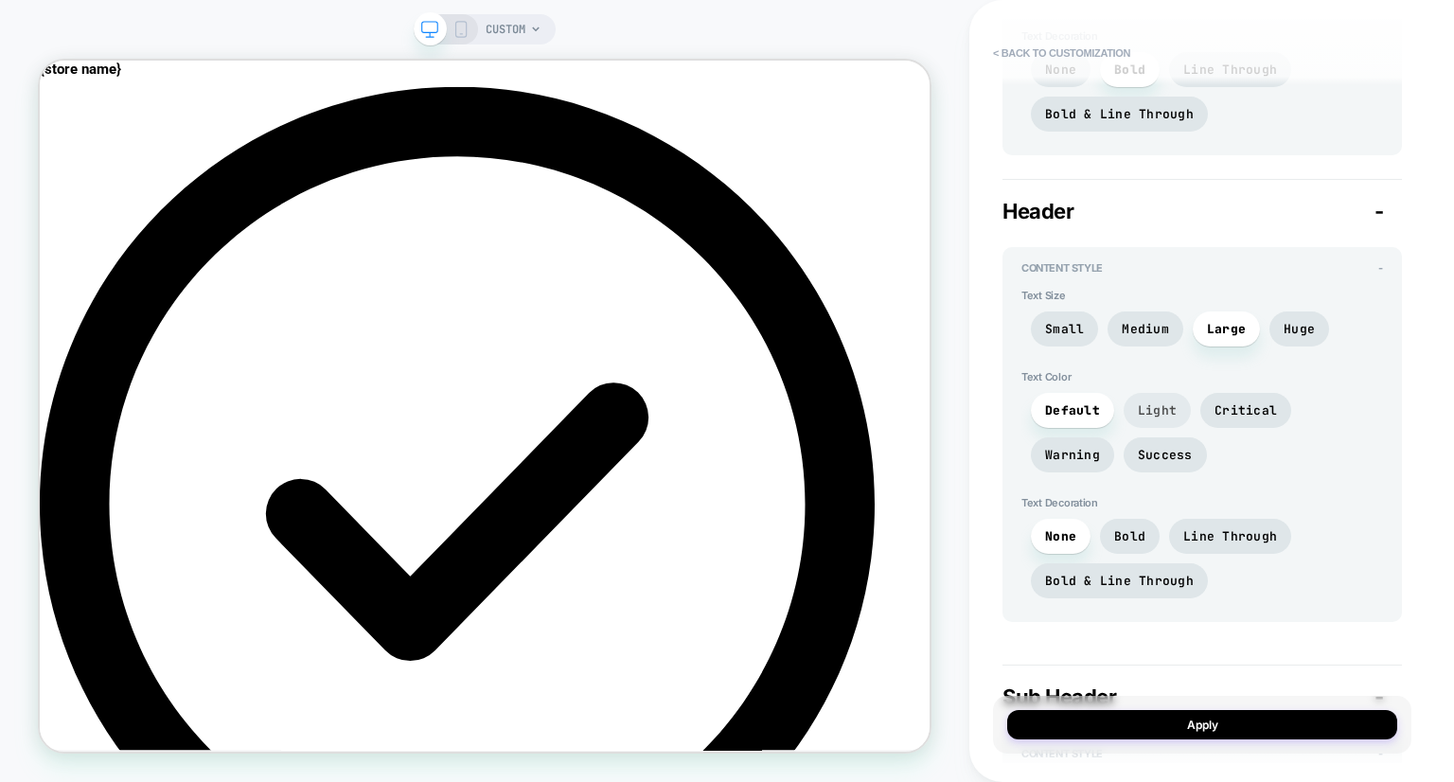
click at [1144, 406] on span "Light" at bounding box center [1157, 410] width 39 height 16
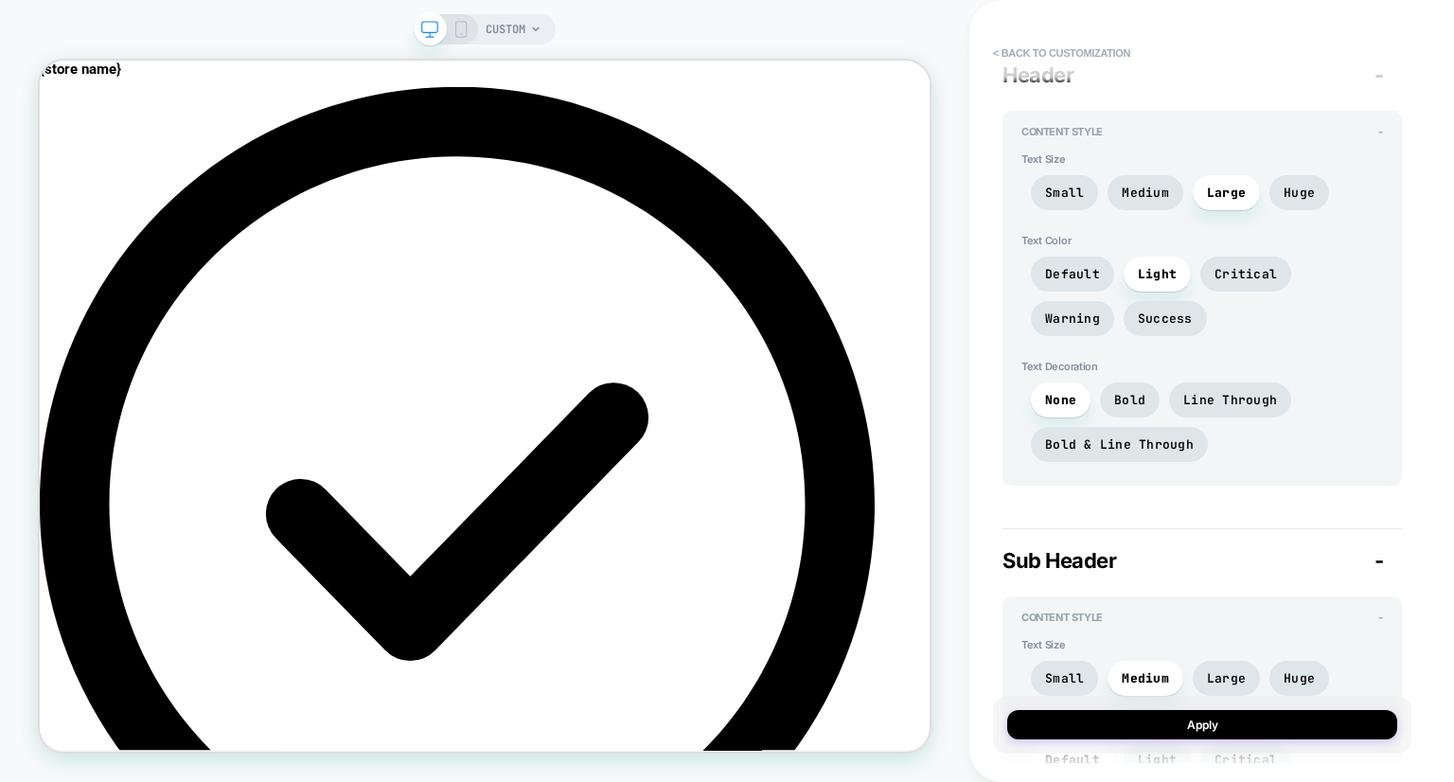
scroll to position [1437, 0]
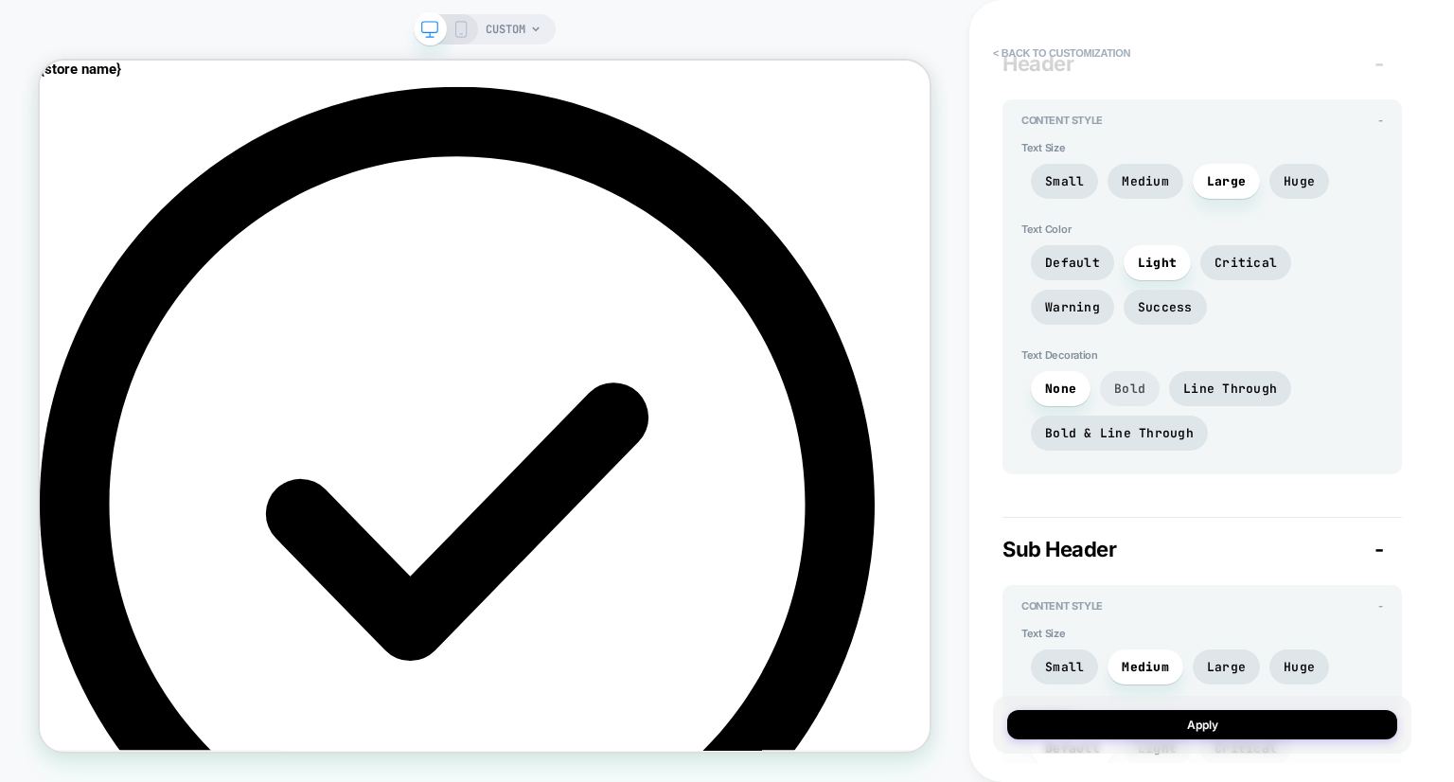
click at [1133, 382] on span "Bold" at bounding box center [1129, 389] width 31 height 16
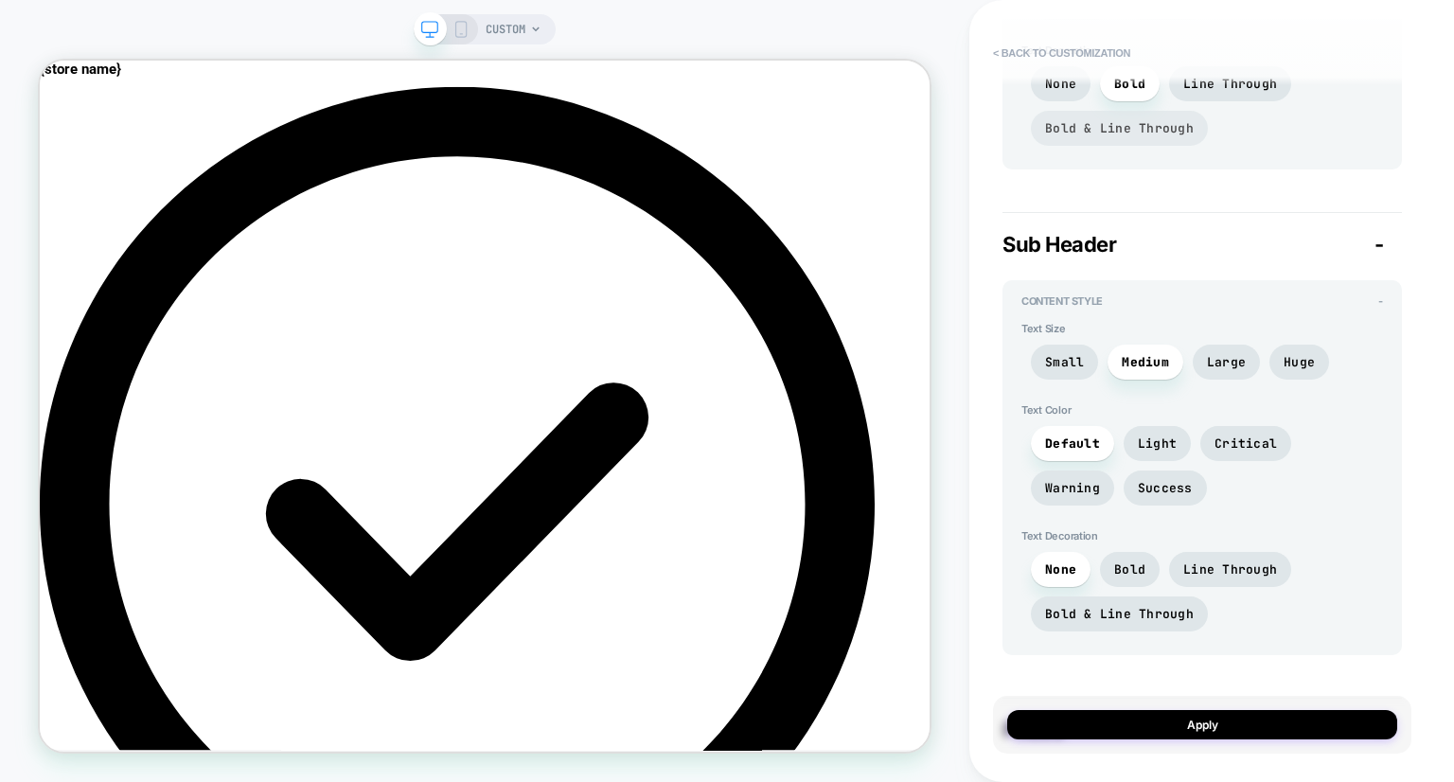
scroll to position [1744, 0]
click at [1081, 356] on span "Small" at bounding box center [1064, 360] width 39 height 16
click at [1119, 357] on span "Medium" at bounding box center [1146, 360] width 76 height 35
click at [1143, 444] on span "Light" at bounding box center [1157, 442] width 39 height 16
click at [1078, 438] on span "Default" at bounding box center [1072, 442] width 55 height 16
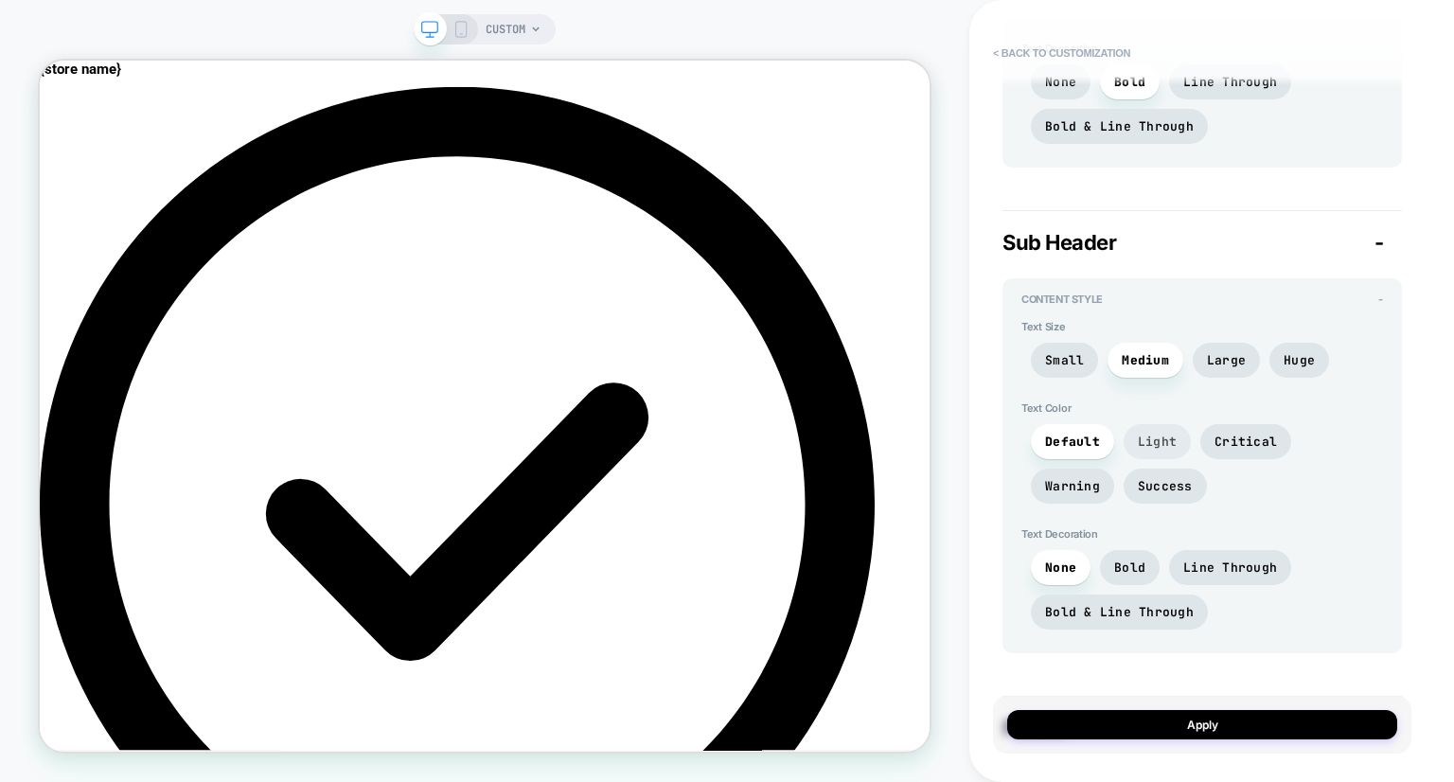
click at [1149, 439] on span "Light" at bounding box center [1157, 442] width 39 height 16
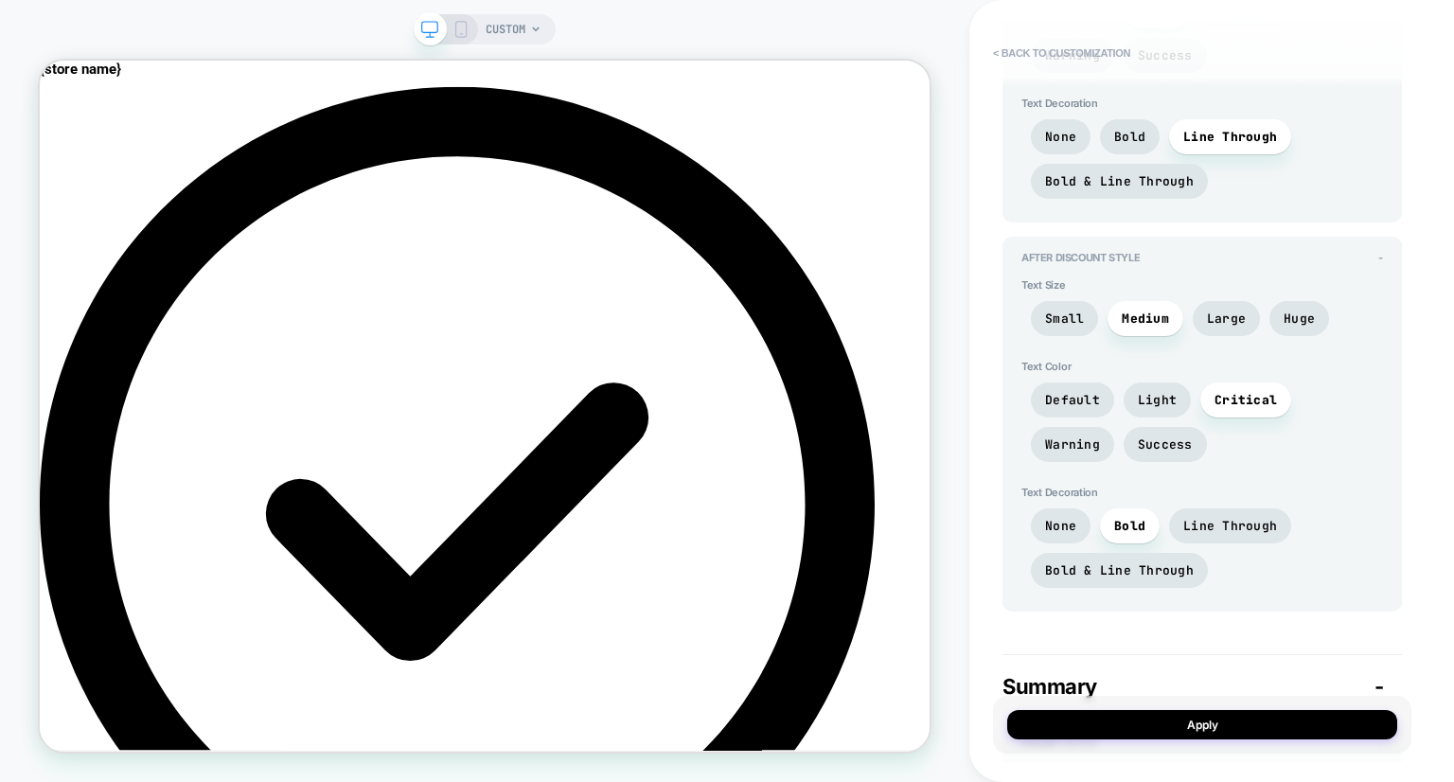
scroll to position [2662, 0]
click at [1218, 311] on span "Large" at bounding box center [1226, 318] width 39 height 16
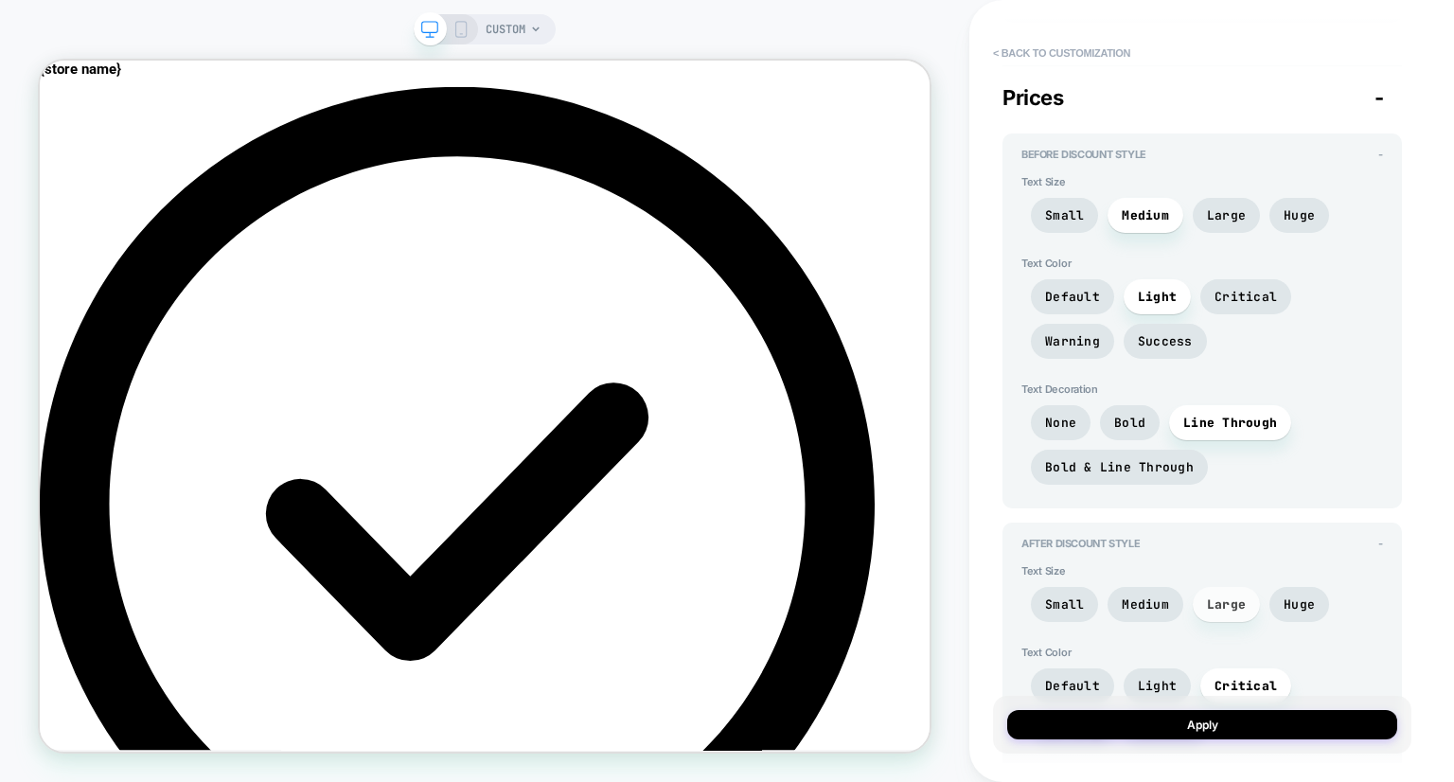
scroll to position [2375, 0]
click at [1230, 198] on span "Large" at bounding box center [1226, 215] width 67 height 35
click at [1137, 213] on span "Medium" at bounding box center [1145, 215] width 47 height 16
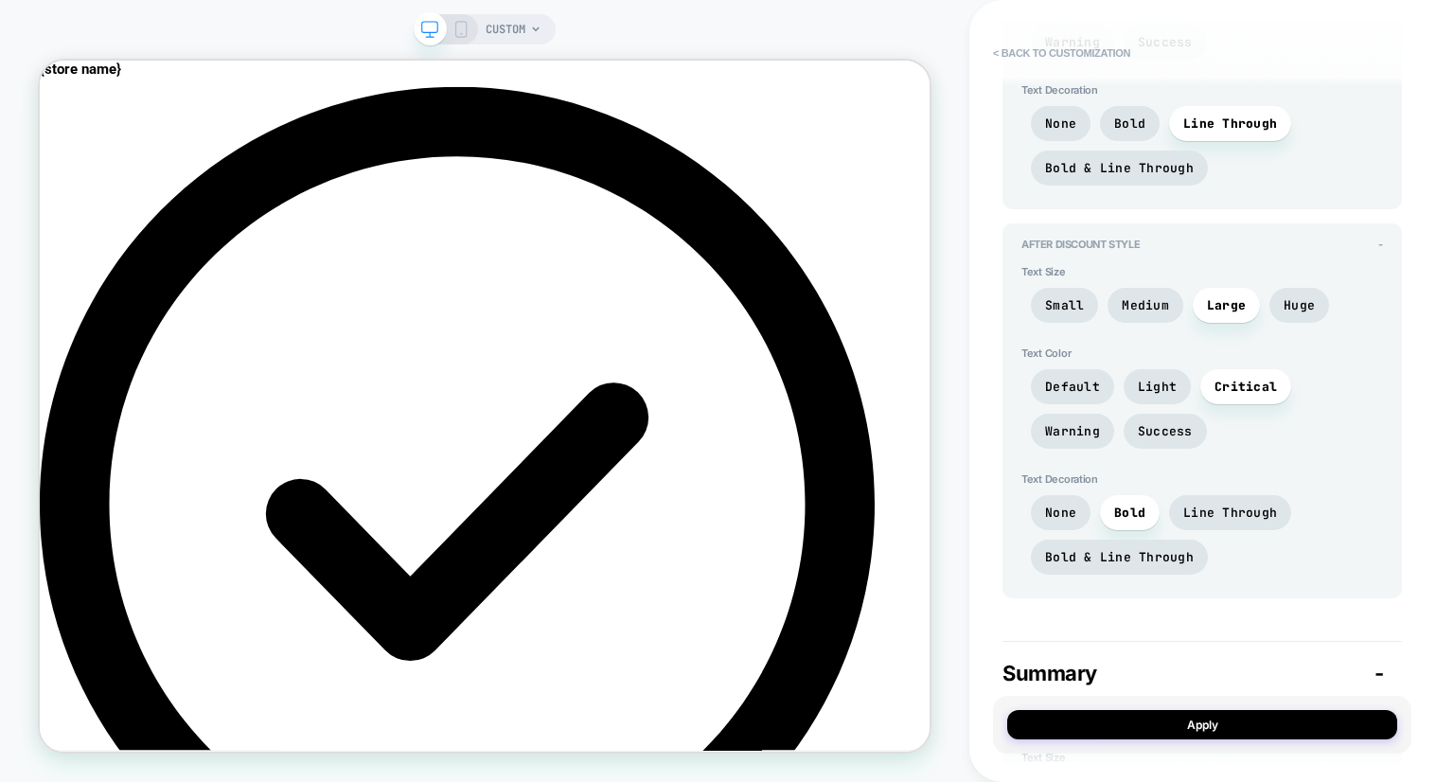
scroll to position [2749, 0]
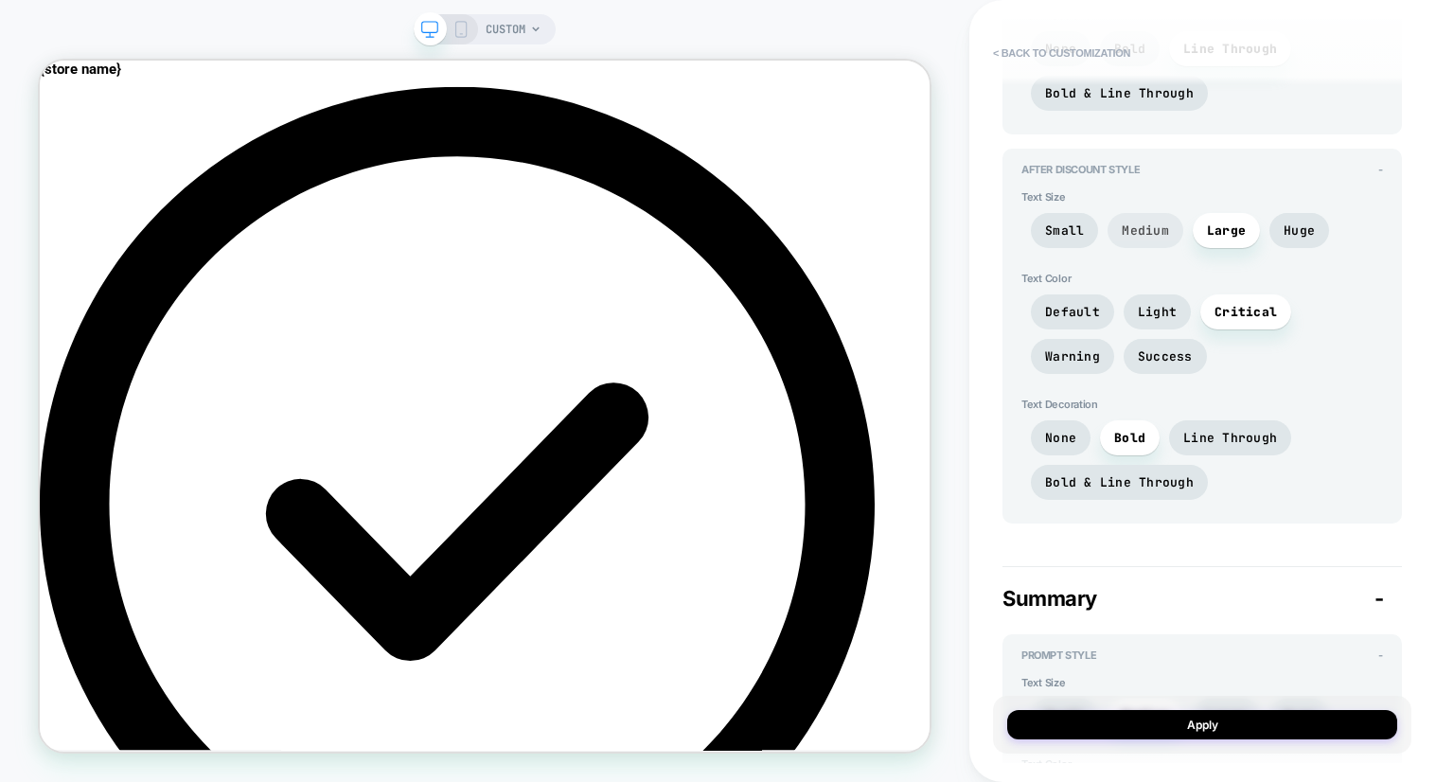
click at [1161, 232] on span "Medium" at bounding box center [1146, 230] width 76 height 35
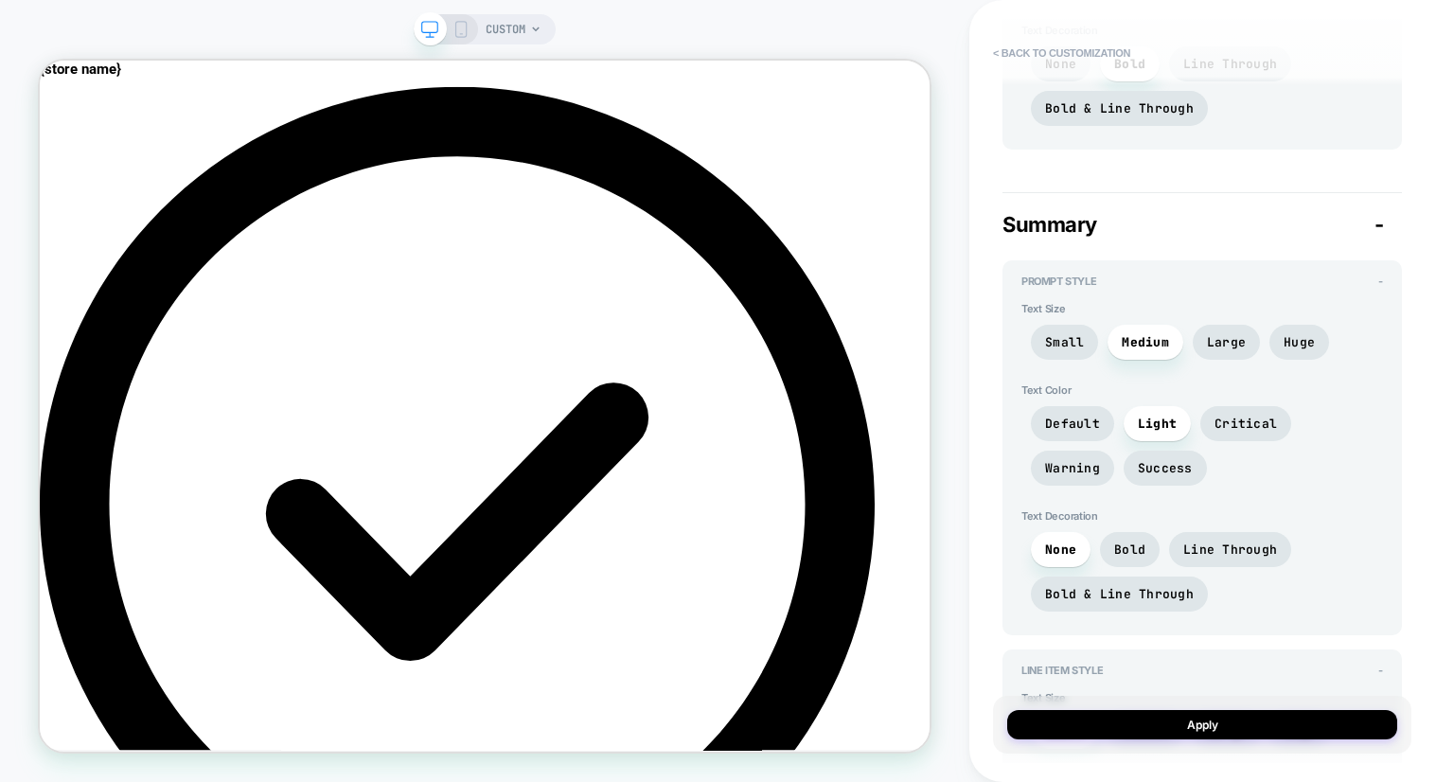
scroll to position [3124, 0]
click at [1242, 415] on span "Critical" at bounding box center [1246, 423] width 62 height 16
click at [1155, 415] on span "Light" at bounding box center [1157, 423] width 39 height 16
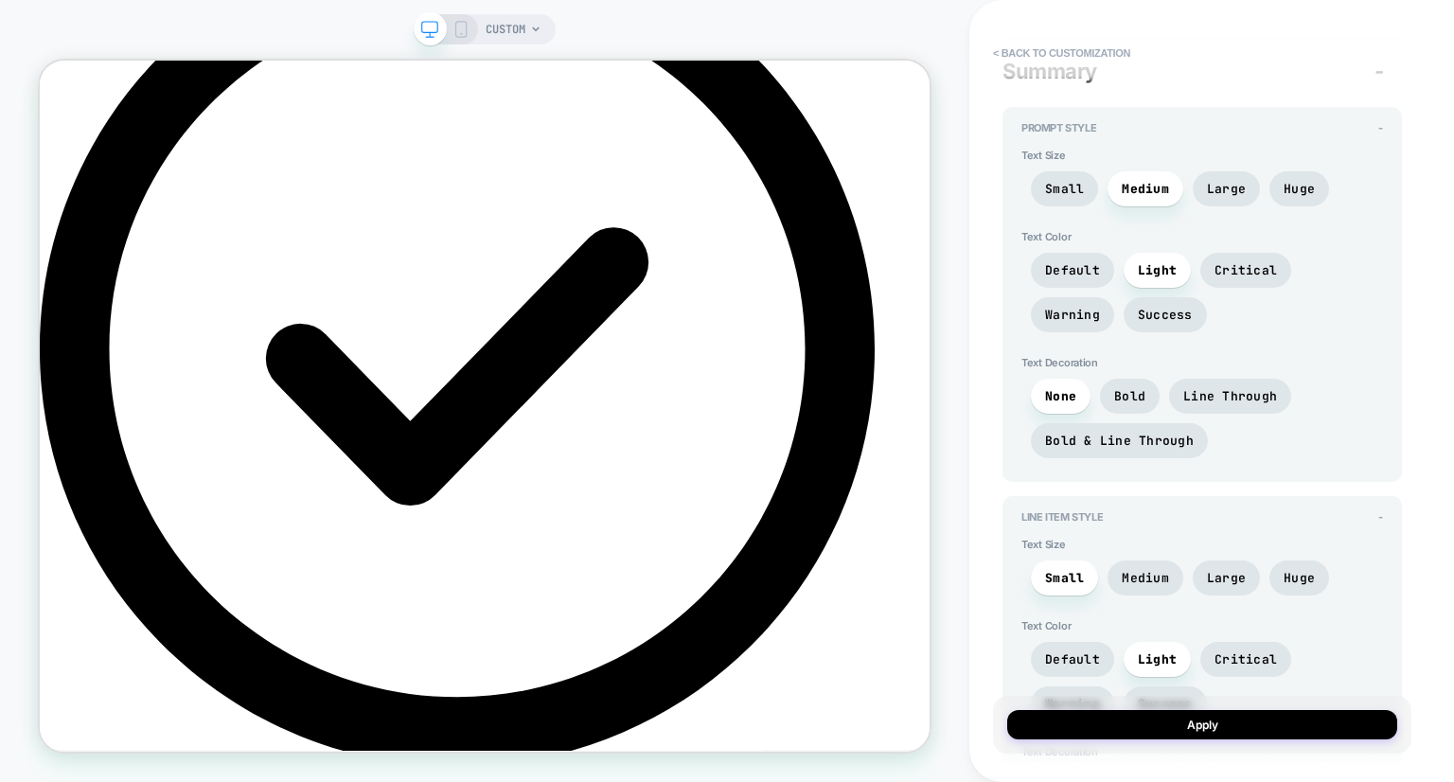
scroll to position [208, 0]
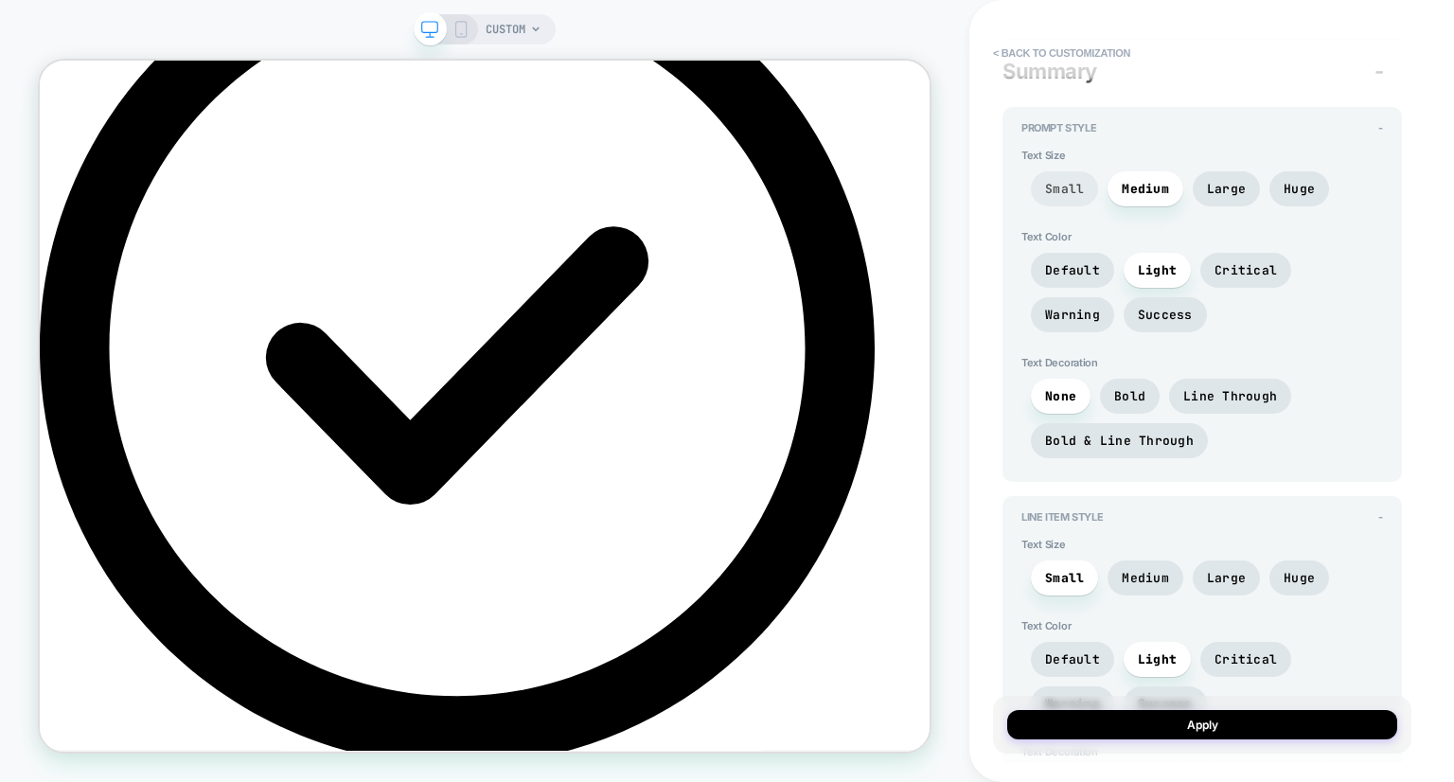
click at [1066, 187] on span "Small" at bounding box center [1064, 189] width 39 height 16
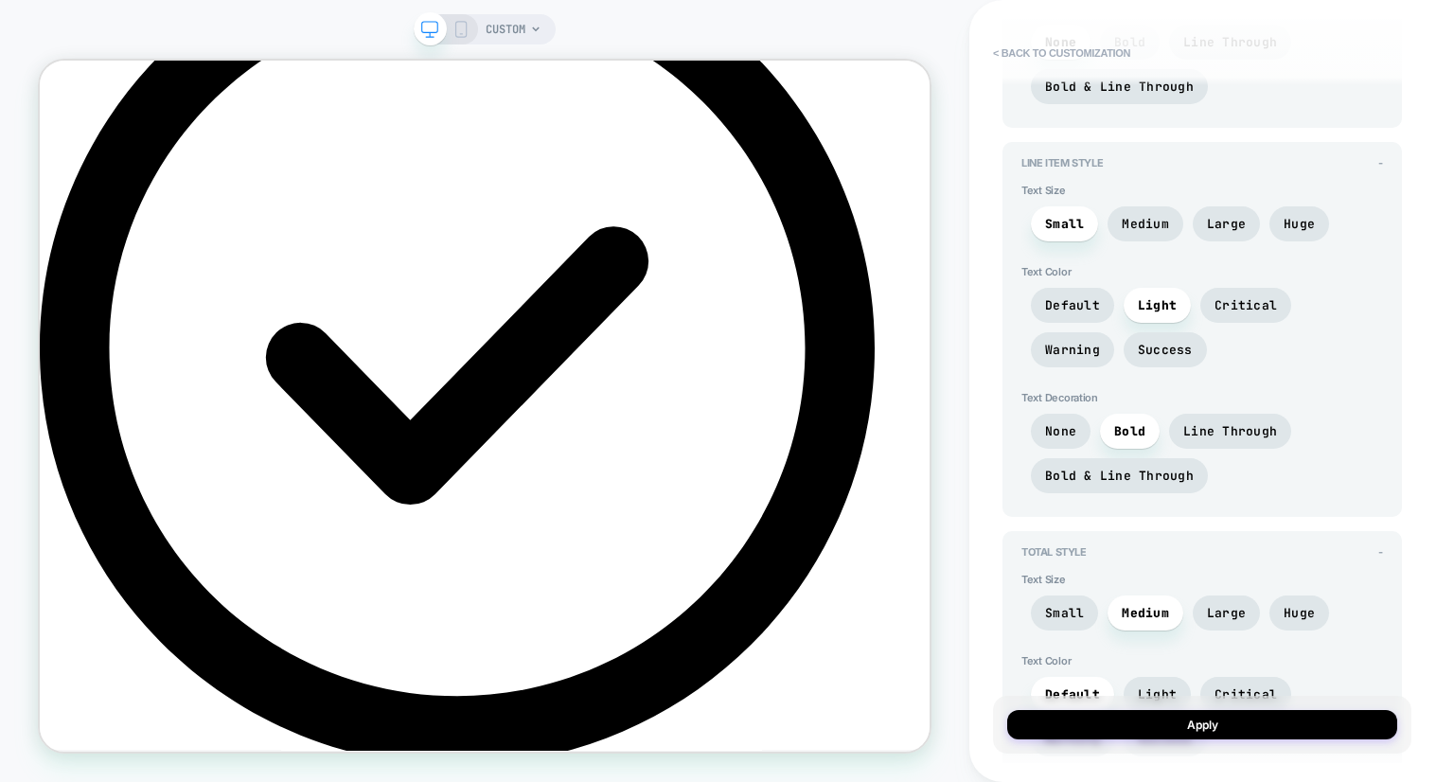
scroll to position [3631, 0]
click at [1071, 215] on span "Small" at bounding box center [1064, 223] width 39 height 16
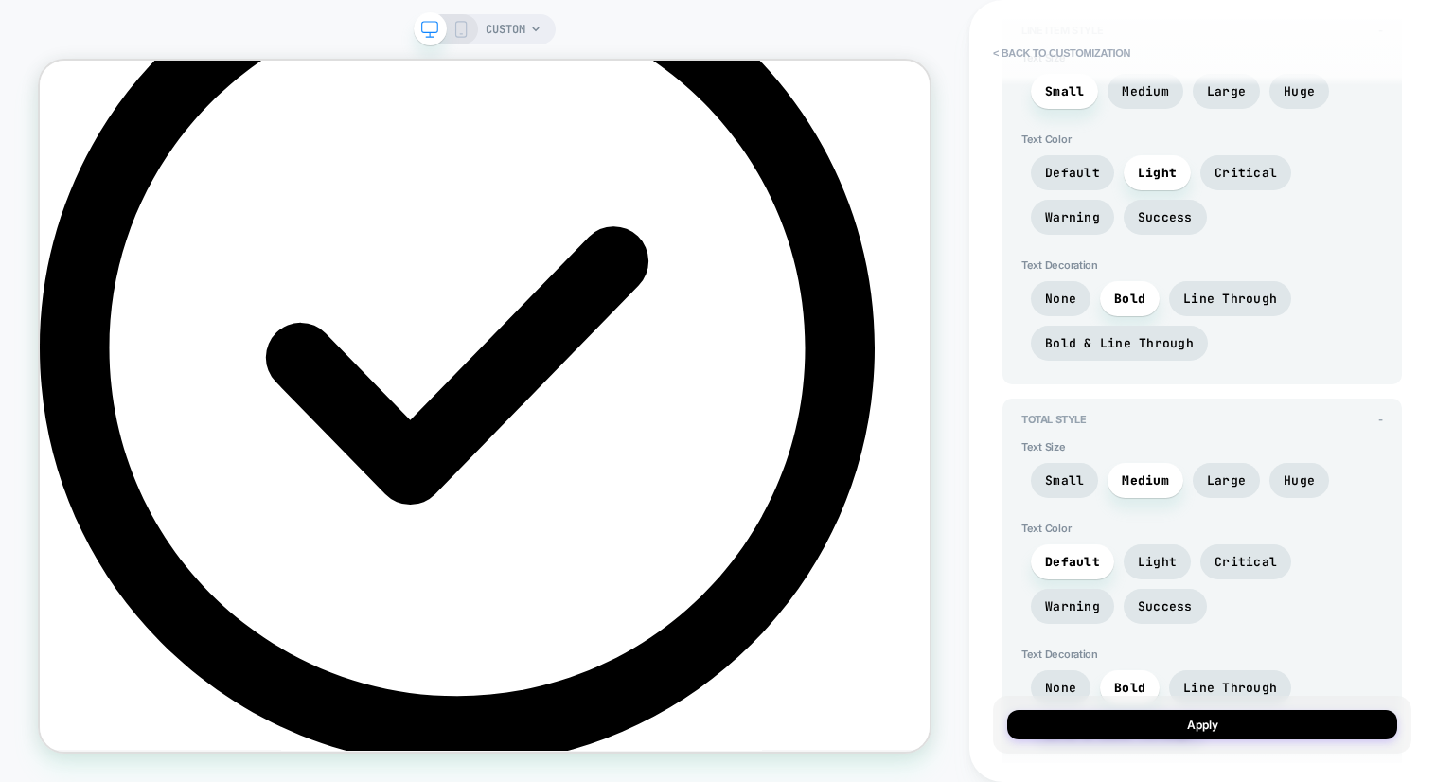
scroll to position [3765, 0]
click at [1068, 279] on span "None" at bounding box center [1061, 296] width 60 height 35
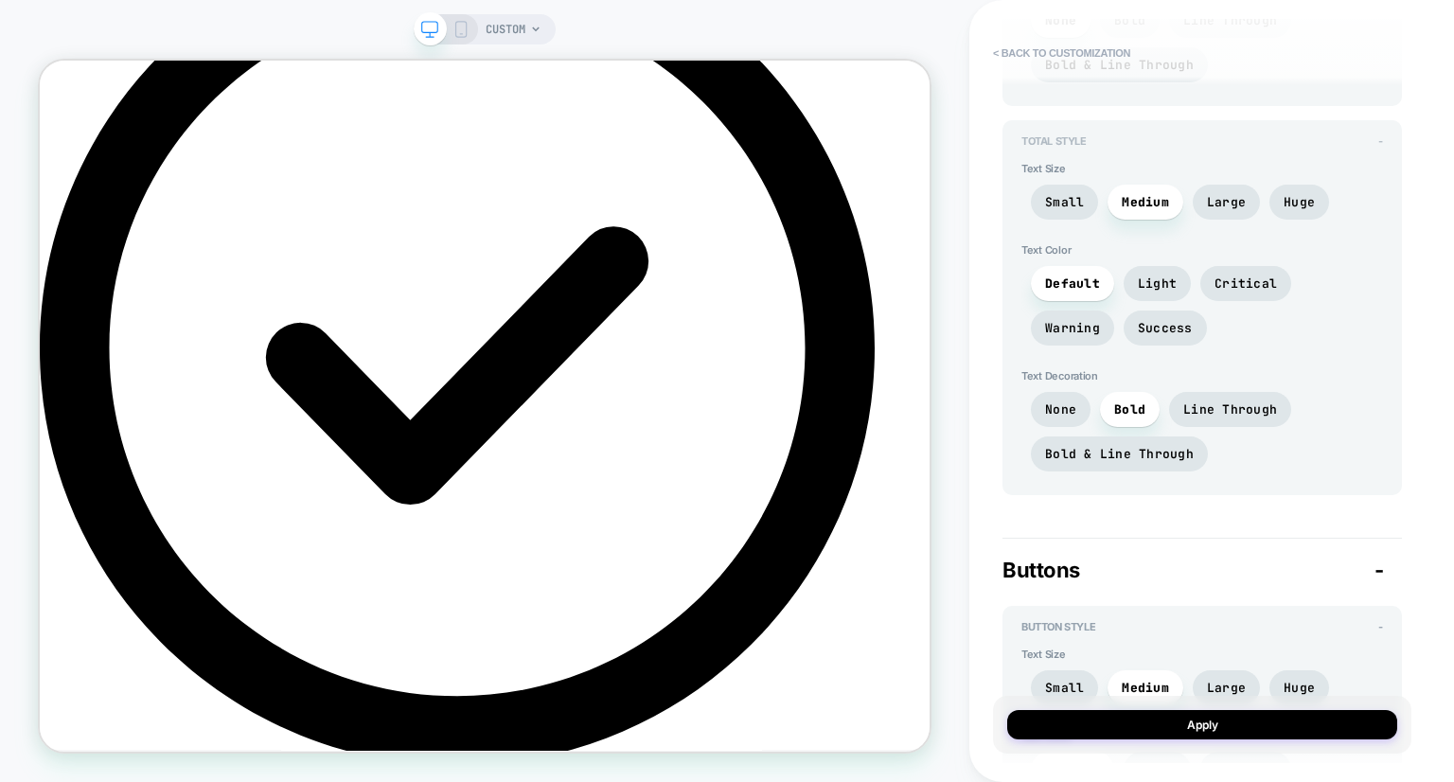
scroll to position [4044, 0]
click at [1211, 191] on span "Large" at bounding box center [1226, 199] width 39 height 16
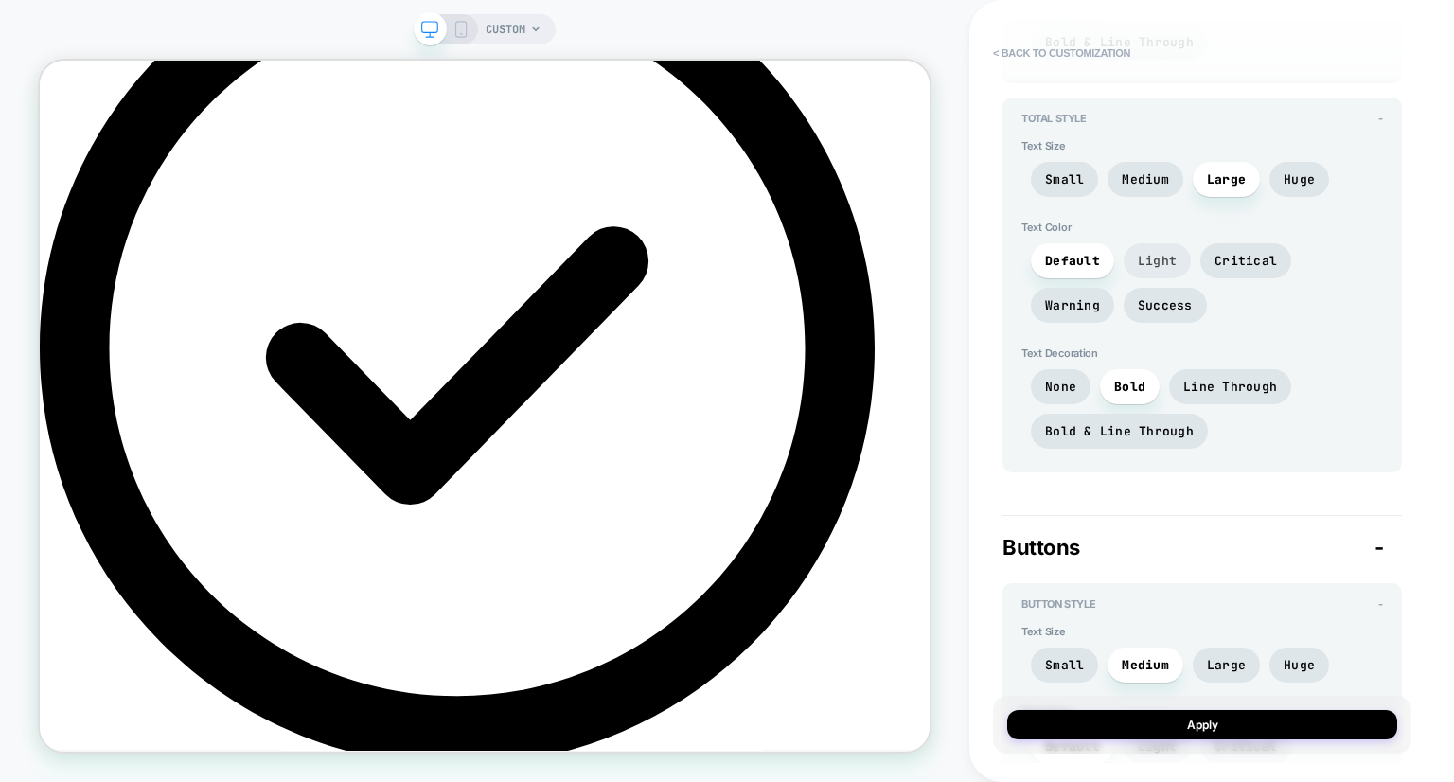
click at [1148, 253] on span "Light" at bounding box center [1157, 261] width 39 height 16
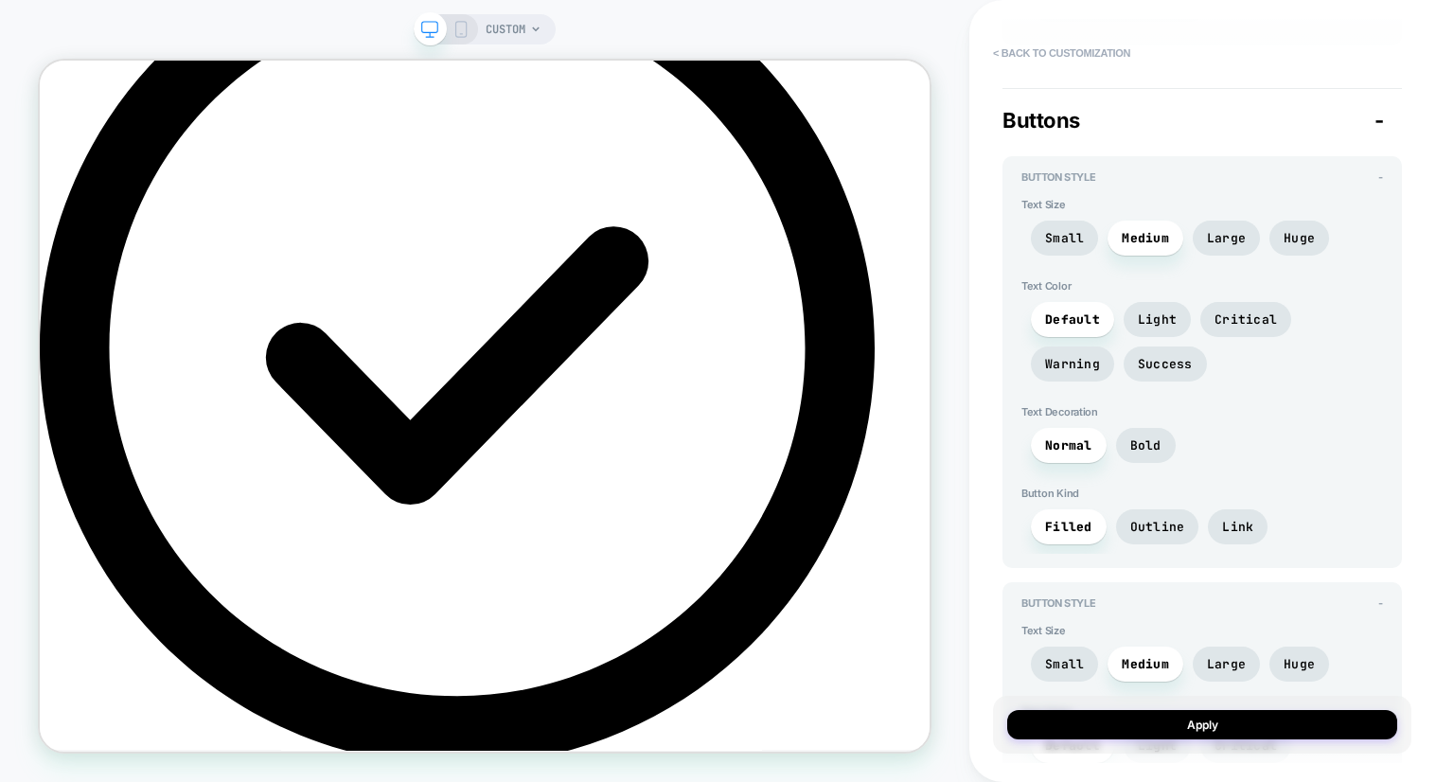
scroll to position [4494, 0]
click at [1210, 227] on span "Large" at bounding box center [1226, 235] width 39 height 16
click at [1151, 227] on span "Medium" at bounding box center [1145, 235] width 47 height 16
click at [1232, 227] on span "Large" at bounding box center [1226, 235] width 39 height 16
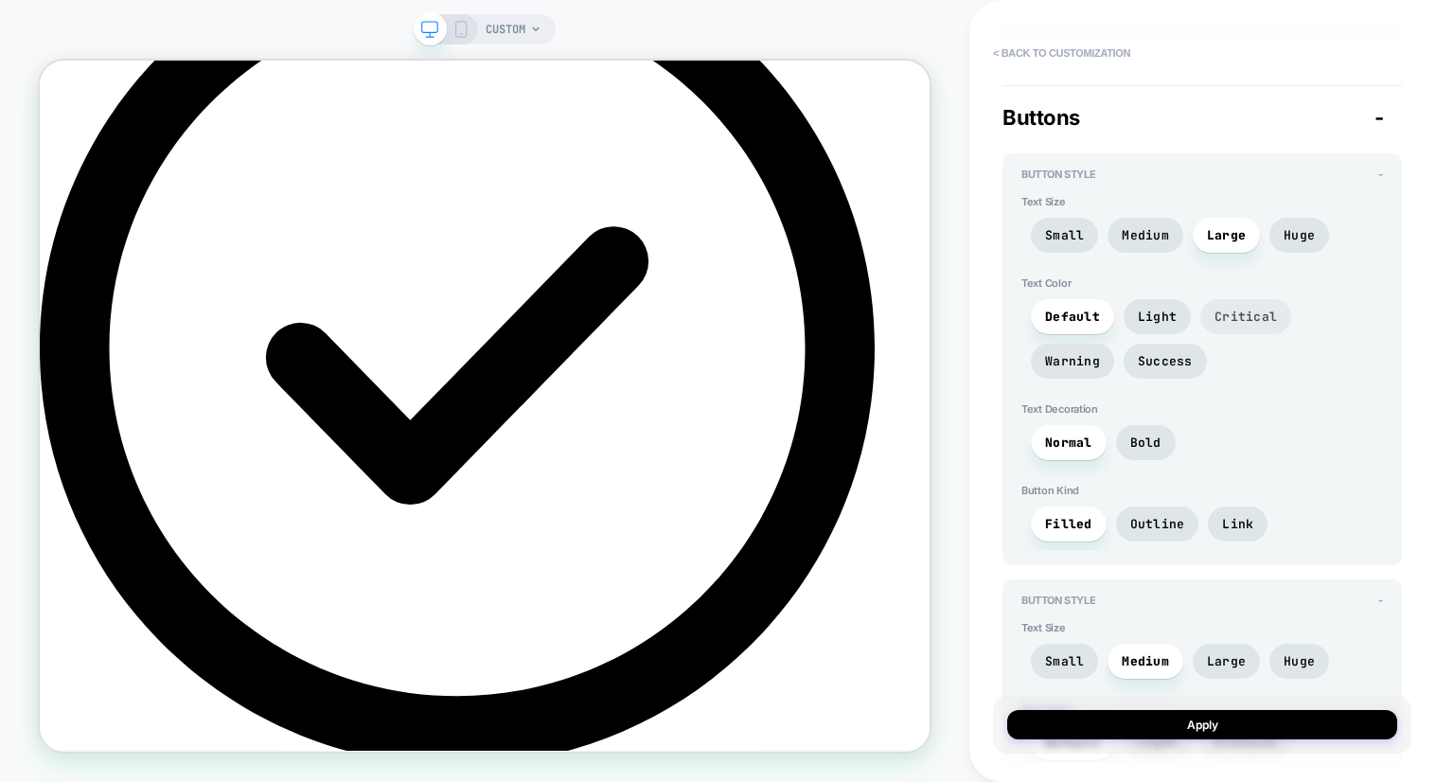
click at [1246, 309] on span "Critical" at bounding box center [1246, 317] width 62 height 16
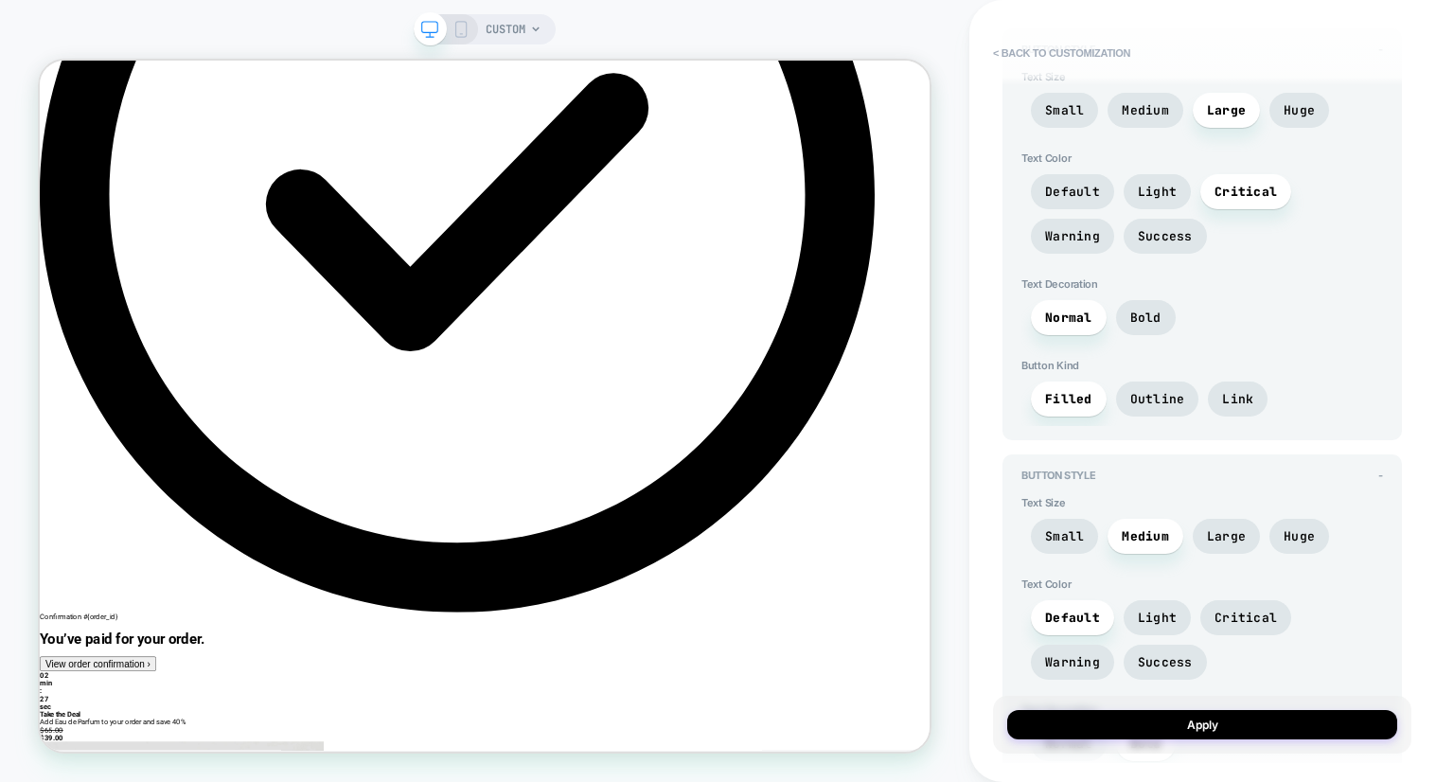
scroll to position [417, 0]
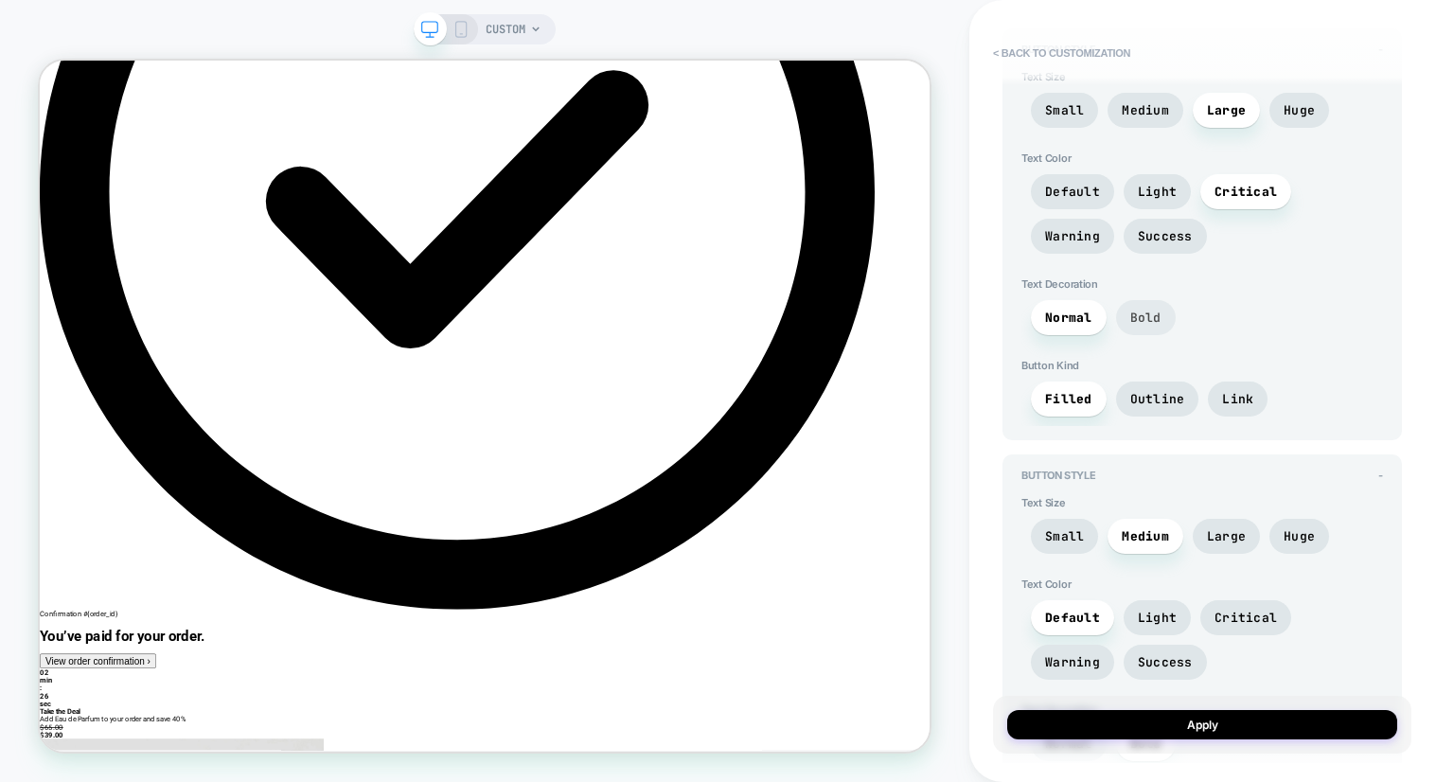
click at [1145, 310] on span "Bold" at bounding box center [1146, 318] width 31 height 16
click at [1149, 391] on span "Outline" at bounding box center [1158, 399] width 55 height 16
click at [1085, 391] on span "Filled" at bounding box center [1068, 399] width 47 height 16
click at [1236, 392] on span "Link" at bounding box center [1237, 399] width 31 height 16
click at [1064, 403] on div "Filled Outline Link" at bounding box center [1203, 404] width 362 height 45
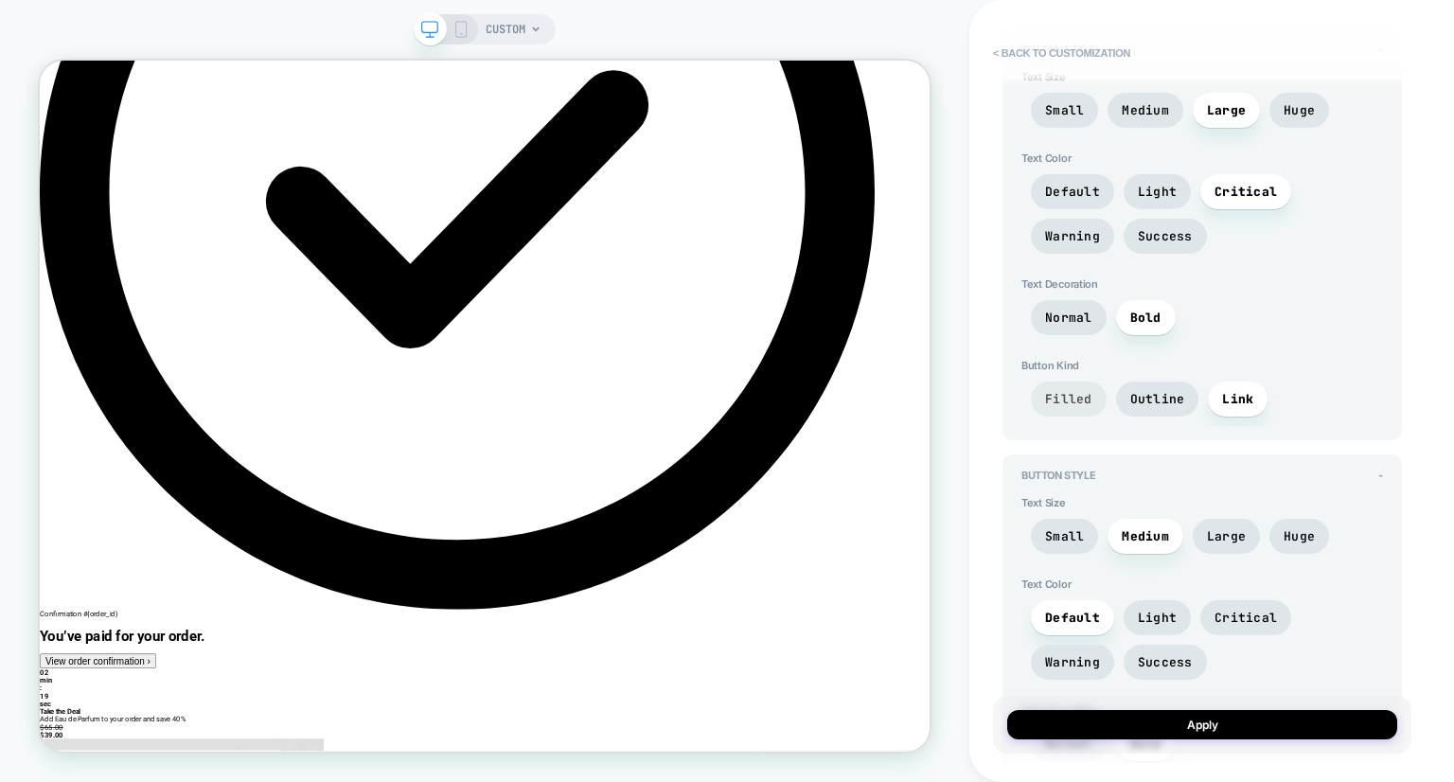
click at [1065, 391] on span "Filled" at bounding box center [1068, 399] width 47 height 16
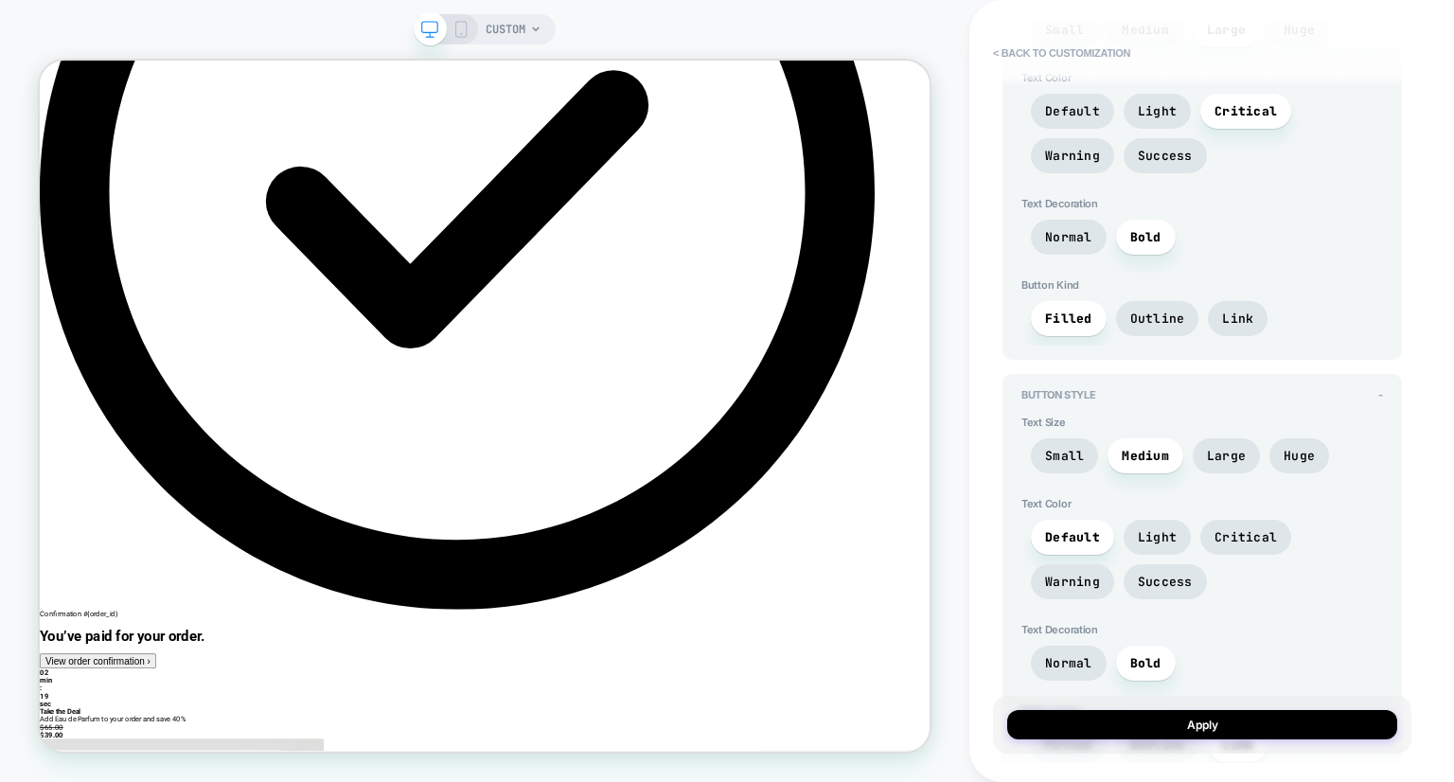
scroll to position [4714, 0]
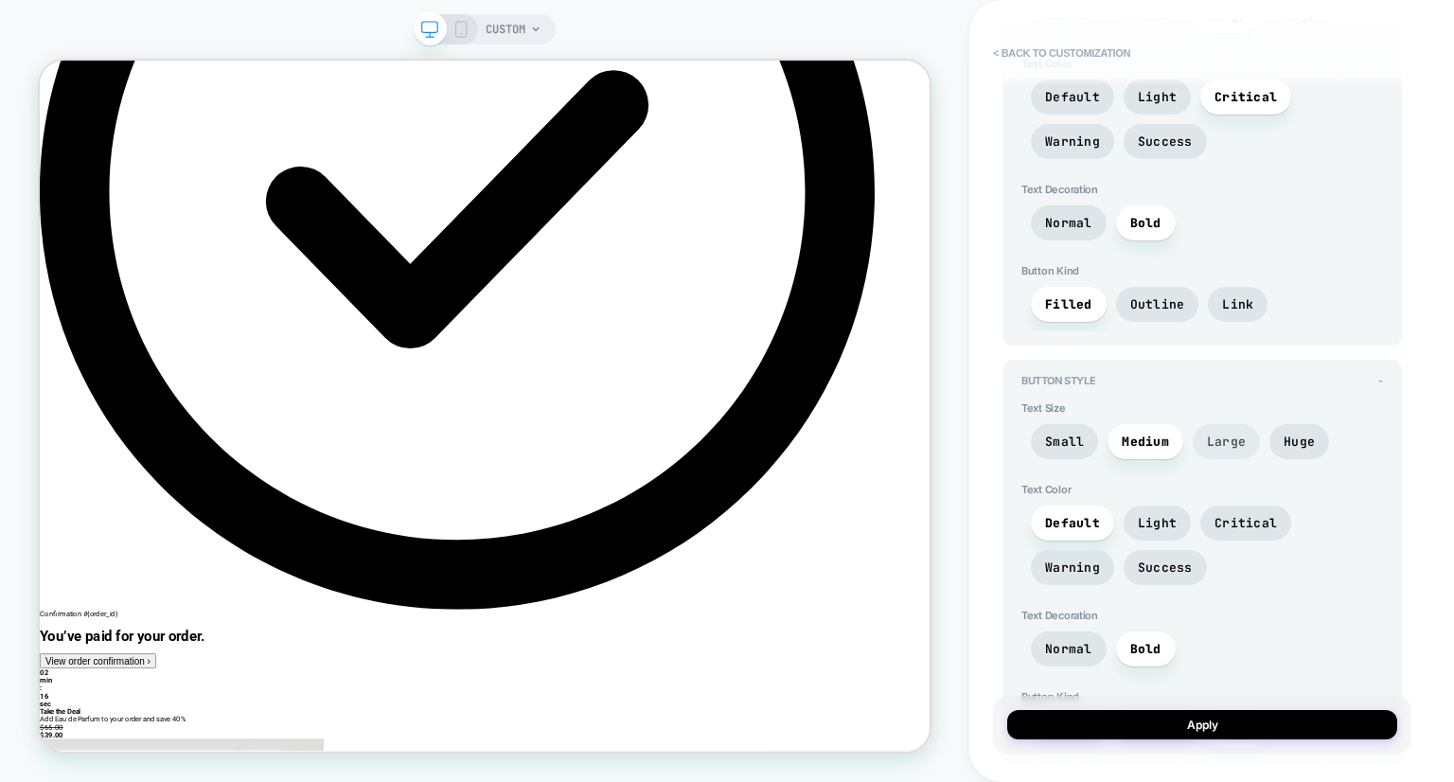
click at [1221, 434] on span "Large" at bounding box center [1226, 442] width 39 height 16
click at [1156, 434] on span "Medium" at bounding box center [1145, 442] width 47 height 16
click at [1154, 515] on span "Light" at bounding box center [1157, 523] width 39 height 16
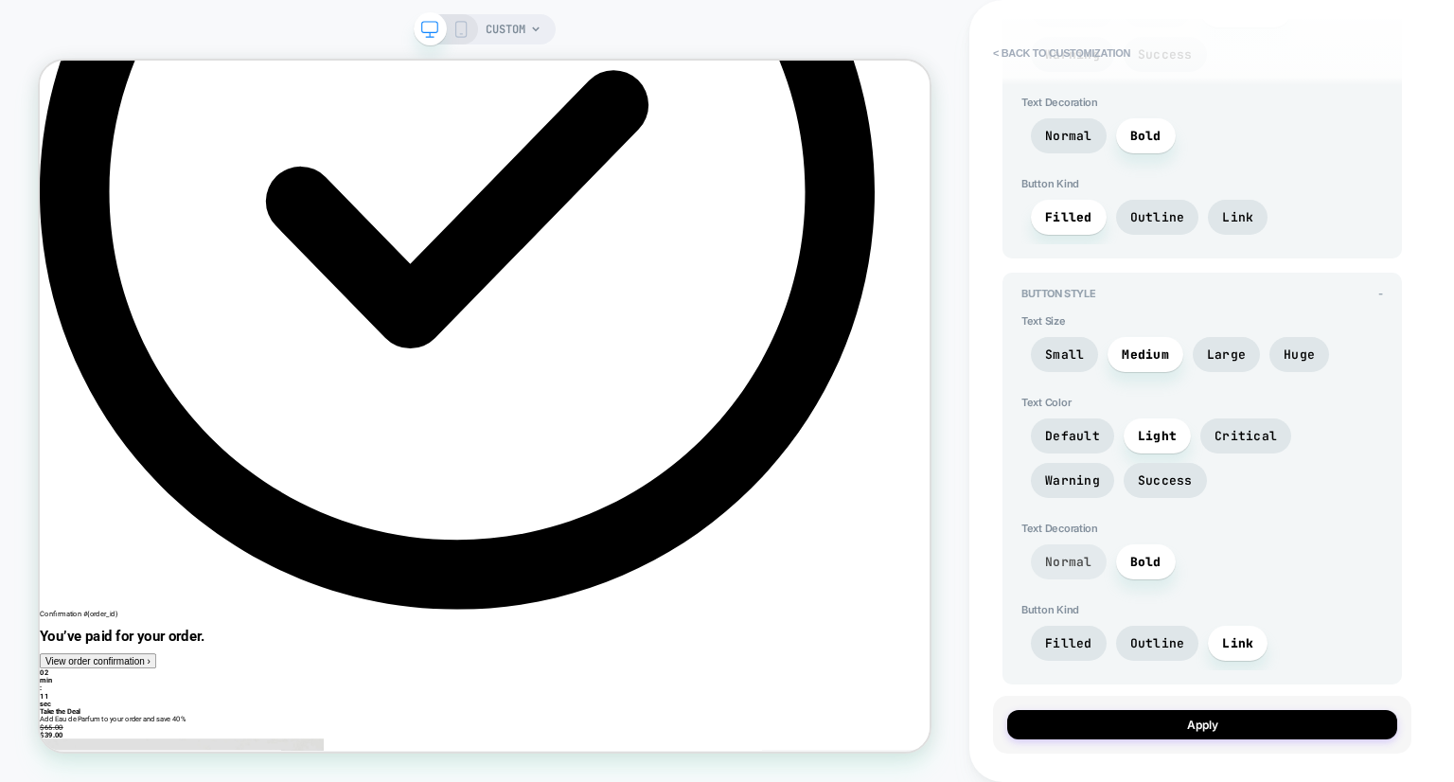
click at [1071, 554] on span "Normal" at bounding box center [1068, 562] width 47 height 16
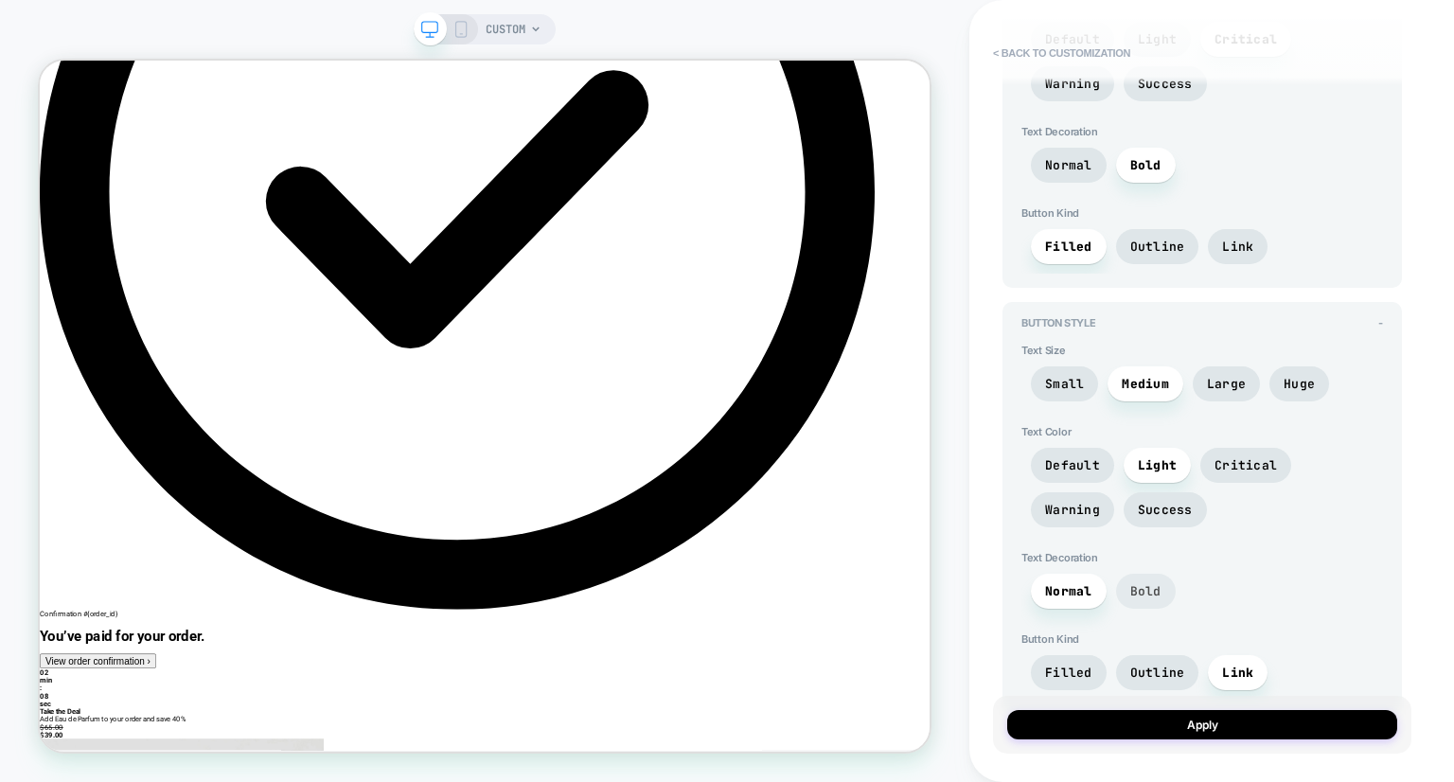
scroll to position [4624, 0]
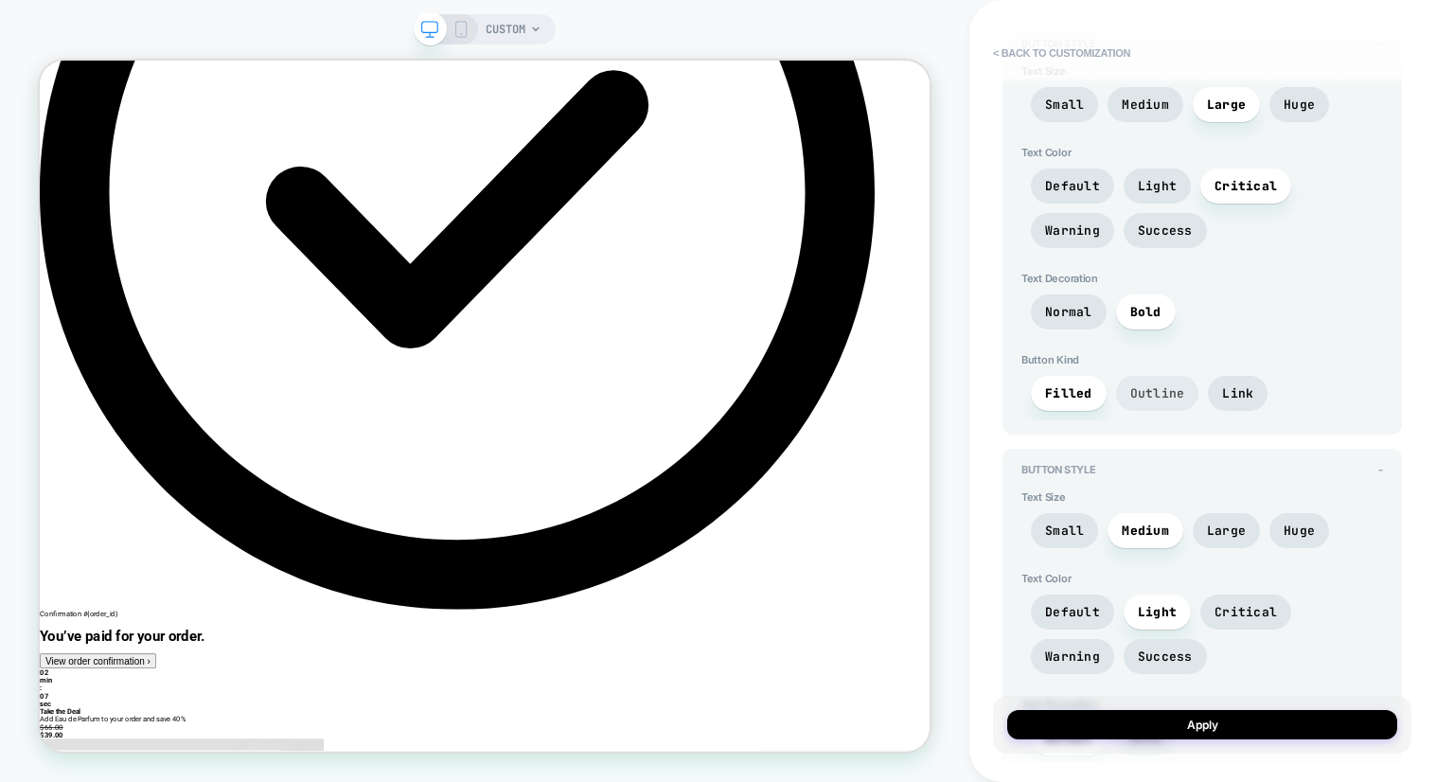
click at [1167, 394] on span "Outline" at bounding box center [1157, 393] width 83 height 35
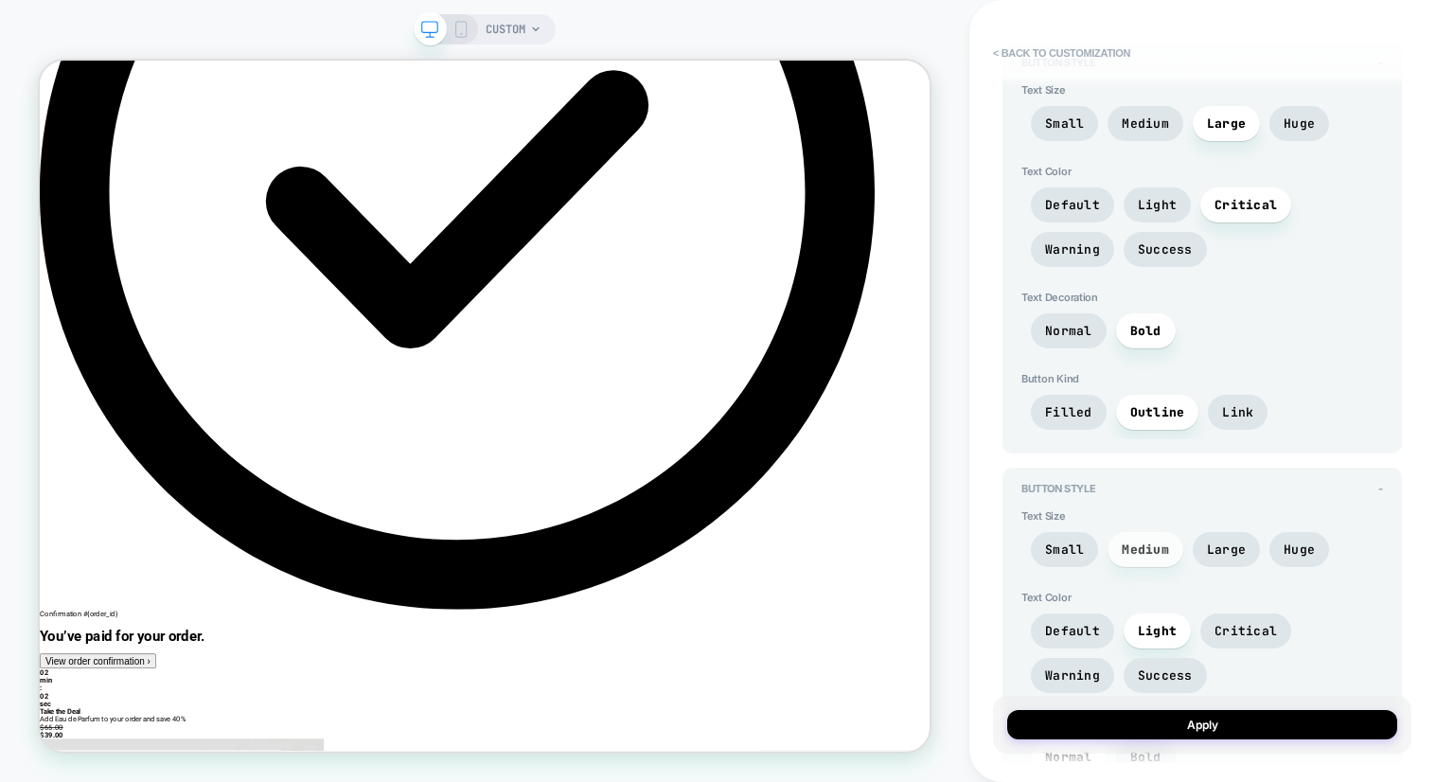
scroll to position [4599, 0]
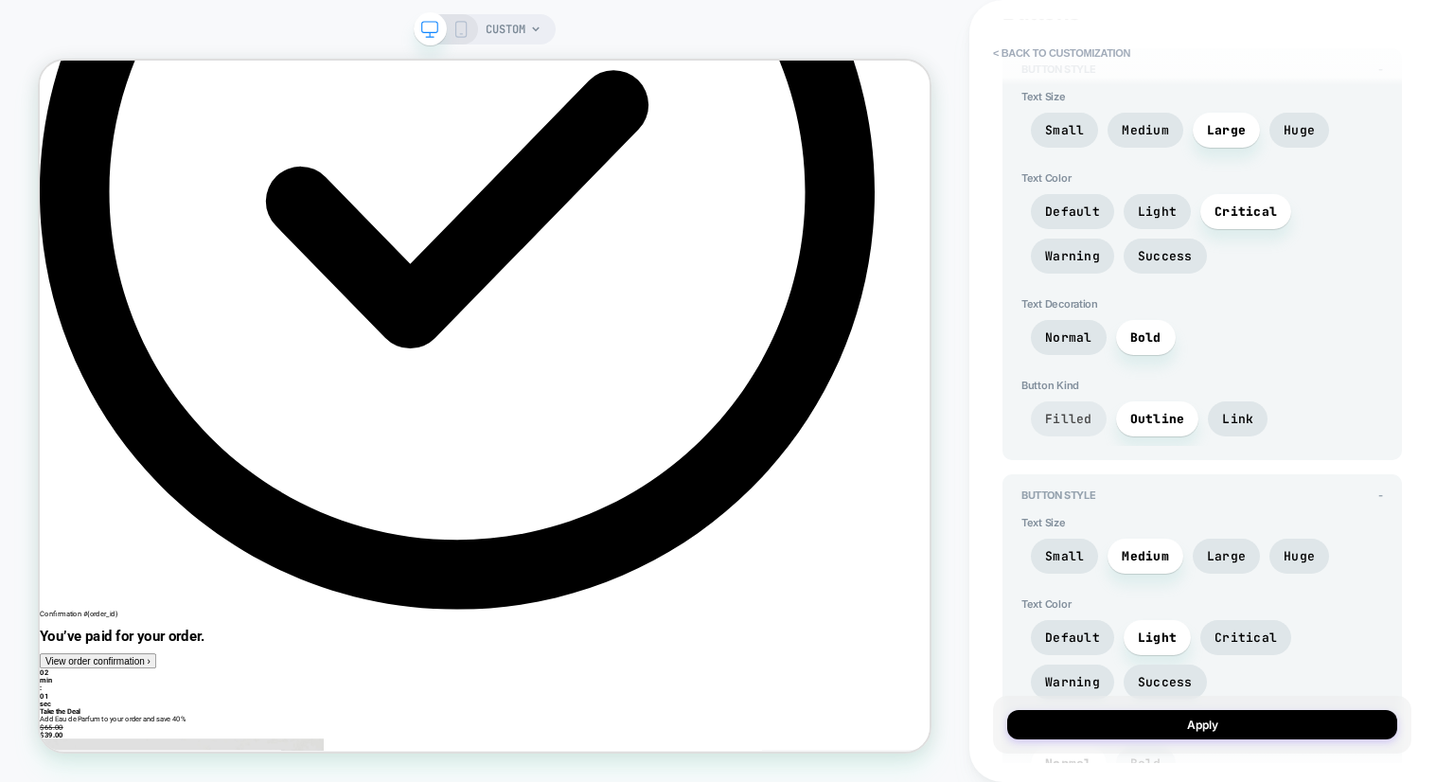
click at [1087, 414] on span "Filled" at bounding box center [1069, 418] width 76 height 35
click at [1155, 194] on span "Light" at bounding box center [1157, 211] width 67 height 35
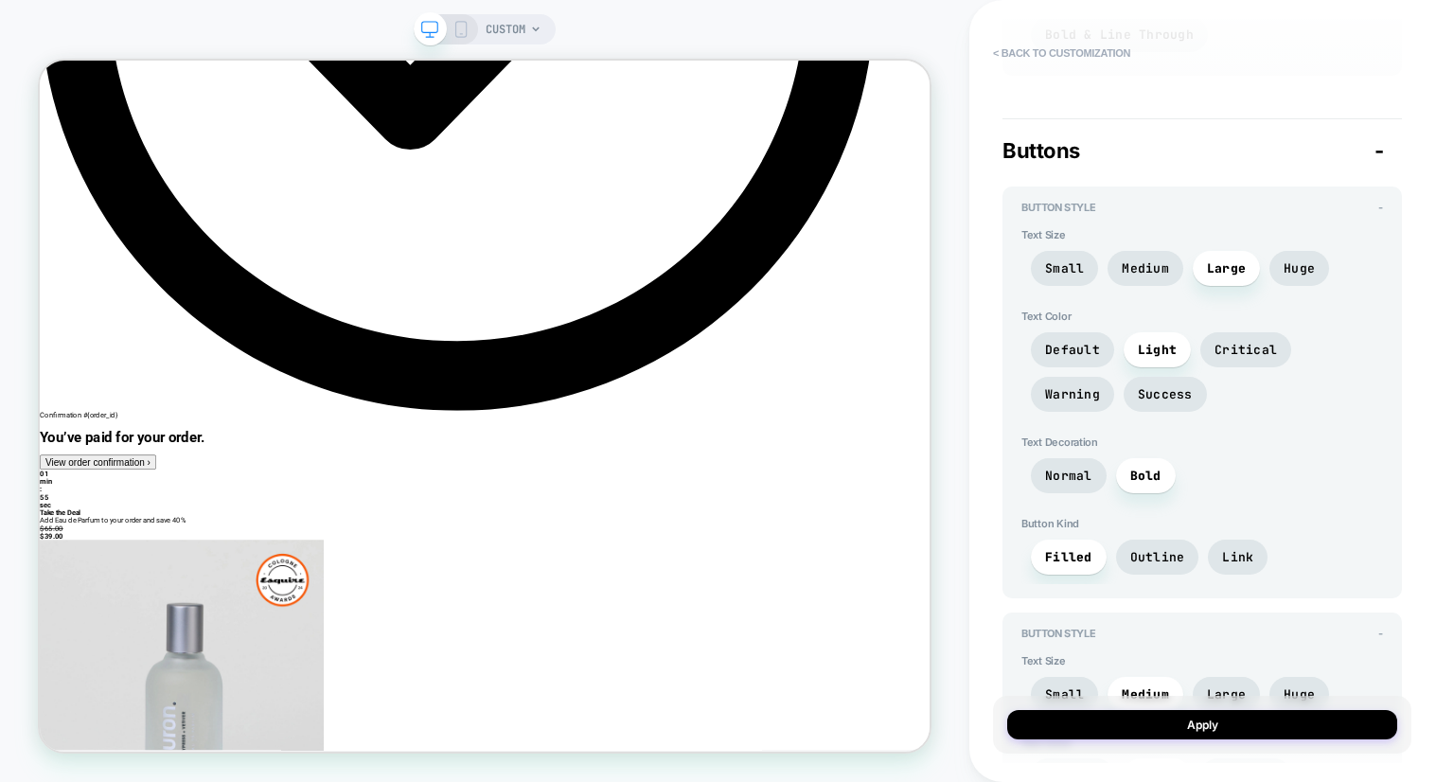
scroll to position [4462, 0]
click at [1148, 548] on span "Outline" at bounding box center [1158, 556] width 55 height 16
click at [1242, 341] on span "Critical" at bounding box center [1246, 349] width 62 height 16
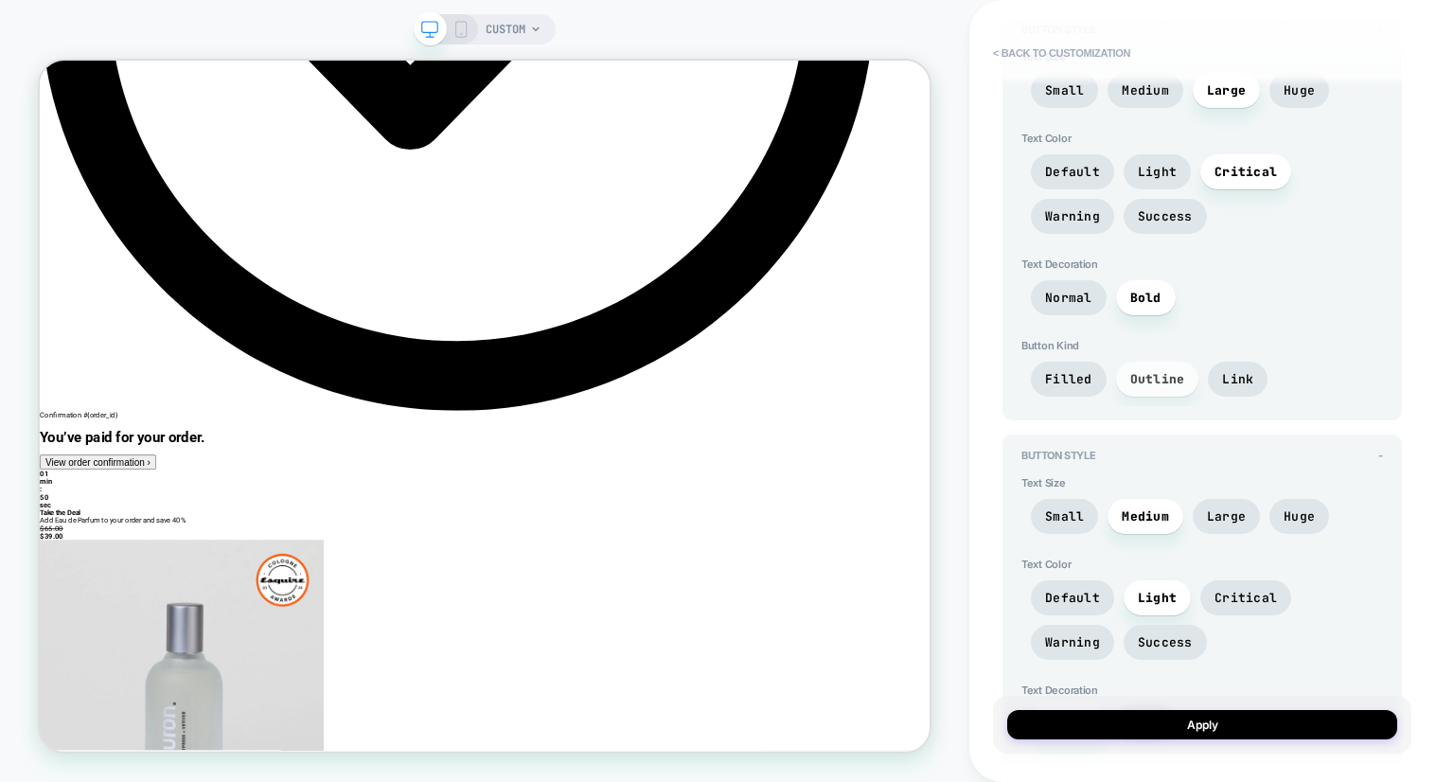
scroll to position [4500, 0]
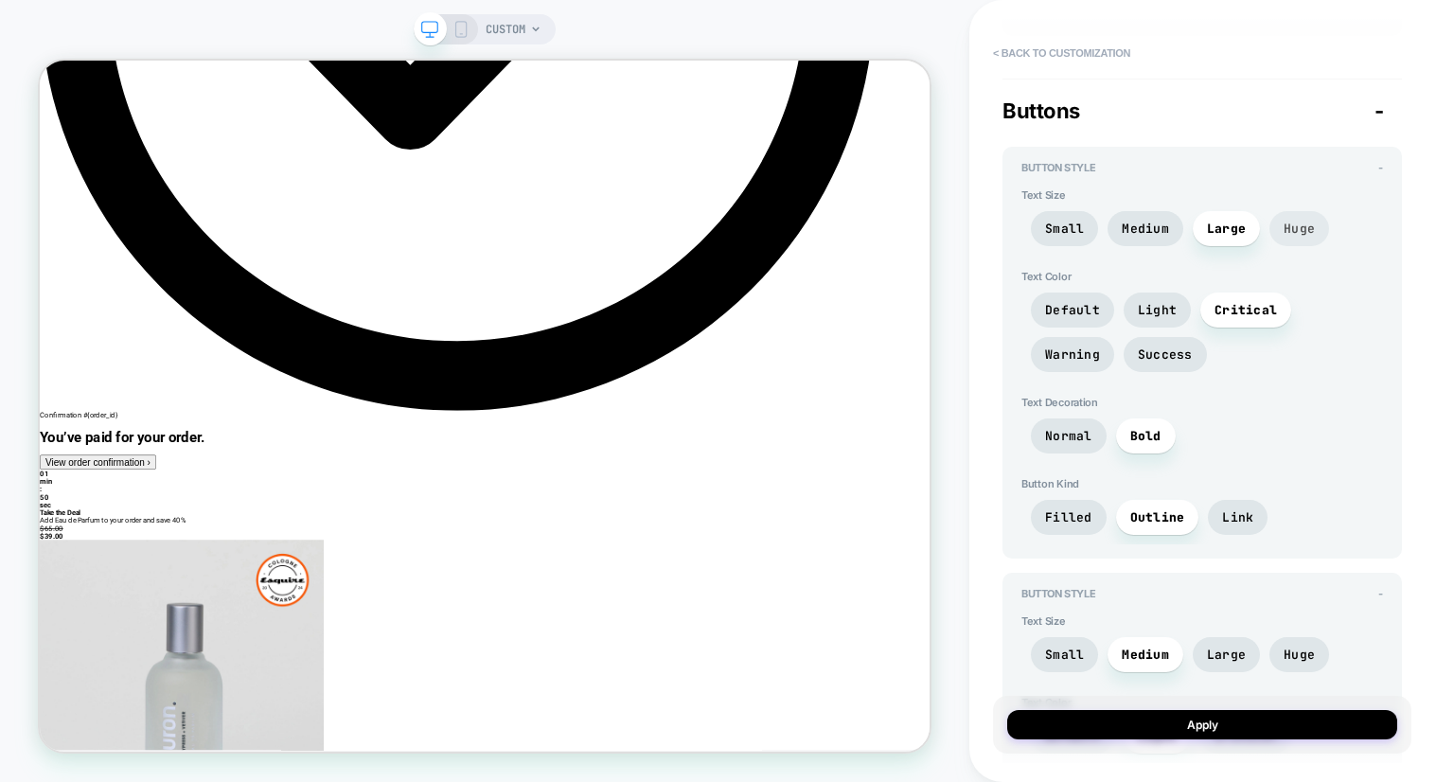
click at [1290, 221] on span "Huge" at bounding box center [1299, 229] width 31 height 16
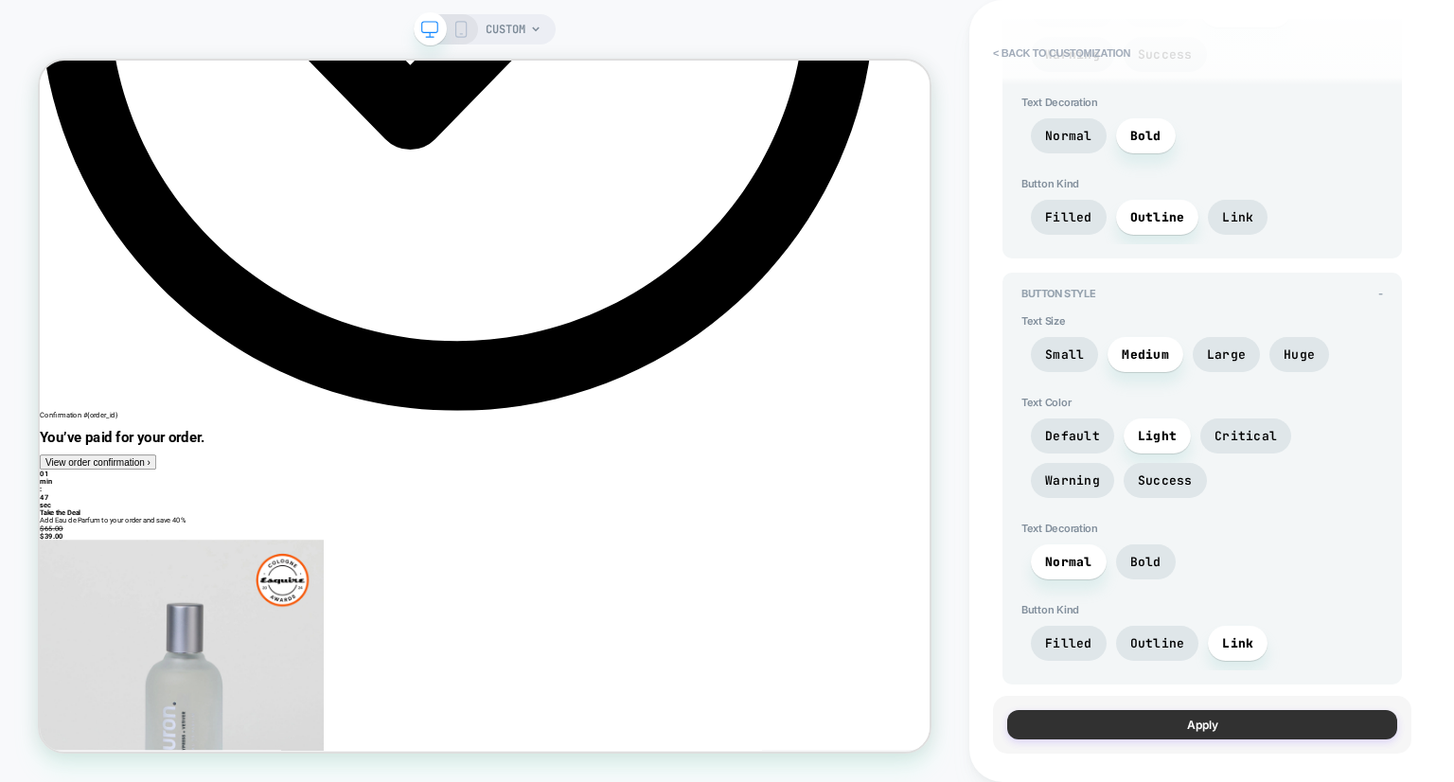
click at [1212, 730] on button "Apply" at bounding box center [1202, 724] width 390 height 29
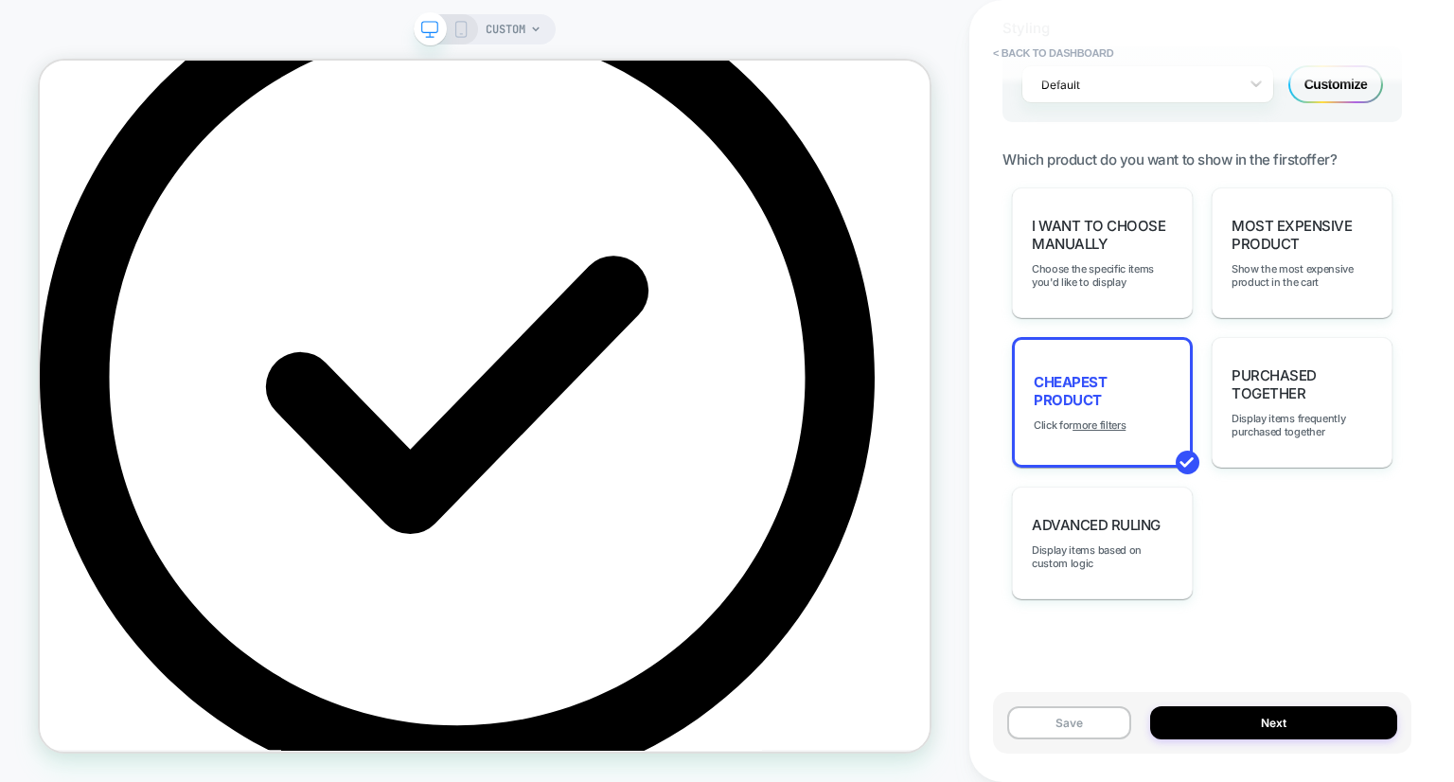
scroll to position [0, 0]
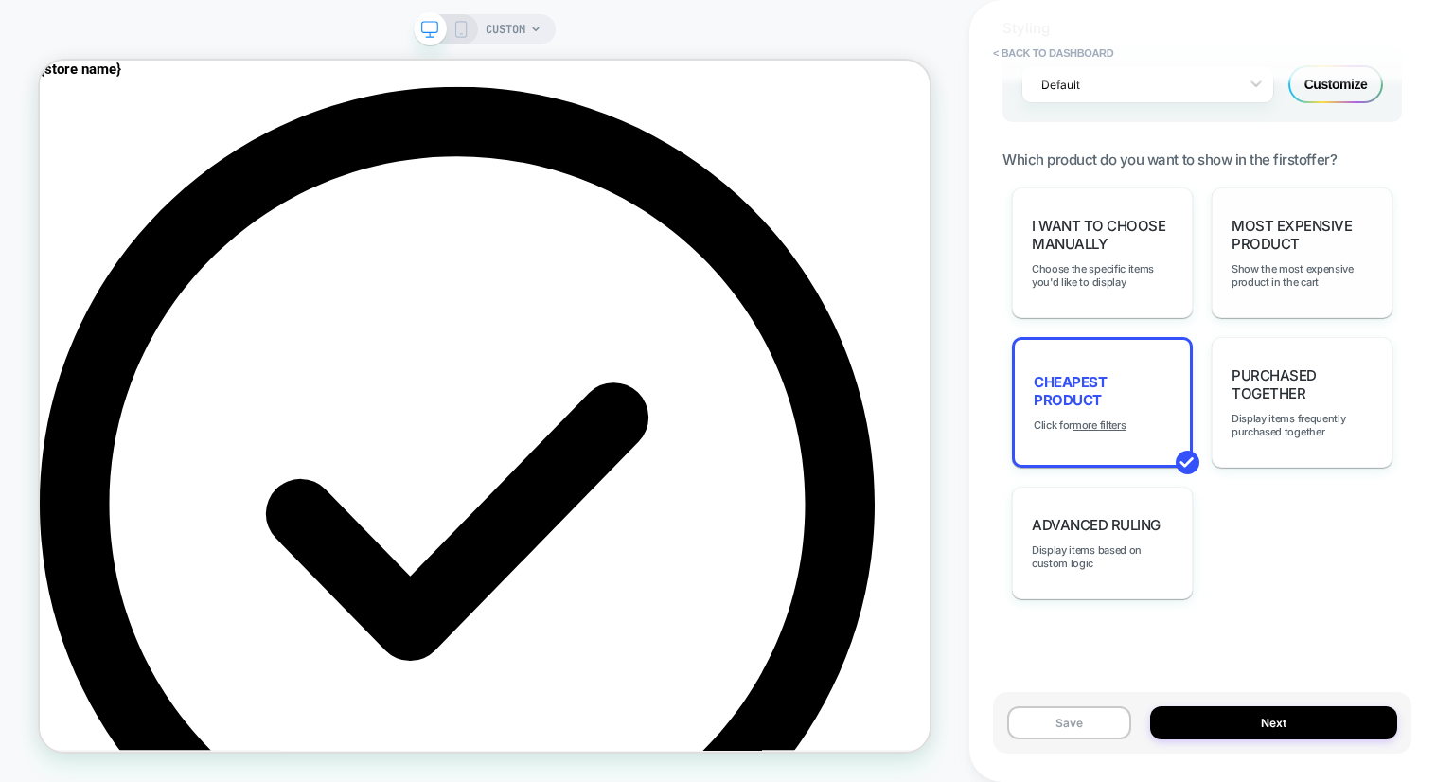
click at [1307, 219] on div "Most Expensive Product Show the most expensive product in the cart" at bounding box center [1302, 252] width 181 height 131
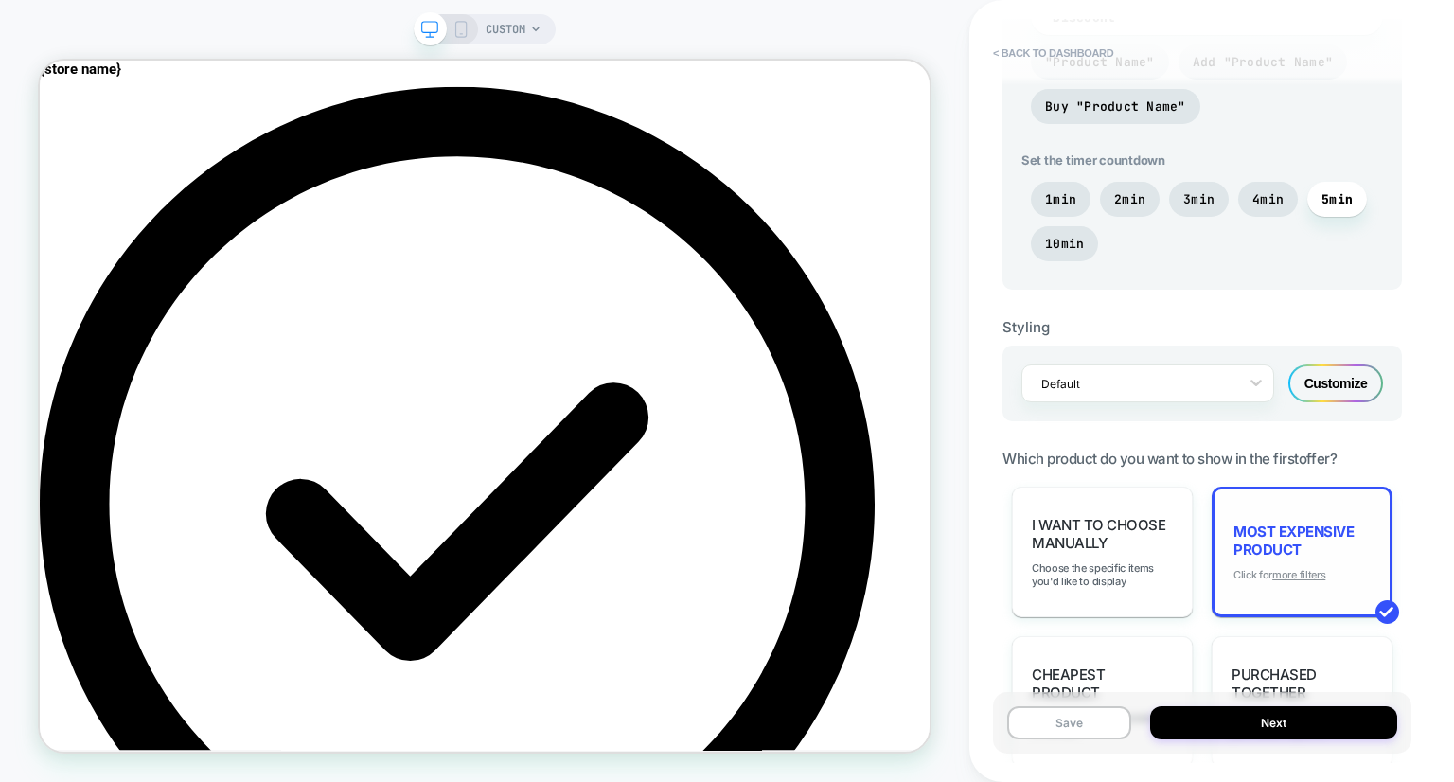
scroll to position [1305, 0]
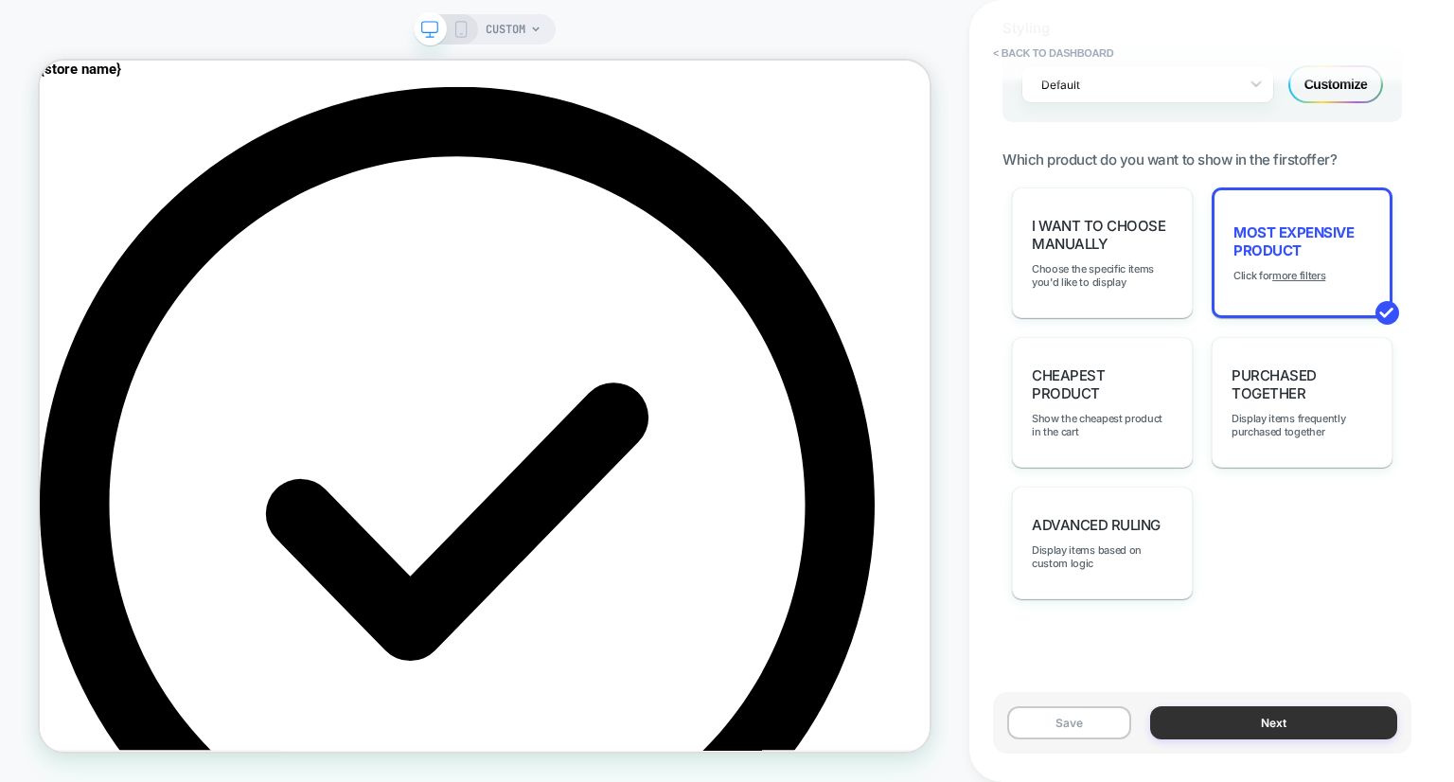
click at [1257, 714] on button "Next" at bounding box center [1273, 722] width 247 height 33
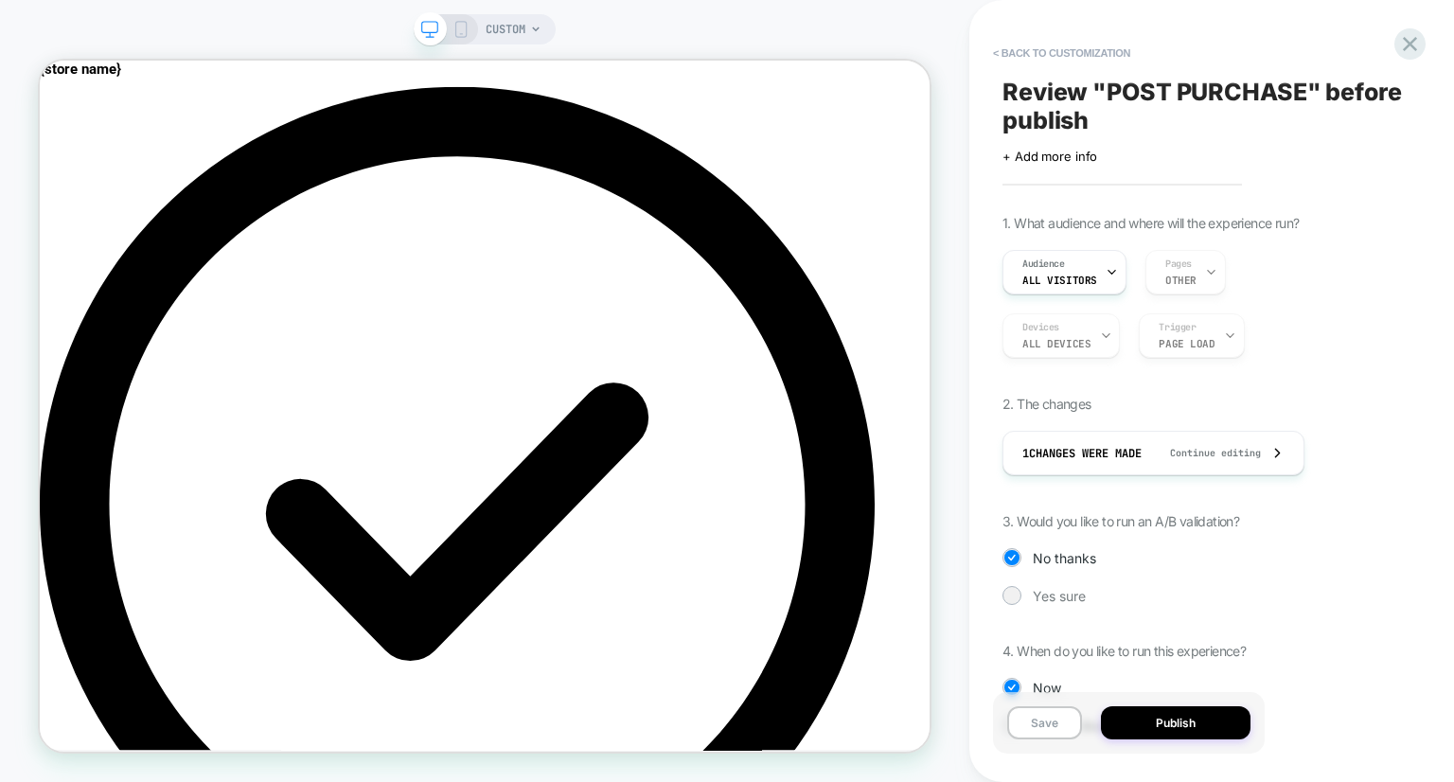
click at [1055, 335] on div "Devices ALL DEVICES Trigger Page Load" at bounding box center [1203, 335] width 400 height 45
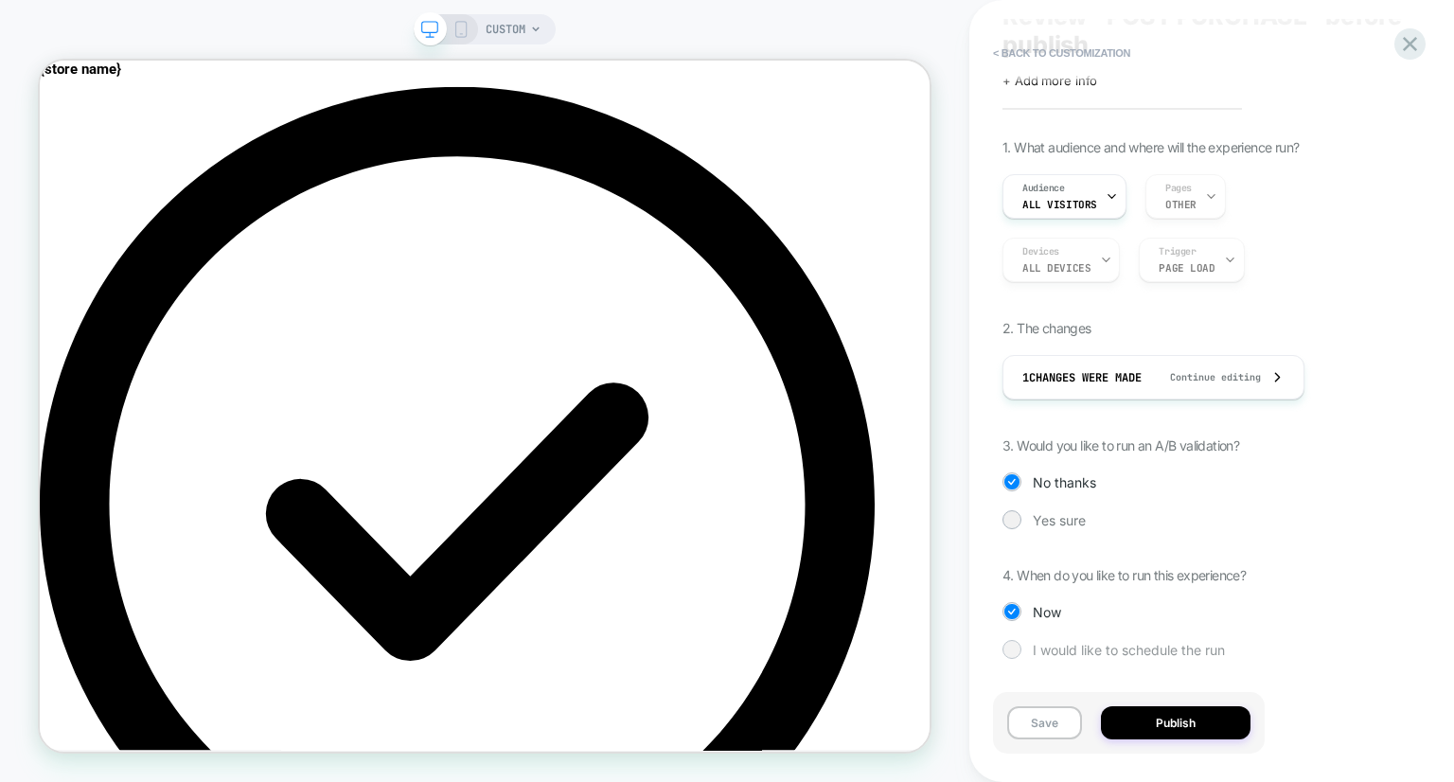
click at [1069, 640] on div "I would like to schedule the run" at bounding box center [1203, 649] width 400 height 19
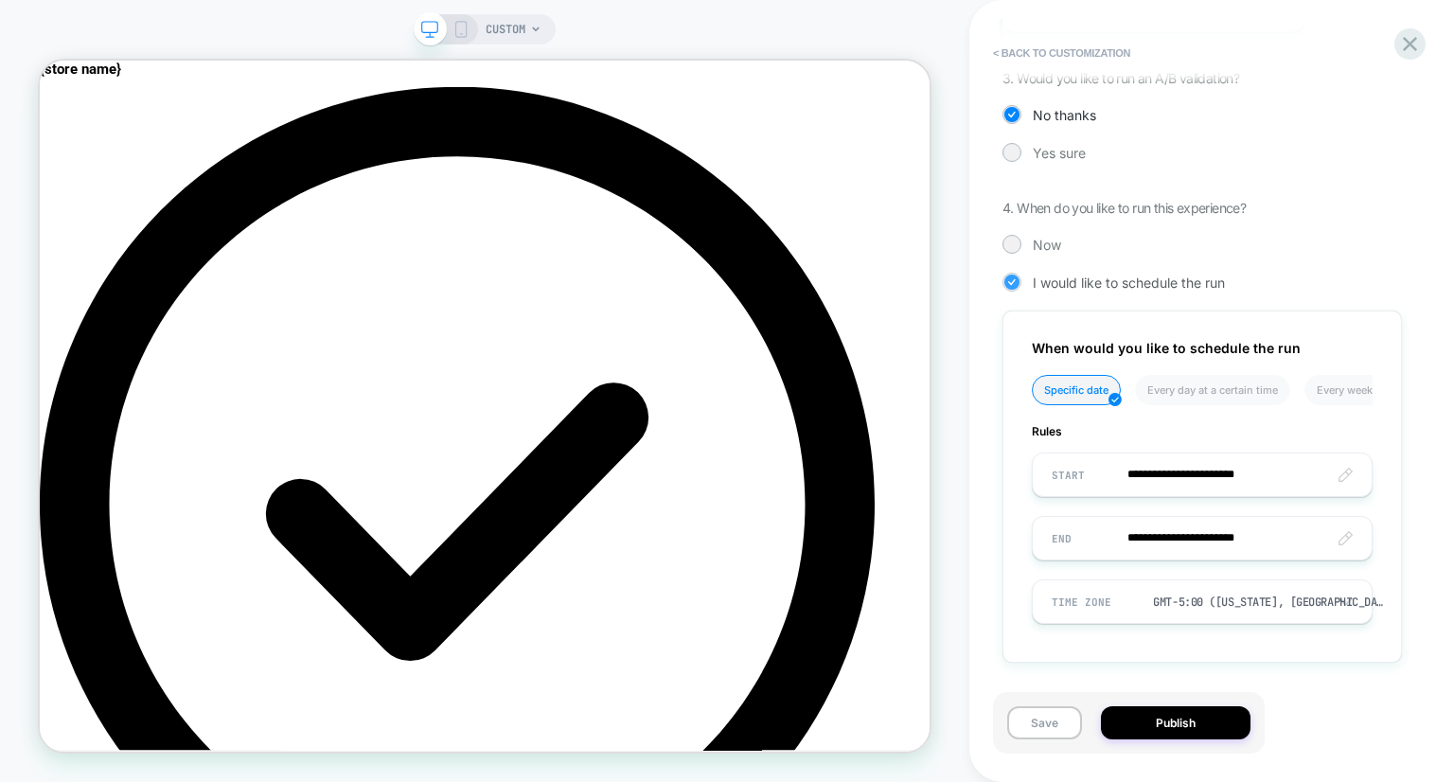
scroll to position [444, 0]
click at [1048, 241] on span "Now" at bounding box center [1047, 244] width 28 height 16
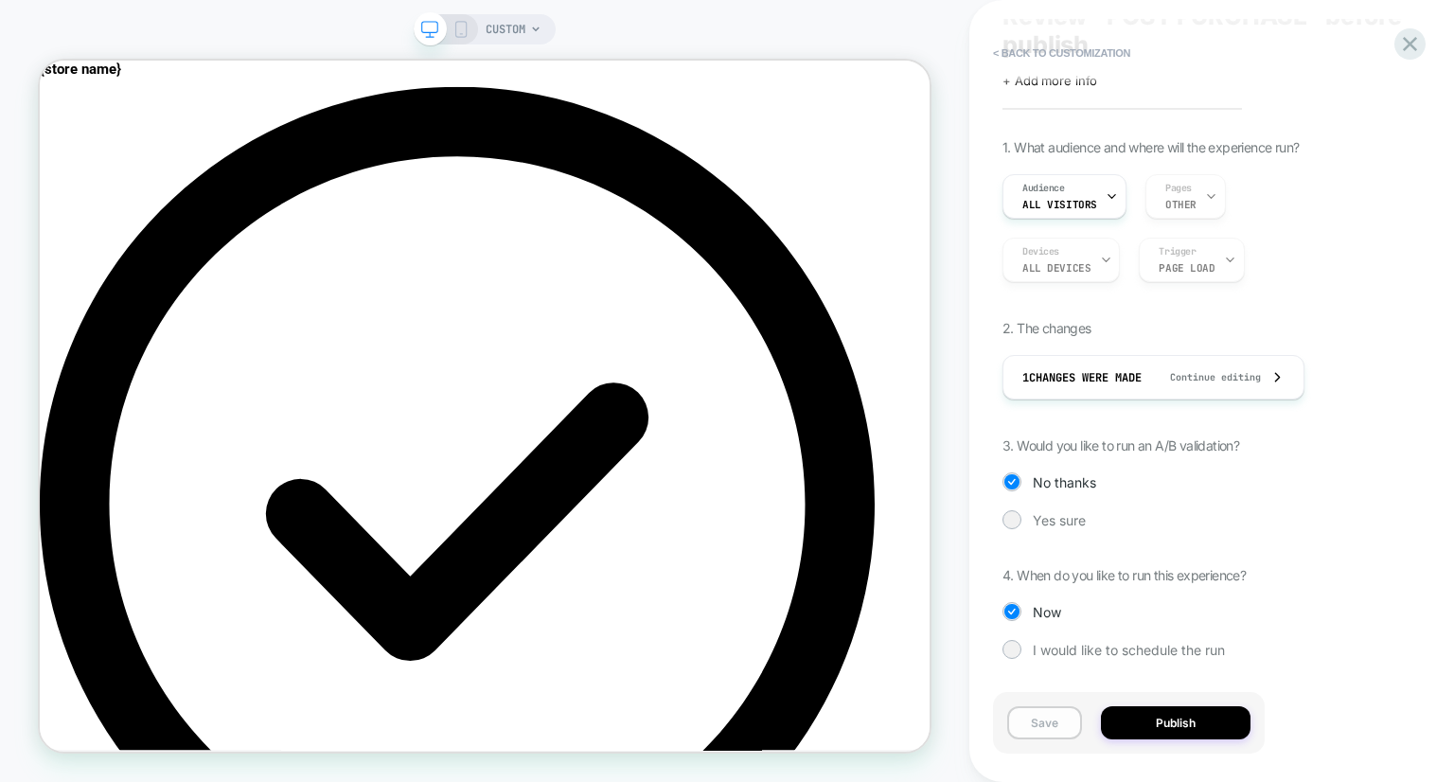
click at [1063, 711] on button "Save" at bounding box center [1044, 722] width 75 height 33
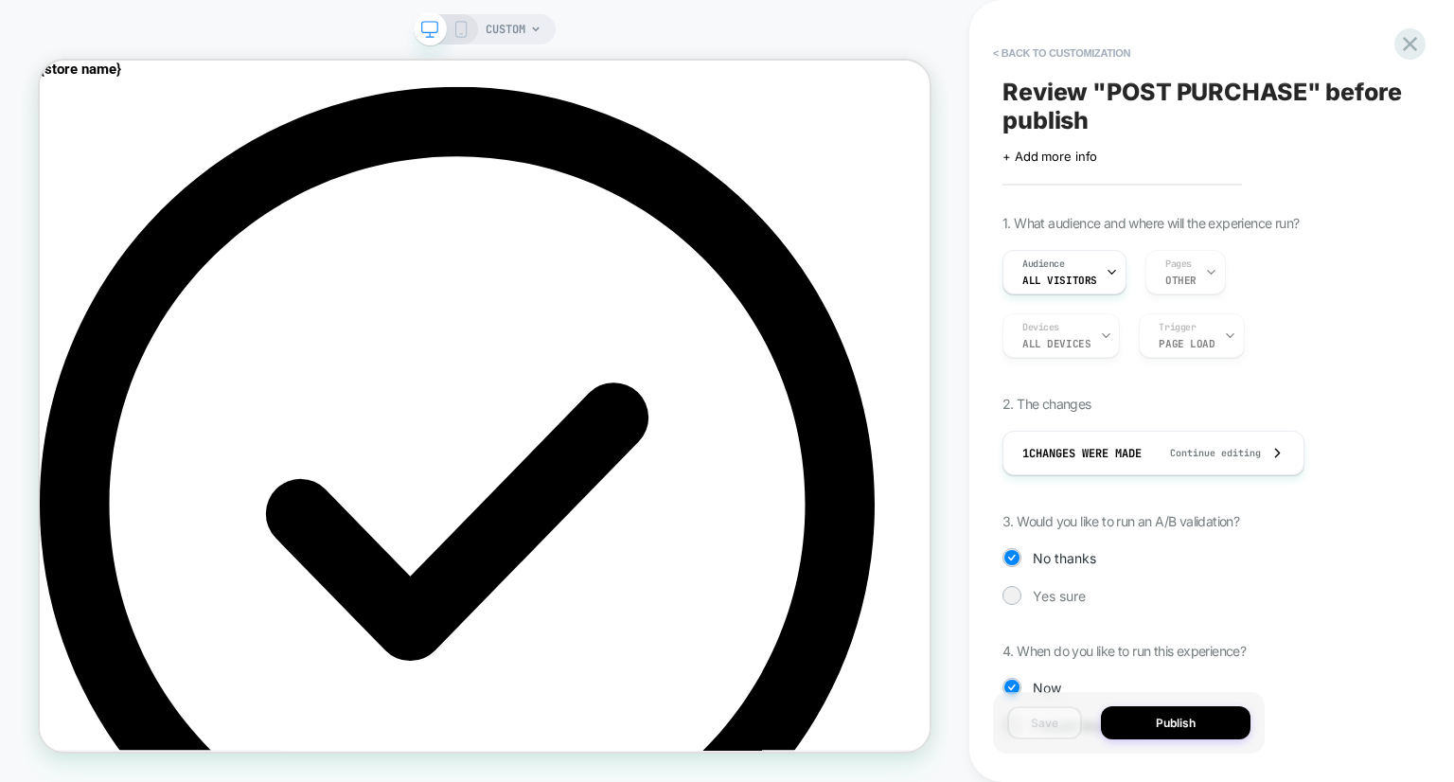
click at [1079, 113] on span "Review " POST PURCHASE " before publish" at bounding box center [1203, 106] width 400 height 57
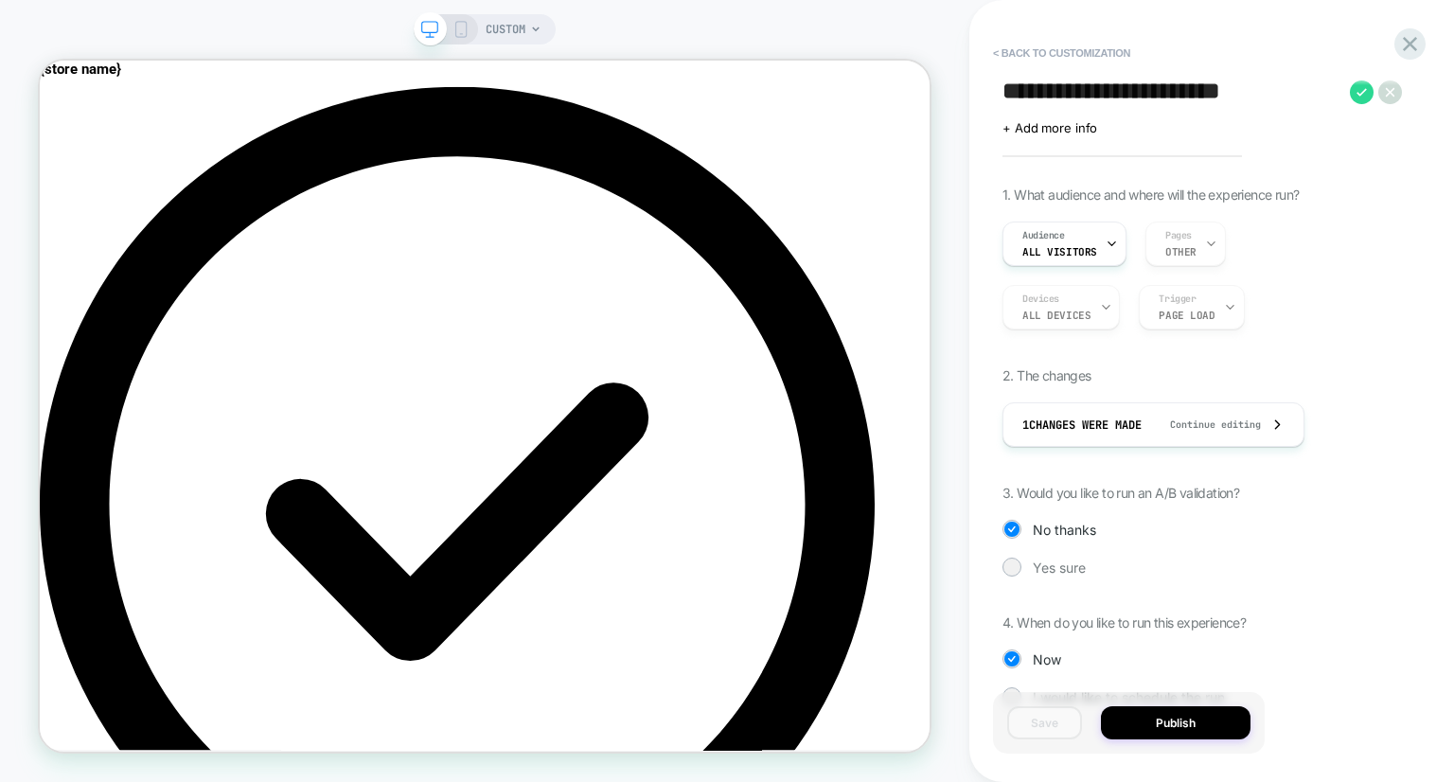
type textarea "**********"
click at [1121, 676] on div "1. What audience and where will the experience run? Audience All Visitors Pages…" at bounding box center [1203, 461] width 400 height 548
click at [1363, 90] on icon at bounding box center [1362, 92] width 10 height 8
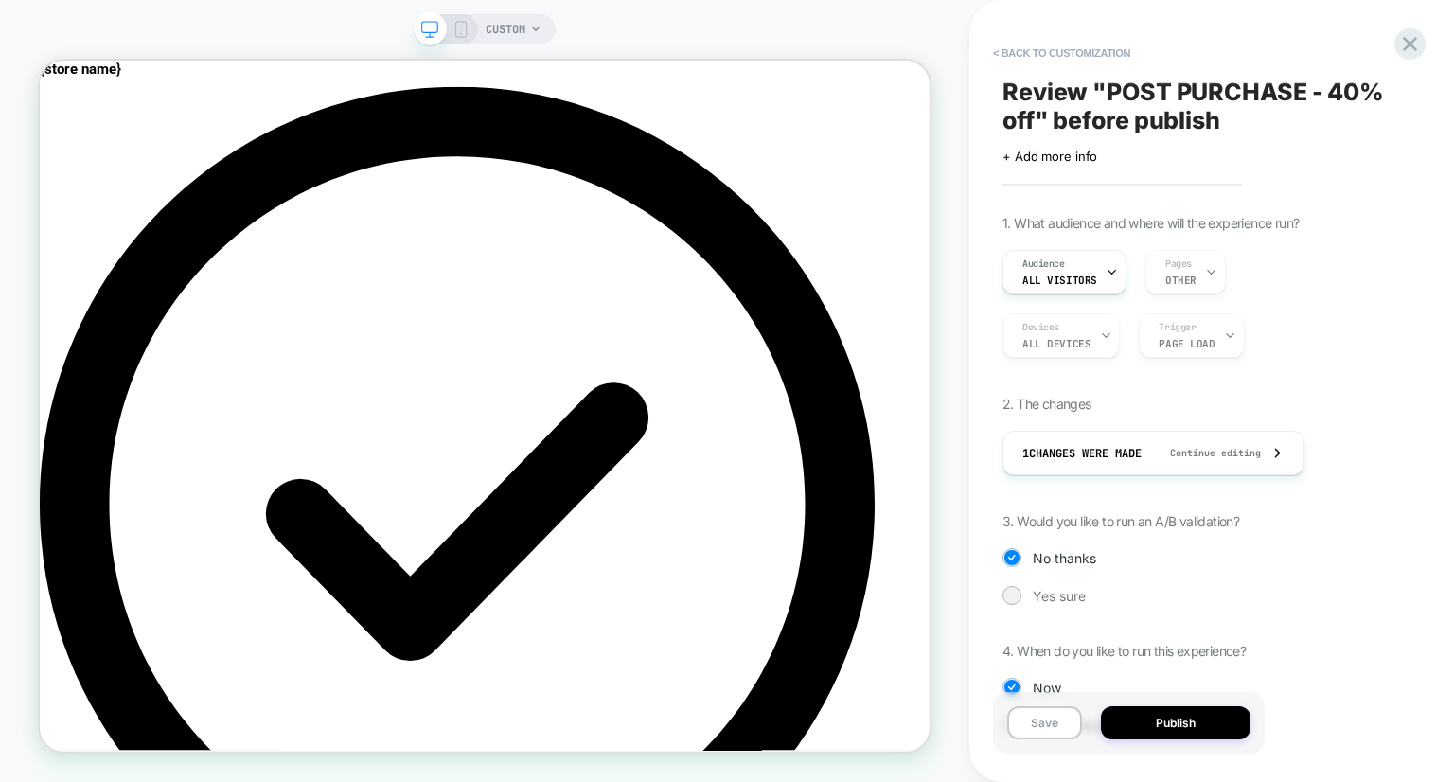
scroll to position [76, 0]
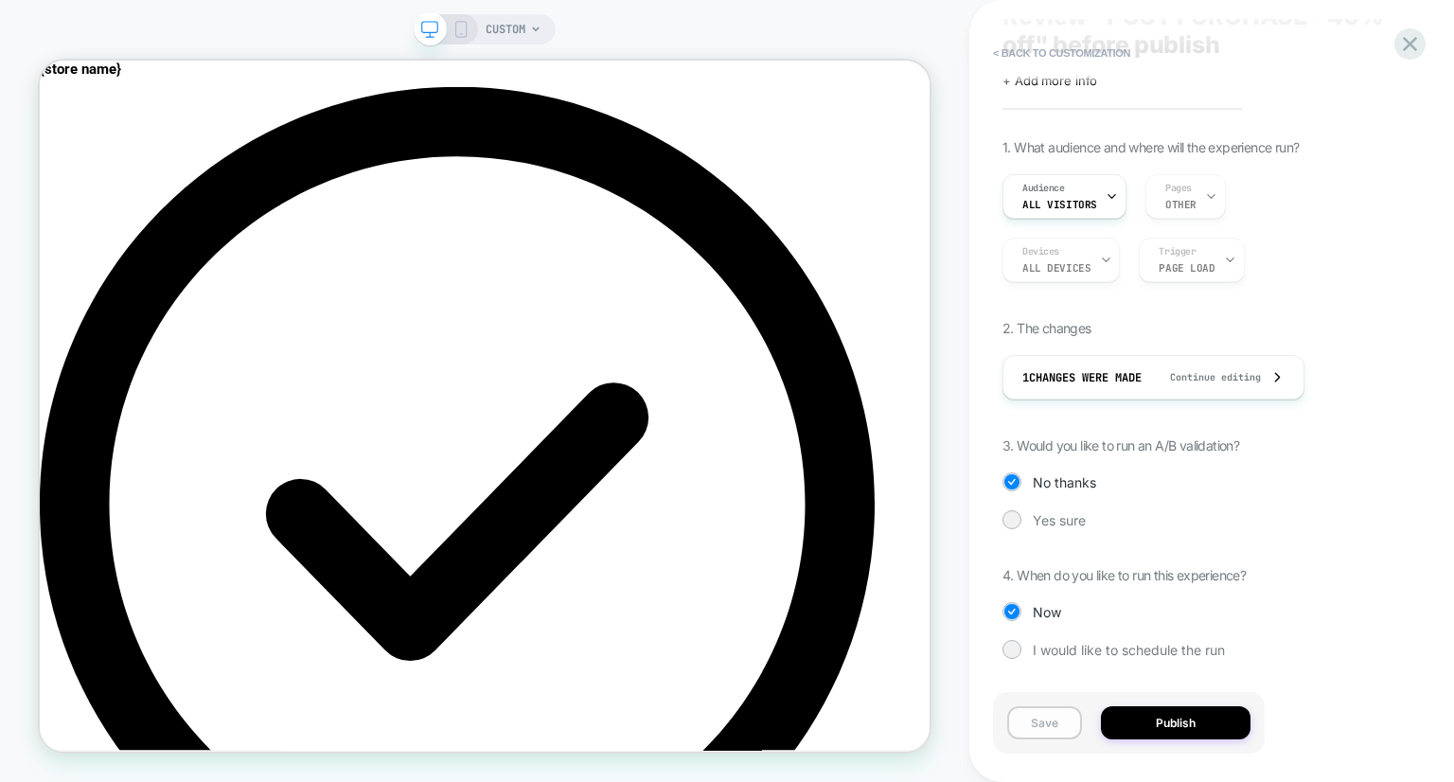
click at [1059, 717] on button "Save" at bounding box center [1044, 722] width 75 height 33
click at [1413, 42] on icon at bounding box center [1410, 44] width 14 height 14
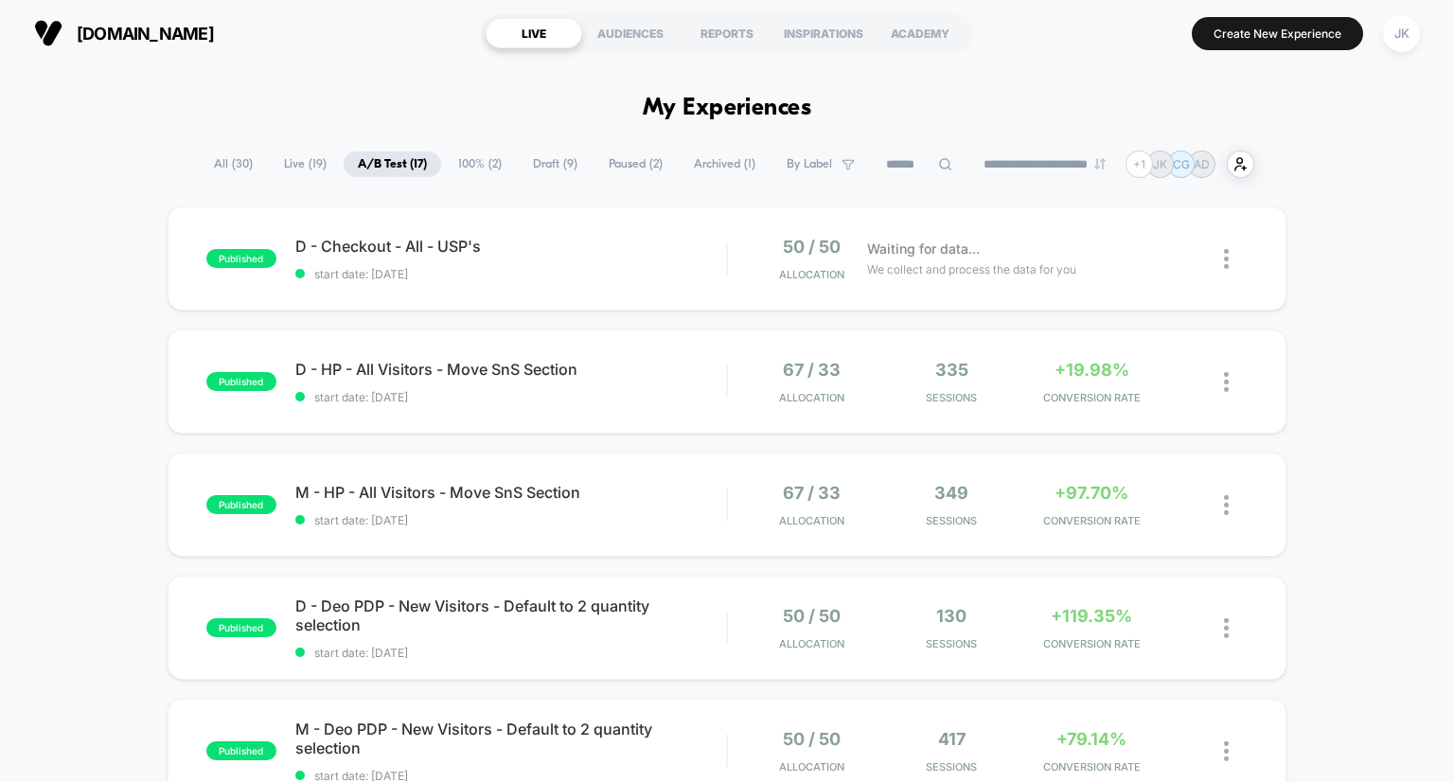
click at [544, 164] on span "Draft ( 9 )" at bounding box center [555, 164] width 73 height 26
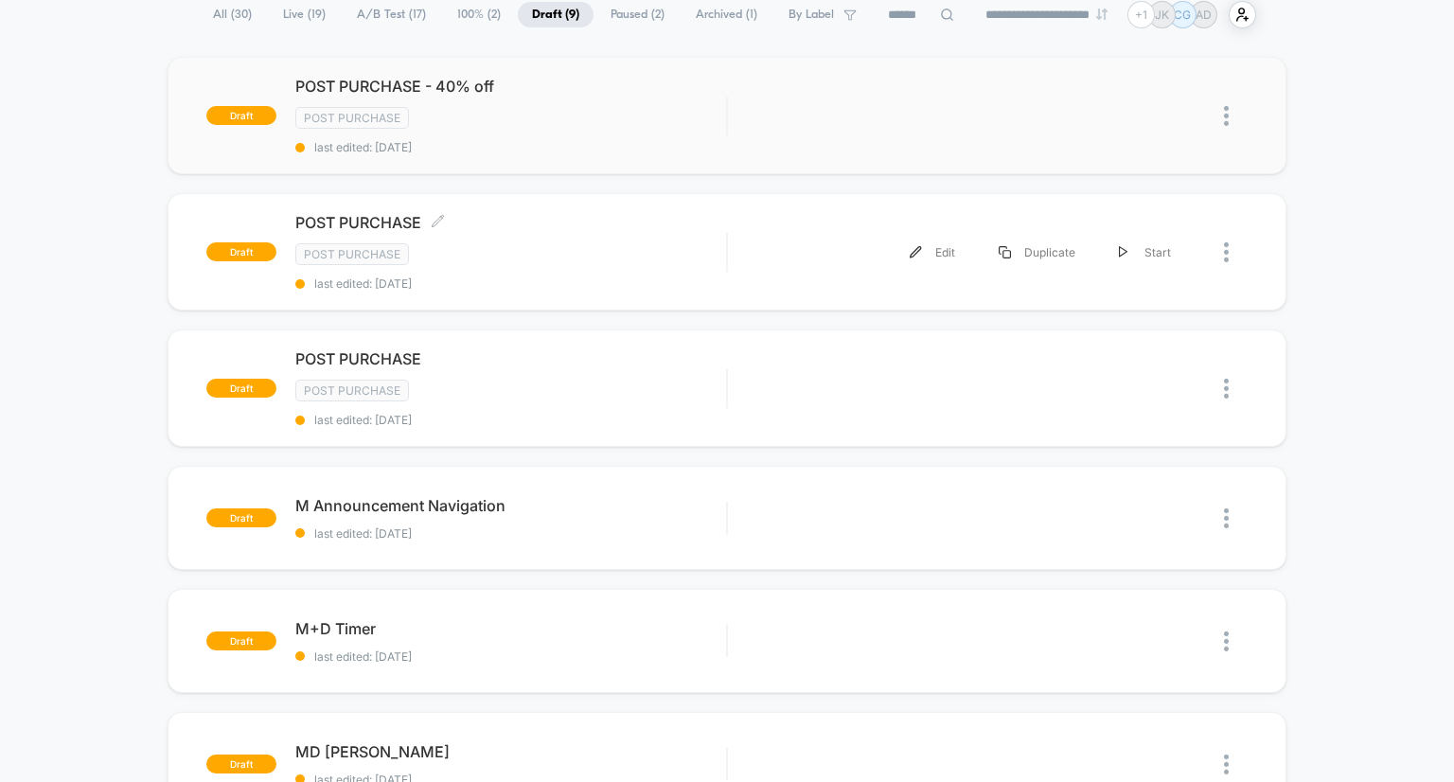
scroll to position [151, 0]
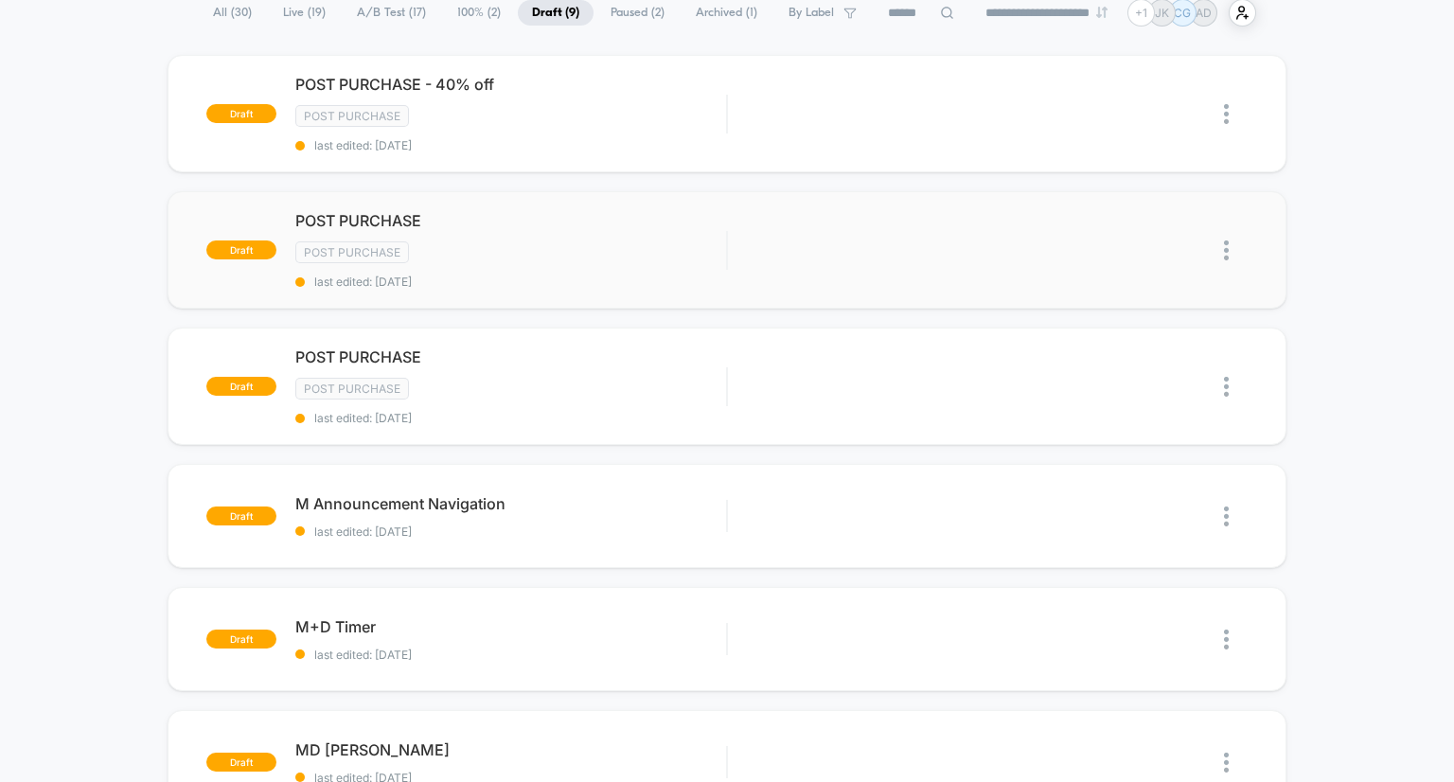
click at [1226, 257] on img at bounding box center [1226, 251] width 5 height 20
click at [1145, 323] on div "Delete" at bounding box center [1130, 313] width 170 height 43
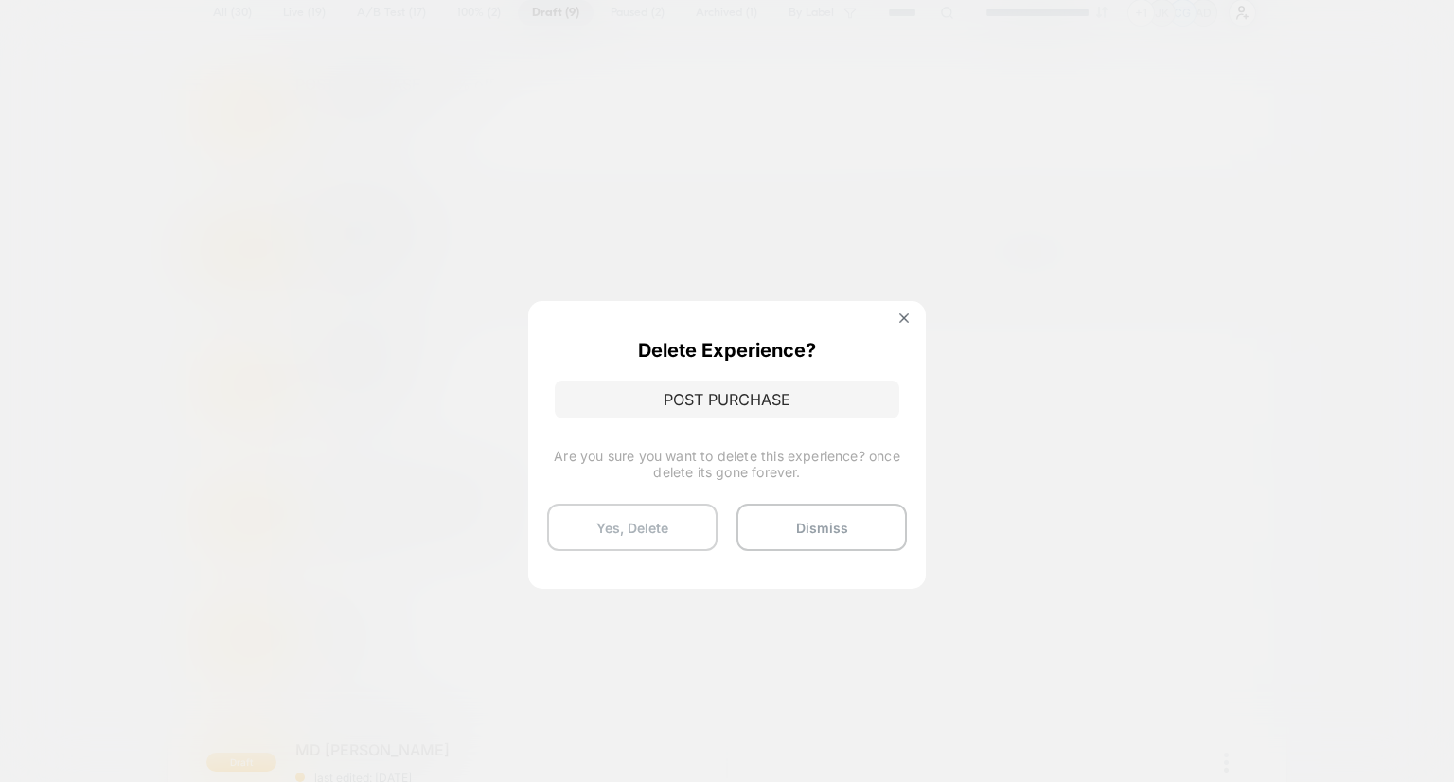
click at [668, 526] on button "Yes, Delete" at bounding box center [632, 527] width 170 height 47
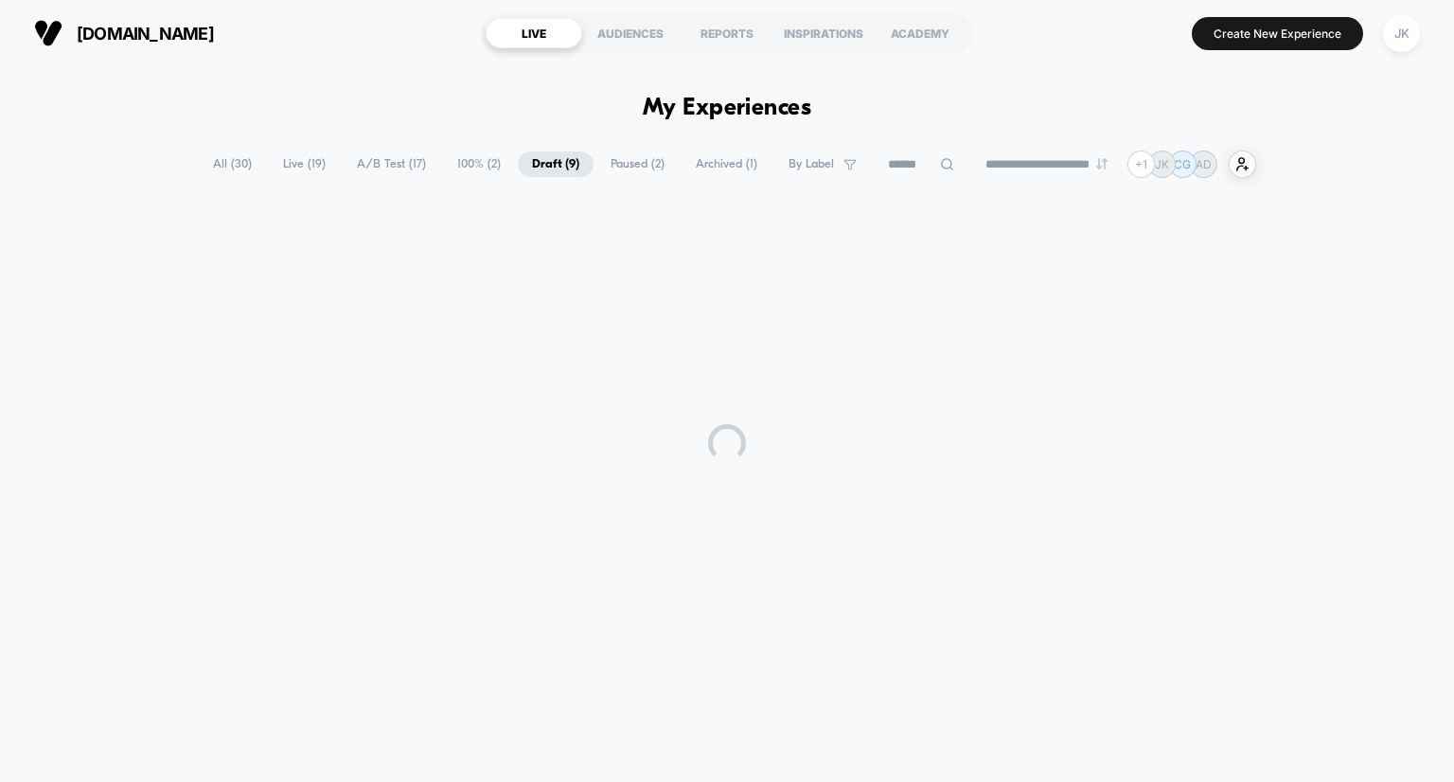
scroll to position [0, 0]
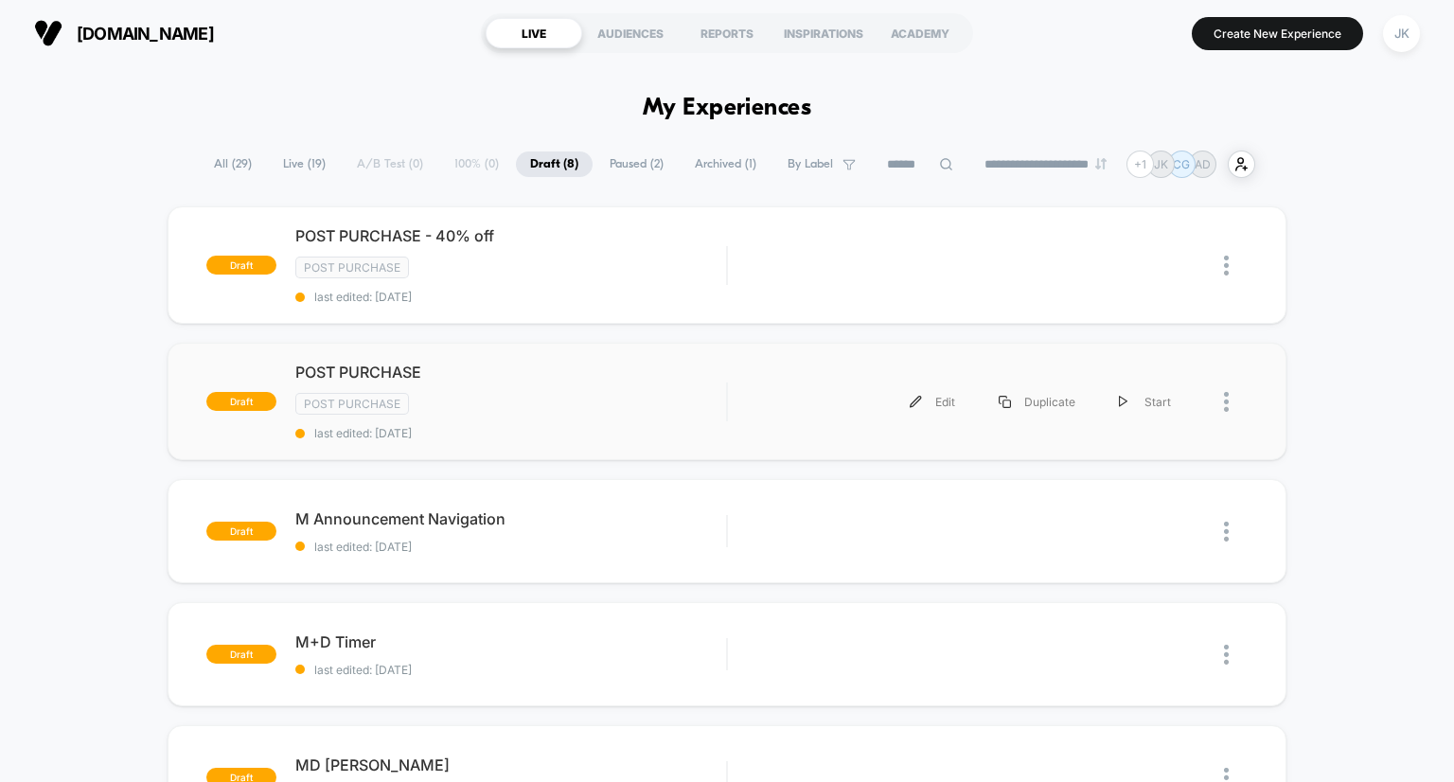
click at [1223, 392] on div at bounding box center [1221, 402] width 56 height 43
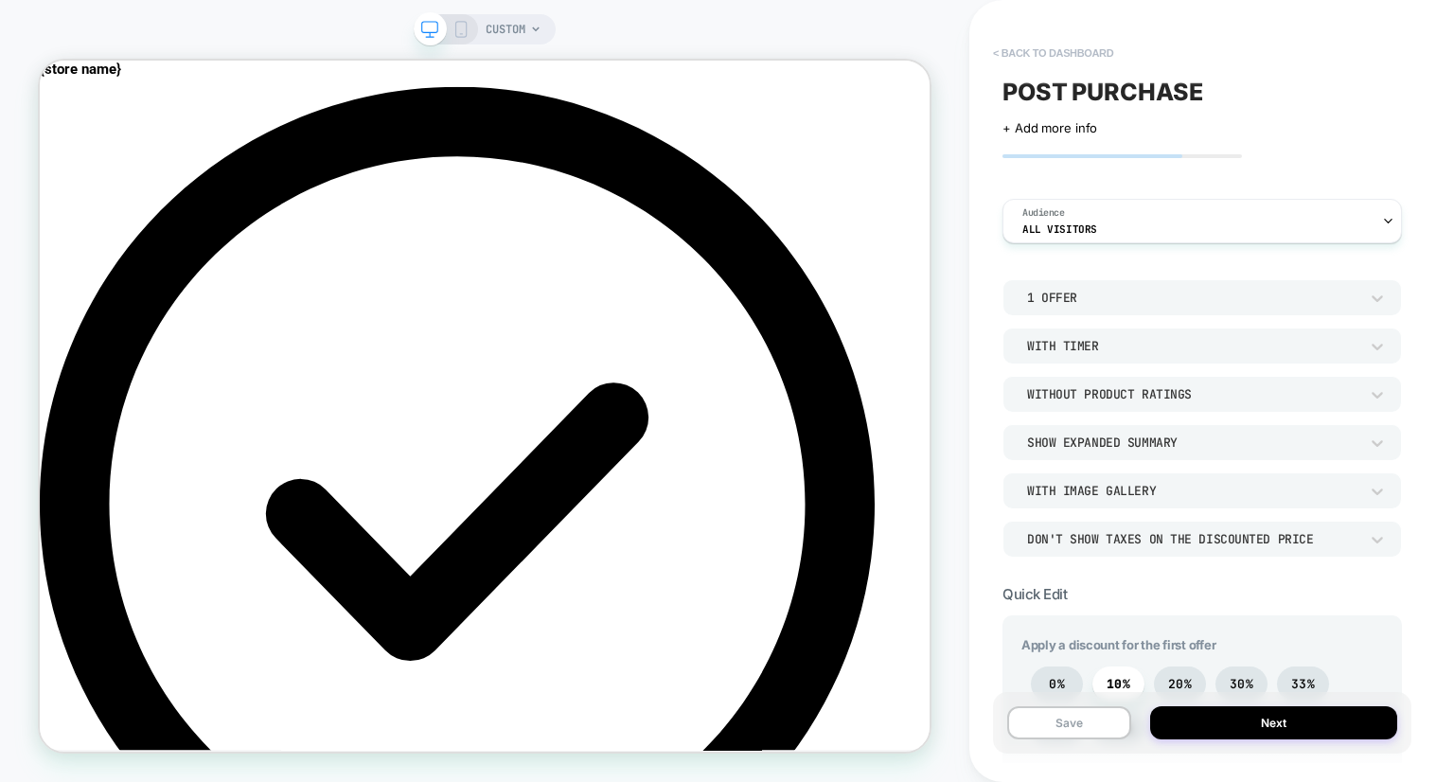
click at [1020, 41] on button "< back to dashboard" at bounding box center [1053, 53] width 139 height 30
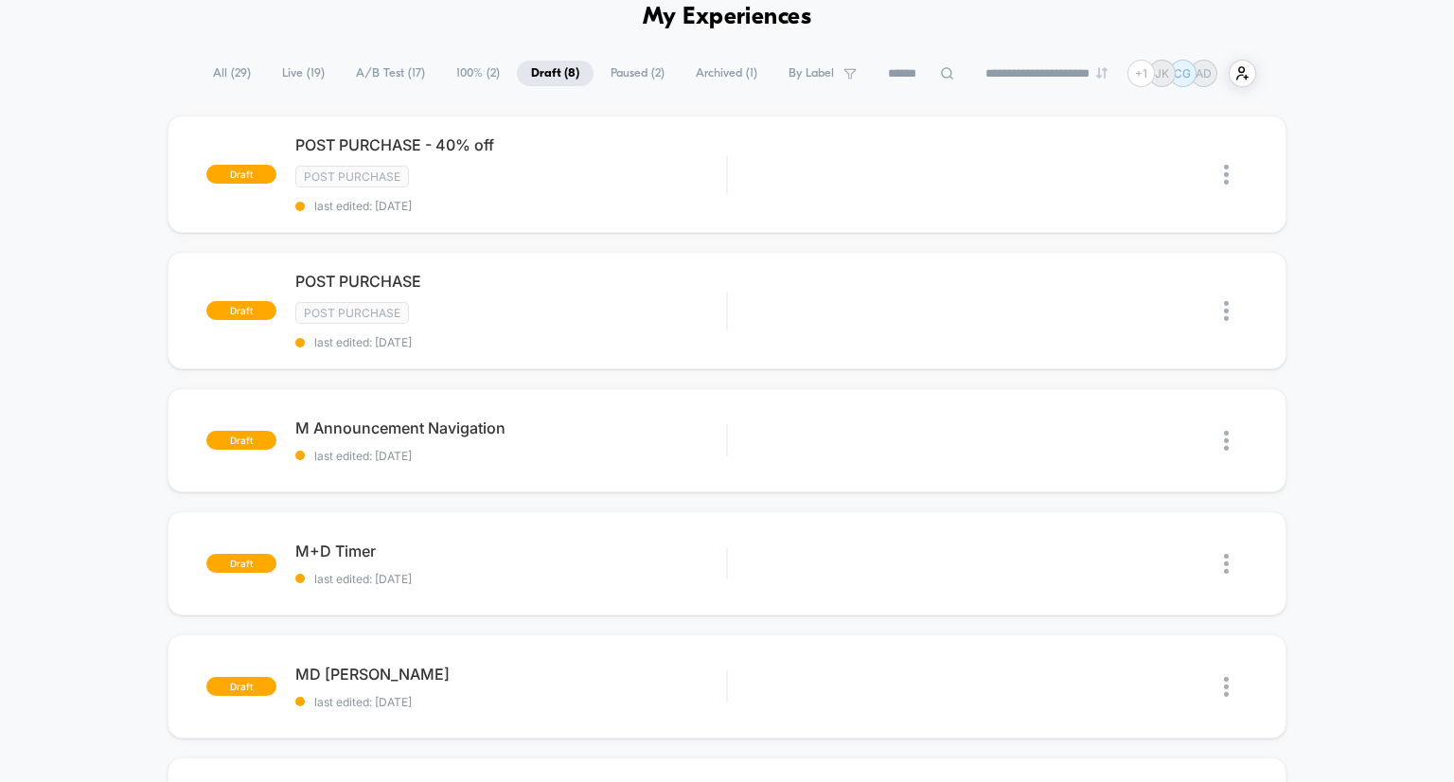
scroll to position [98, 0]
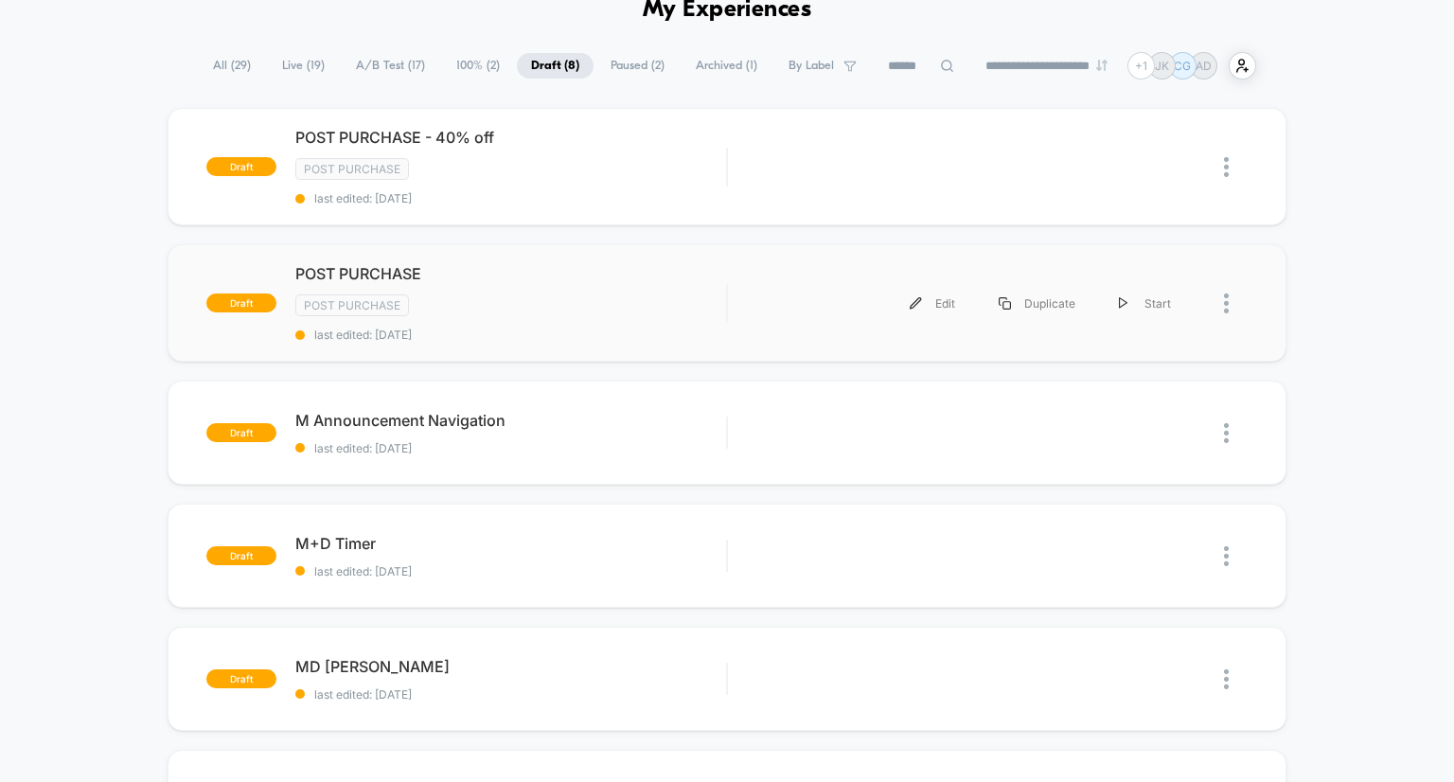
click at [1231, 295] on div at bounding box center [1236, 303] width 24 height 43
click at [1144, 364] on div "Delete" at bounding box center [1130, 365] width 170 height 43
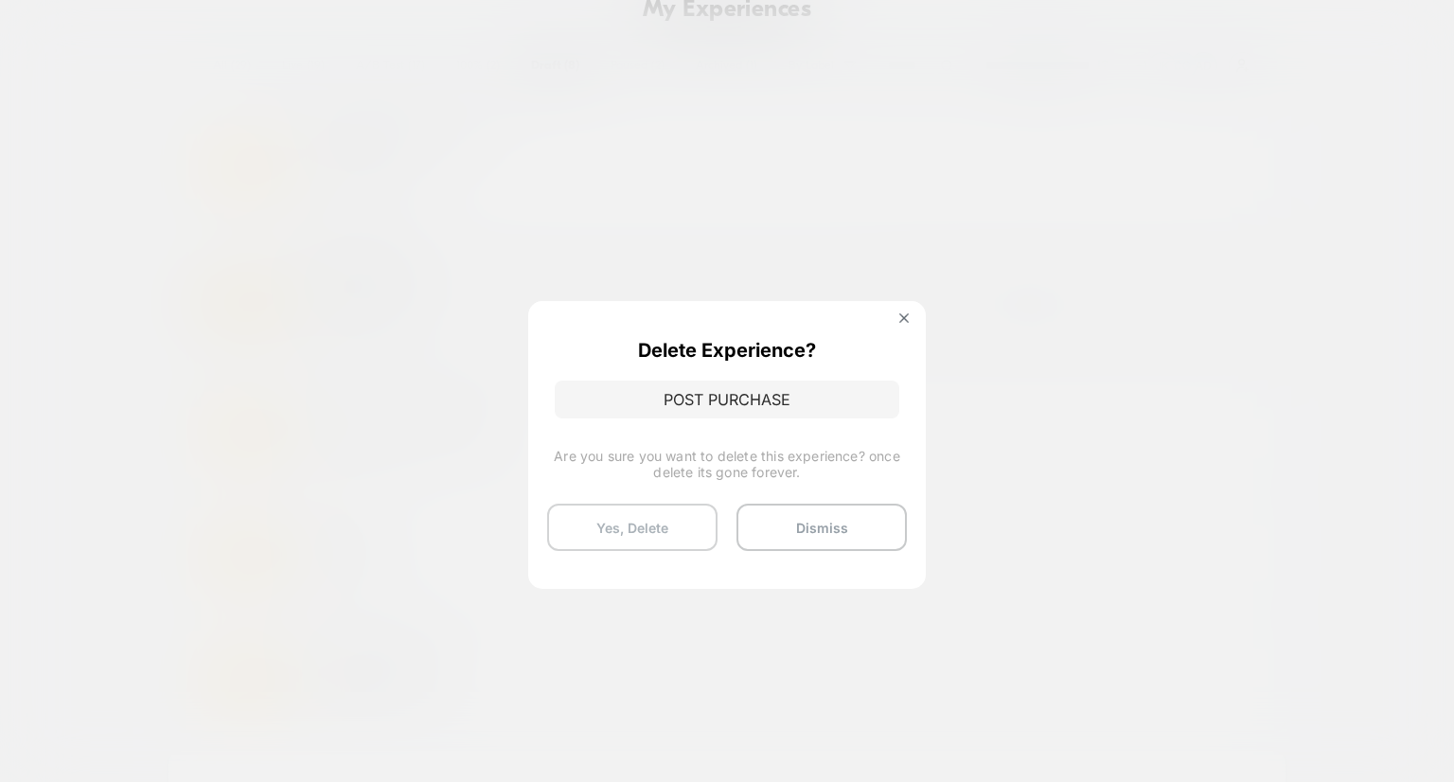
click at [611, 516] on button "Yes, Delete" at bounding box center [632, 527] width 170 height 47
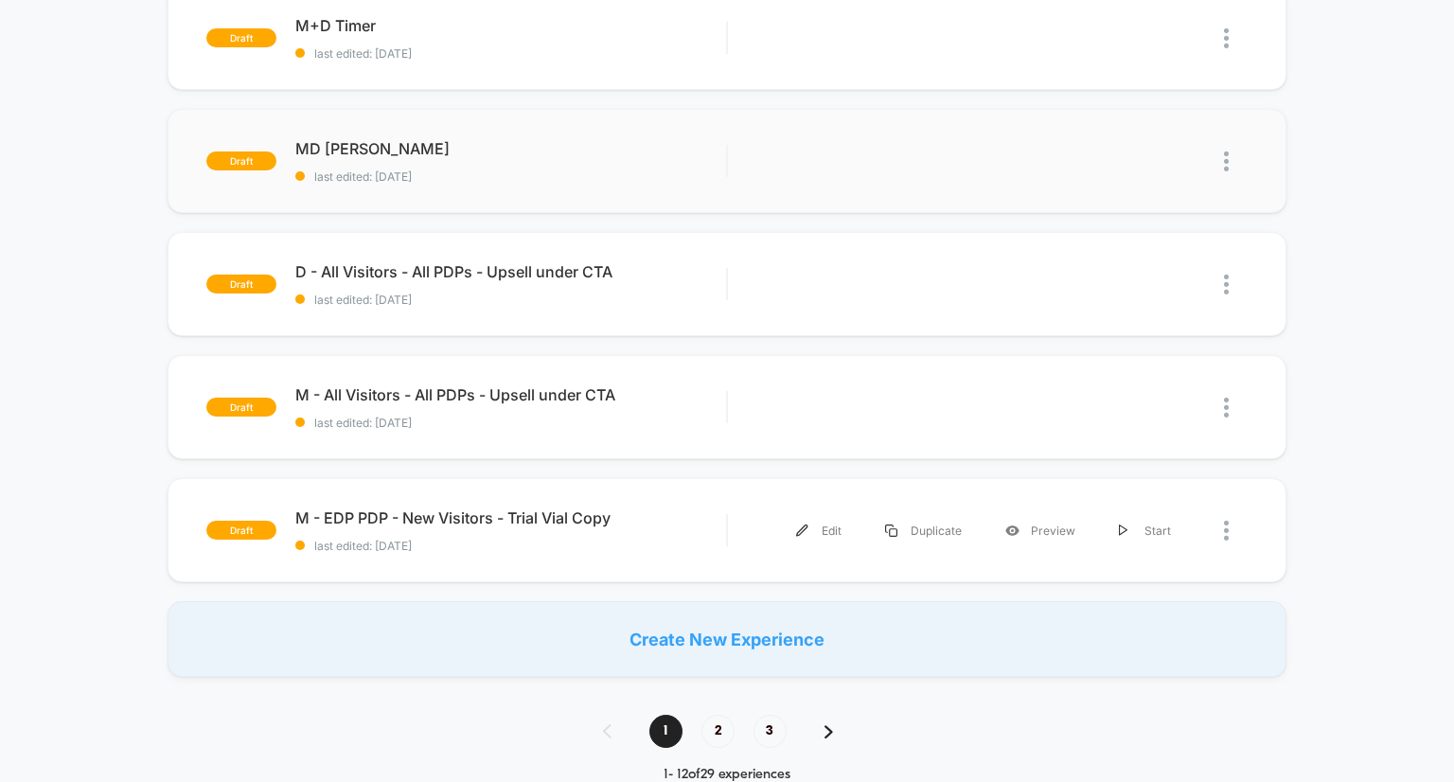
scroll to position [481, 0]
click at [714, 728] on span "2" at bounding box center [718, 730] width 33 height 33
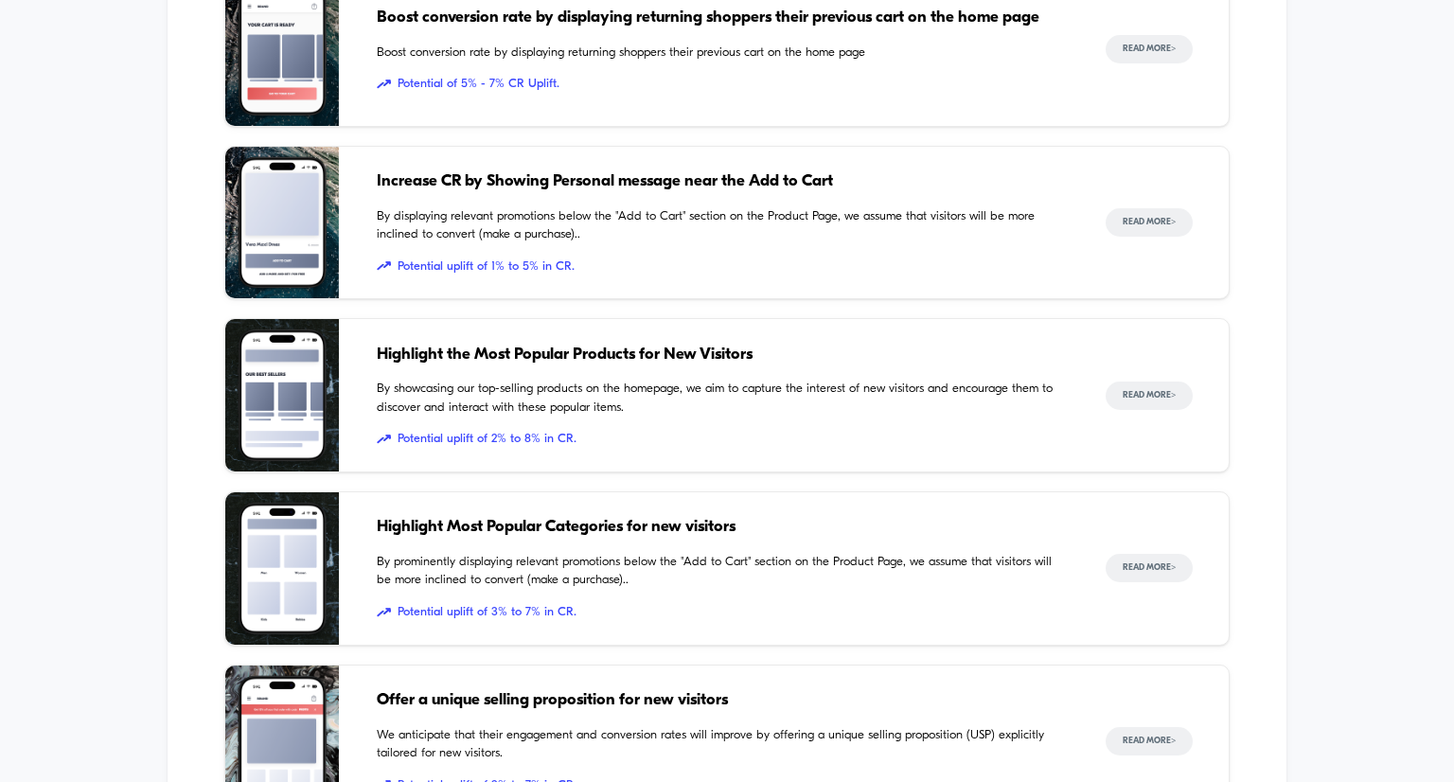
scroll to position [0, 0]
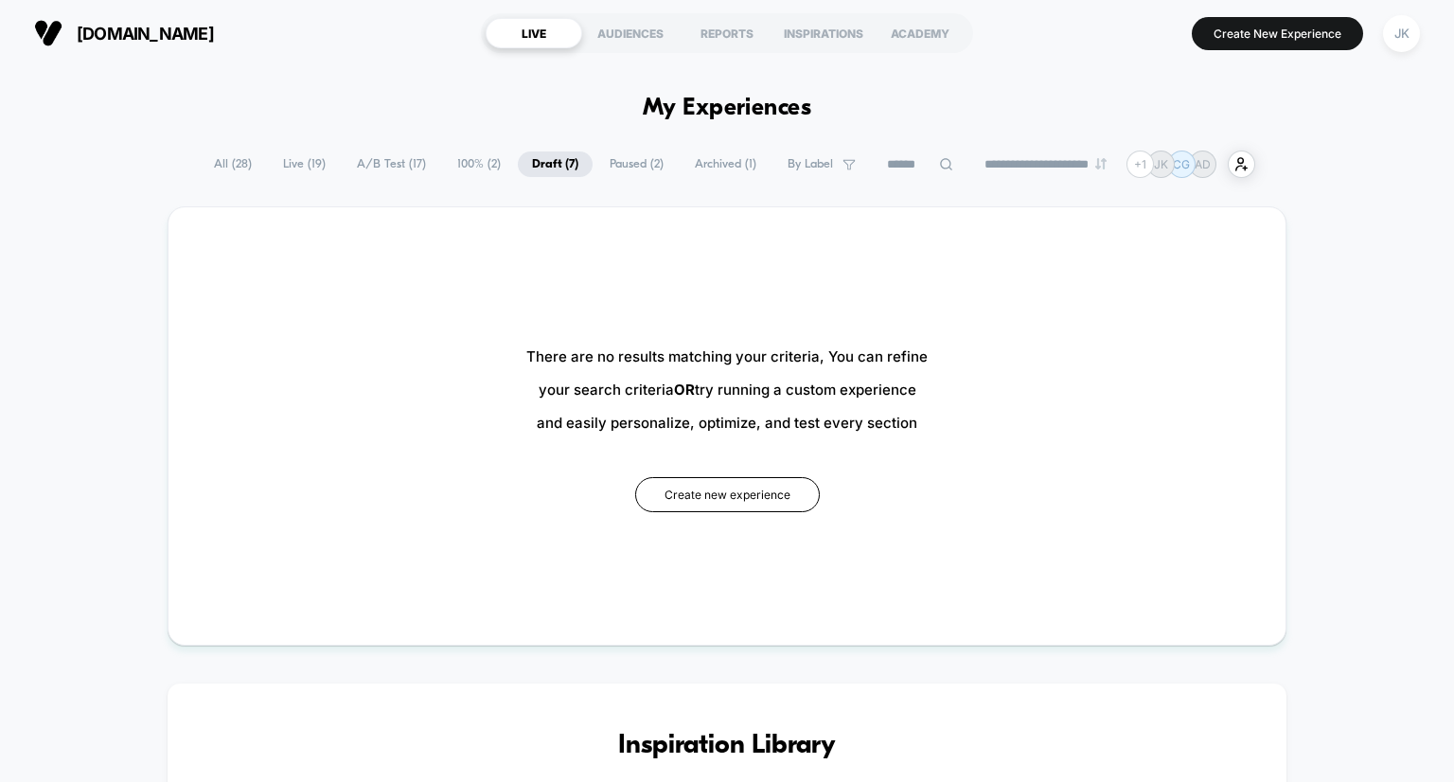
click at [542, 166] on span "Draft ( 7 )" at bounding box center [555, 164] width 75 height 26
click at [532, 152] on span "Draft ( 7 )" at bounding box center [555, 164] width 75 height 26
click at [451, 155] on span "100% ( 2 )" at bounding box center [479, 164] width 72 height 26
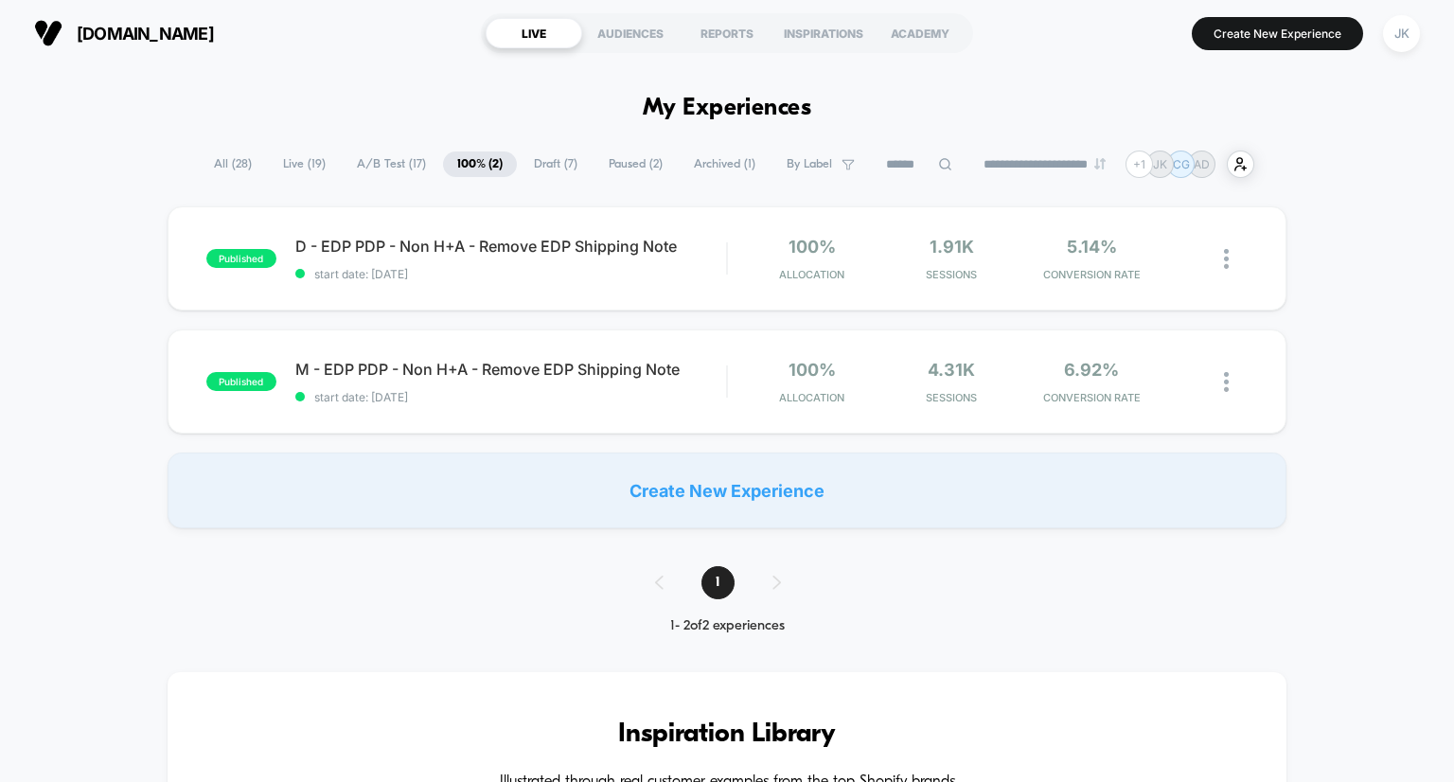
click at [539, 166] on span "Draft ( 7 )" at bounding box center [556, 164] width 72 height 26
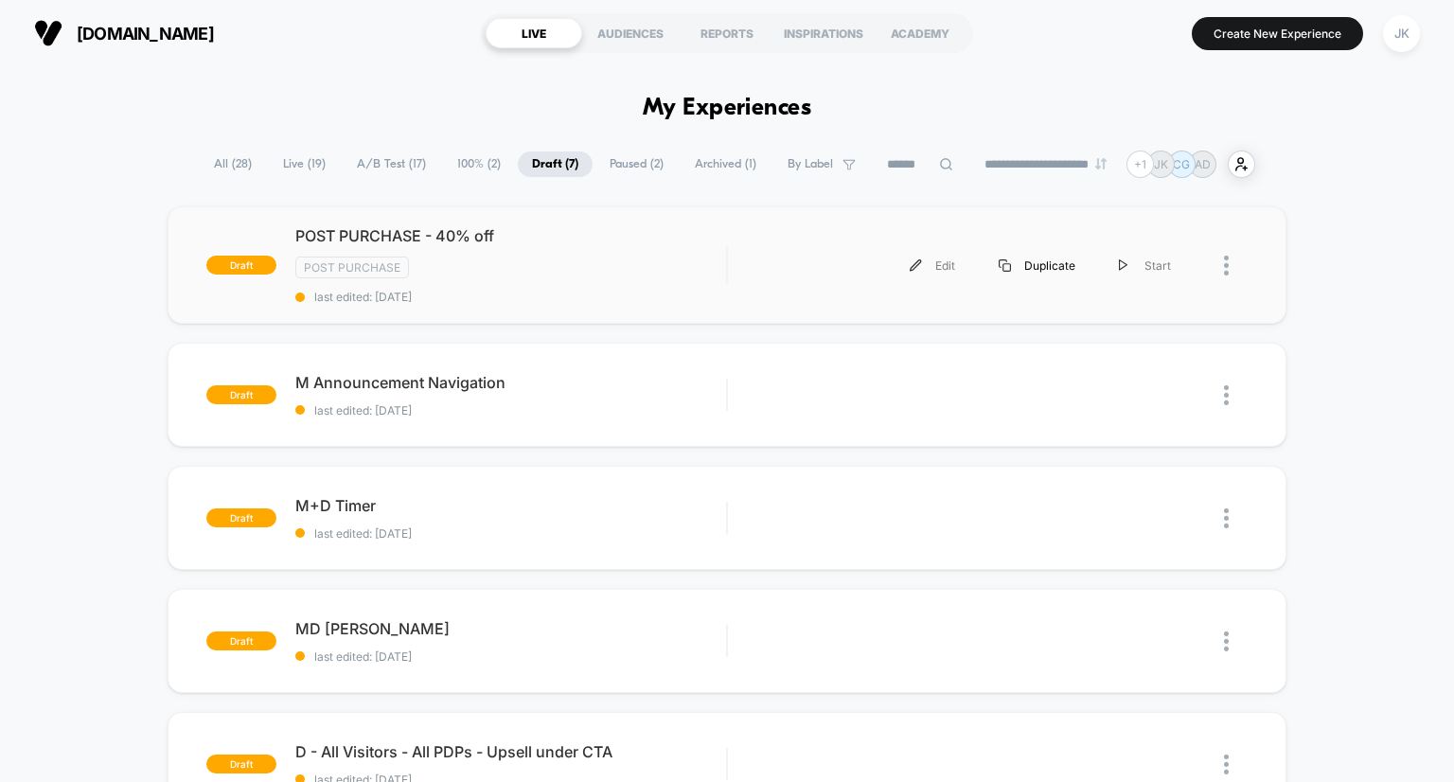
click at [1054, 265] on div "Duplicate" at bounding box center [1037, 265] width 120 height 43
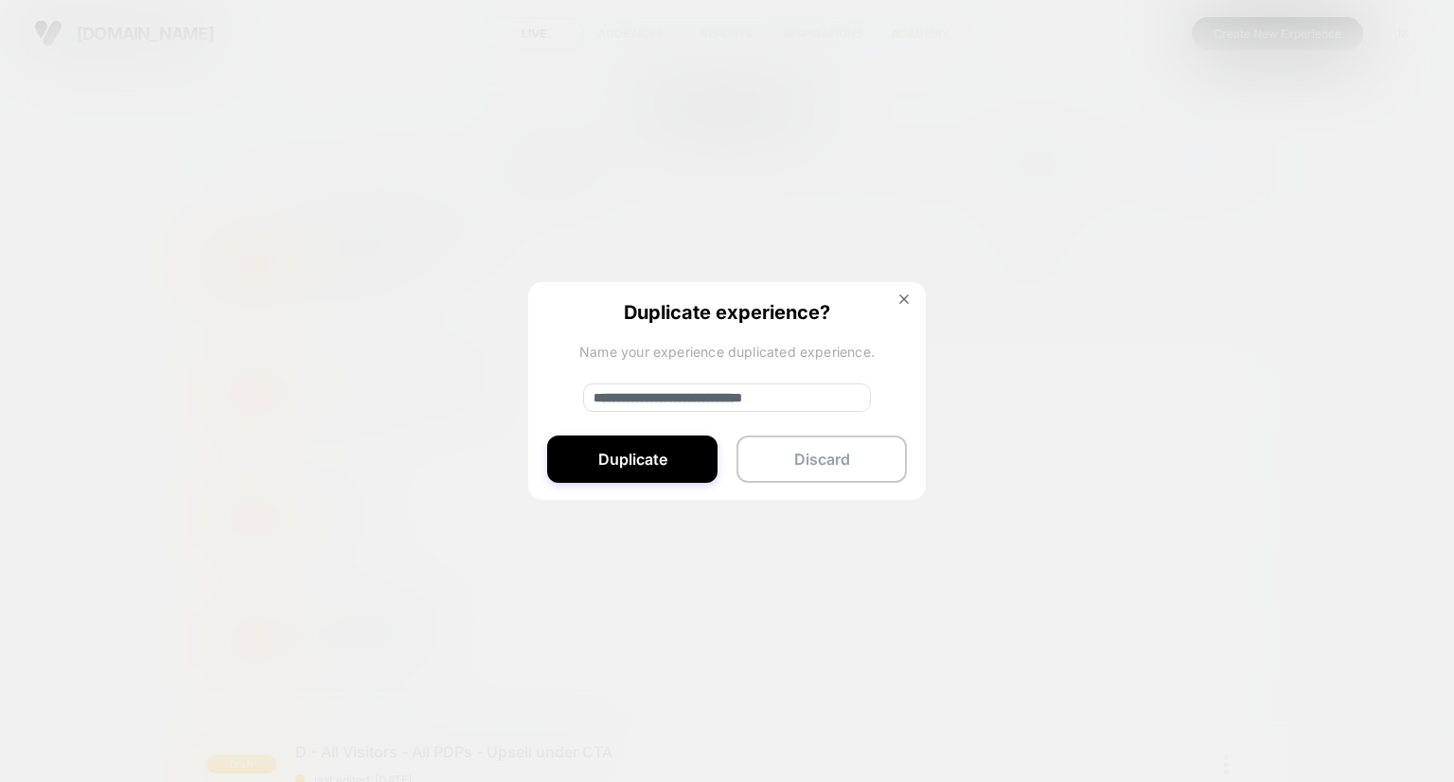
drag, startPoint x: 660, startPoint y: 455, endPoint x: 689, endPoint y: 343, distance: 116.4
click at [689, 343] on div "**********" at bounding box center [727, 392] width 398 height 220
click at [664, 395] on input "**********" at bounding box center [727, 397] width 288 height 28
type input "**********"
click at [833, 478] on button "Discard" at bounding box center [822, 459] width 170 height 47
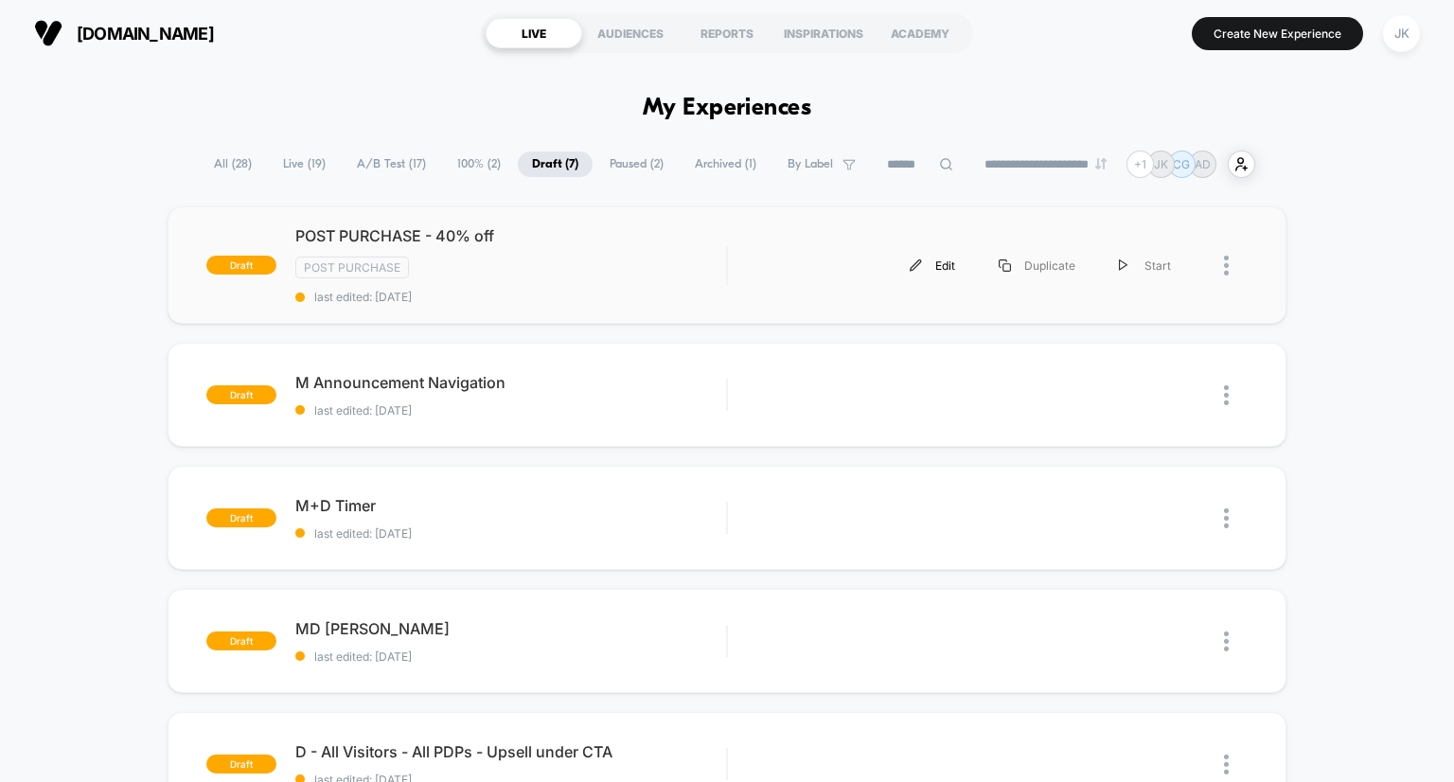
click at [928, 260] on div "Edit" at bounding box center [932, 265] width 89 height 43
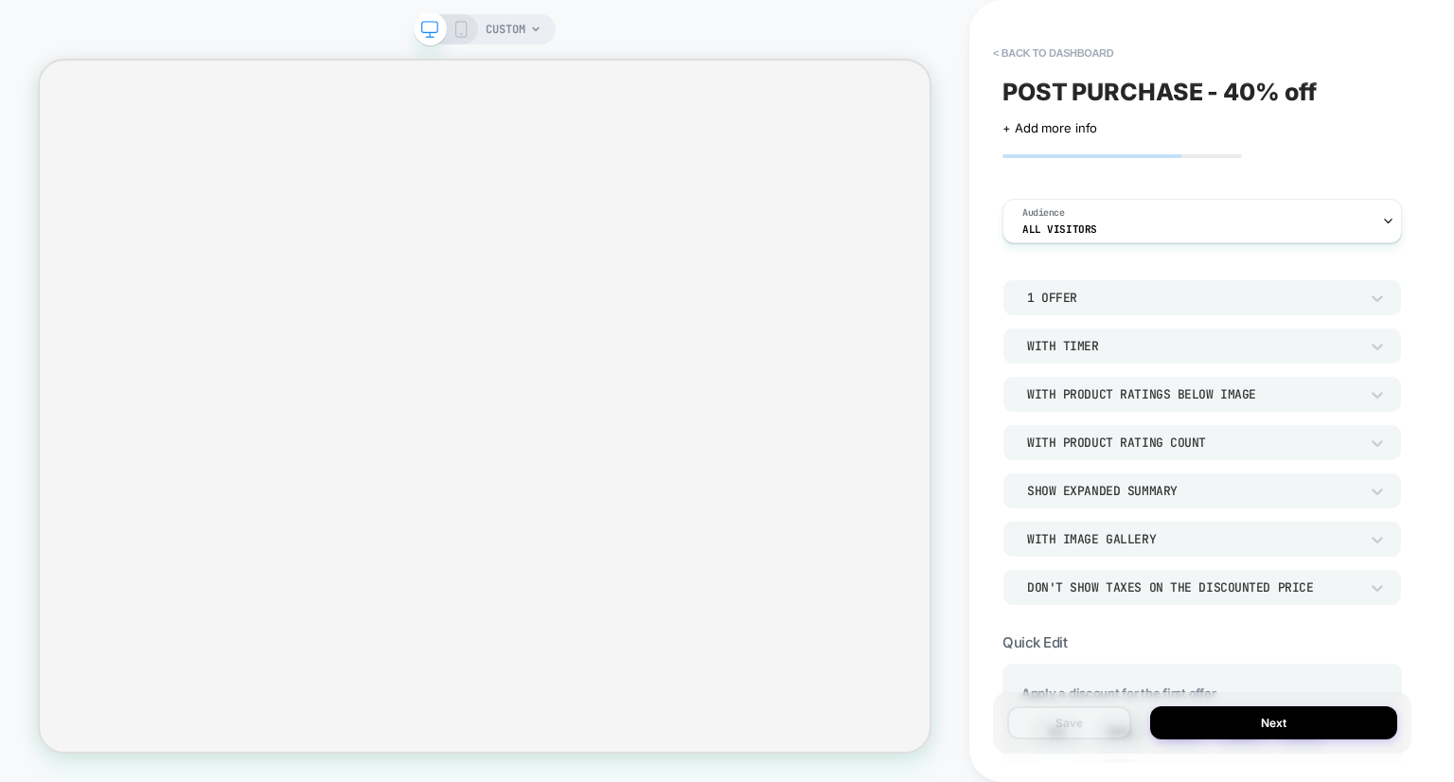
click at [1320, 92] on div "POST PURCHASE - 40% off" at bounding box center [1203, 92] width 400 height 28
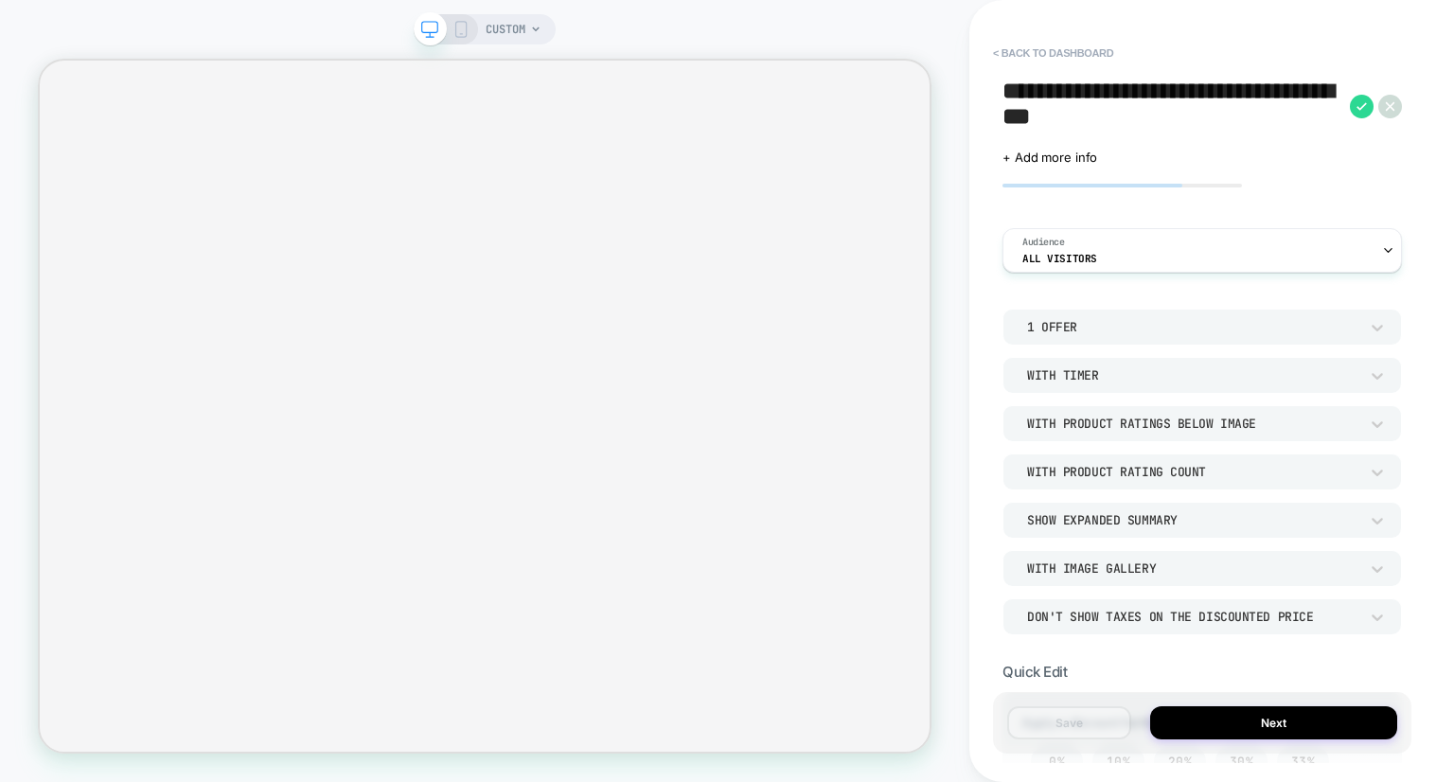
type textarea "**********"
click at [1334, 179] on div "**********" at bounding box center [1202, 391] width 419 height 744
click at [1365, 107] on icon at bounding box center [1362, 107] width 24 height 24
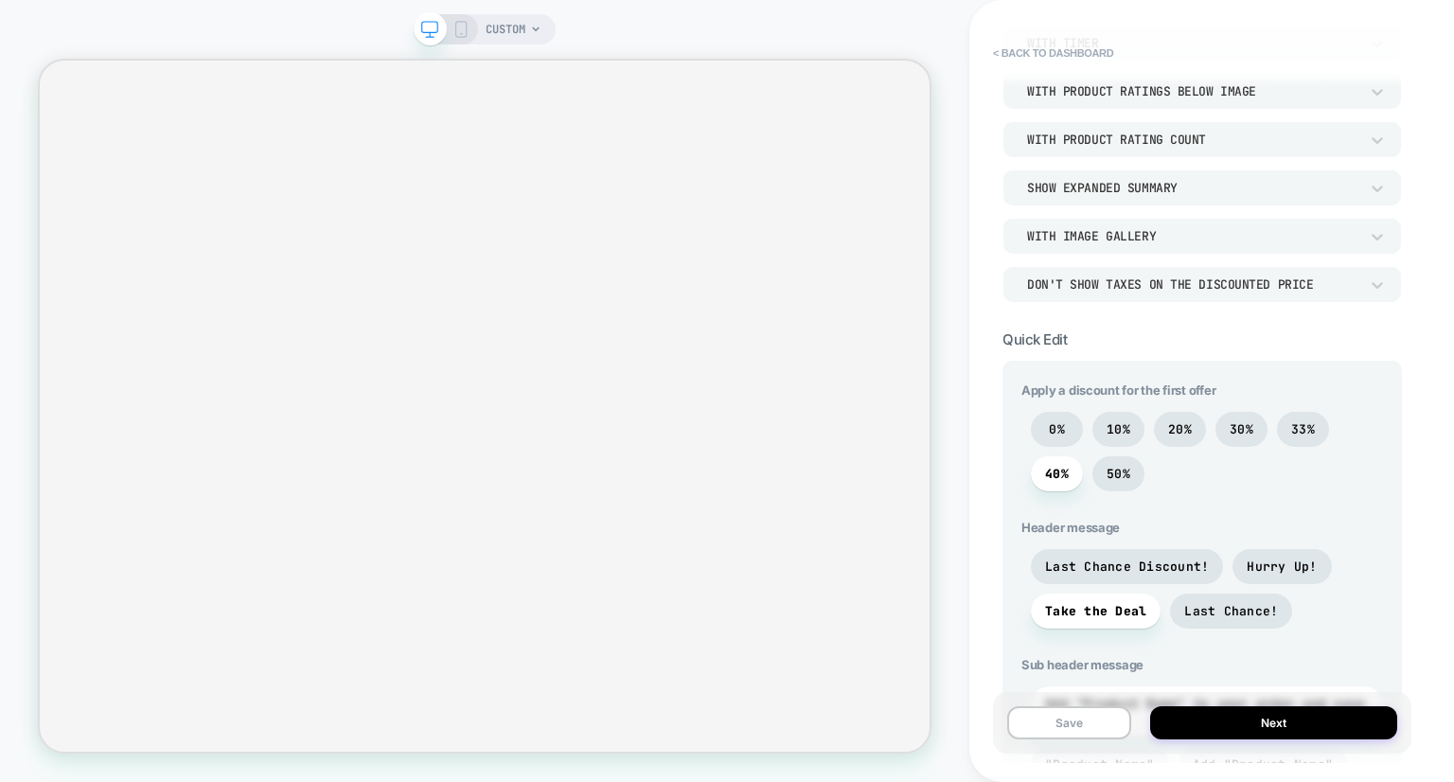
scroll to position [542, 0]
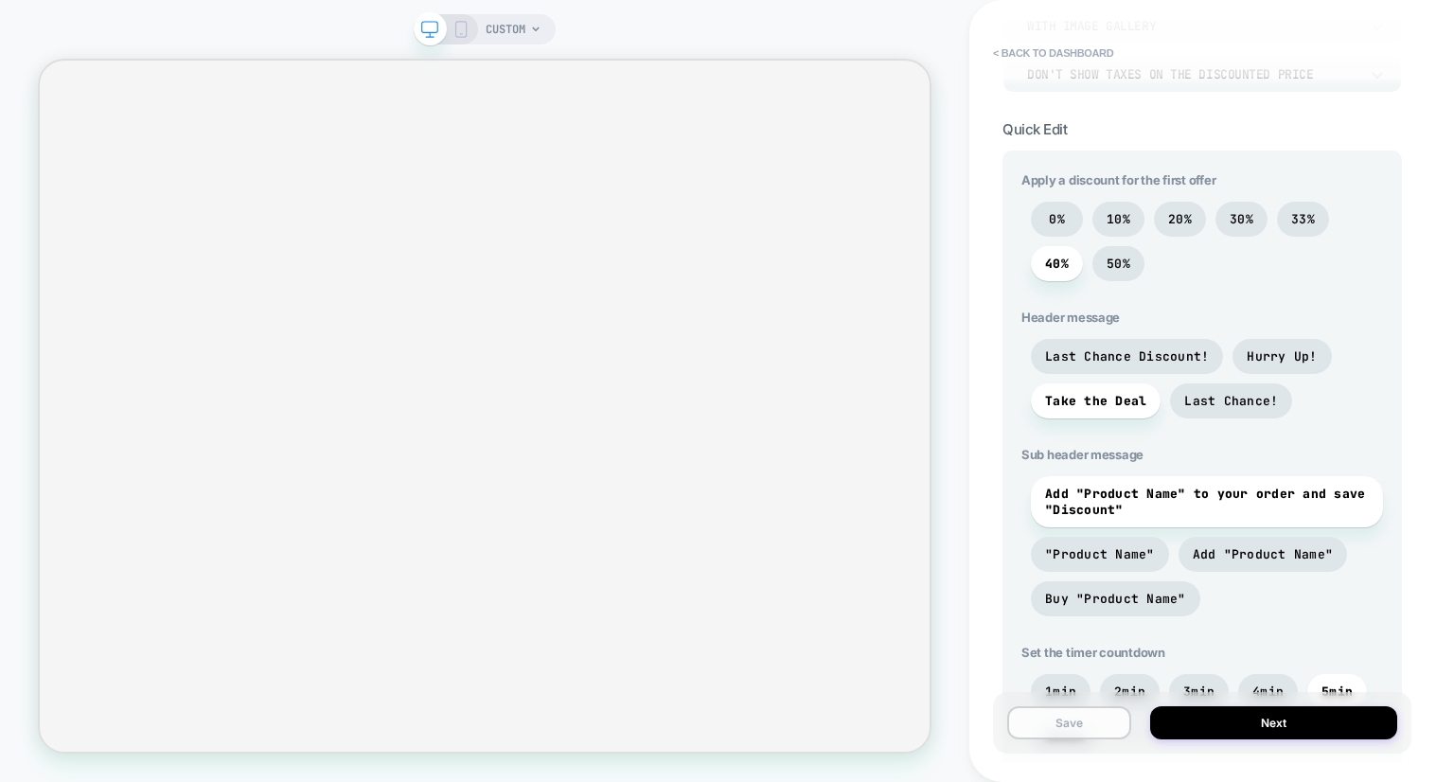
click at [1098, 735] on button "Save" at bounding box center [1069, 722] width 124 height 33
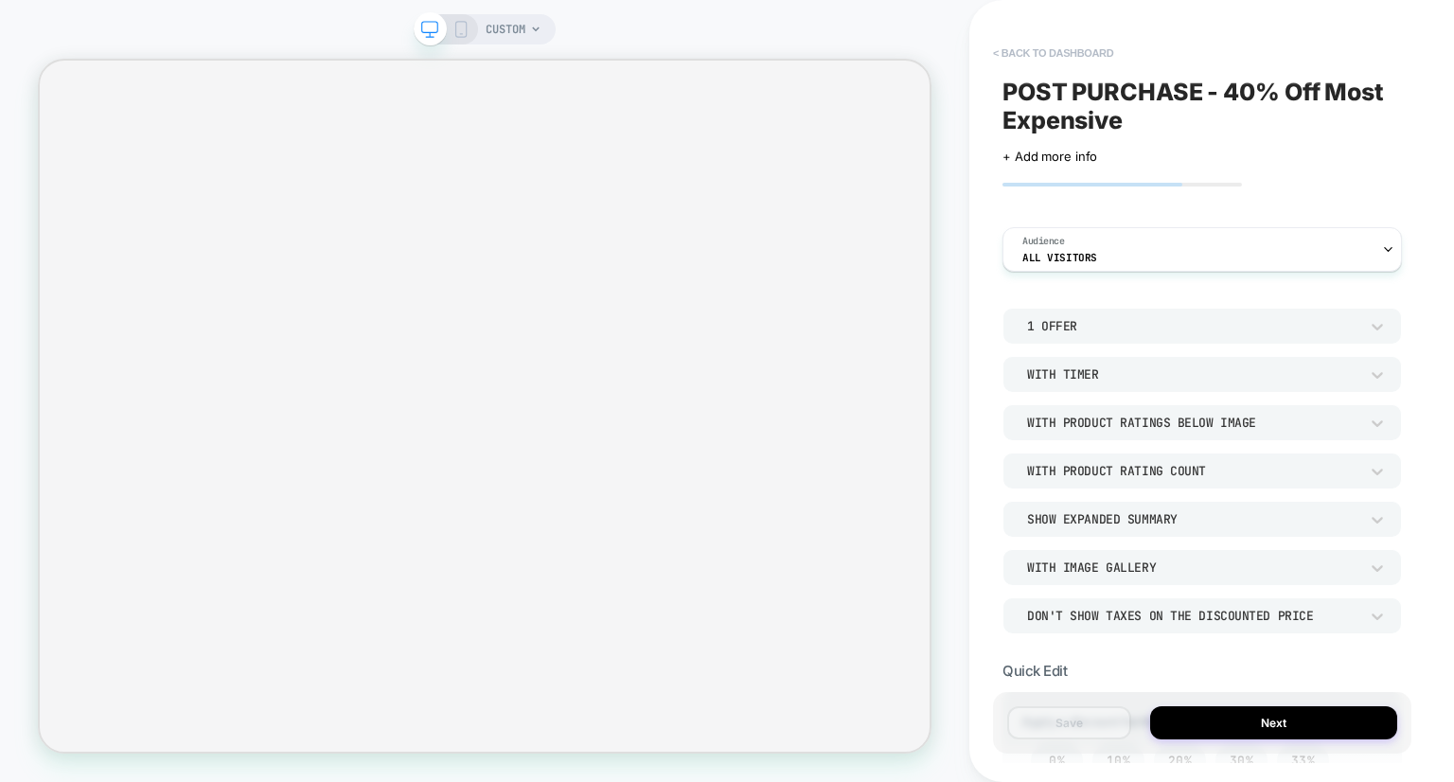
click at [1091, 48] on button "< back to dashboard" at bounding box center [1053, 53] width 139 height 30
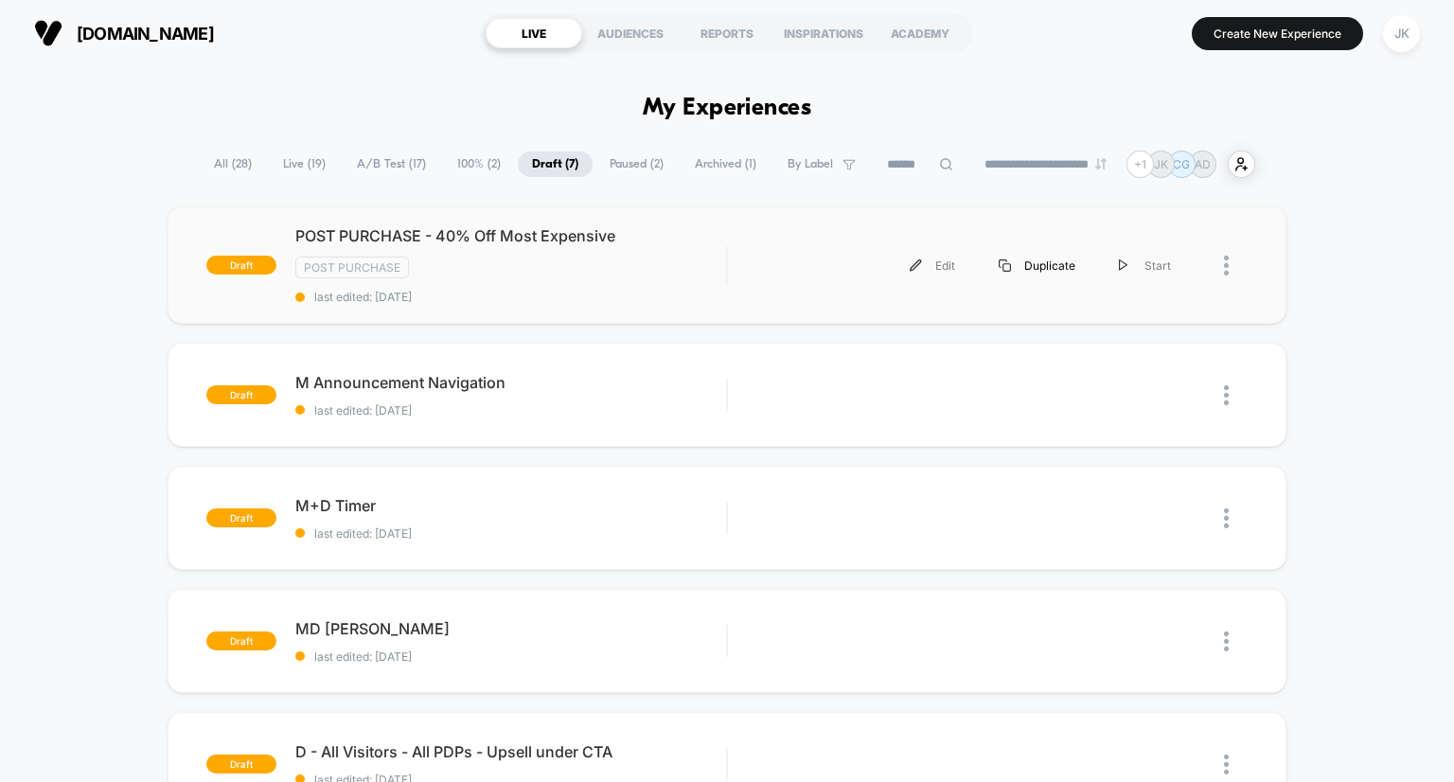
click at [1031, 266] on div "Duplicate" at bounding box center [1037, 265] width 120 height 43
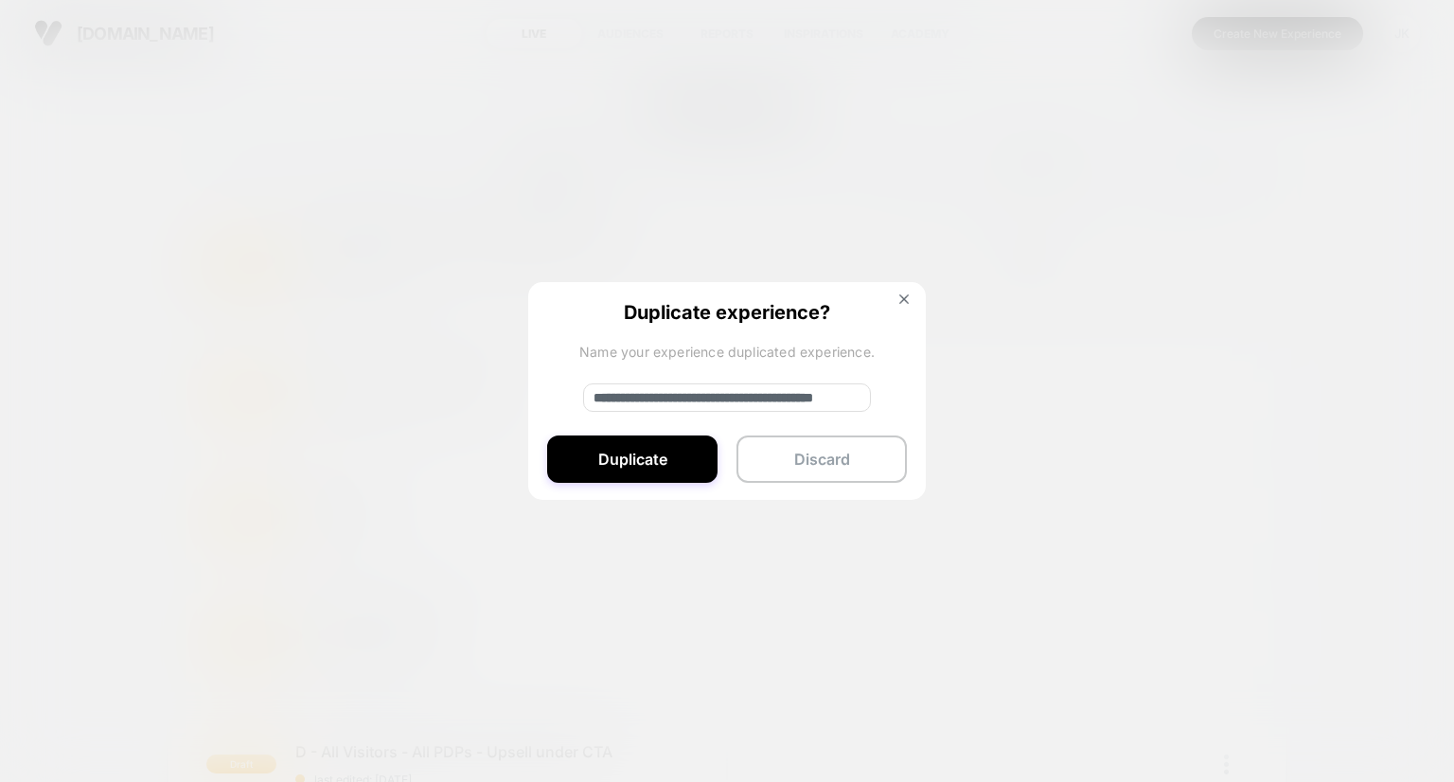
click at [662, 395] on input "**********" at bounding box center [727, 397] width 288 height 28
type input "**********"
click at [670, 434] on div "**********" at bounding box center [727, 392] width 398 height 220
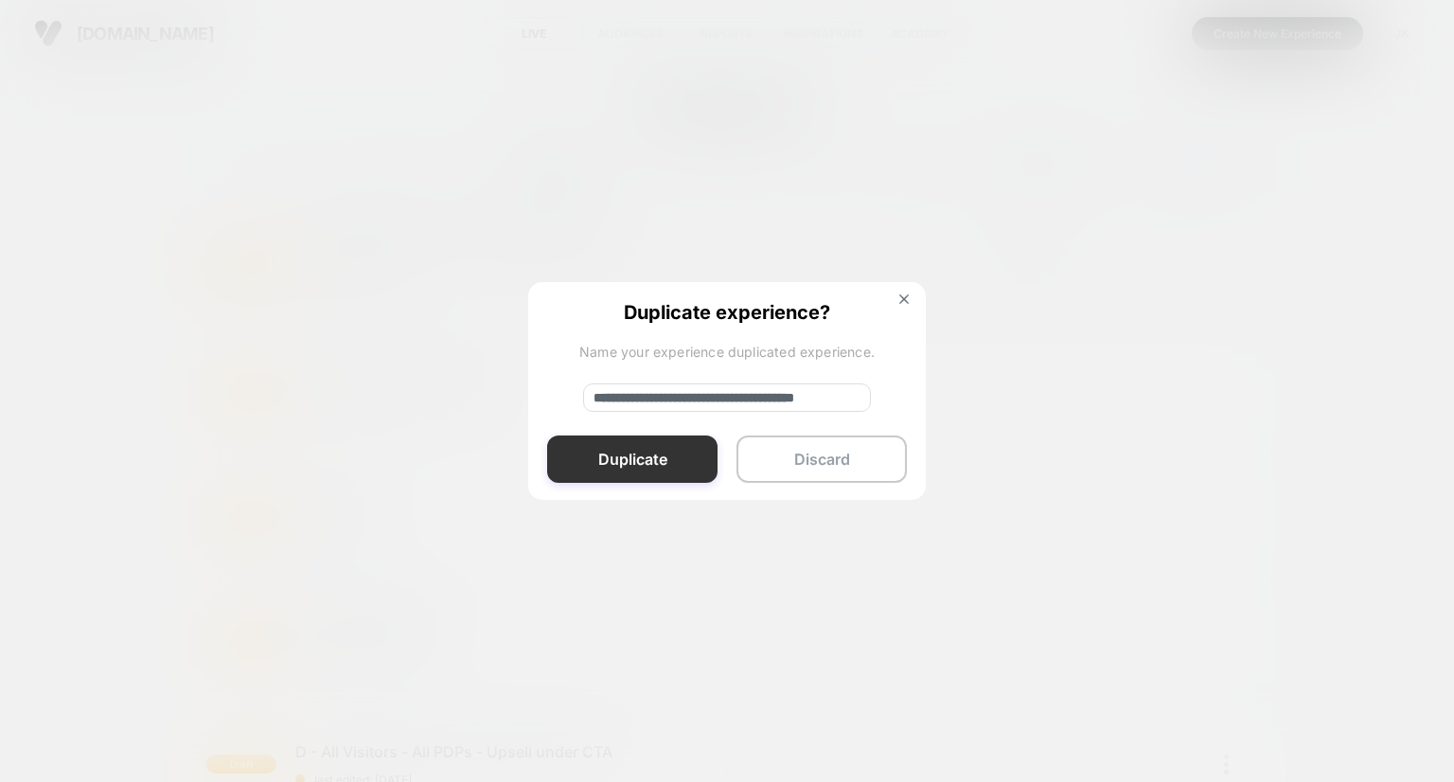
click at [668, 452] on button "Duplicate" at bounding box center [632, 459] width 170 height 47
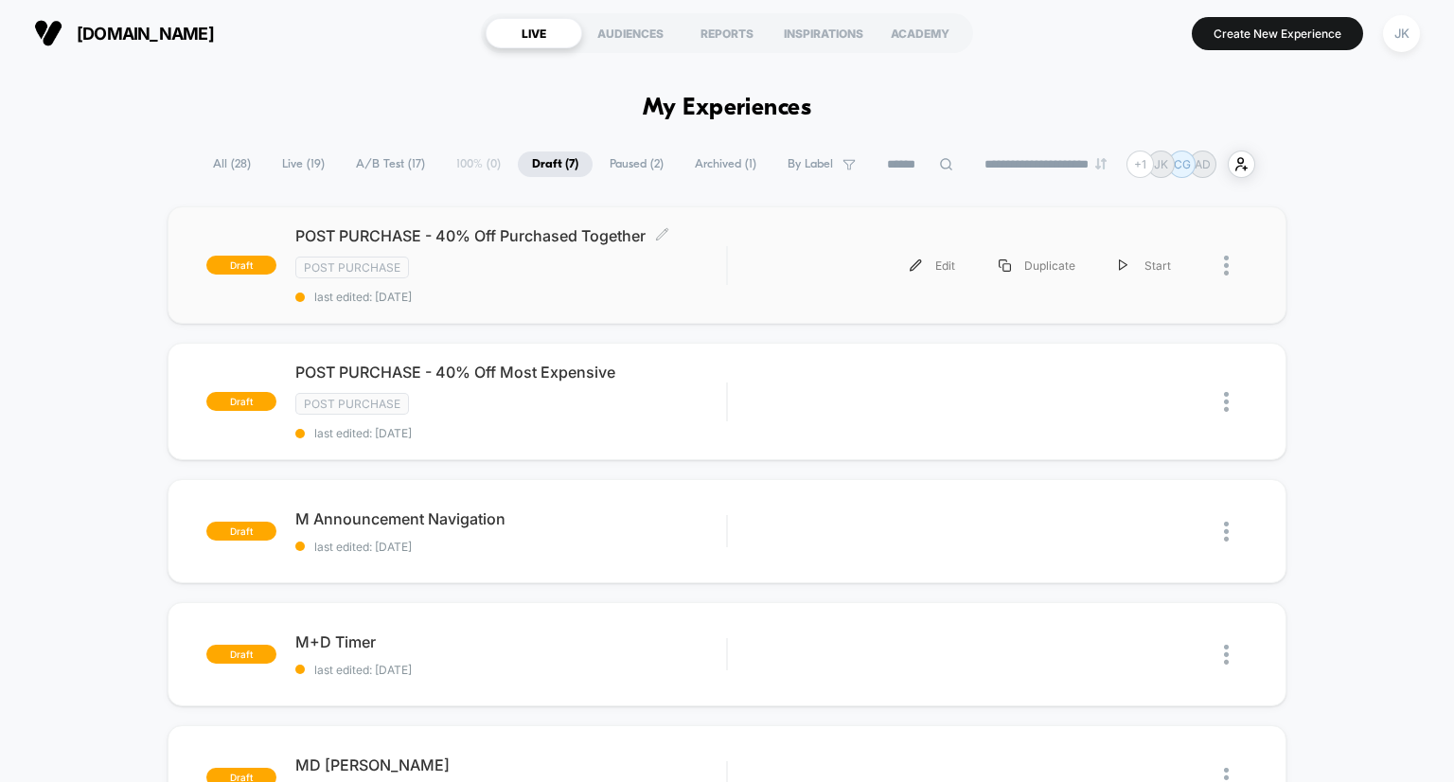
click at [496, 236] on span "POST PURCHASE - 40% Off Purchased Together Click to edit experience details" at bounding box center [511, 235] width 432 height 19
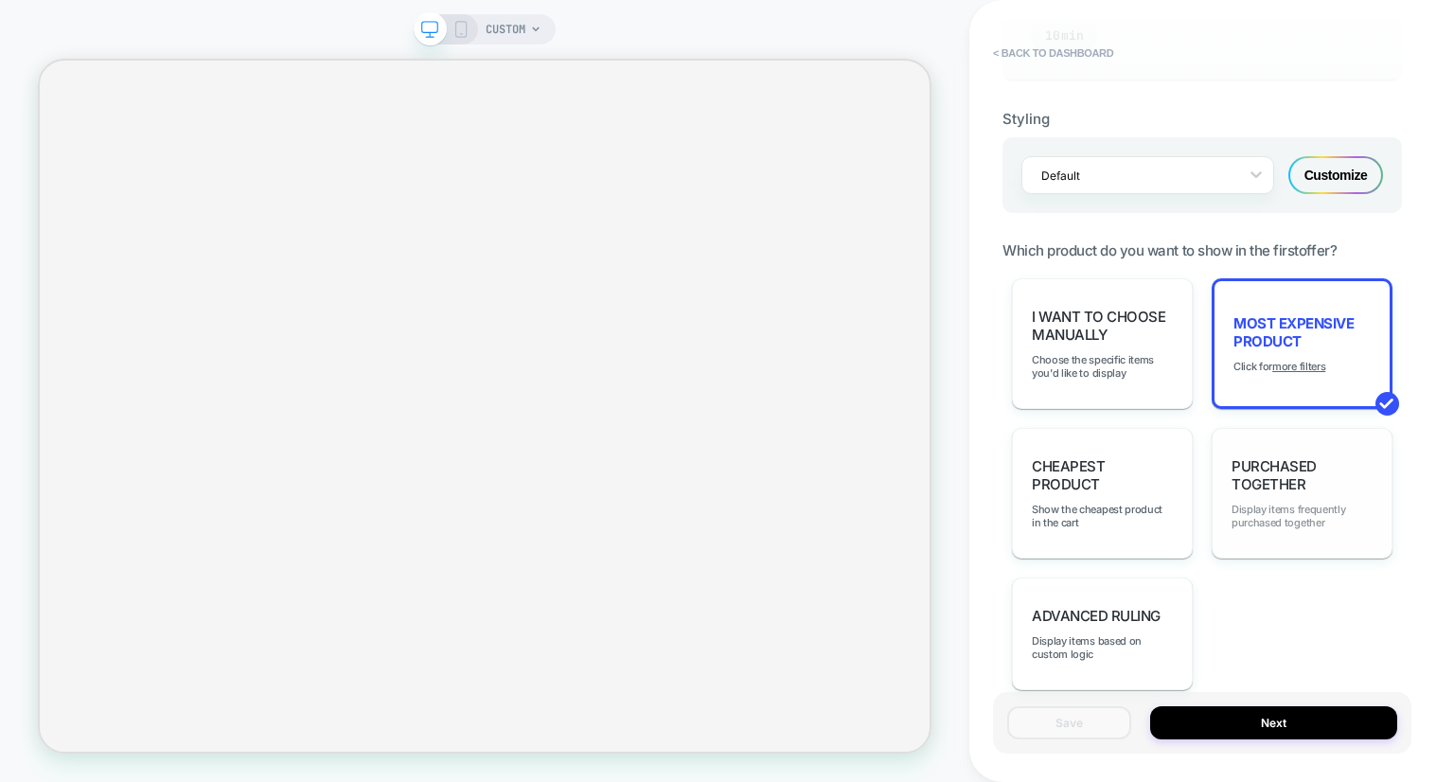
scroll to position [1250, 0]
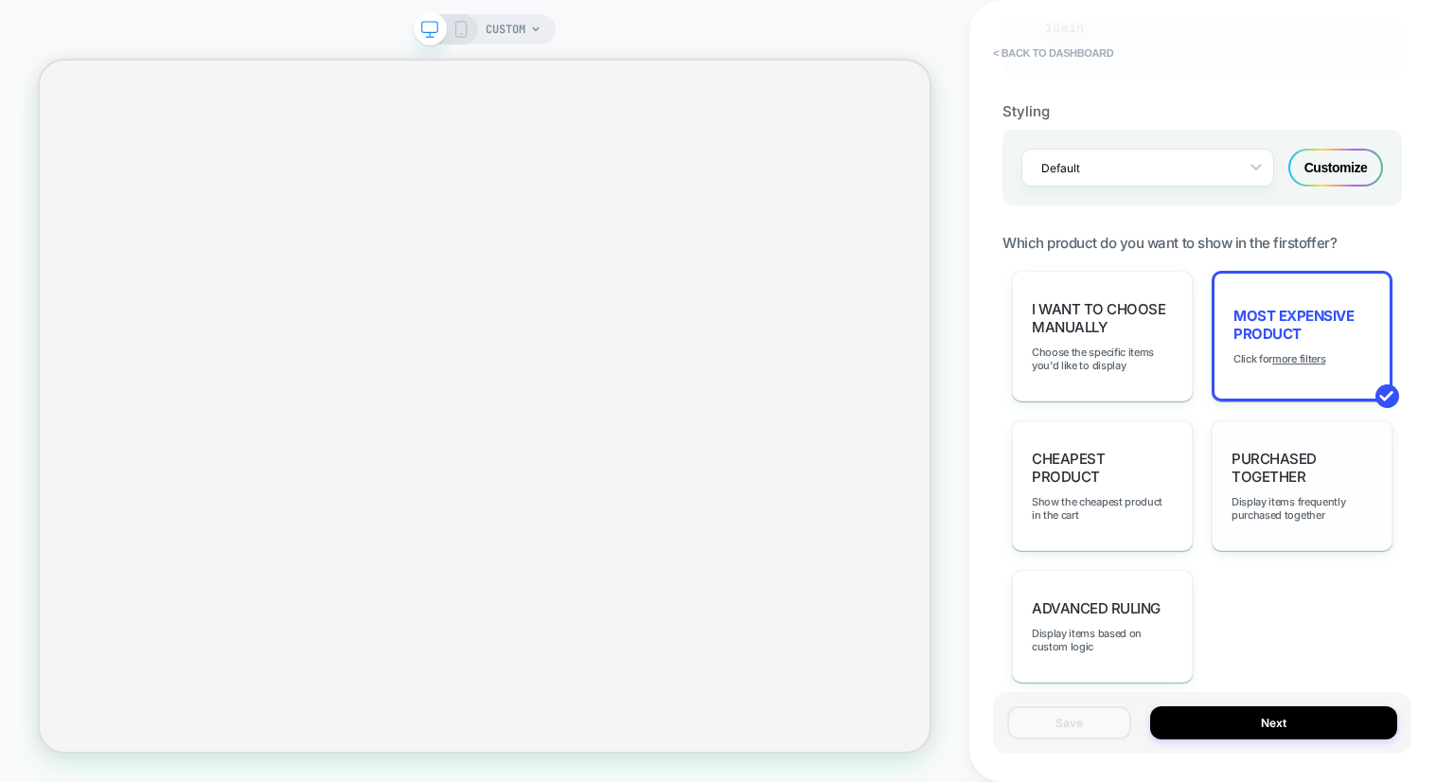
click at [1307, 493] on div "Purchased Together Display items frequently purchased together" at bounding box center [1302, 485] width 181 height 131
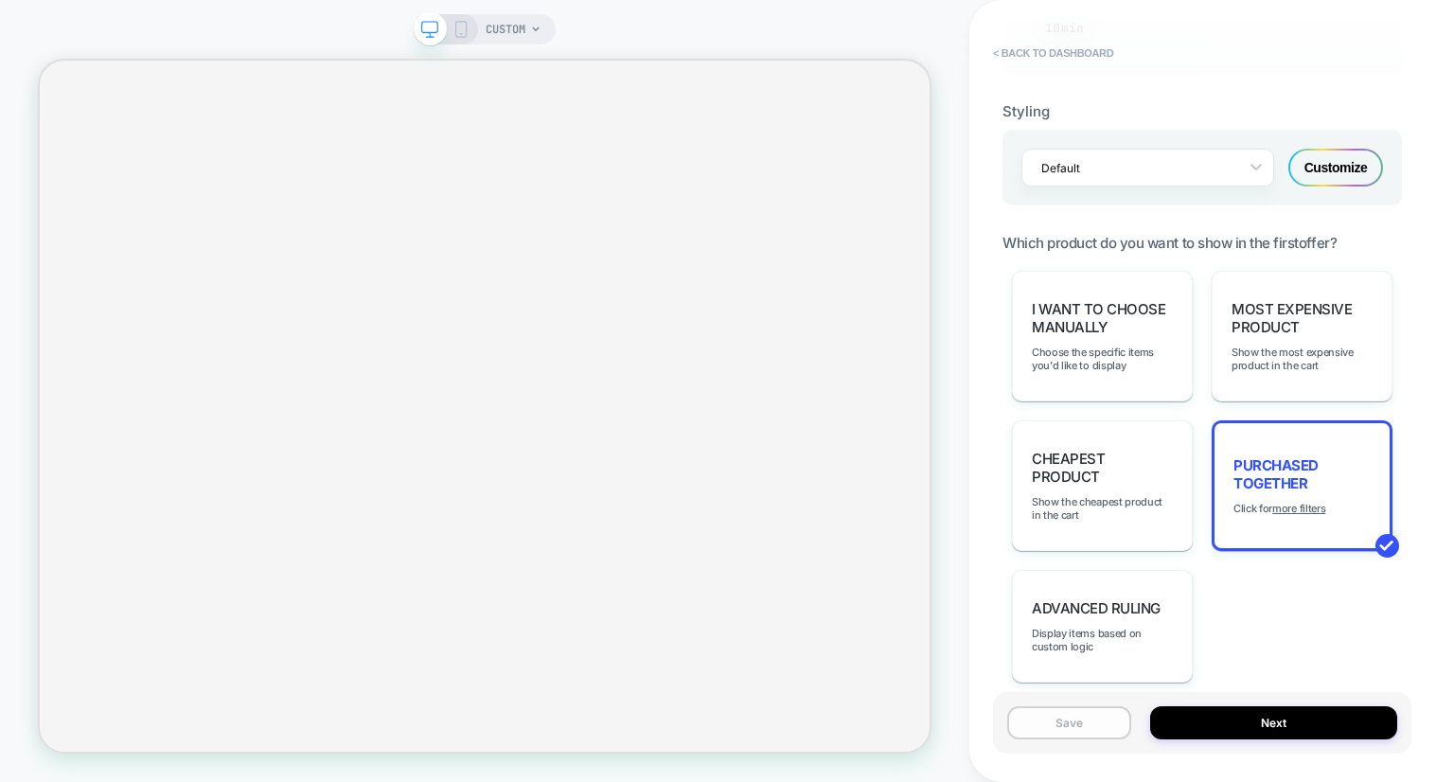
click at [1084, 725] on button "Save" at bounding box center [1069, 722] width 124 height 33
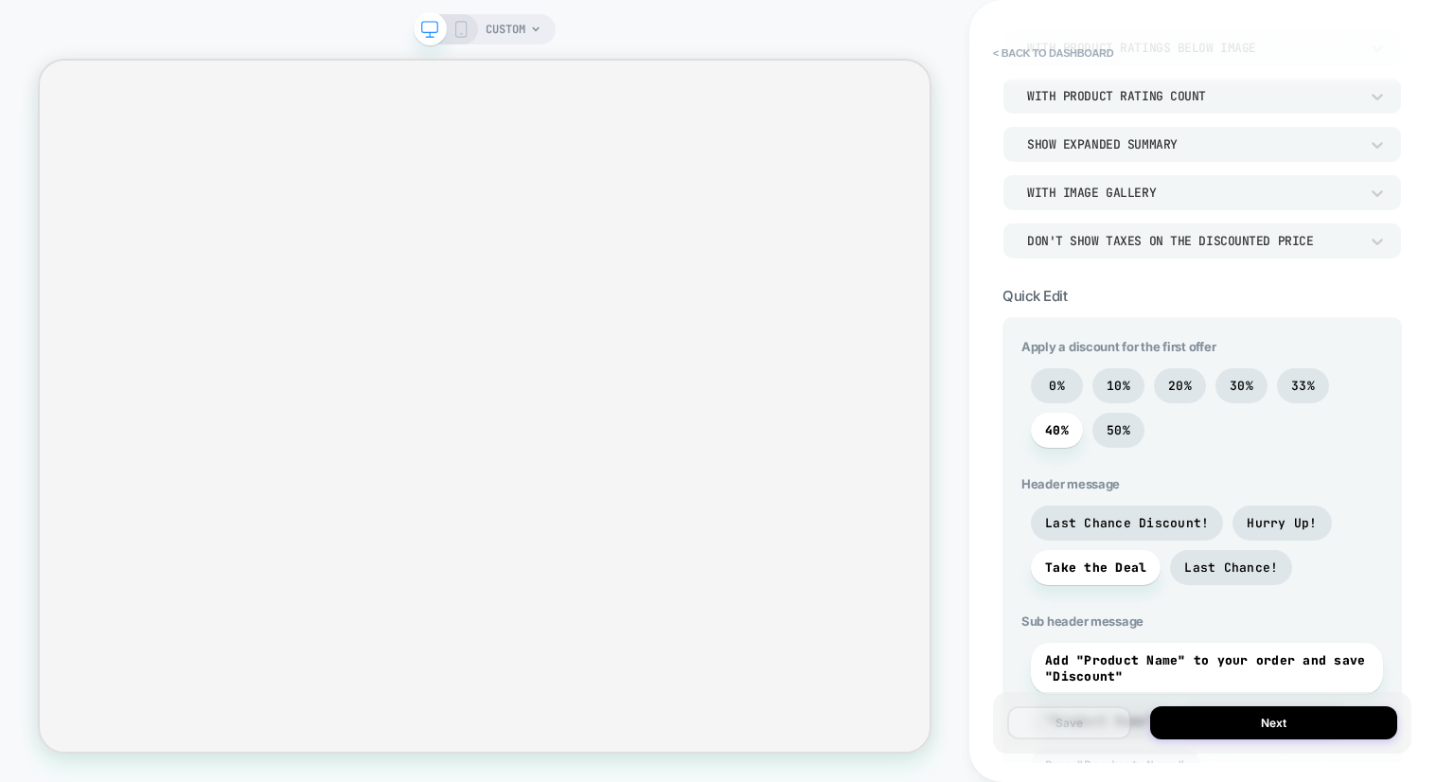
scroll to position [0, 0]
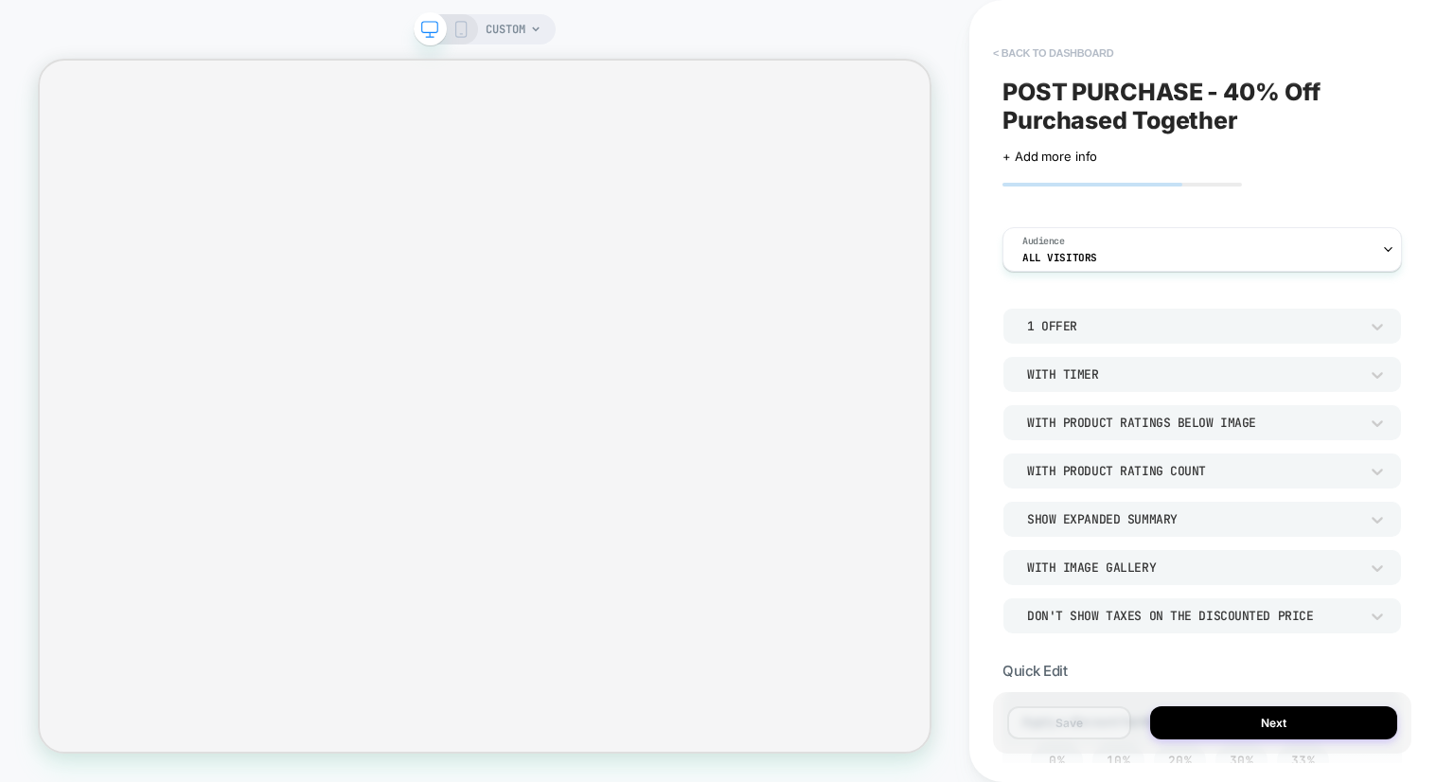
click at [1059, 59] on button "< back to dashboard" at bounding box center [1053, 53] width 139 height 30
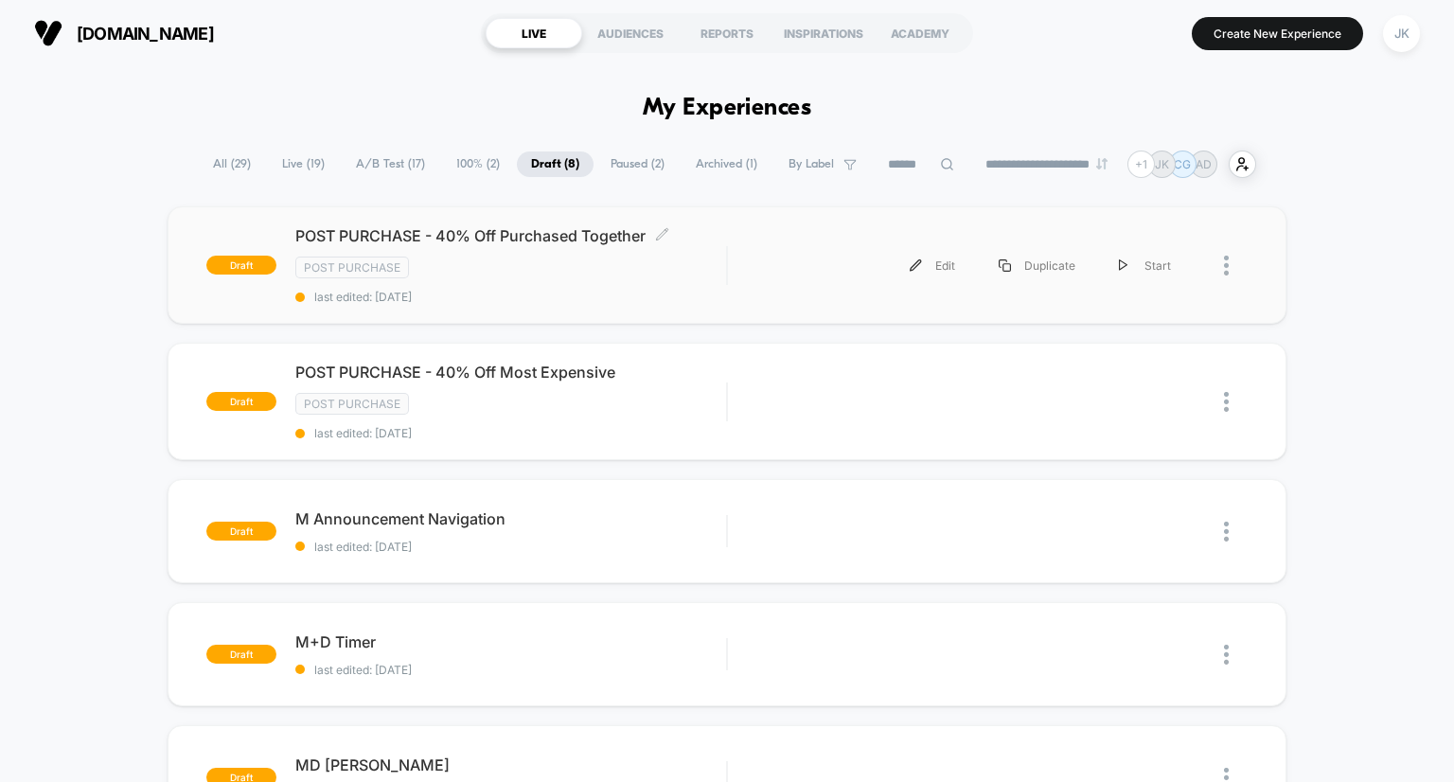
click at [548, 227] on span "POST PURCHASE - 40% Off Purchased Together Click to edit experience details" at bounding box center [511, 235] width 432 height 19
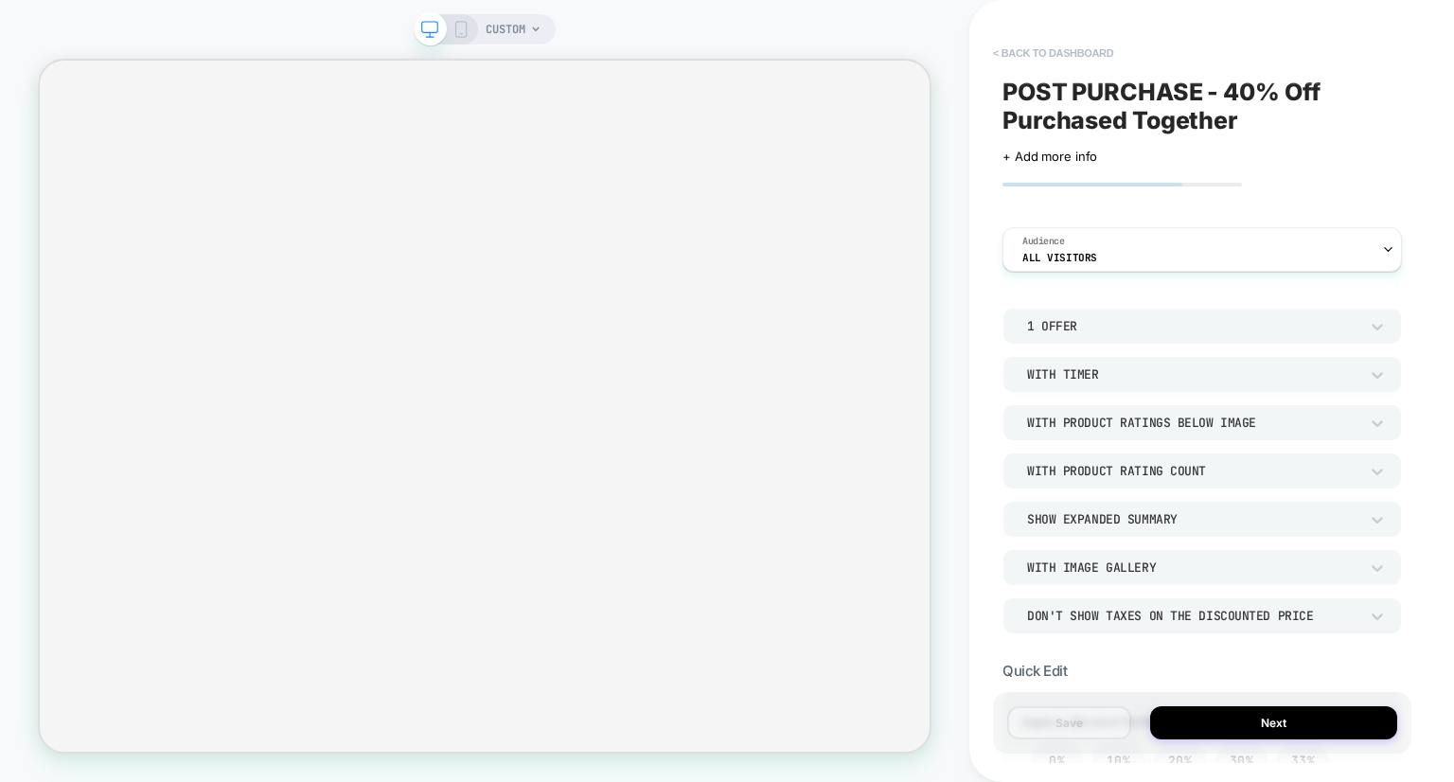
click at [1019, 61] on button "< back to dashboard" at bounding box center [1053, 53] width 139 height 30
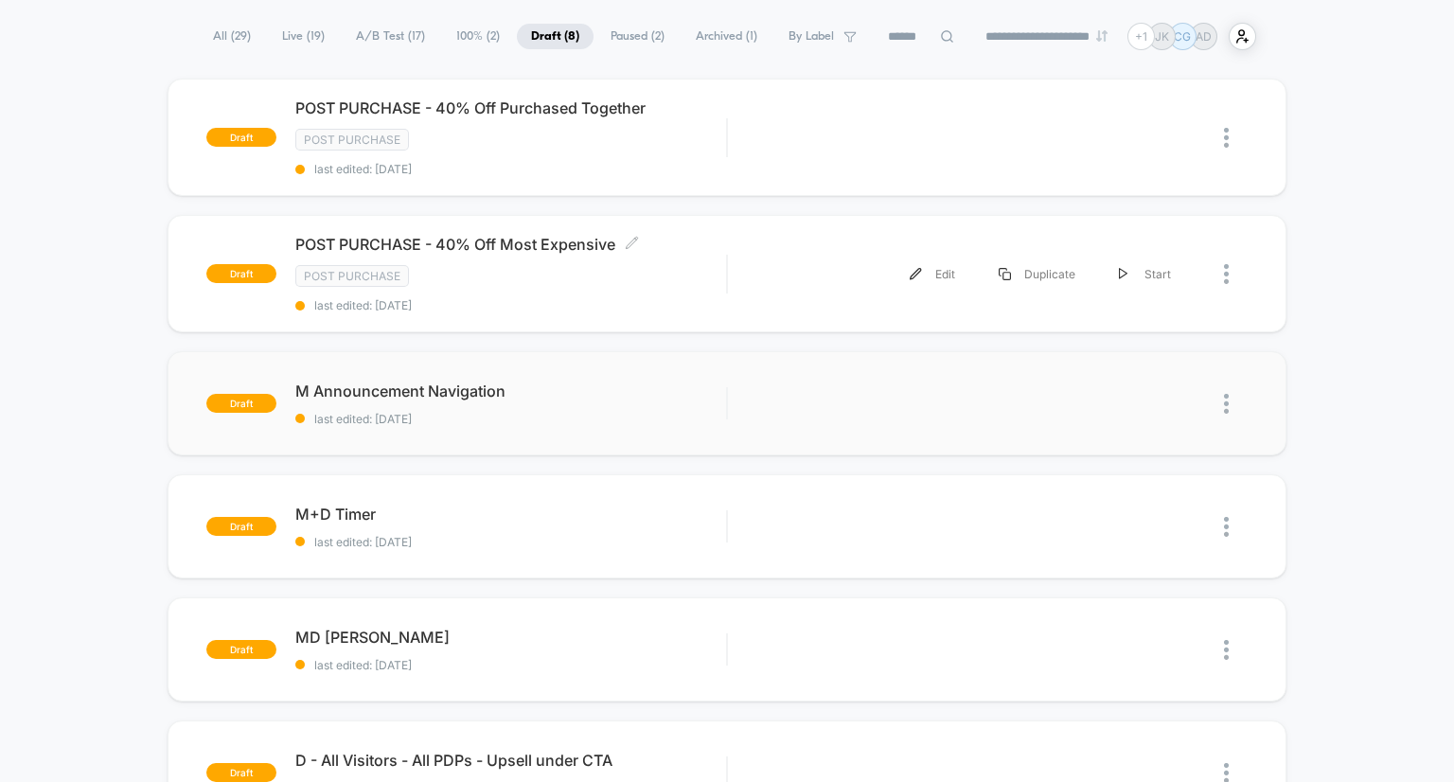
scroll to position [129, 0]
click at [417, 396] on div "M Announcement Navigation Click to edit experience details Click to edit experi…" at bounding box center [511, 403] width 432 height 45
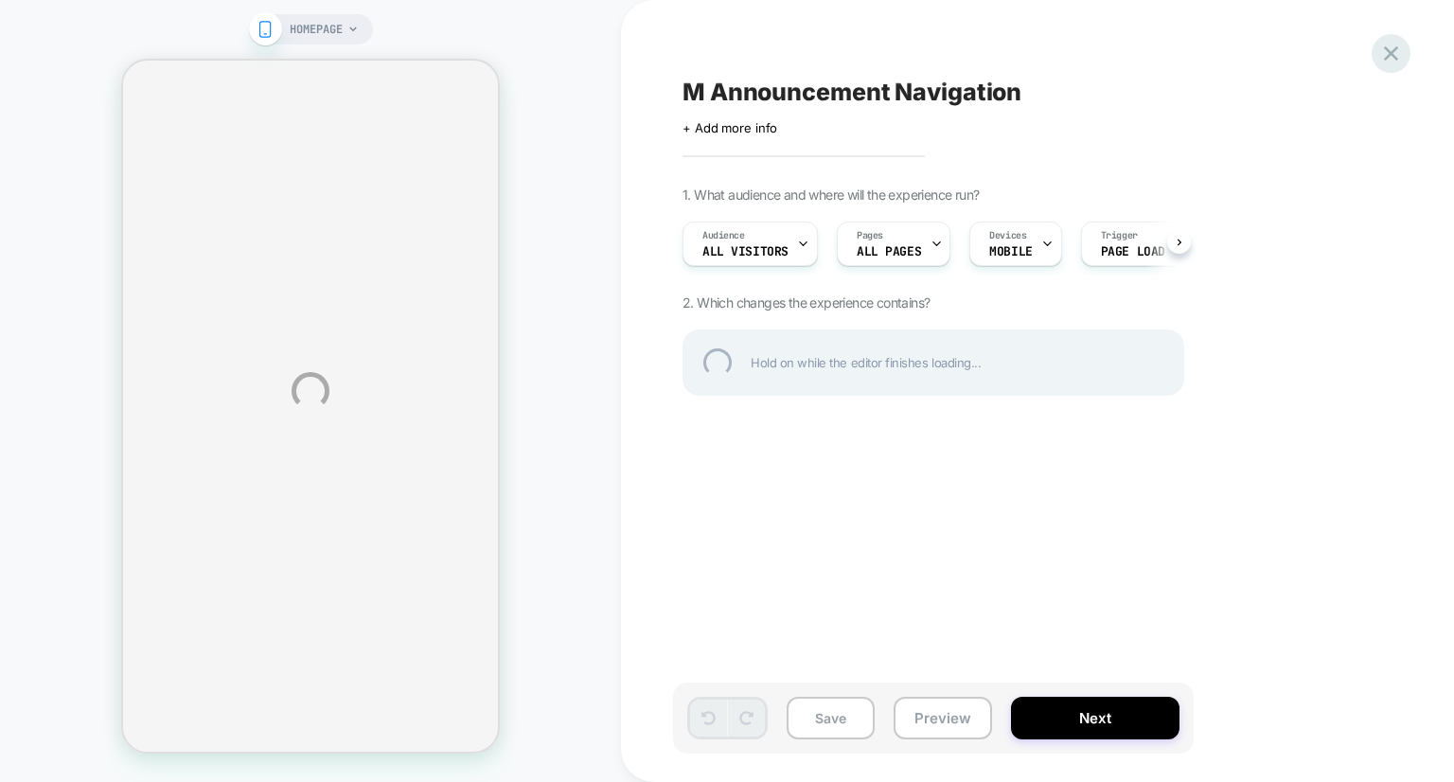
click at [1389, 50] on div at bounding box center [1391, 53] width 39 height 39
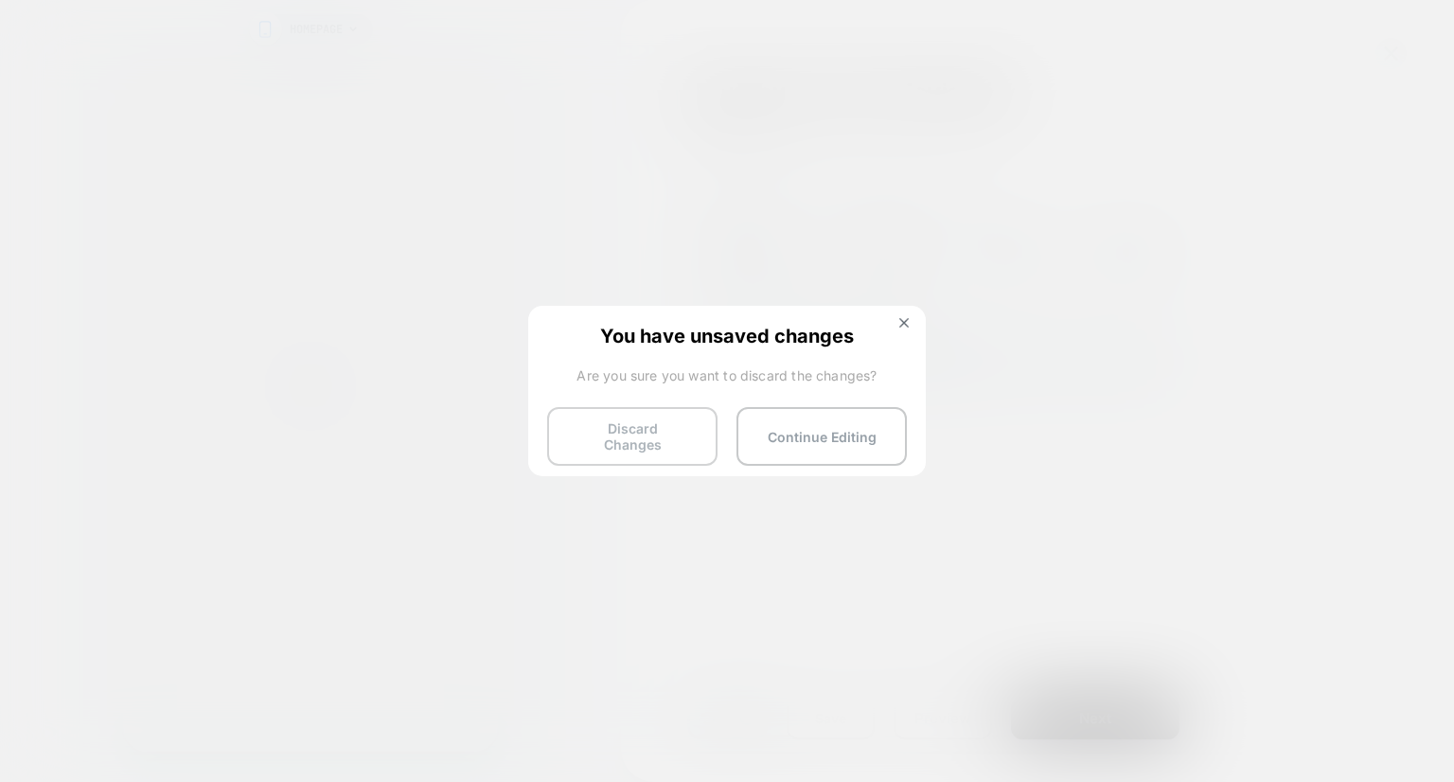
click at [666, 431] on button "Discard Changes" at bounding box center [632, 436] width 170 height 59
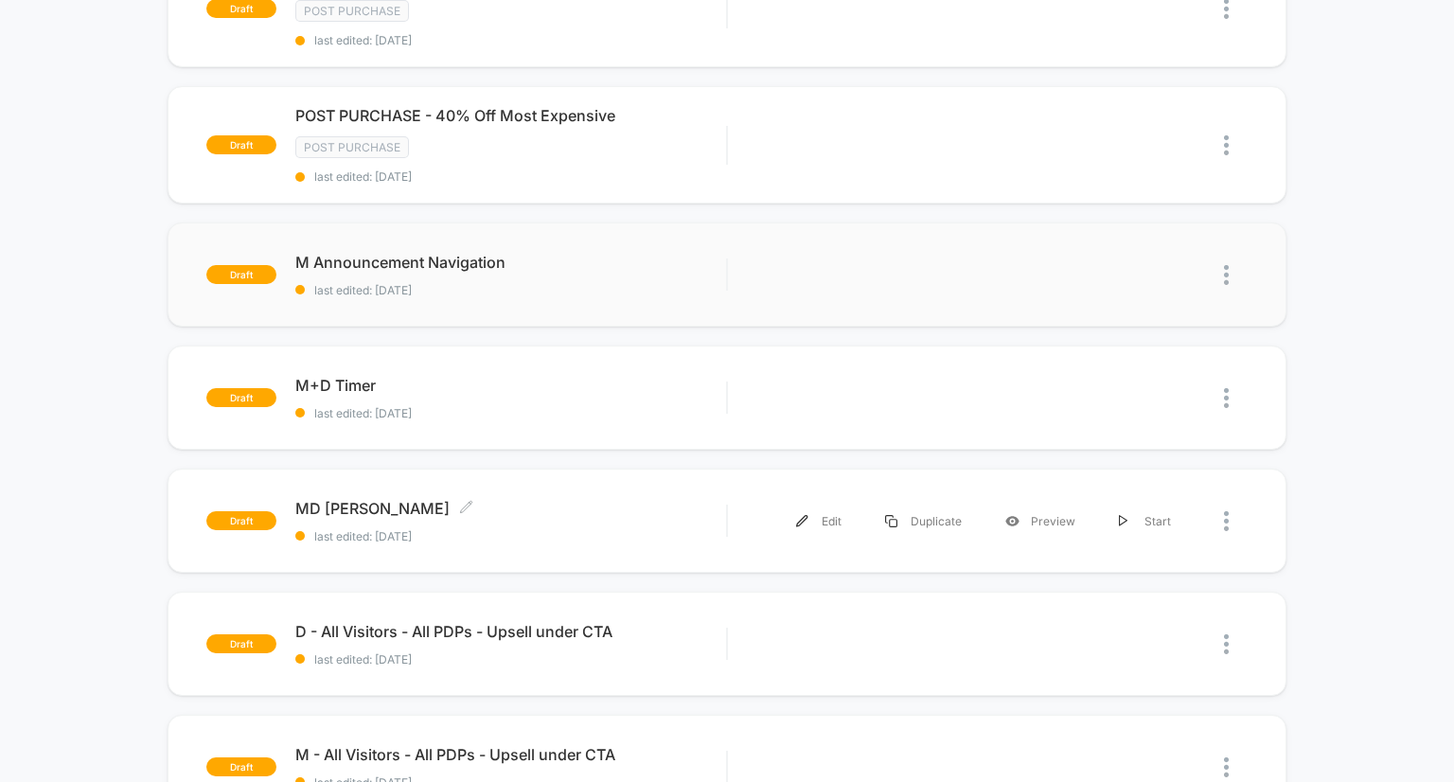
scroll to position [269, 0]
